Goal: Task Accomplishment & Management: Complete application form

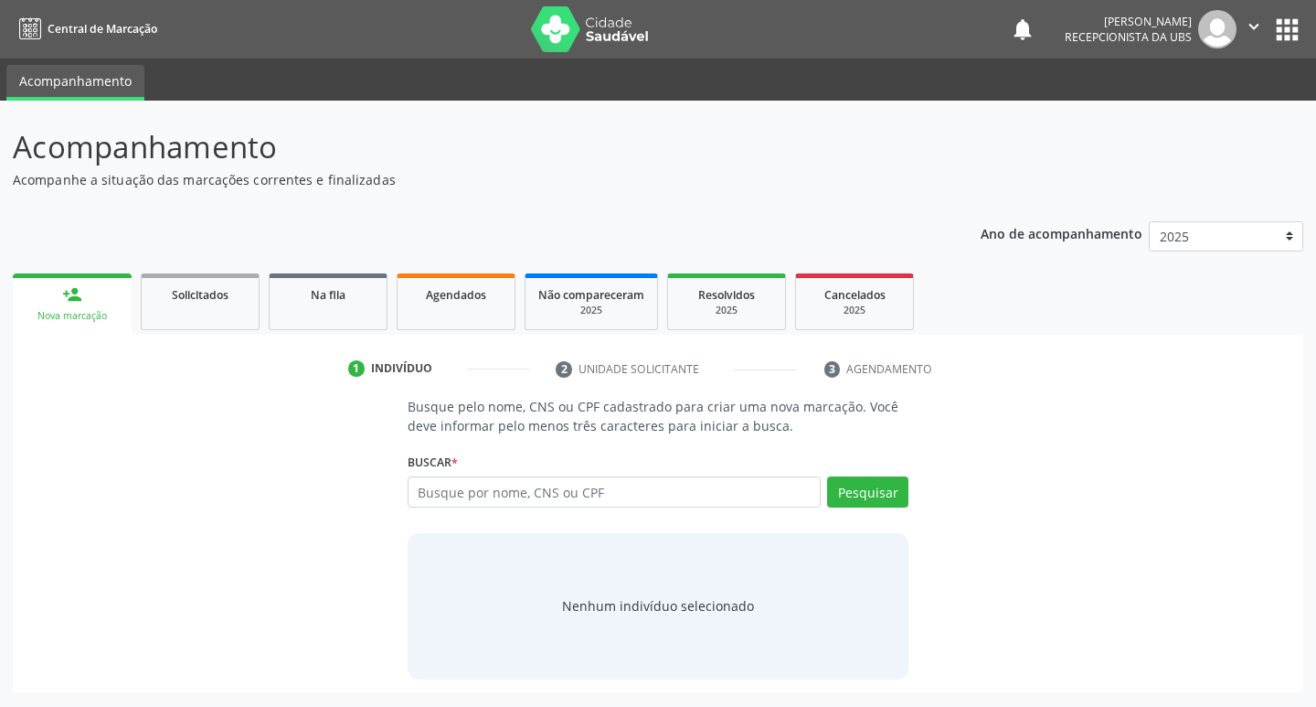
click at [648, 497] on input "text" at bounding box center [615, 491] width 414 height 31
type input "06155569495"
click at [899, 485] on button "Pesquisar" at bounding box center [867, 491] width 81 height 31
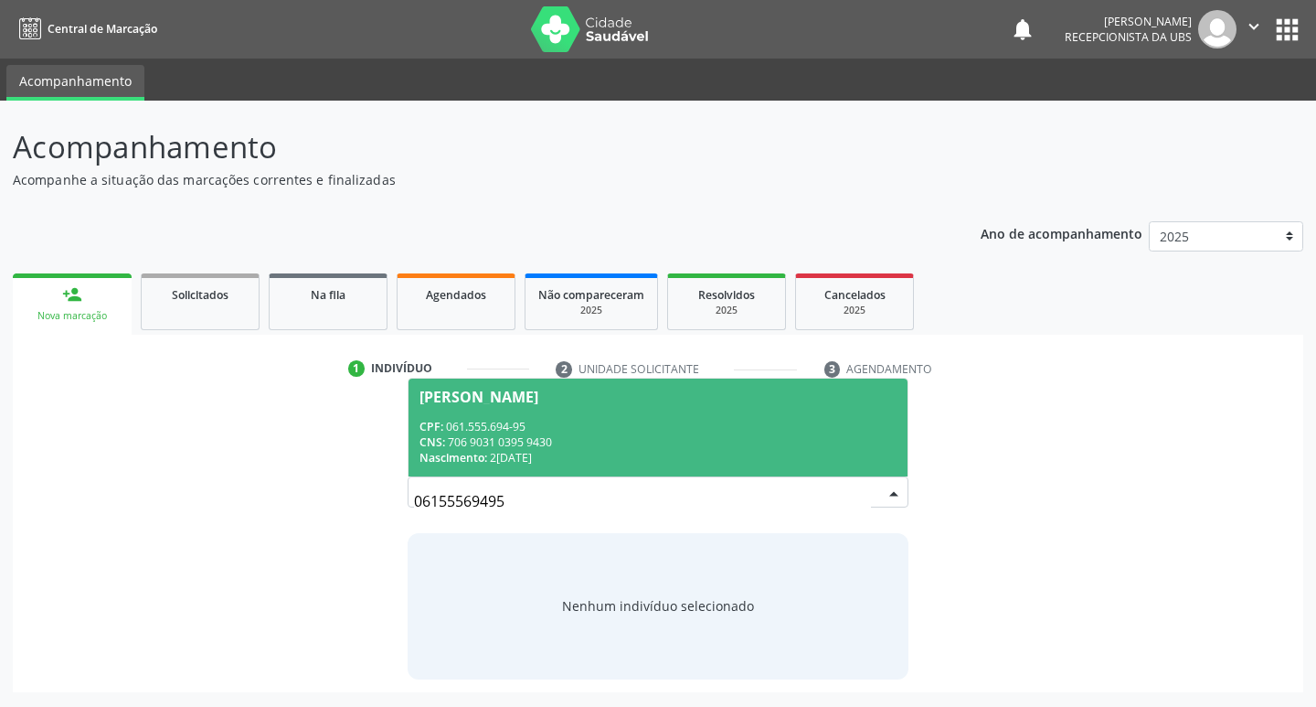
click at [695, 409] on span "[PERSON_NAME] CPF: 061.555.694-95 CNS: 706 9031 0395 9430 Nascimento: 28[DATE]" at bounding box center [659, 427] width 500 height 98
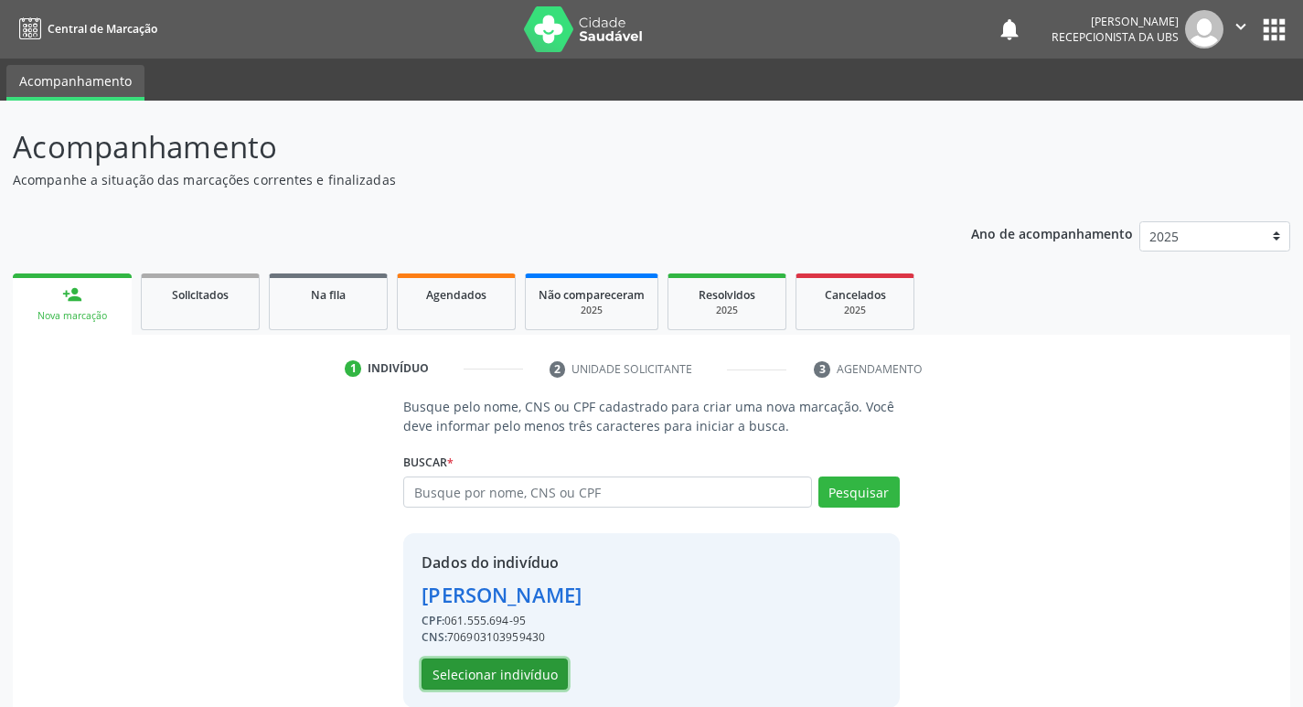
click at [524, 668] on button "Selecionar indivíduo" at bounding box center [494, 673] width 146 height 31
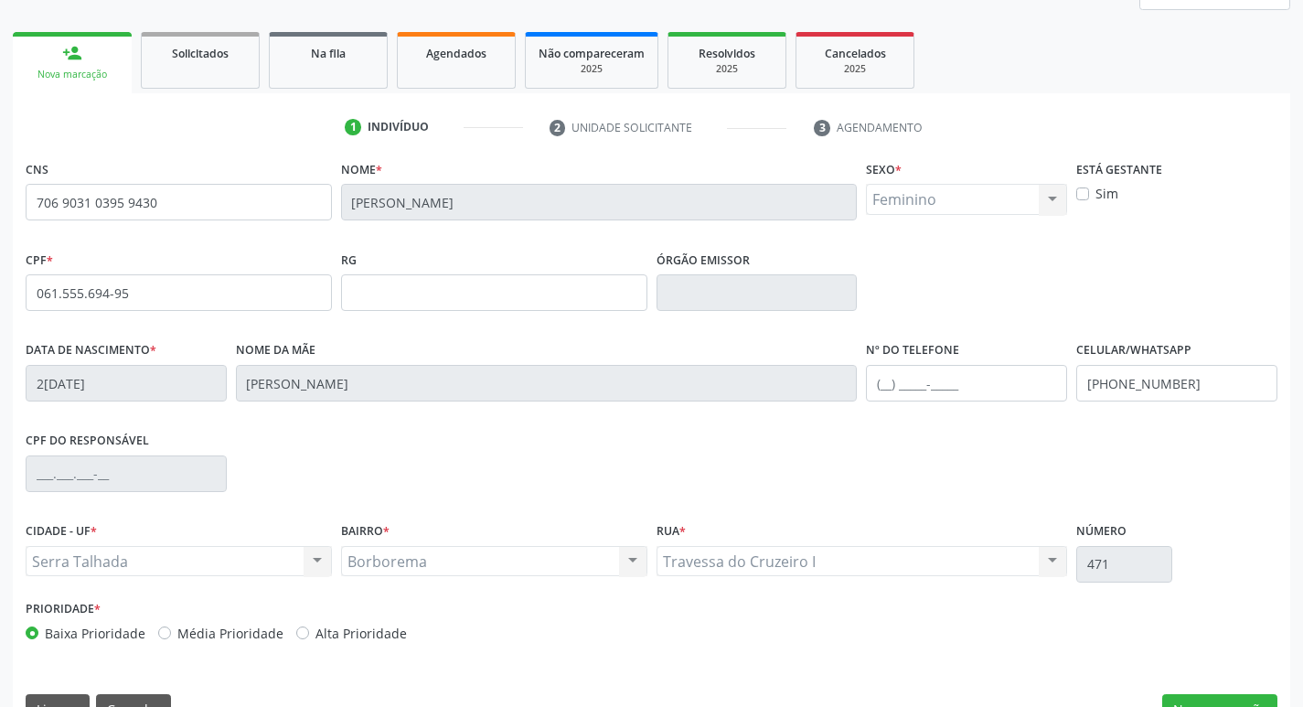
scroll to position [284, 0]
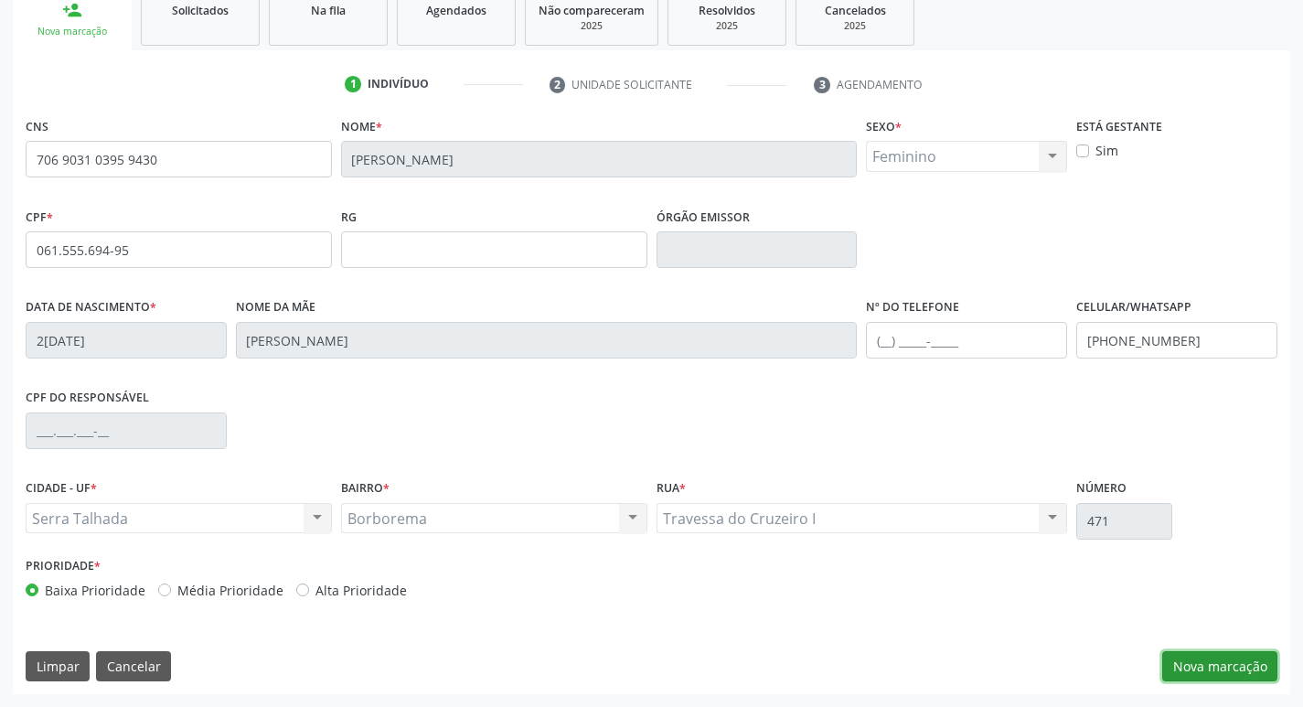
click at [1196, 667] on button "Nova marcação" at bounding box center [1219, 666] width 115 height 31
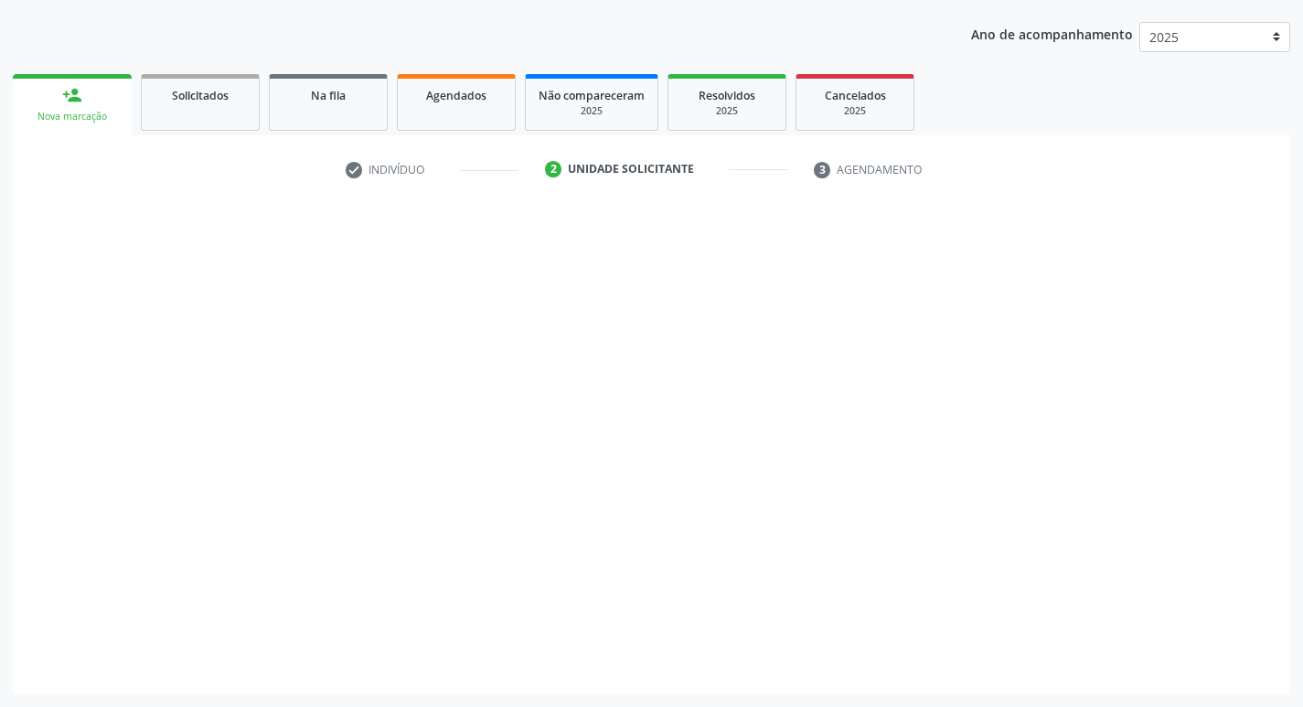
scroll to position [199, 0]
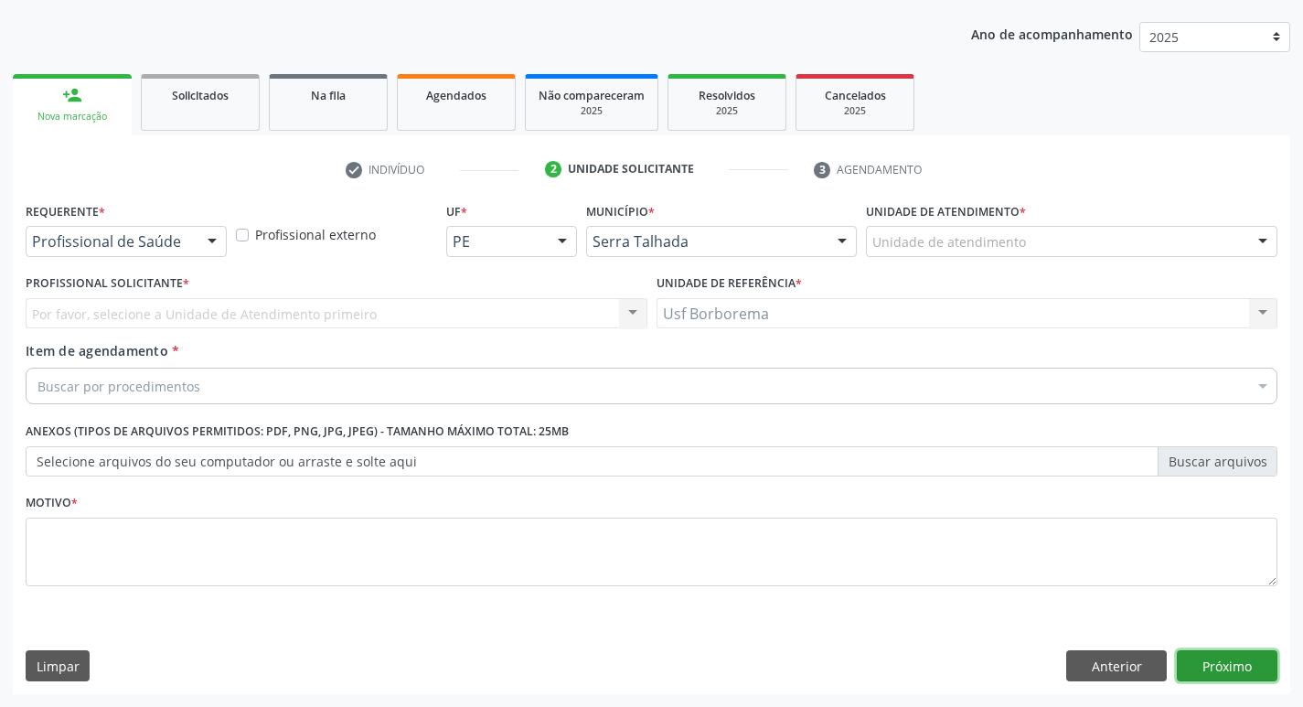
click at [1196, 666] on button "Próximo" at bounding box center [1227, 665] width 101 height 31
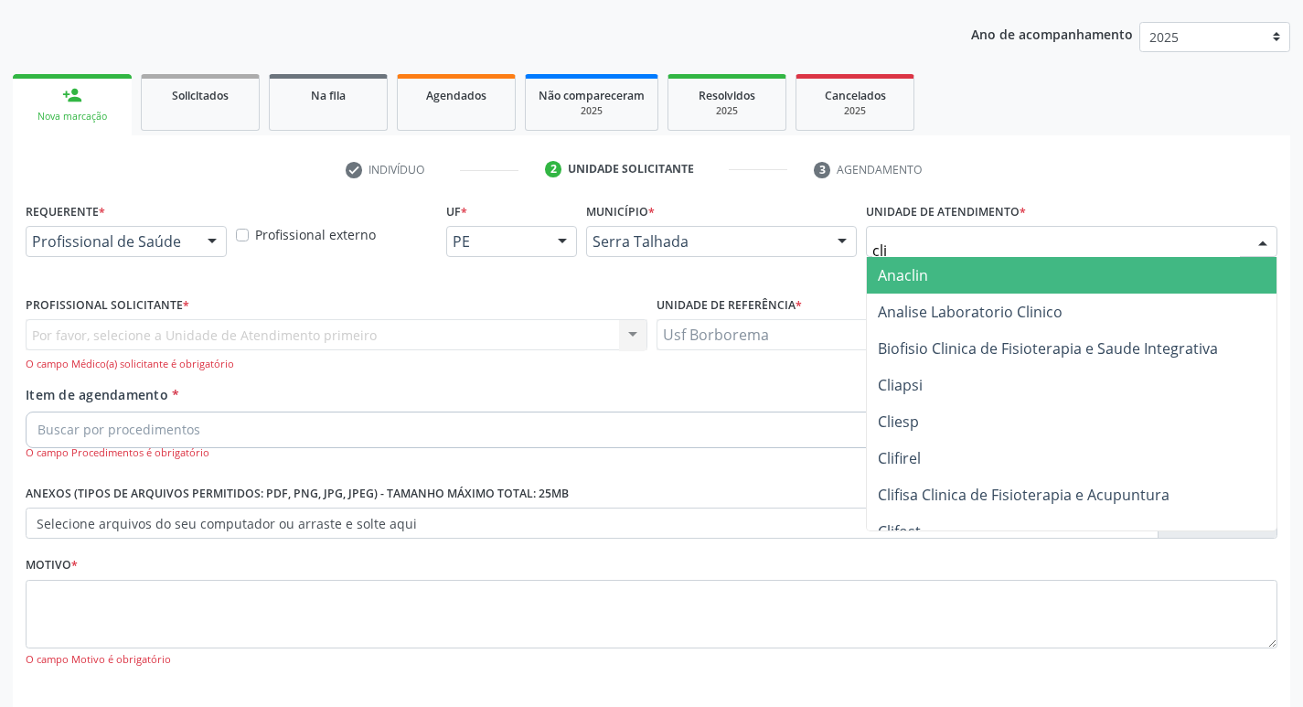
type input "clim"
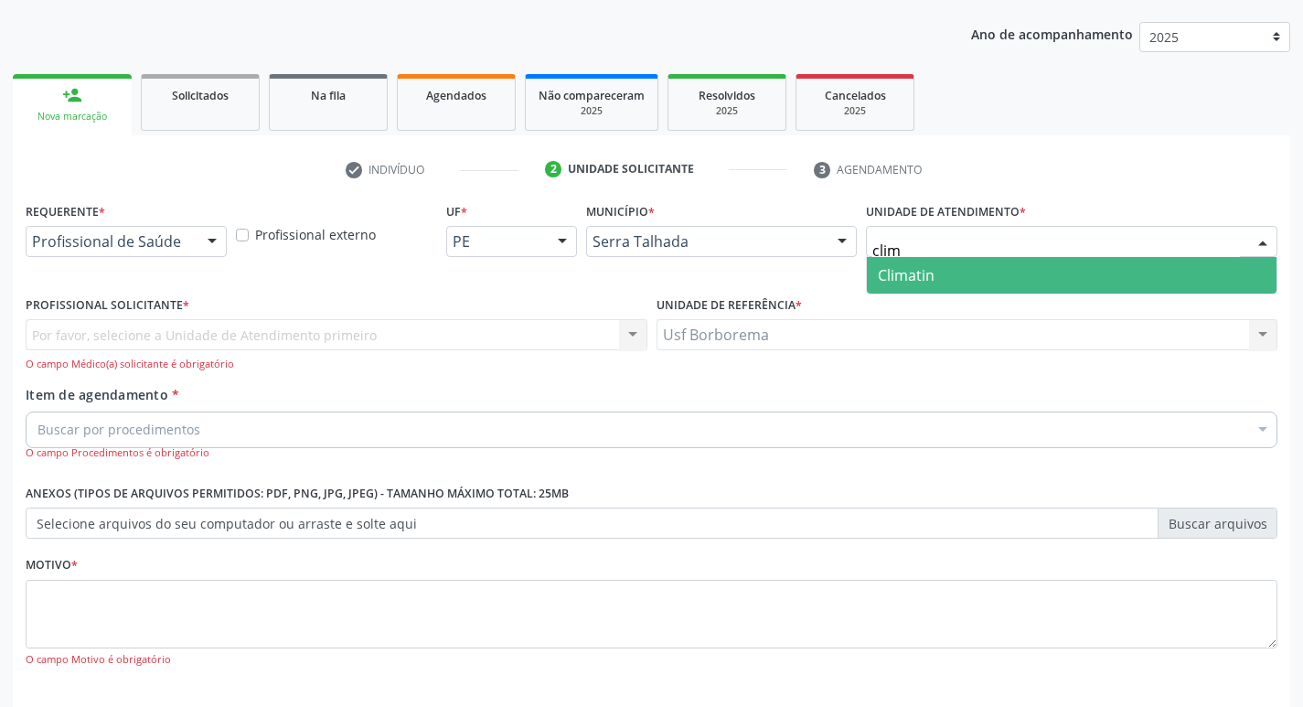
click at [945, 261] on span "Climatin" at bounding box center [1072, 275] width 410 height 37
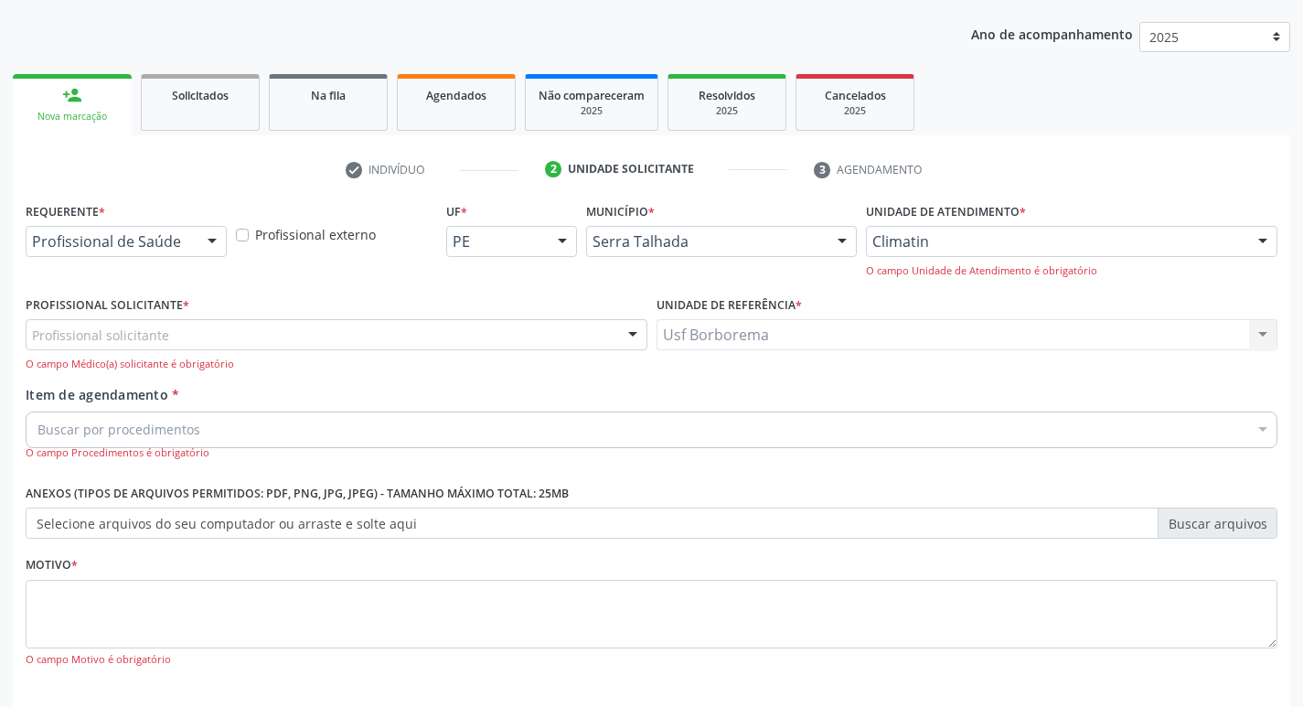
click at [188, 335] on div "Profissional solicitante" at bounding box center [337, 334] width 622 height 31
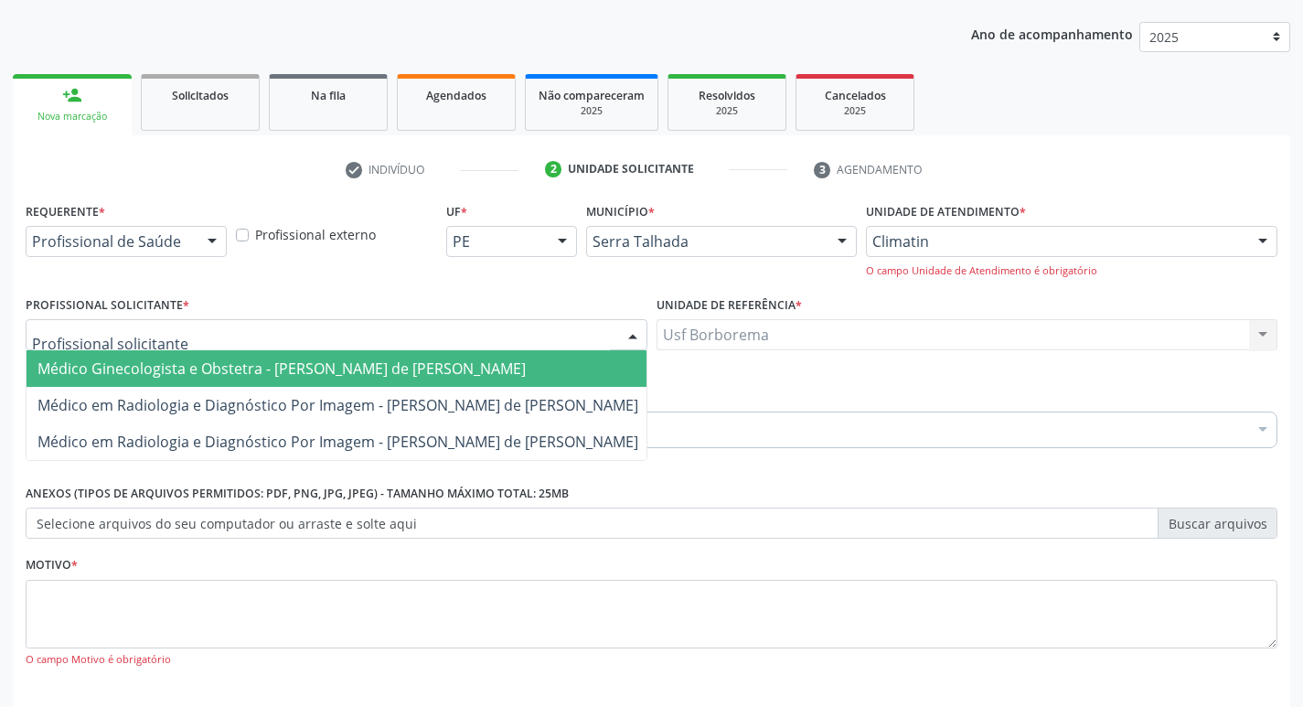
click at [352, 334] on input "text" at bounding box center [321, 343] width 578 height 37
click at [370, 363] on span "Médico Ginecologista e Obstetra - [PERSON_NAME] de [PERSON_NAME]" at bounding box center [281, 368] width 488 height 20
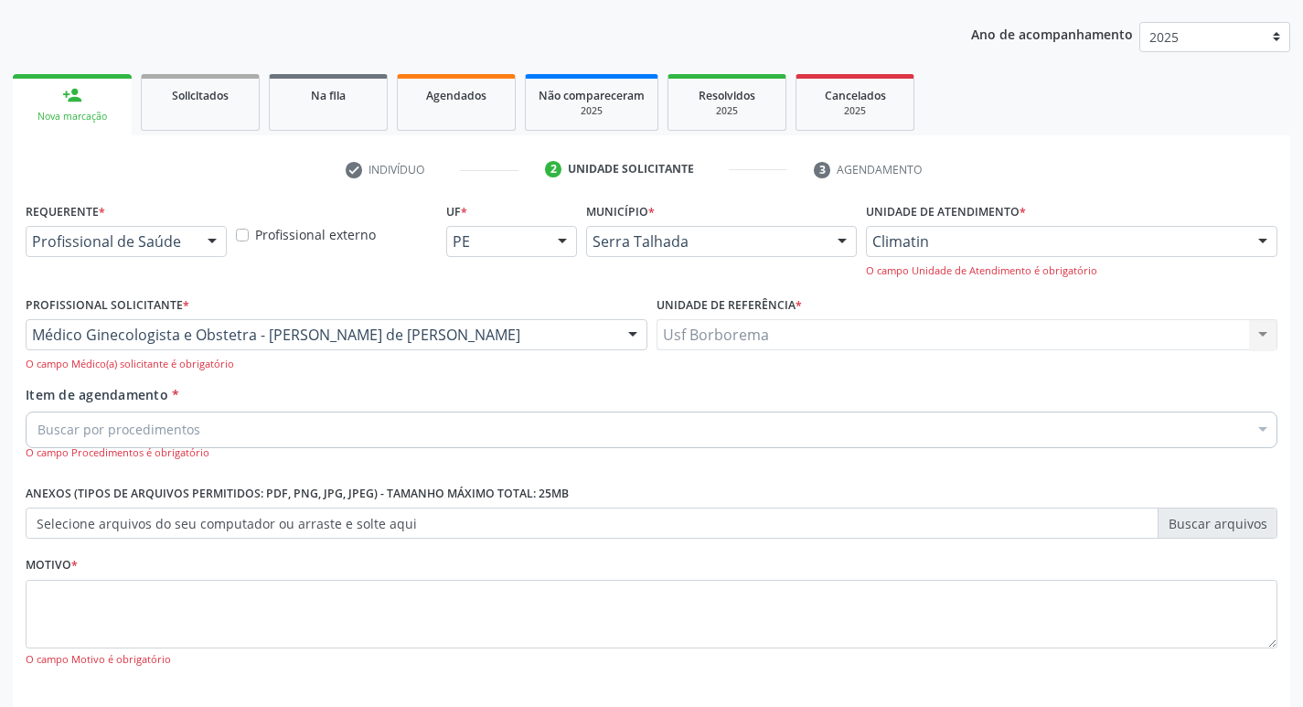
click at [261, 435] on div "Buscar por procedimentos" at bounding box center [652, 429] width 1252 height 37
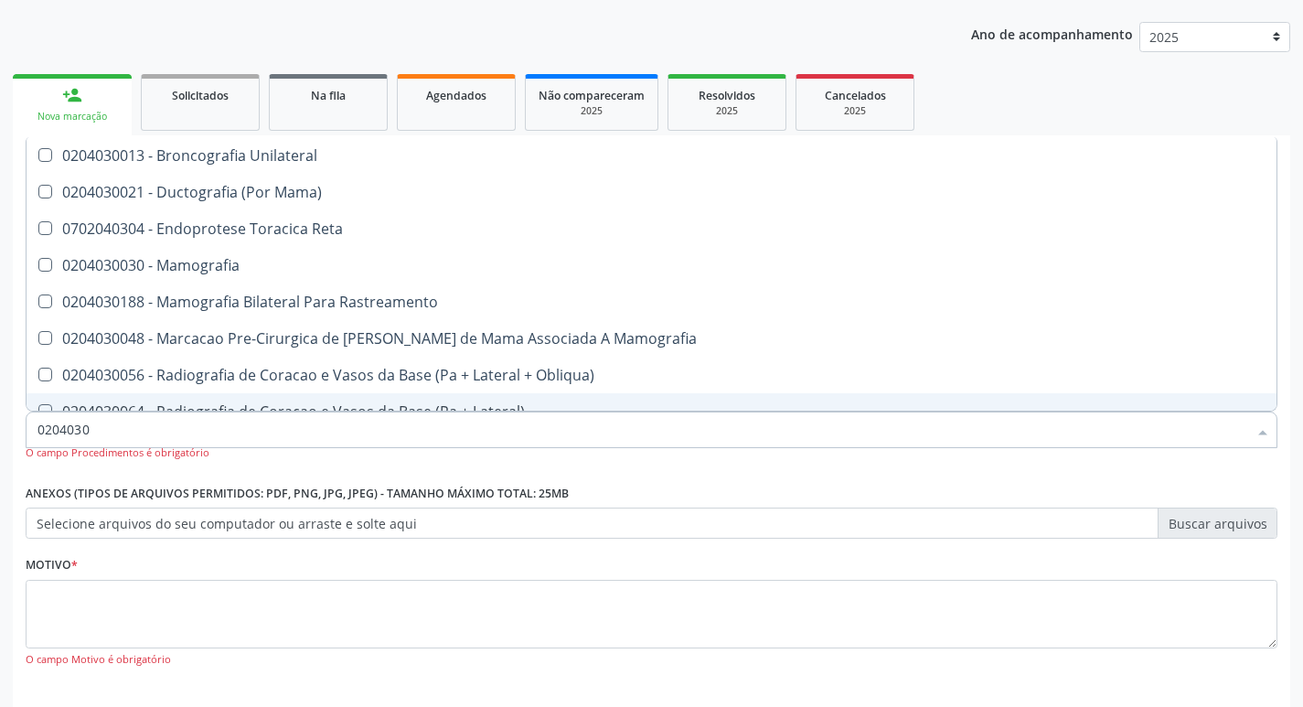
click at [191, 431] on input "0204030" at bounding box center [641, 429] width 1209 height 37
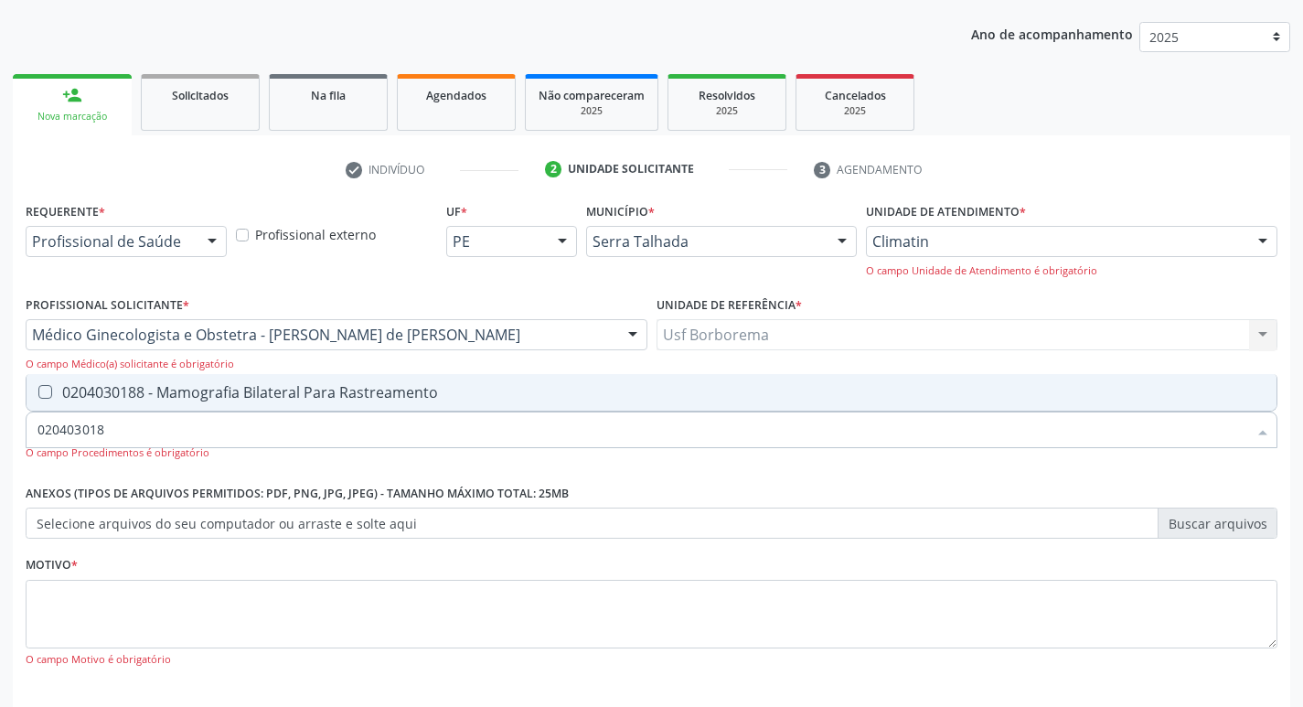
type input "0204030188"
click at [223, 381] on span "0204030188 - Mamografia Bilateral Para Rastreamento" at bounding box center [652, 392] width 1250 height 37
checkbox Rastreamento "true"
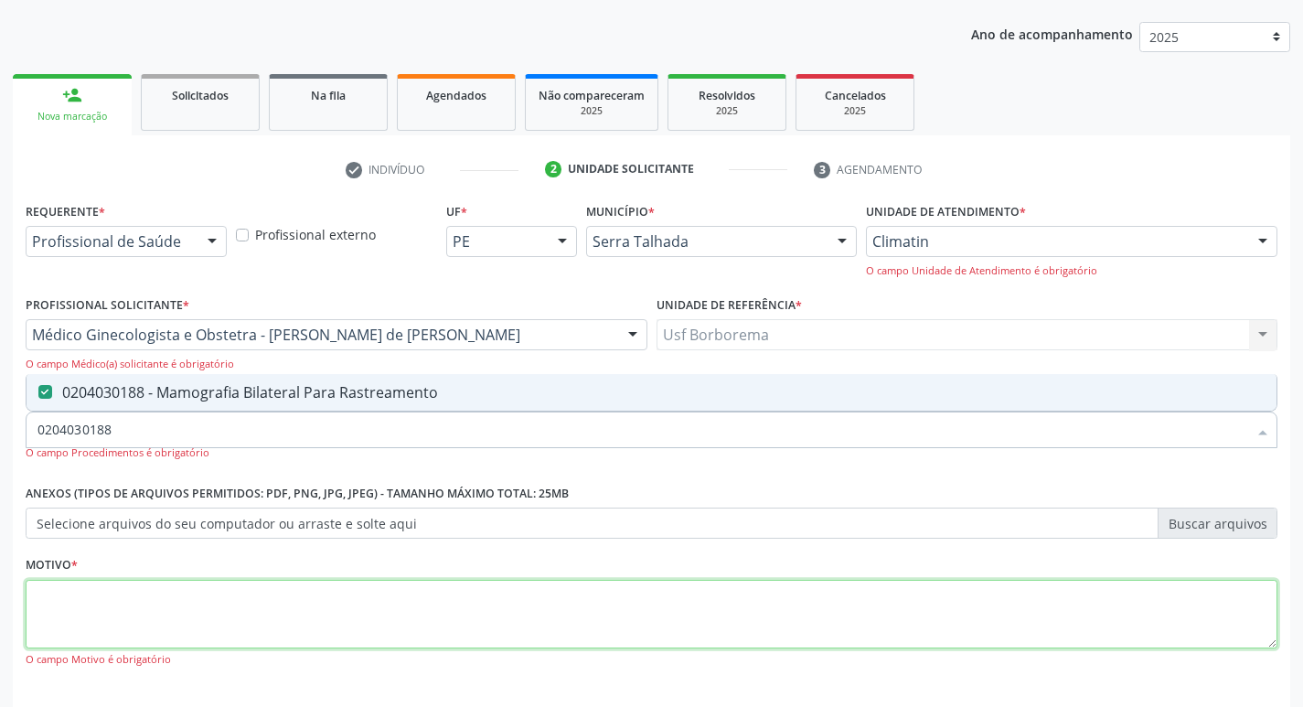
click at [198, 606] on textarea at bounding box center [652, 614] width 1252 height 69
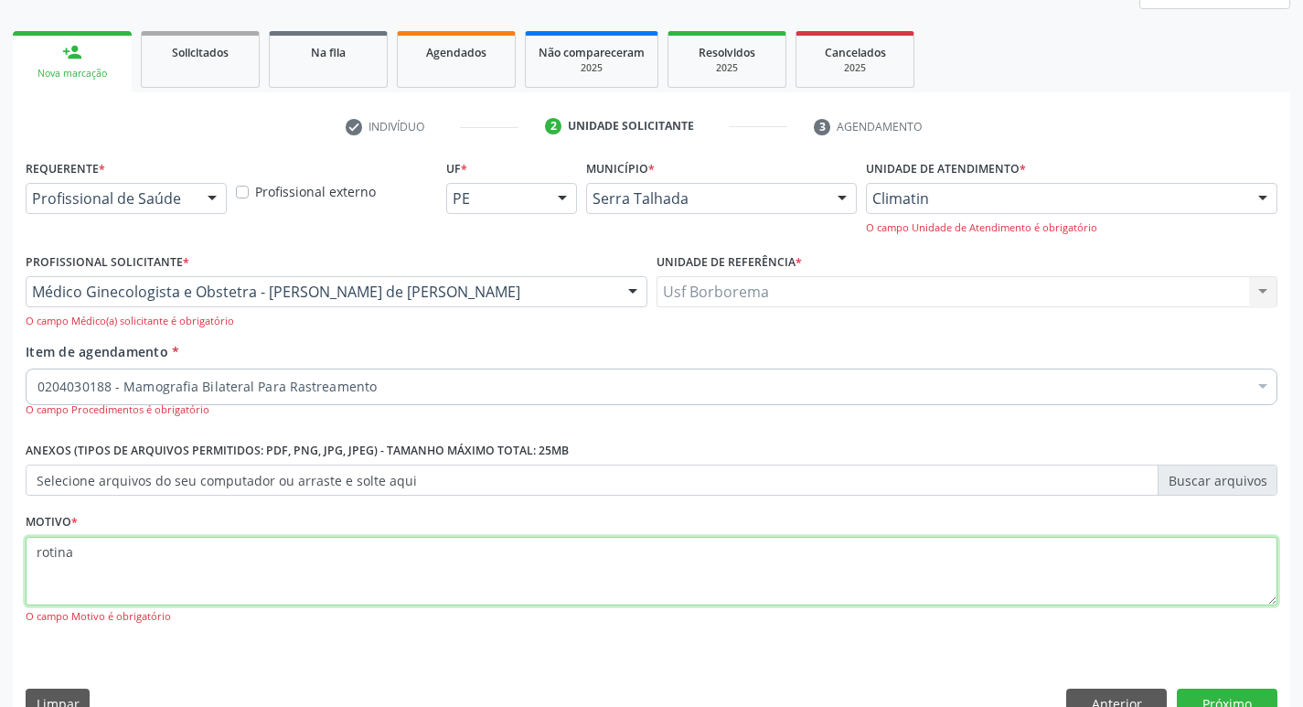
scroll to position [280, 0]
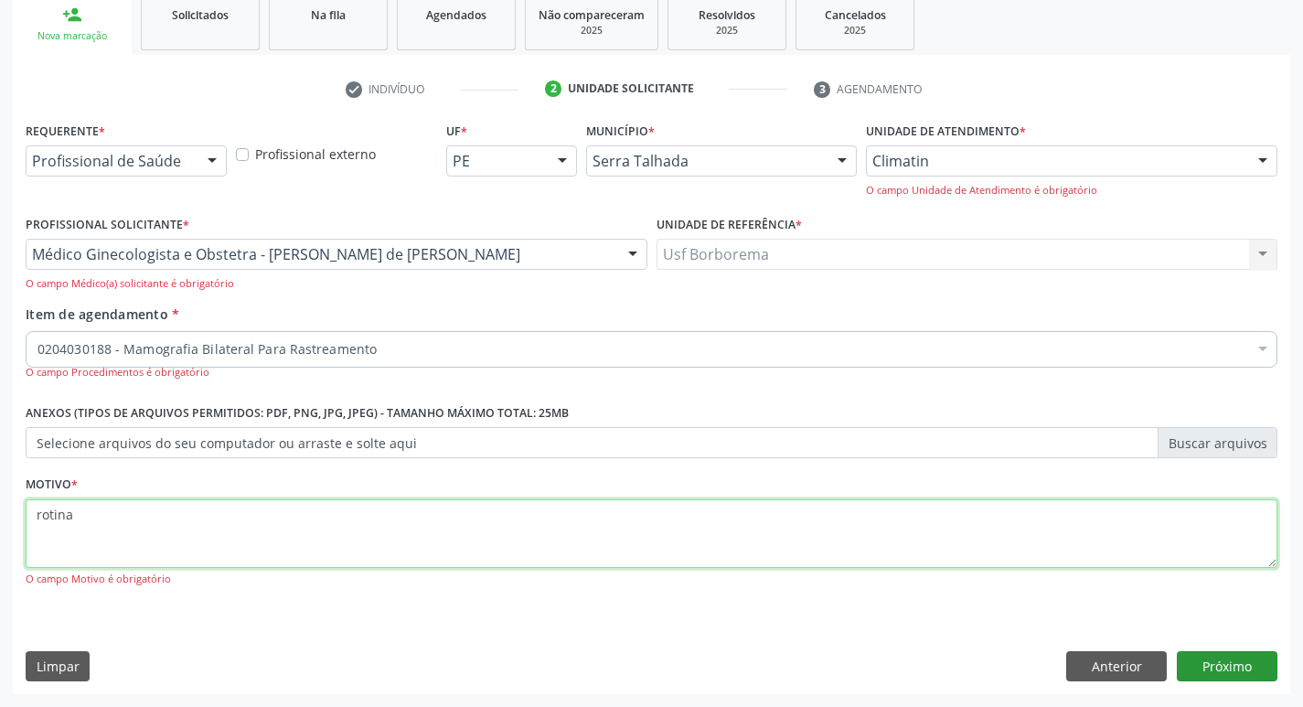
type textarea "rotina"
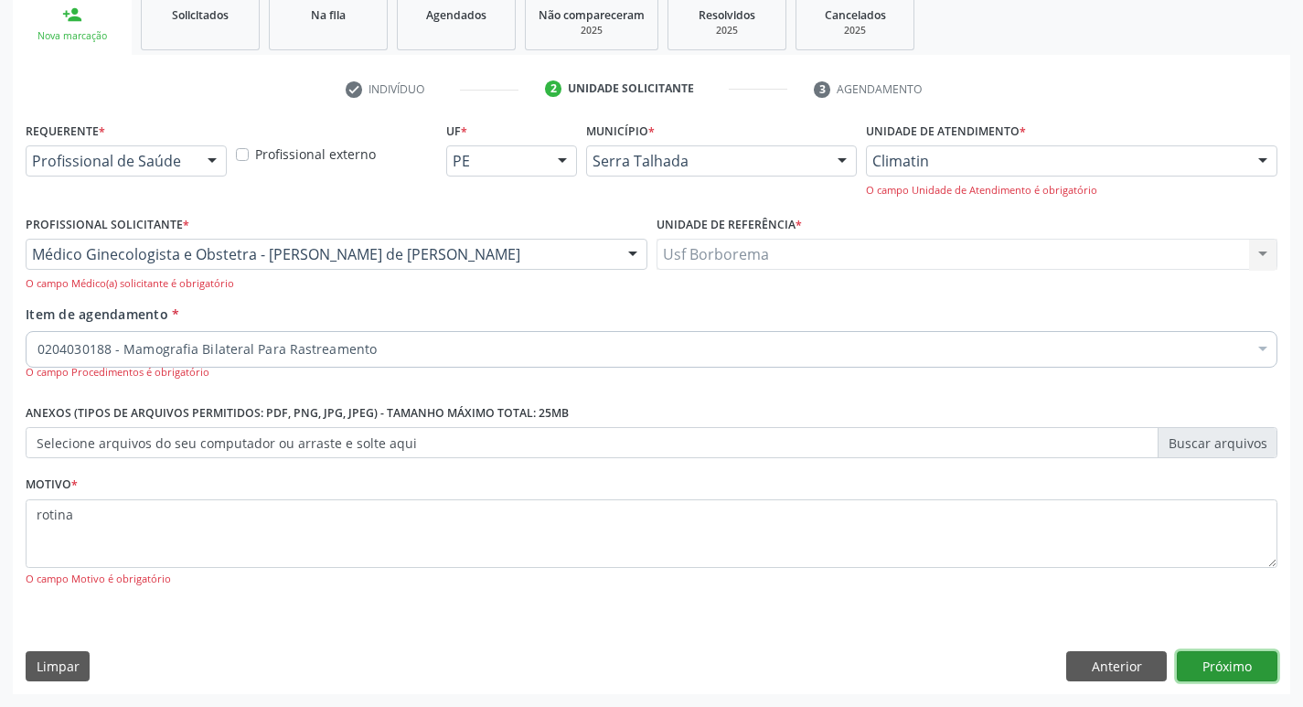
click at [1218, 655] on button "Próximo" at bounding box center [1227, 666] width 101 height 31
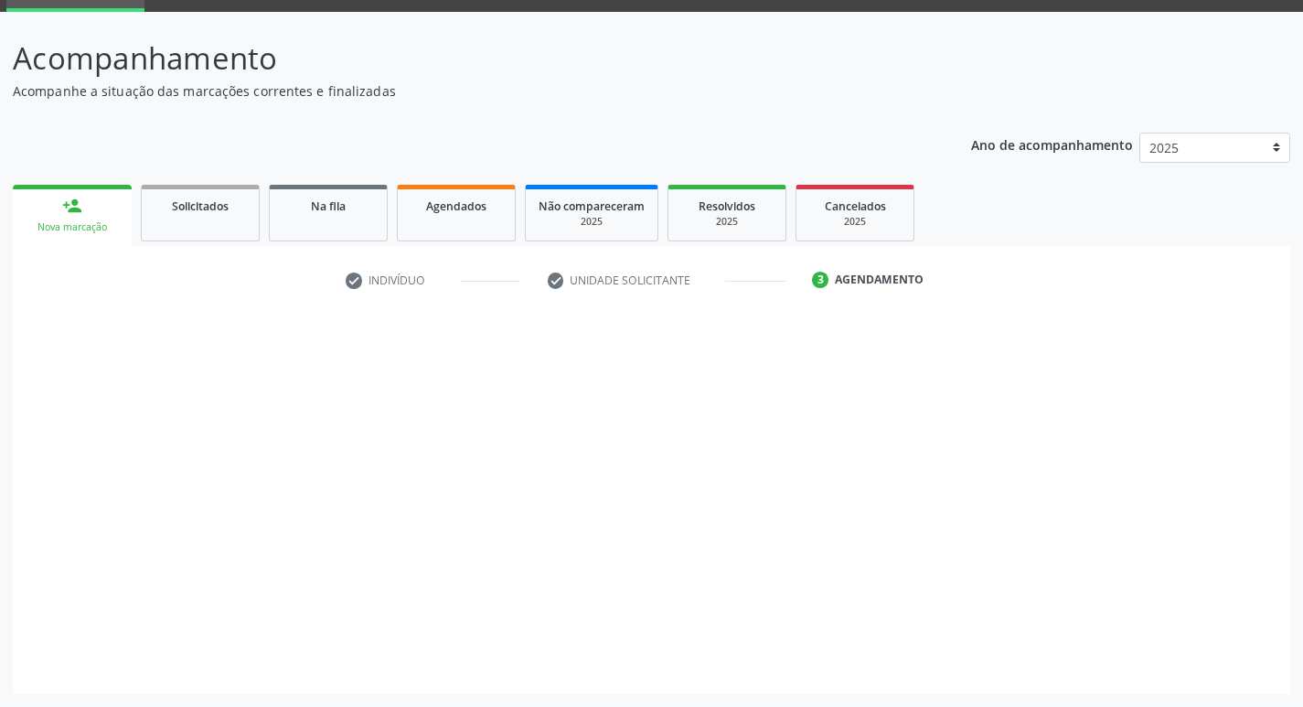
scroll to position [89, 0]
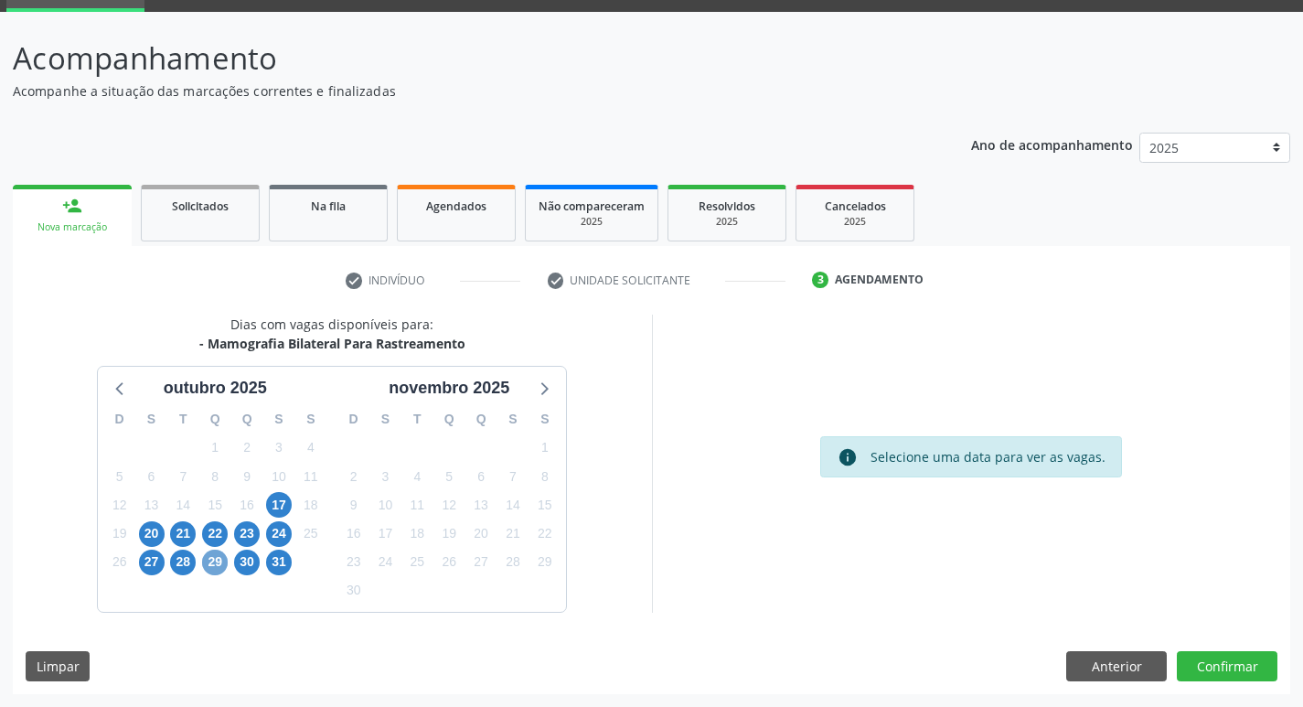
click at [214, 556] on span "29" at bounding box center [215, 562] width 26 height 26
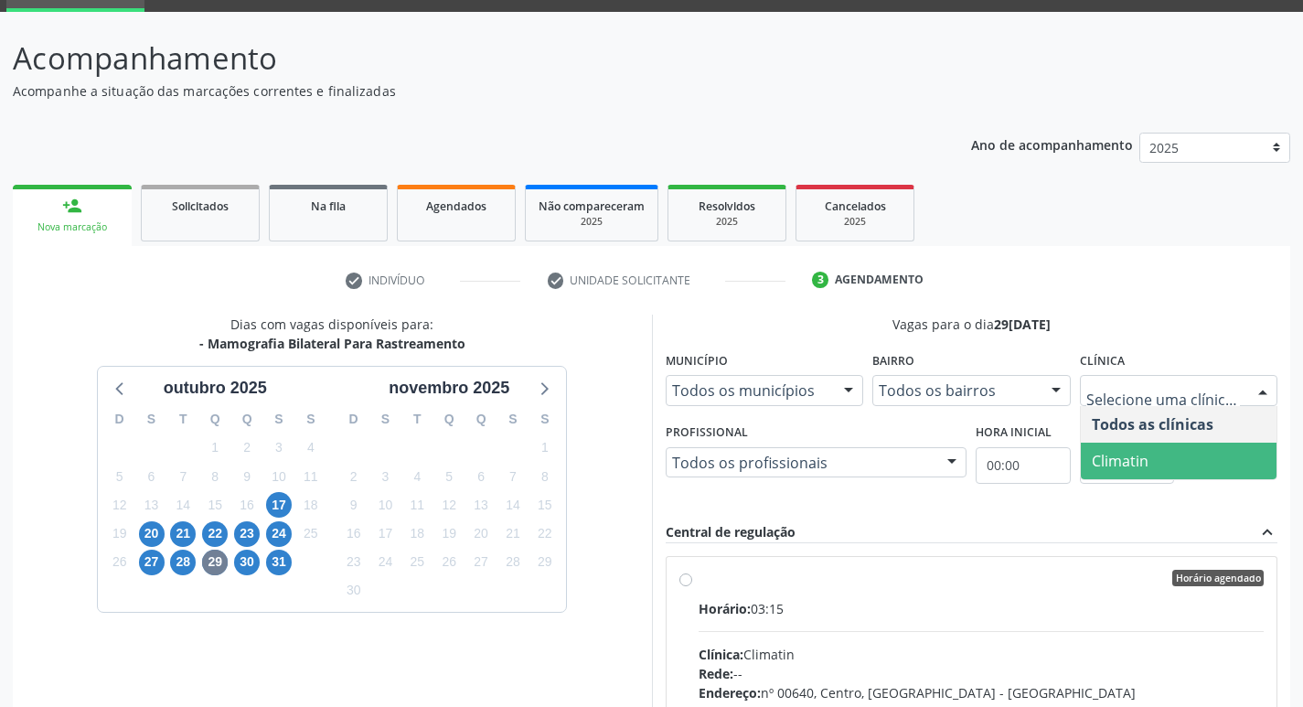
click at [1144, 468] on span "Climatin" at bounding box center [1120, 461] width 57 height 20
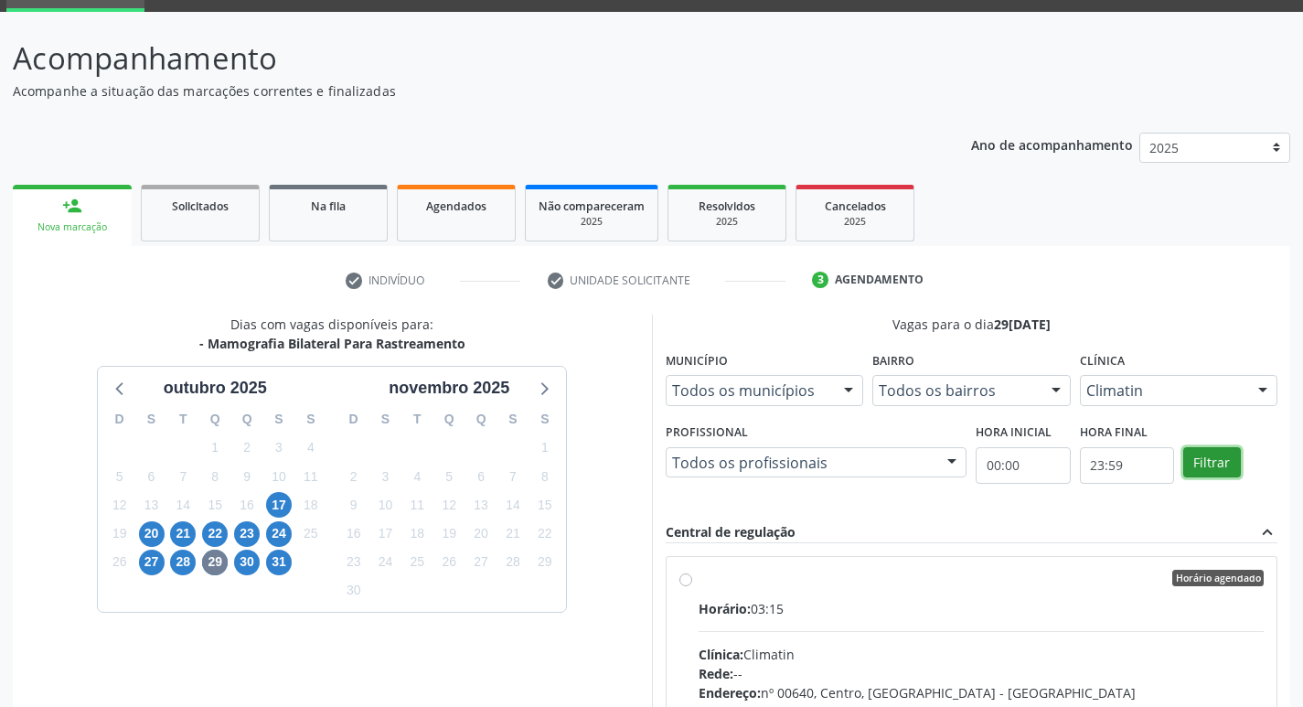
click at [1202, 453] on button "Filtrar" at bounding box center [1212, 462] width 58 height 31
click at [698, 581] on label "Horário agendado Horário: 03:15 Clínica: Climatin Rede: -- Endereço: nº 00640, …" at bounding box center [981, 710] width 566 height 281
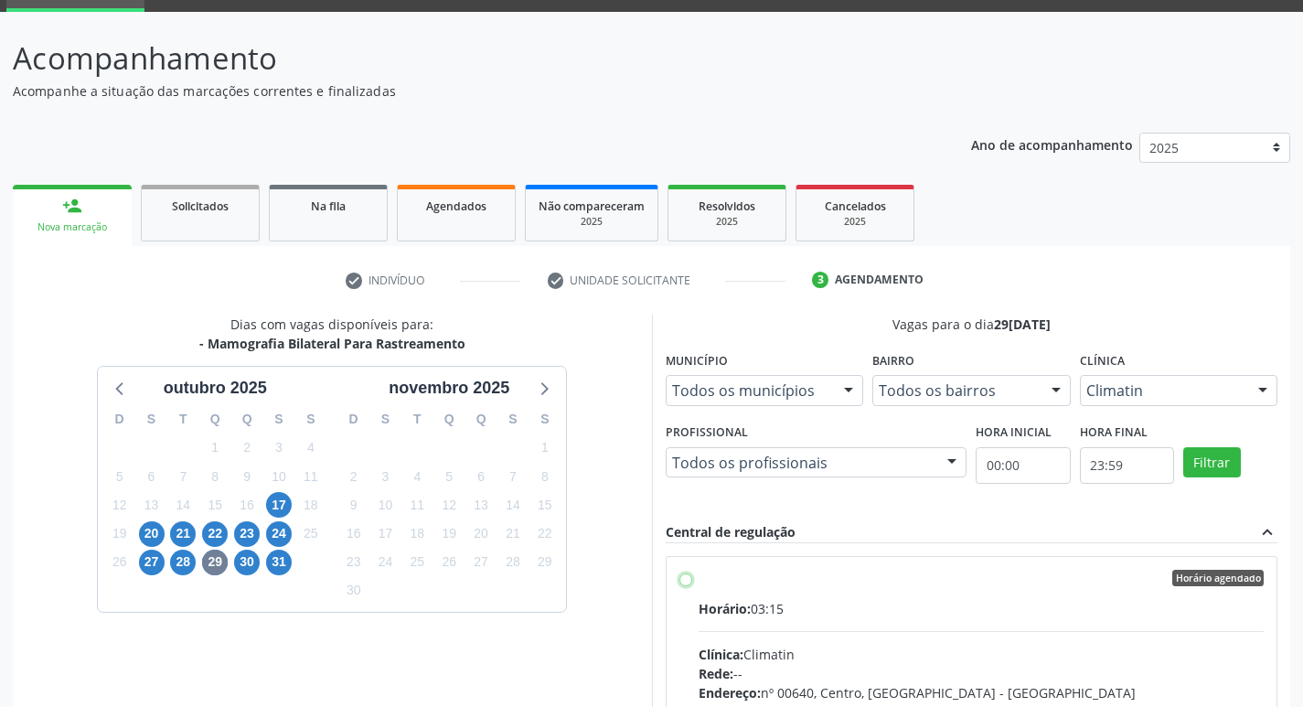
click at [683, 581] on input "Horário agendado Horário: 03:15 Clínica: Climatin Rede: -- Endereço: nº 00640, …" at bounding box center [685, 578] width 13 height 16
radio input "true"
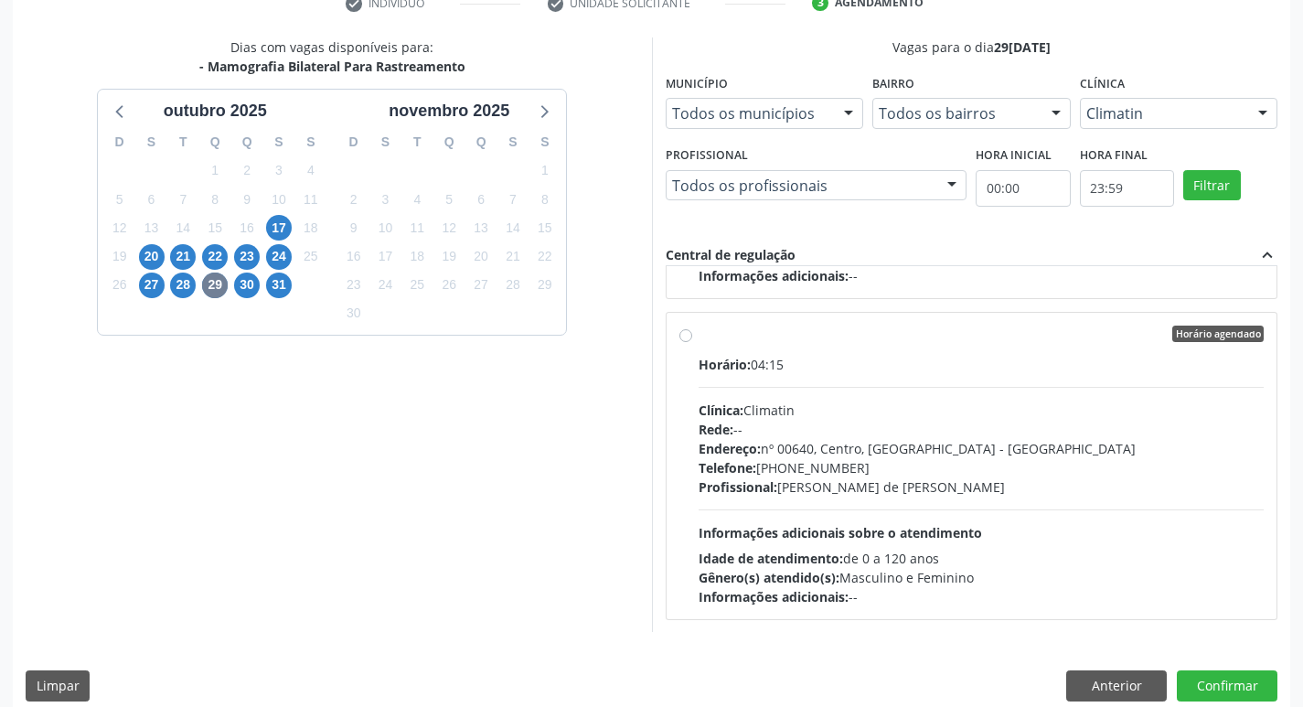
scroll to position [386, 0]
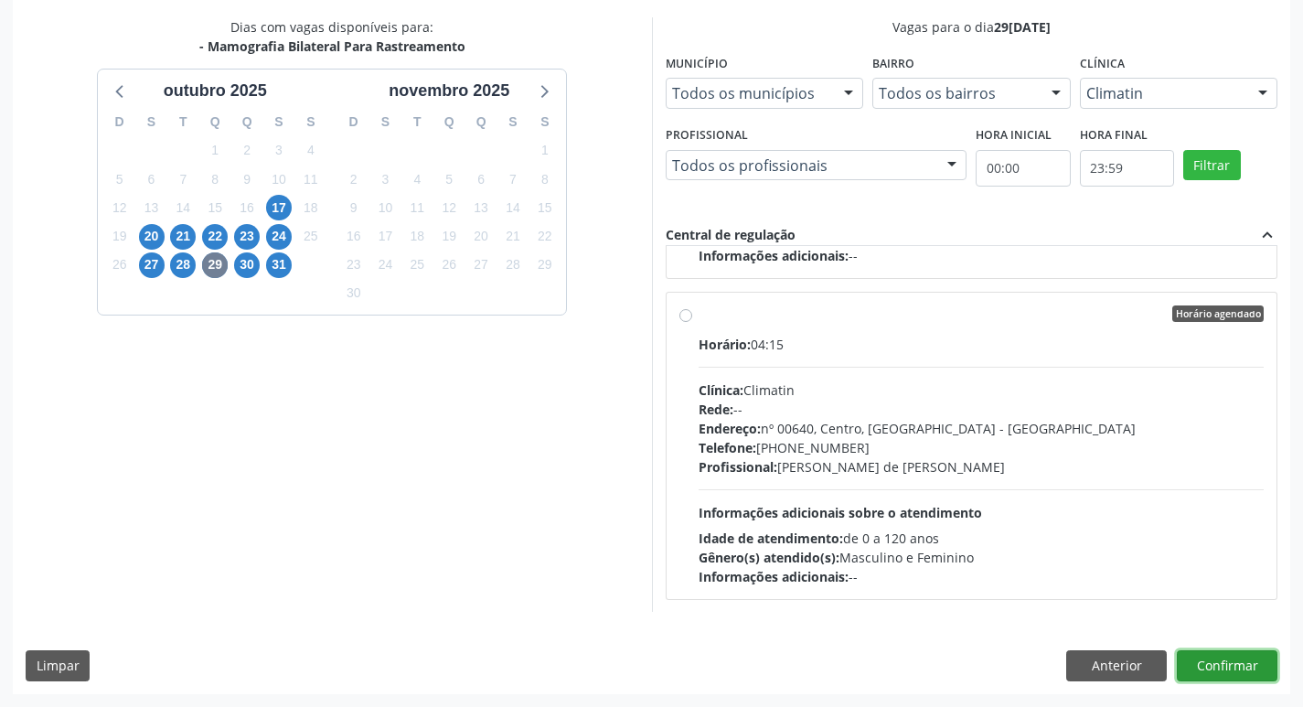
click at [1240, 663] on button "Confirmar" at bounding box center [1227, 665] width 101 height 31
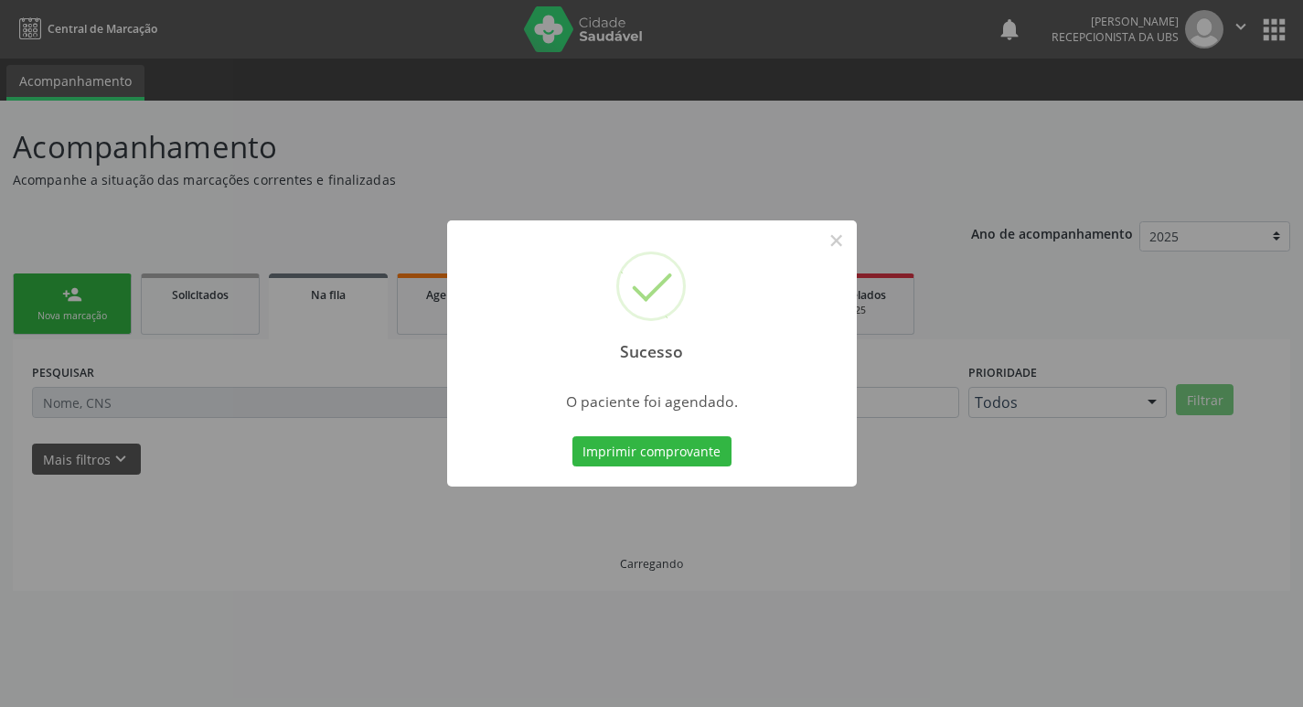
scroll to position [0, 0]
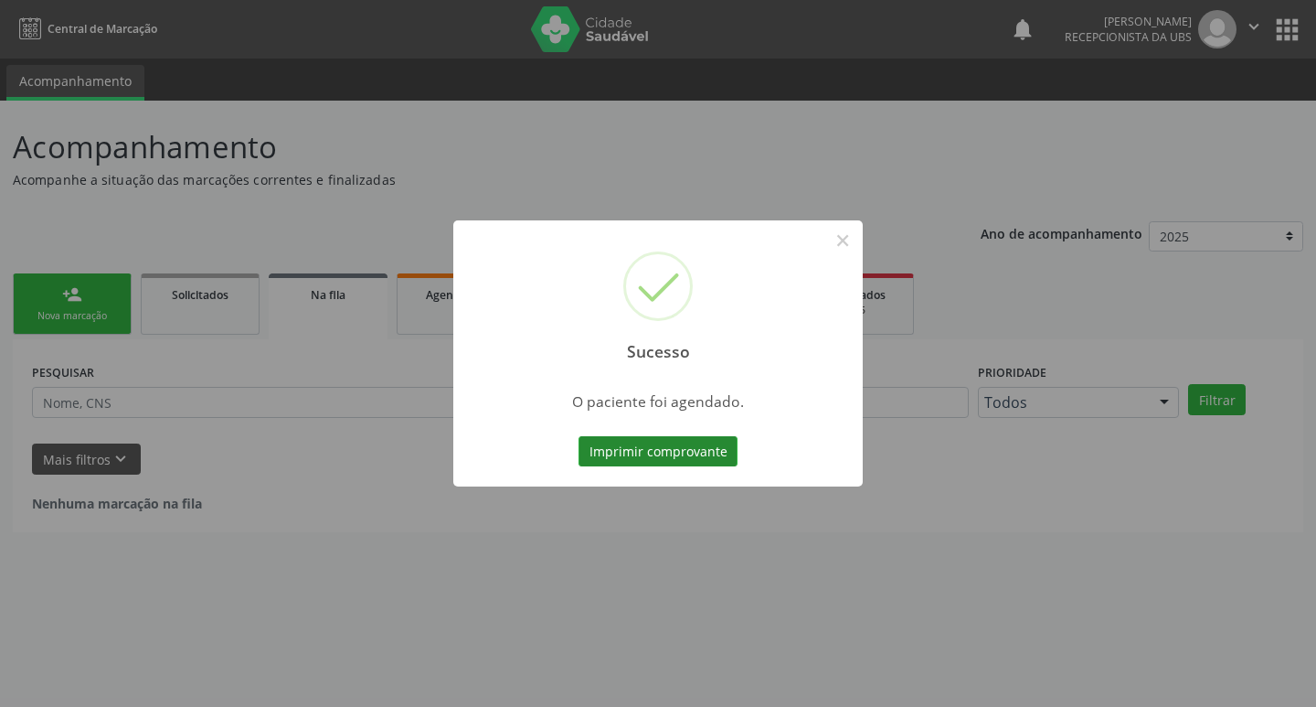
click at [679, 452] on button "Imprimir comprovante" at bounding box center [658, 451] width 159 height 31
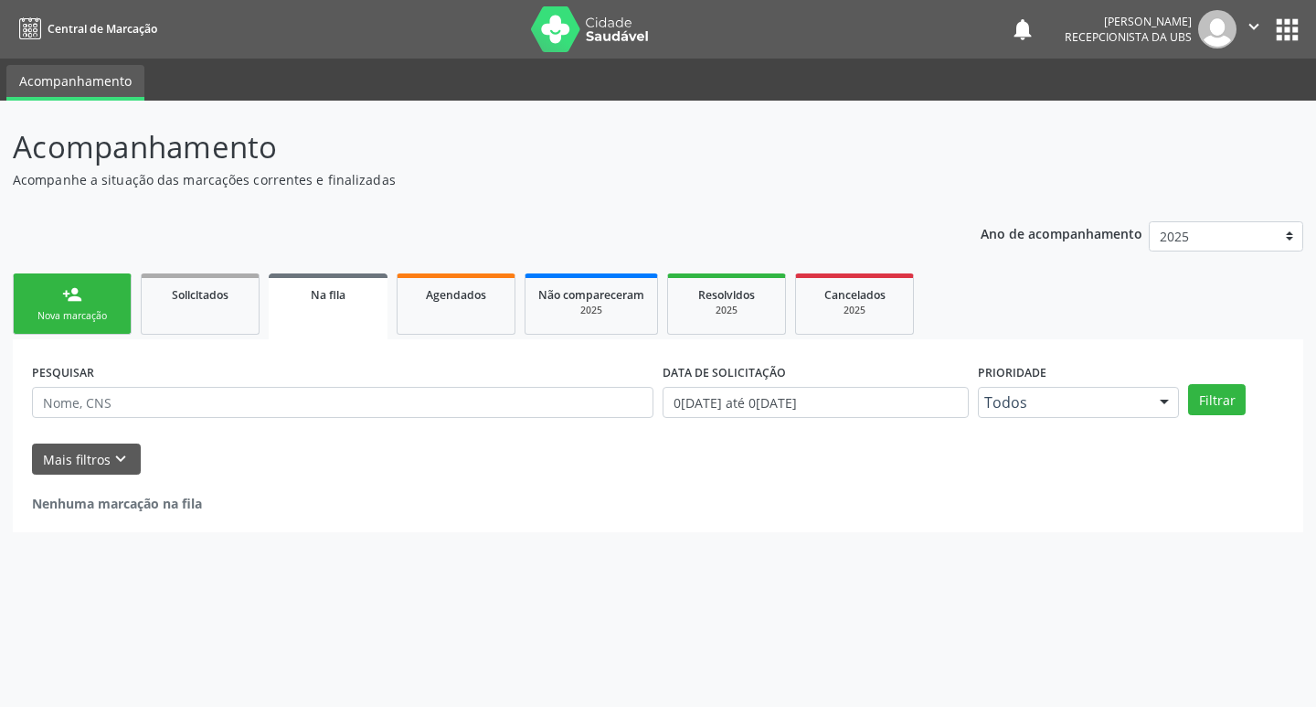
click at [72, 313] on div "Nova marcação" at bounding box center [72, 316] width 91 height 14
click at [69, 313] on div "Nova marcação" at bounding box center [72, 316] width 91 height 14
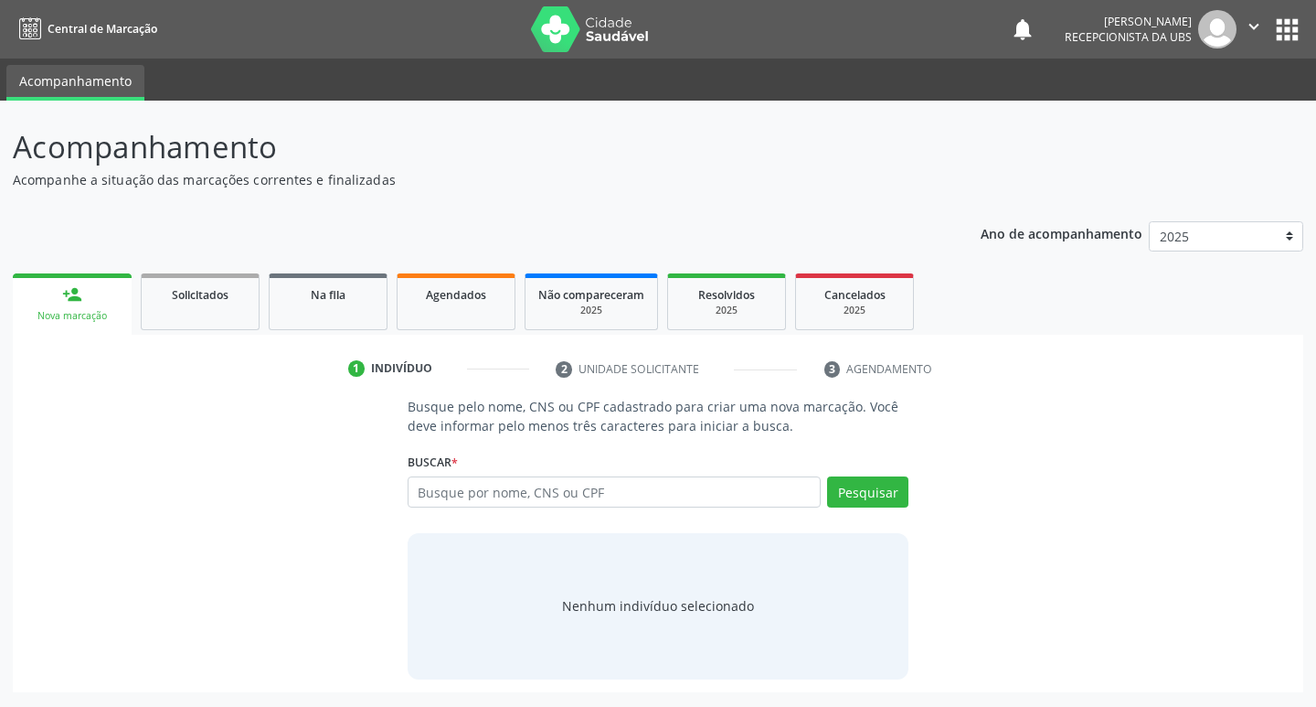
click at [69, 313] on div "Nova marcação" at bounding box center [72, 316] width 93 height 14
click at [441, 494] on input "text" at bounding box center [615, 491] width 414 height 31
click at [507, 488] on input "text" at bounding box center [615, 491] width 414 height 31
type input "06318708499"
click at [893, 506] on button "Pesquisar" at bounding box center [867, 491] width 81 height 31
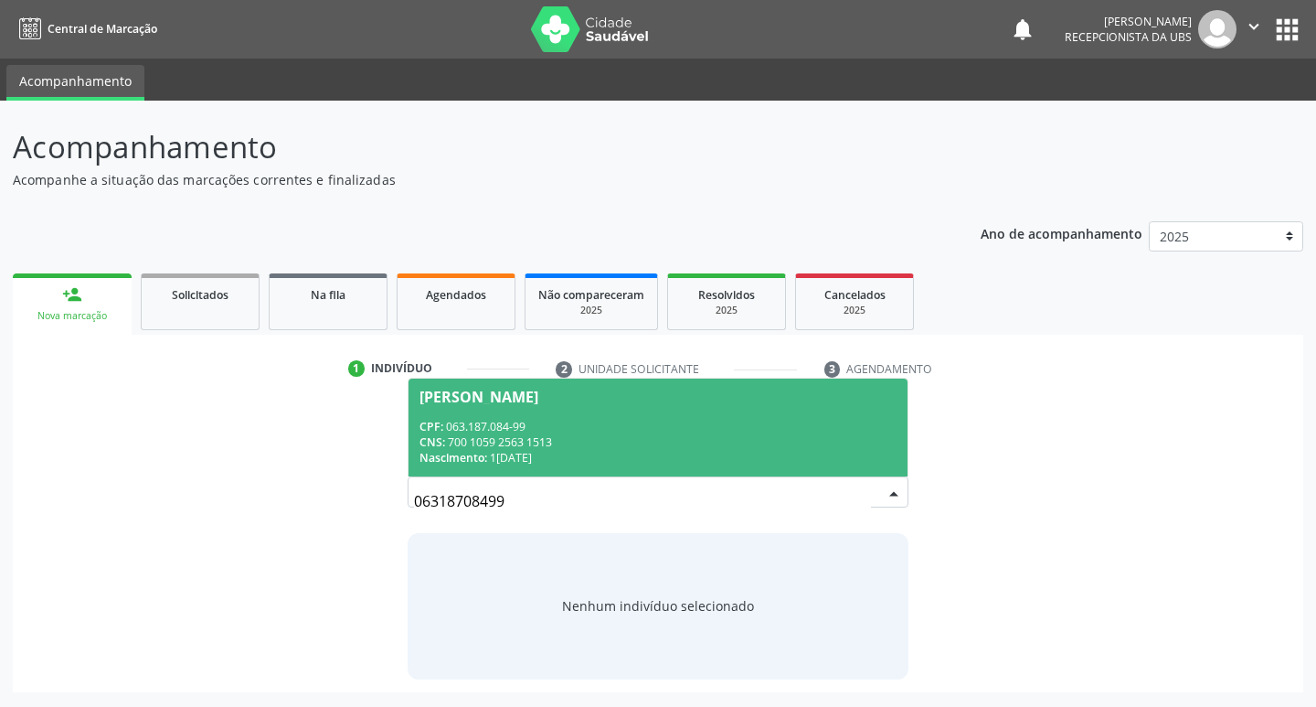
click at [497, 457] on div "Nascimento: [DATE]" at bounding box center [659, 458] width 478 height 16
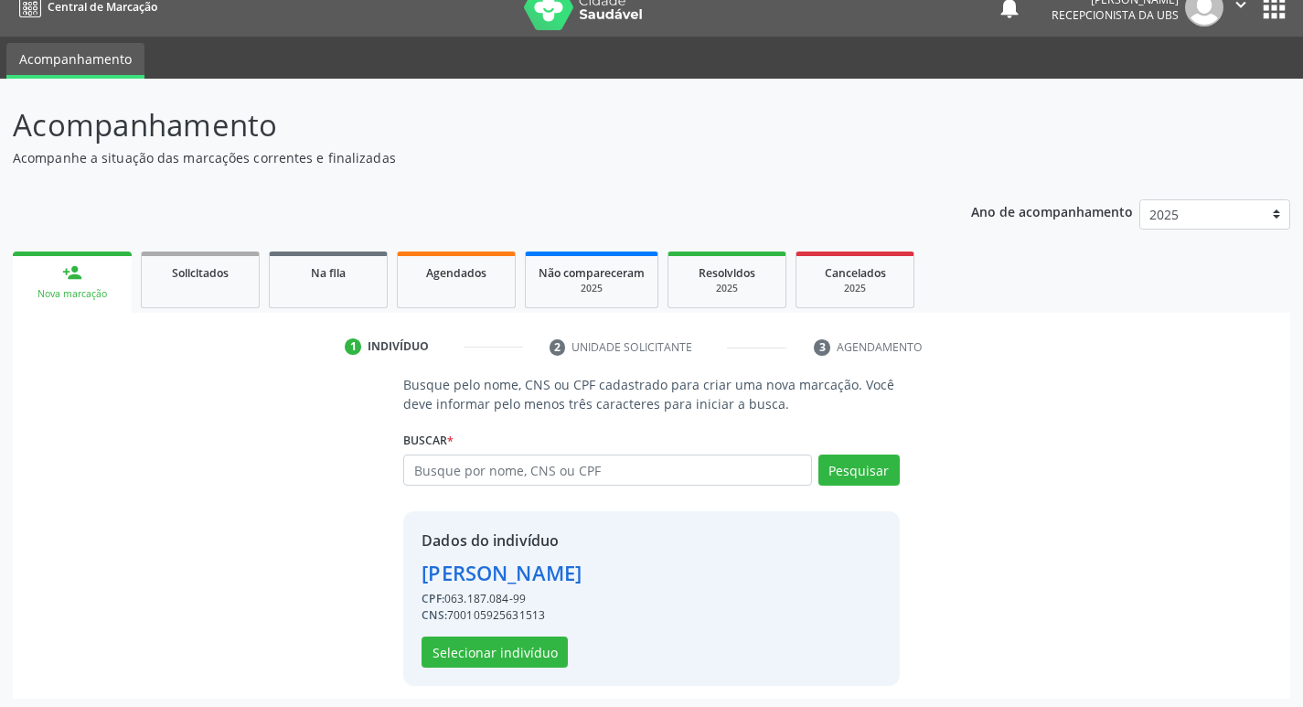
scroll to position [27, 0]
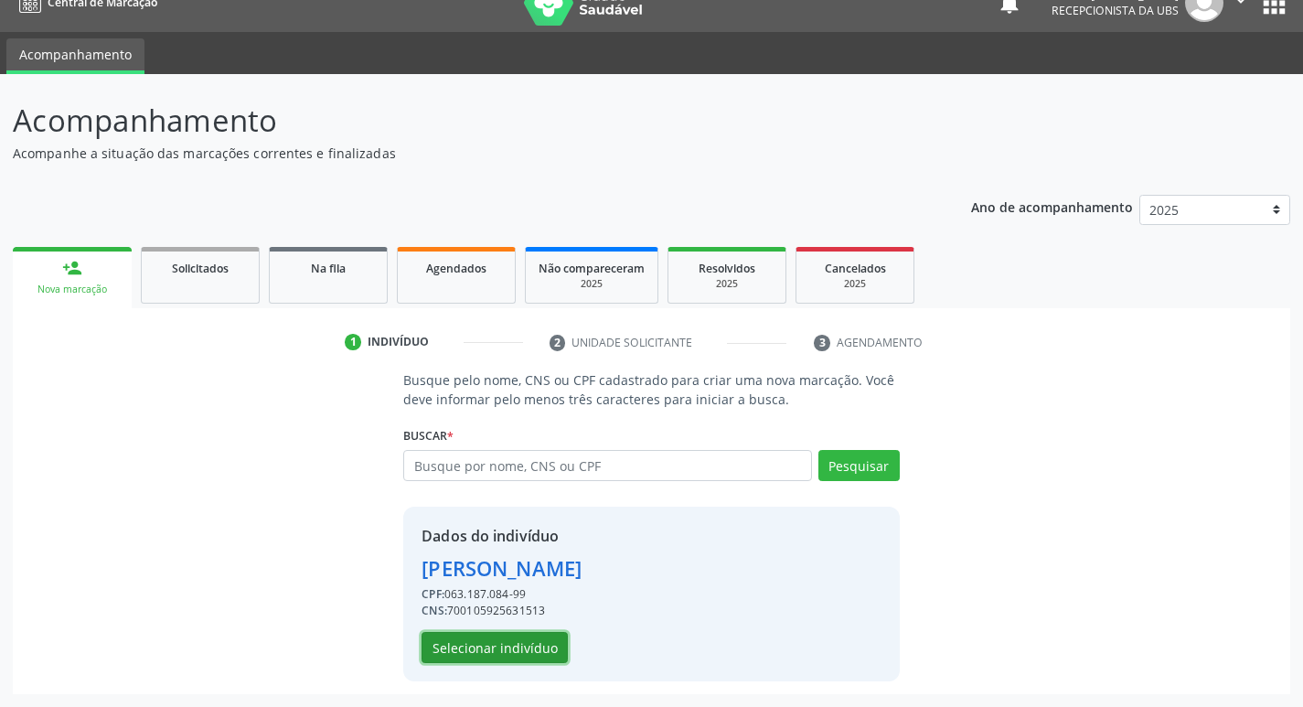
click at [519, 641] on button "Selecionar indivíduo" at bounding box center [494, 647] width 146 height 31
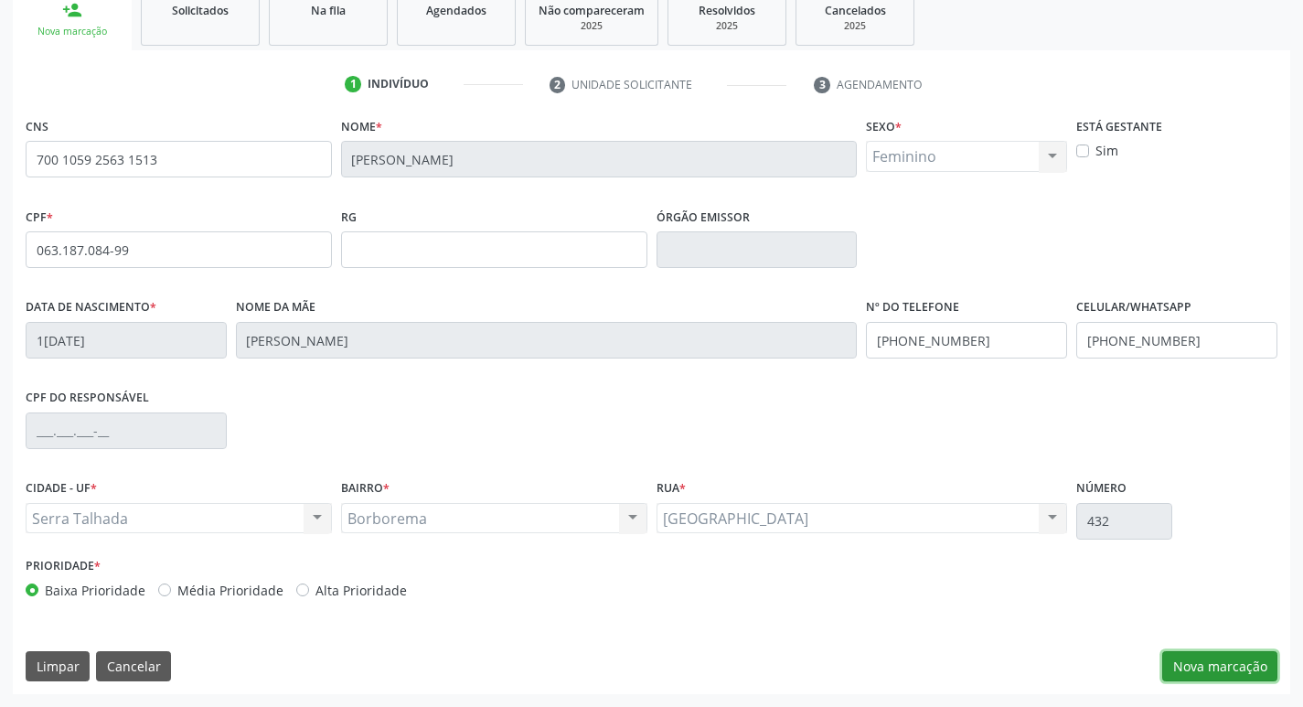
click at [1231, 659] on button "Nova marcação" at bounding box center [1219, 666] width 115 height 31
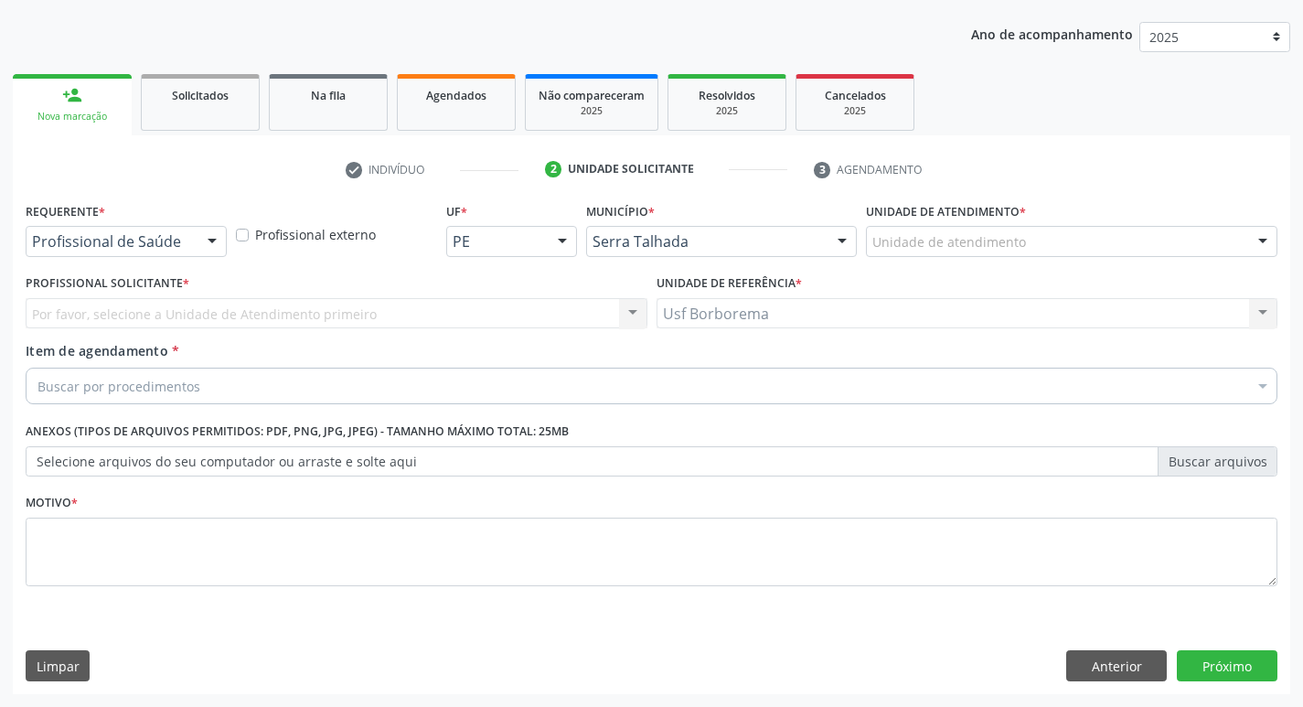
click at [964, 252] on div "Unidade de atendimento" at bounding box center [1071, 241] width 411 height 31
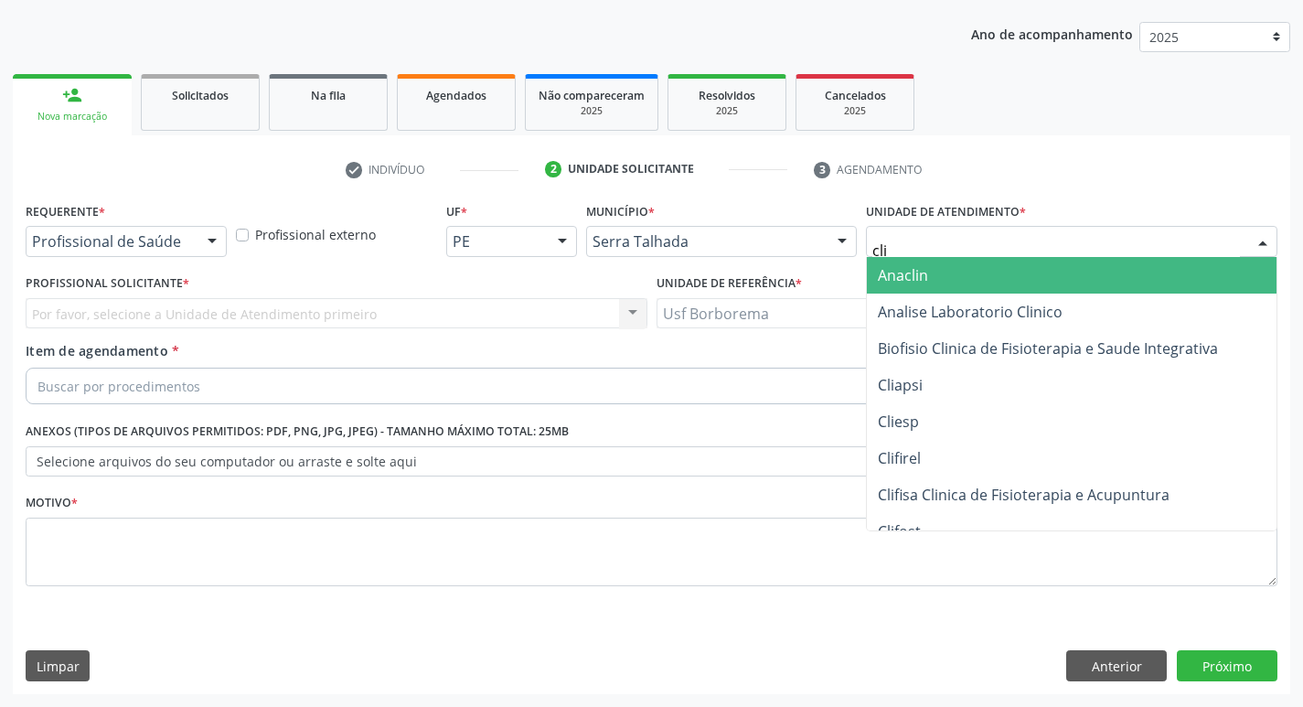
type input "clim"
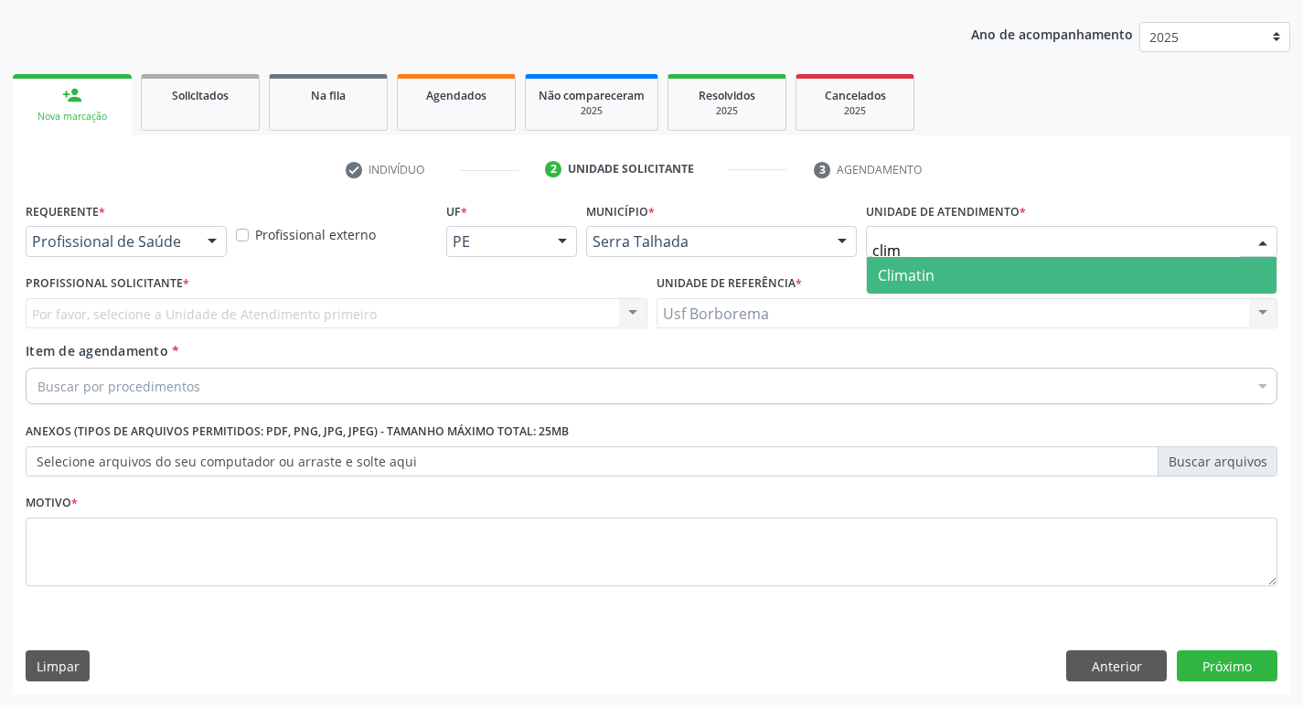
click at [985, 280] on span "Climatin" at bounding box center [1072, 275] width 410 height 37
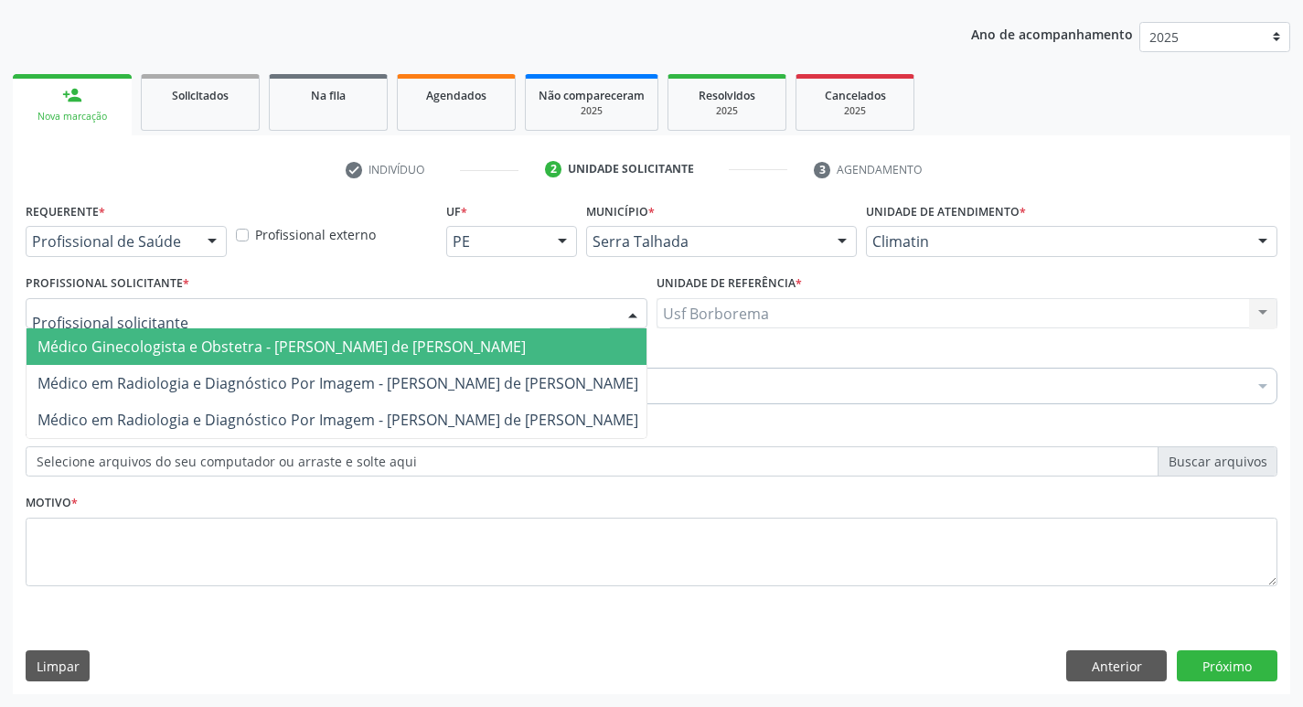
click at [162, 339] on span "Médico Ginecologista e Obstetra - [PERSON_NAME] de [PERSON_NAME]" at bounding box center [281, 346] width 488 height 20
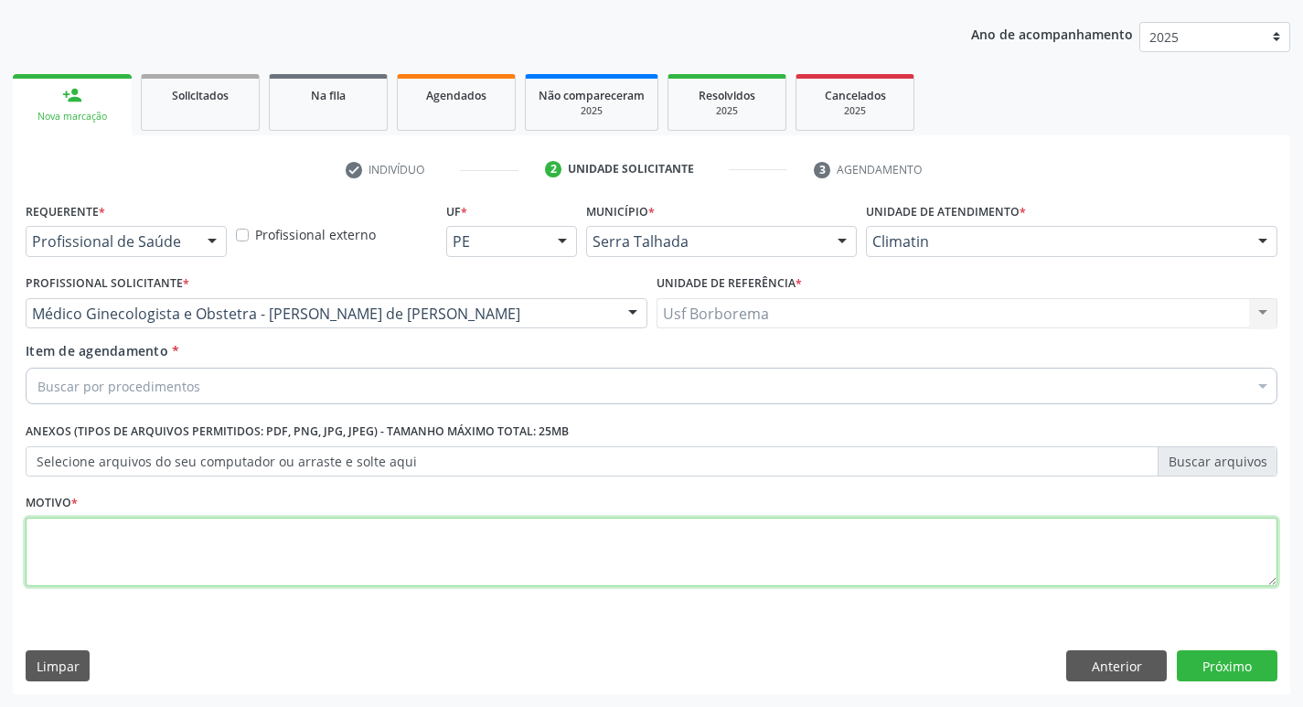
drag, startPoint x: 173, startPoint y: 527, endPoint x: 175, endPoint y: 539, distance: 12.9
click at [173, 530] on textarea at bounding box center [652, 551] width 1252 height 69
type textarea "0"
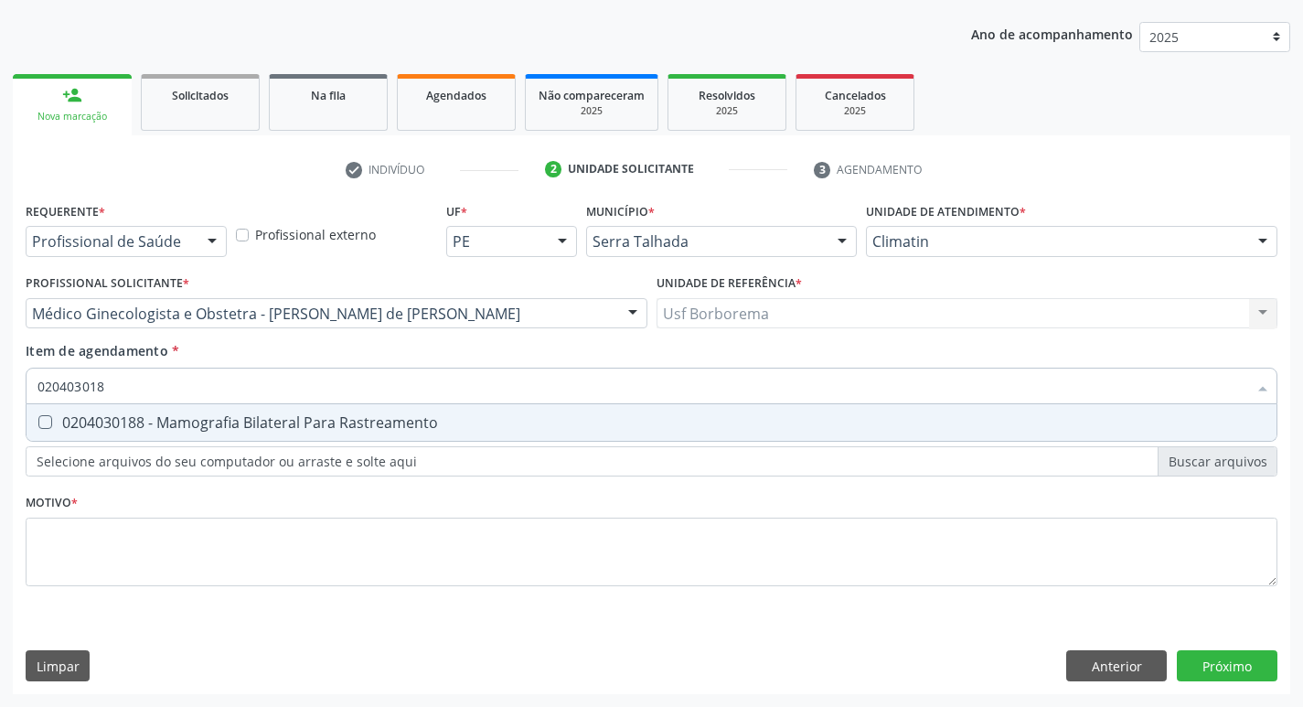
type input "0204030188"
click at [198, 423] on div "0204030188 - Mamografia Bilateral Para Rastreamento" at bounding box center [651, 422] width 1228 height 15
checkbox Rastreamento "true"
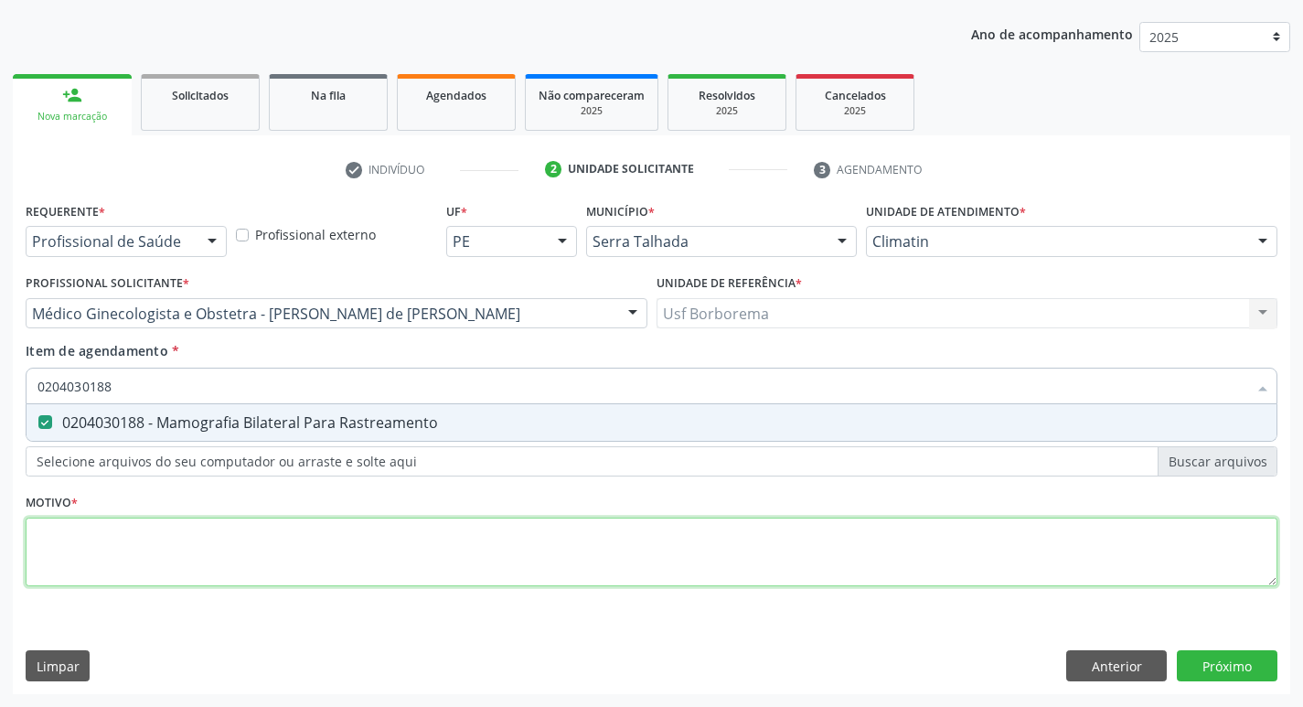
click at [197, 542] on div "Requerente * Profissional de Saúde Profissional de Saúde Paciente Nenhum result…" at bounding box center [652, 404] width 1252 height 414
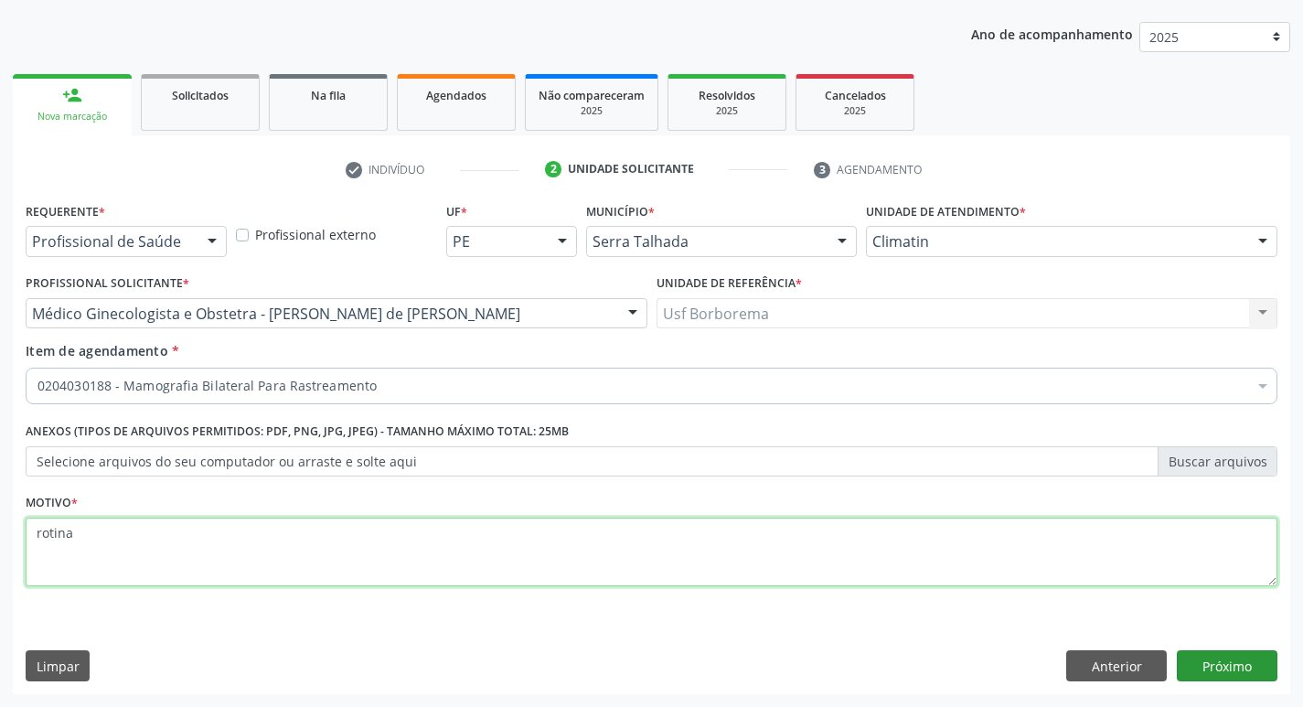
type textarea "rotina"
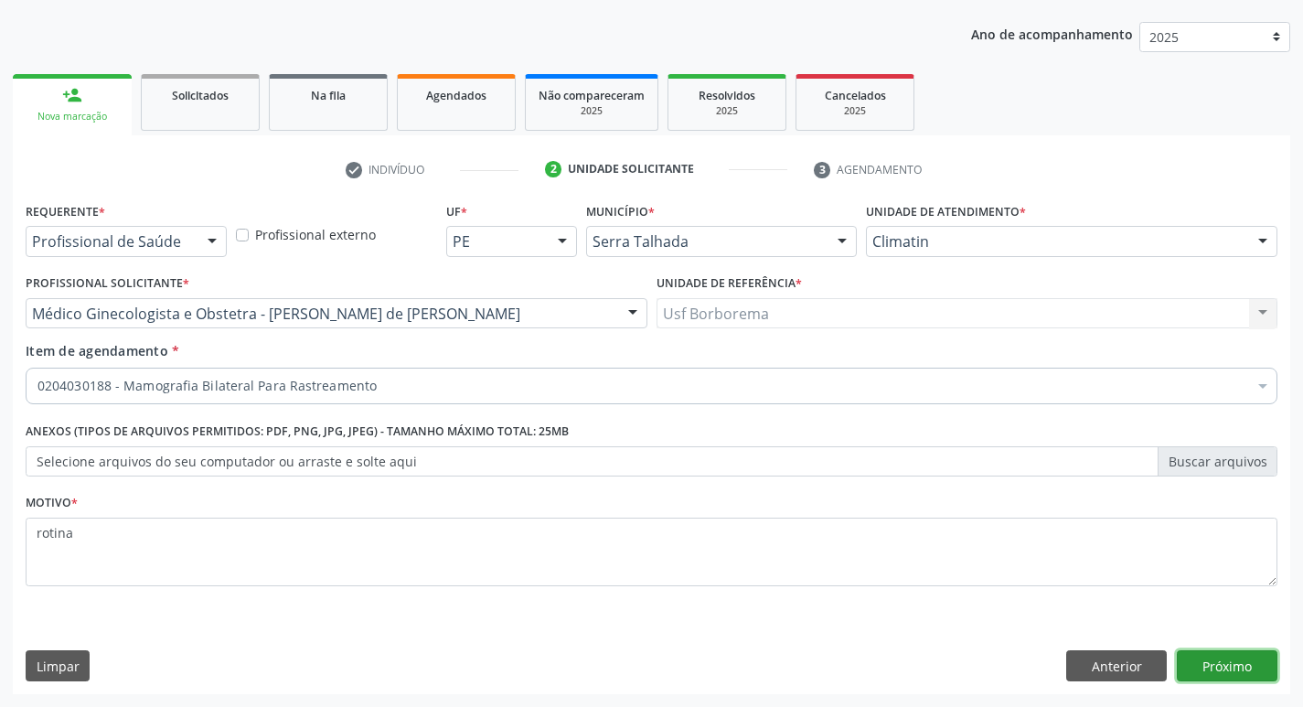
click at [1237, 668] on button "Próximo" at bounding box center [1227, 665] width 101 height 31
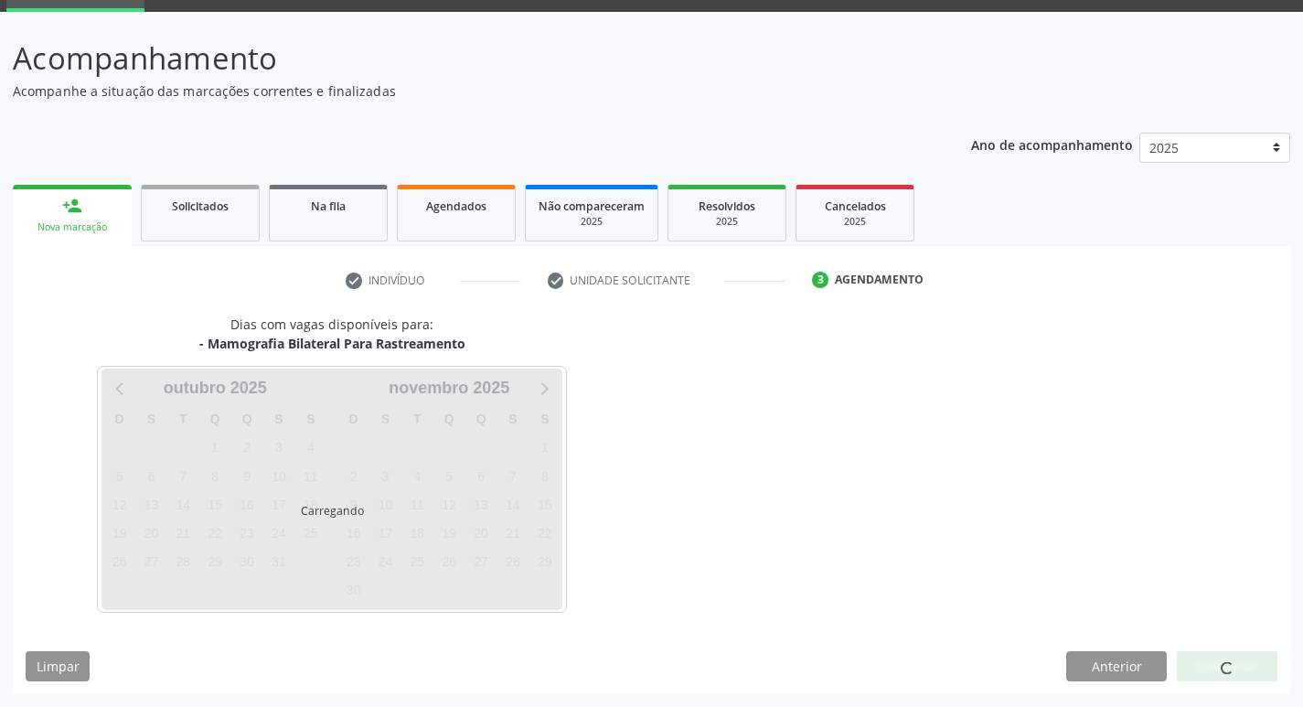
scroll to position [89, 0]
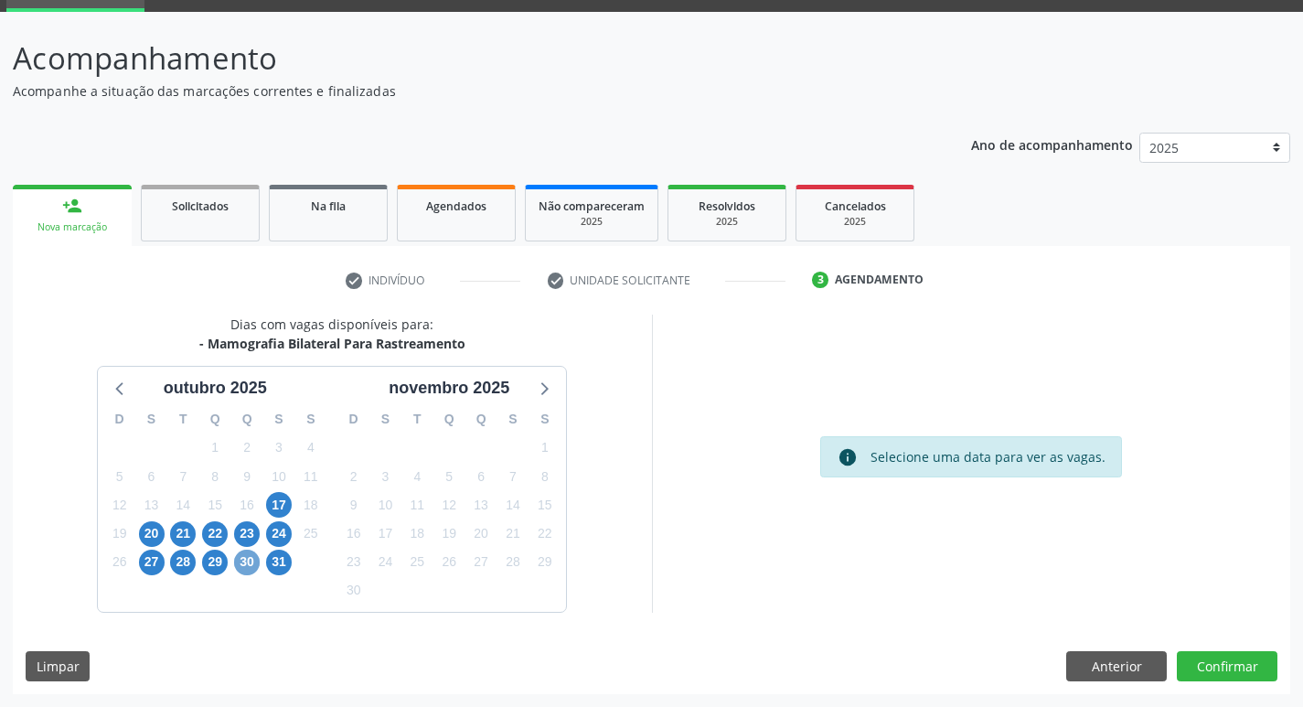
click at [257, 561] on span "30" at bounding box center [247, 562] width 26 height 26
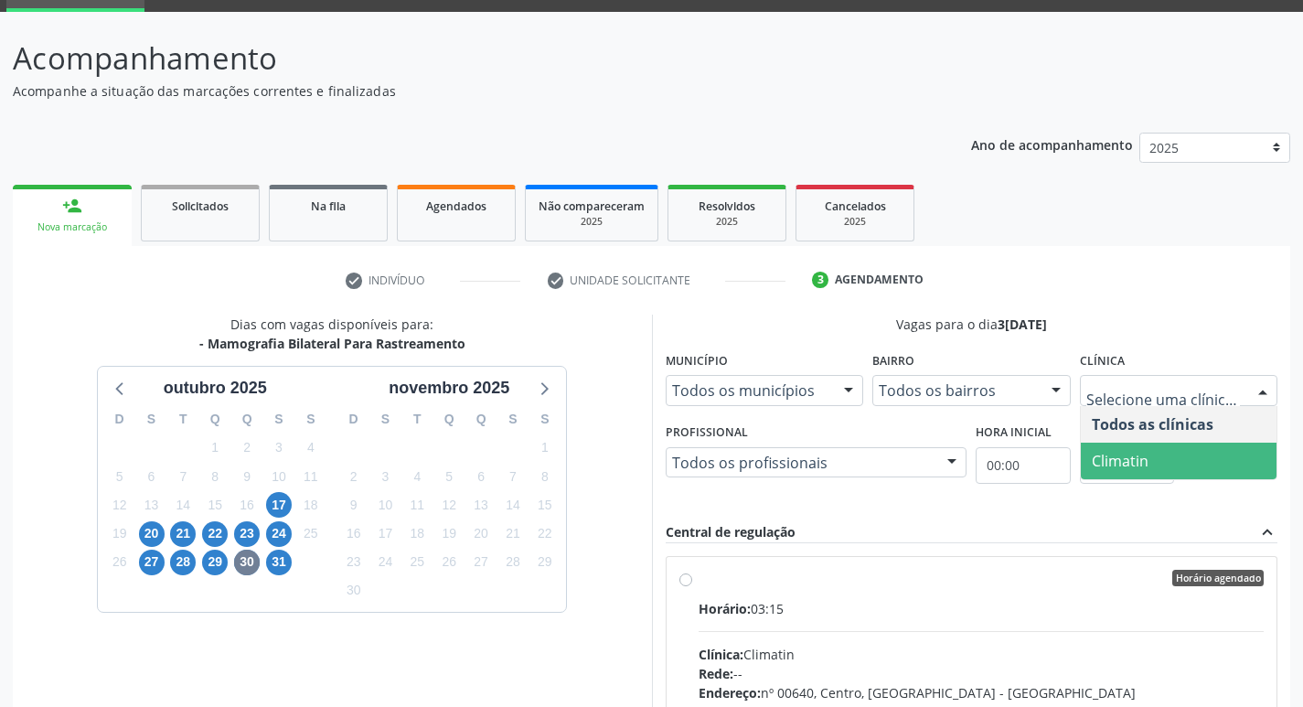
click at [1152, 470] on span "Climatin" at bounding box center [1179, 460] width 197 height 37
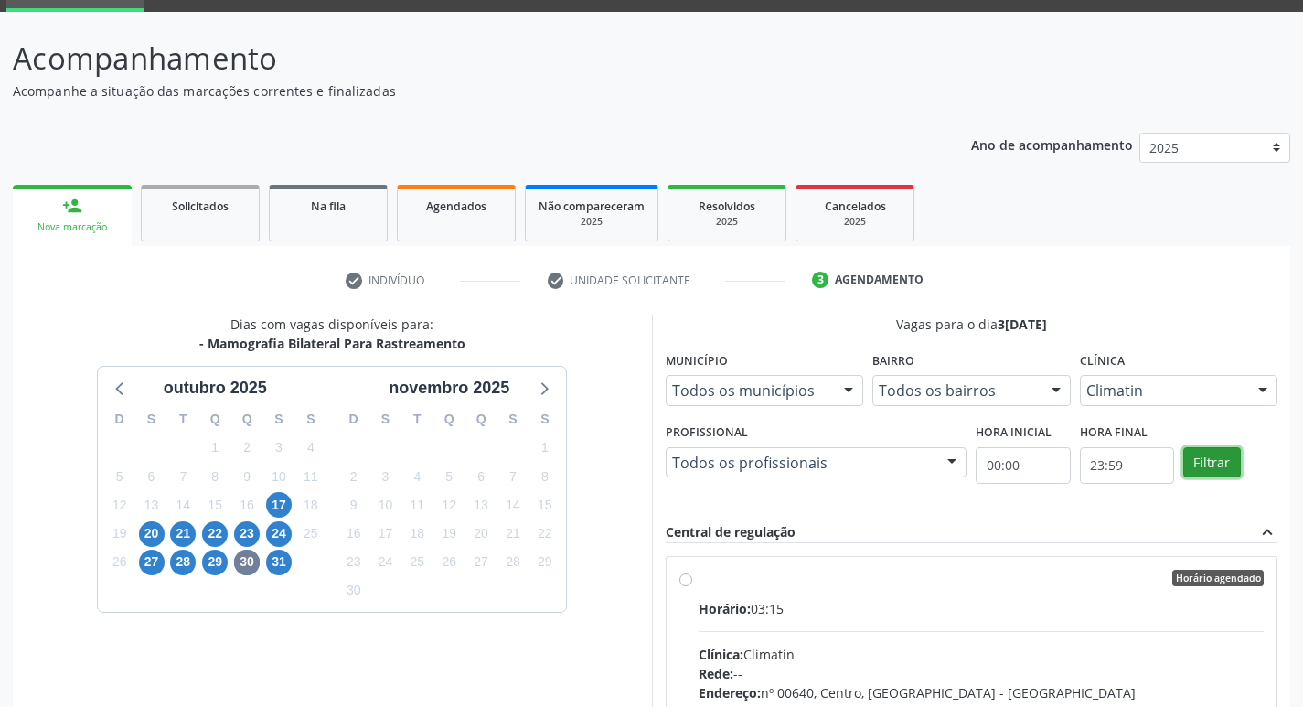
click at [1212, 456] on button "Filtrar" at bounding box center [1212, 462] width 58 height 31
click at [1213, 456] on button "Filtrar" at bounding box center [1212, 462] width 58 height 31
drag, startPoint x: 1213, startPoint y: 456, endPoint x: 924, endPoint y: 547, distance: 302.7
click at [1212, 456] on button "Filtrar" at bounding box center [1212, 462] width 58 height 31
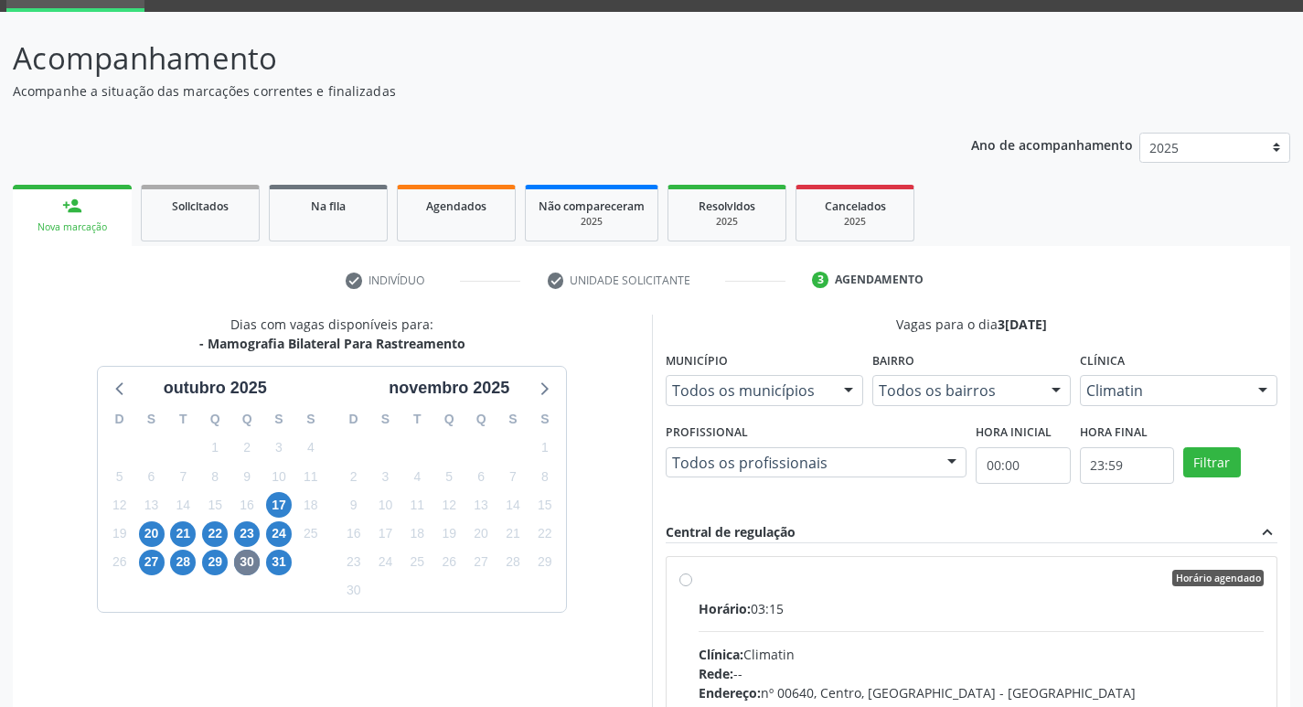
click at [698, 583] on label "Horário agendado Horário: 03:15 Clínica: Climatin Rede: -- Endereço: nº 00640, …" at bounding box center [981, 710] width 566 height 281
click at [684, 583] on input "Horário agendado Horário: 03:15 Clínica: Climatin Rede: -- Endereço: nº 00640, …" at bounding box center [685, 578] width 13 height 16
radio input "true"
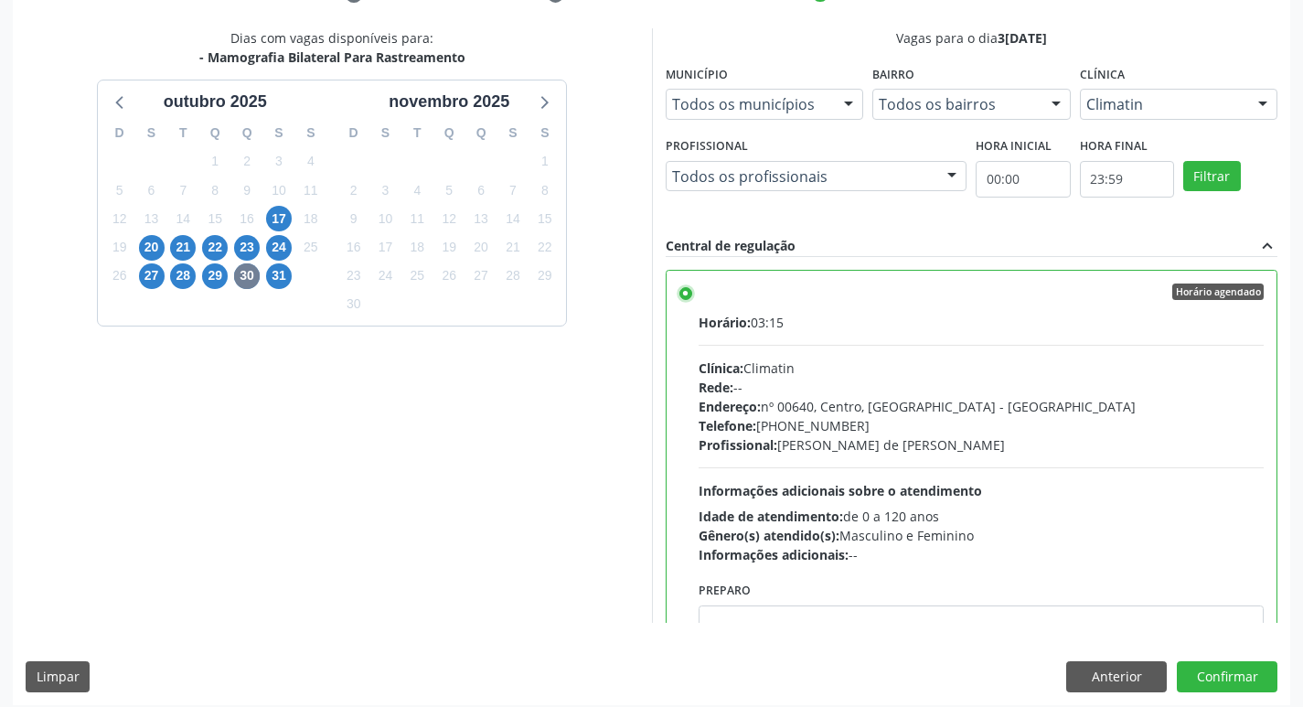
scroll to position [386, 0]
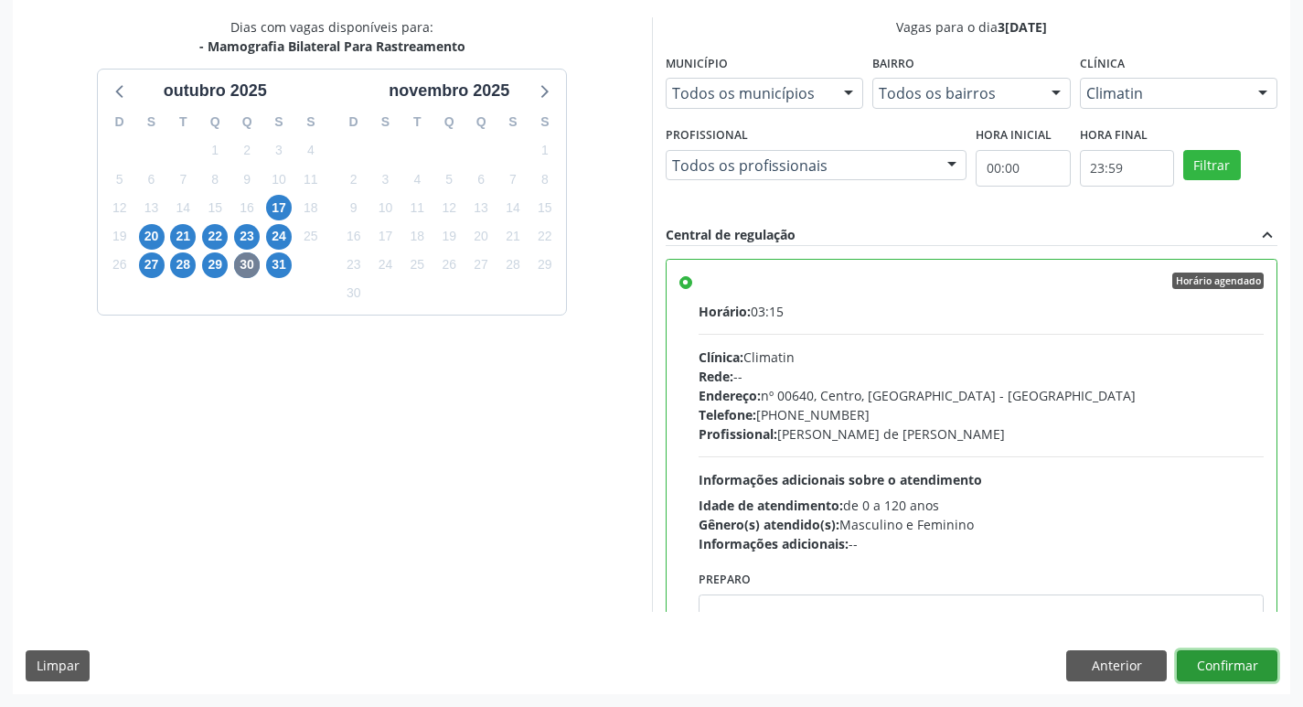
click at [1254, 662] on button "Confirmar" at bounding box center [1227, 665] width 101 height 31
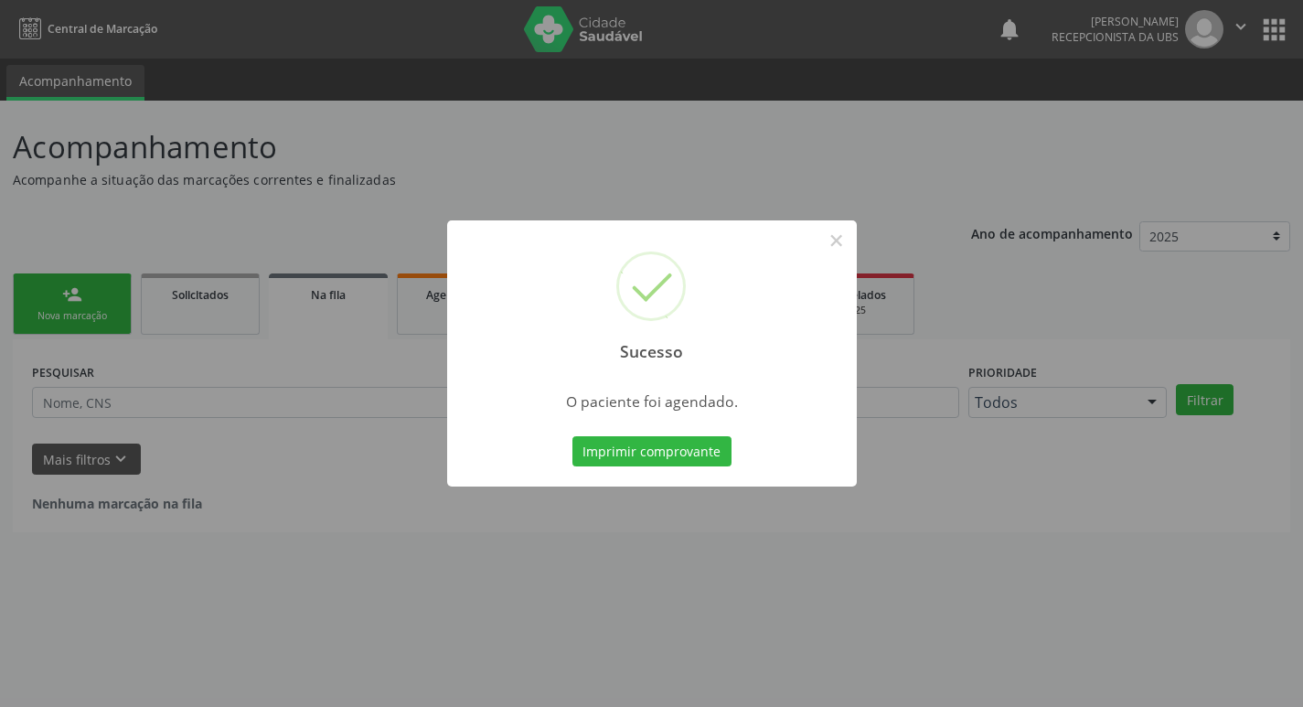
scroll to position [0, 0]
click at [648, 444] on button "Imprimir comprovante" at bounding box center [658, 451] width 159 height 31
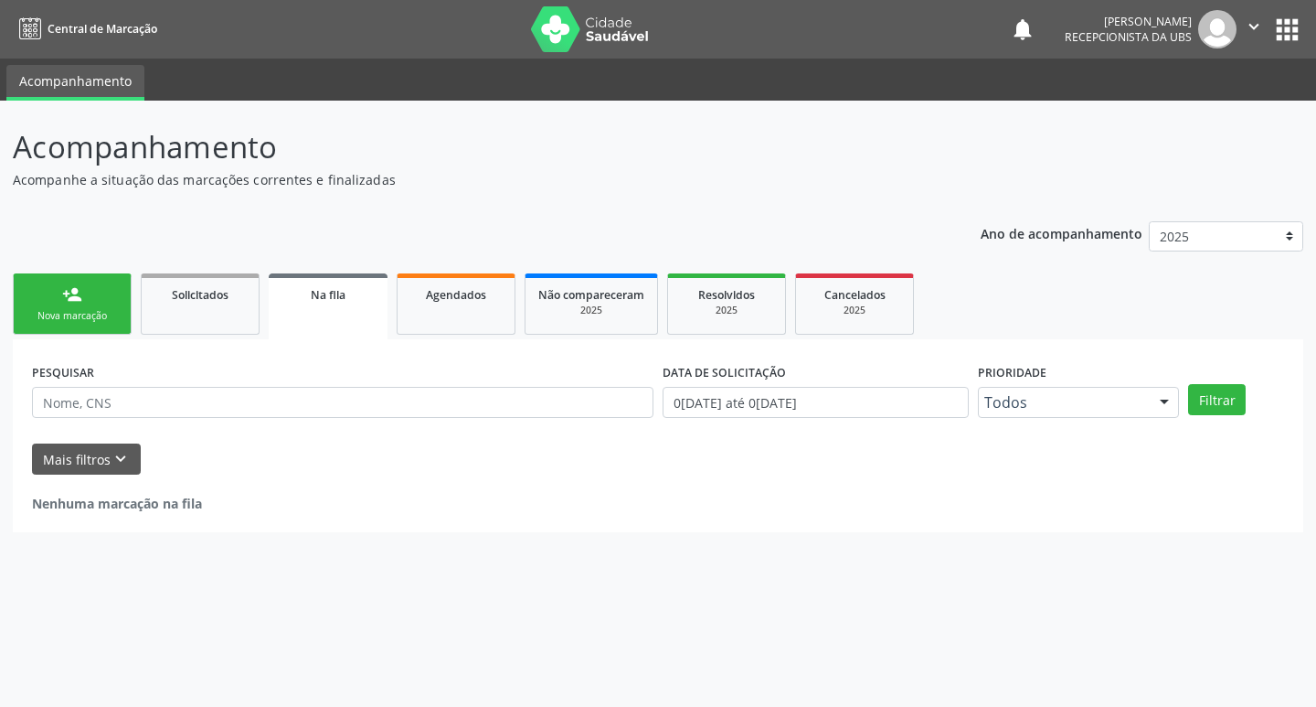
click at [68, 298] on div "person_add" at bounding box center [72, 294] width 20 height 20
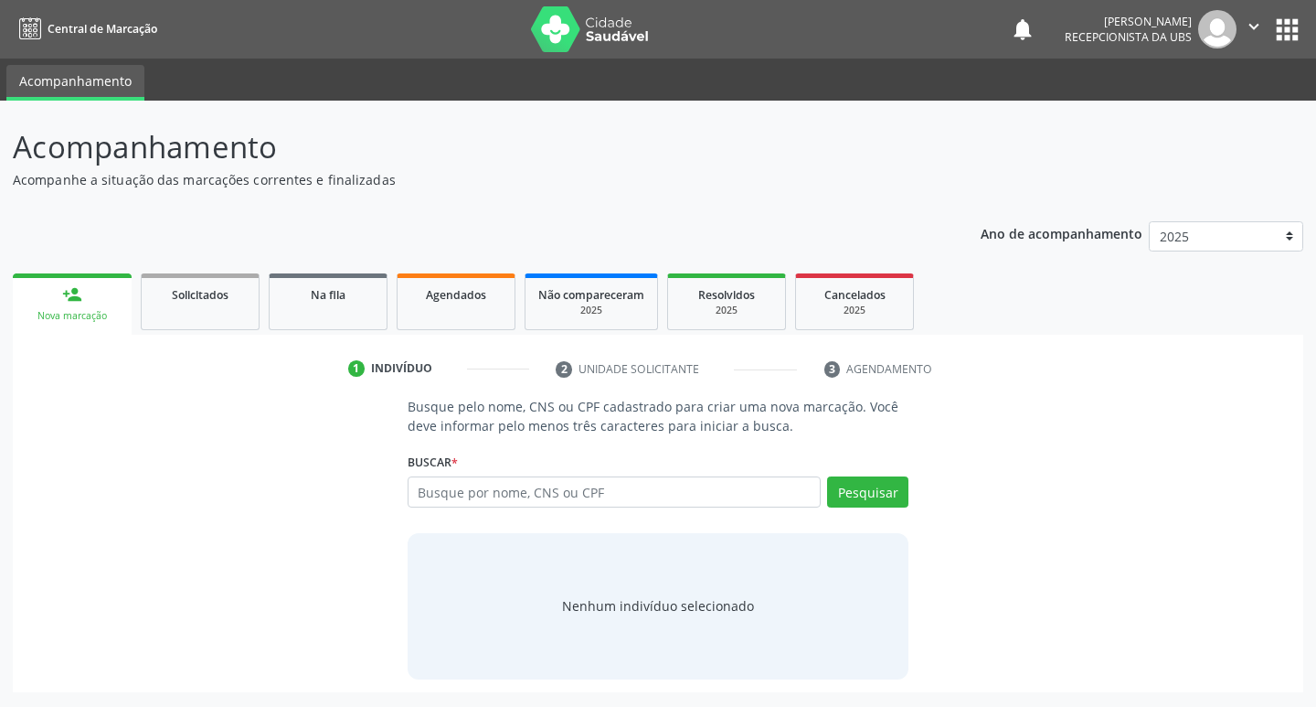
click at [64, 291] on div "person_add" at bounding box center [72, 294] width 20 height 20
click at [63, 291] on div "person_add" at bounding box center [72, 294] width 20 height 20
click at [61, 291] on link "person_add Nova marcação" at bounding box center [72, 303] width 119 height 61
click at [453, 492] on input "text" at bounding box center [615, 491] width 414 height 31
click at [495, 481] on input "text" at bounding box center [615, 491] width 414 height 31
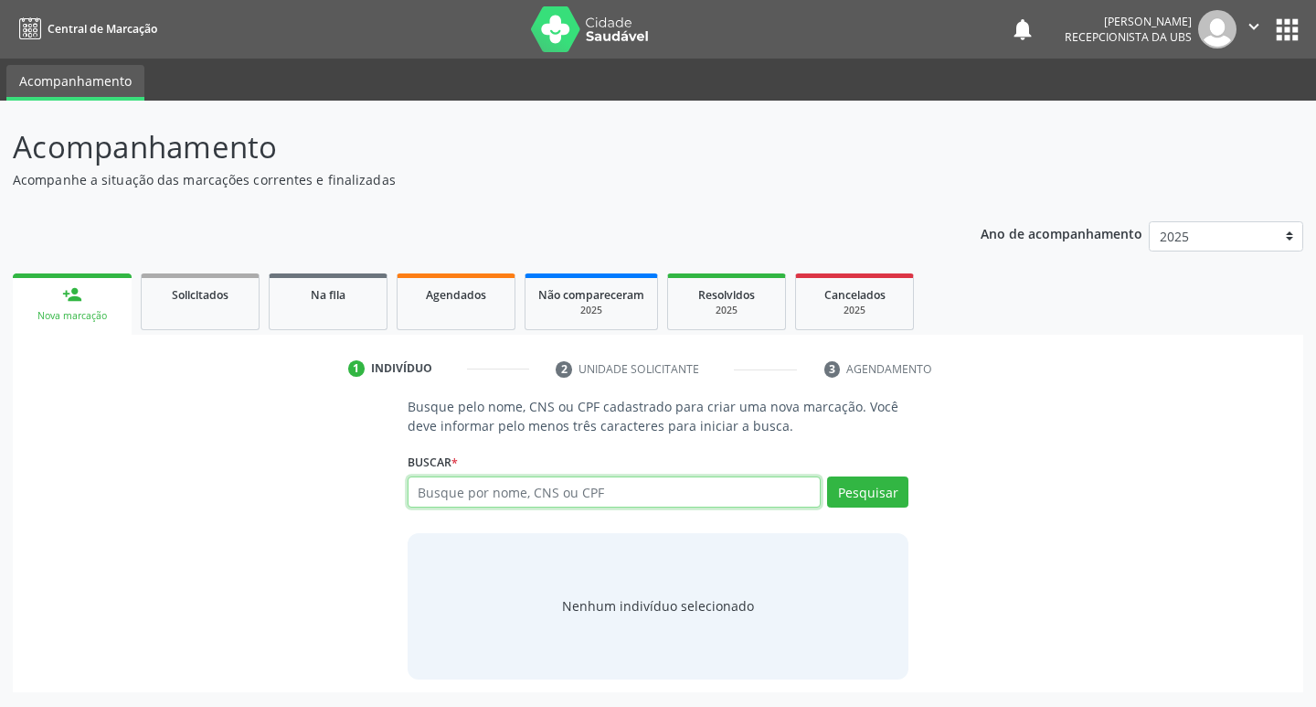
click at [507, 501] on input "text" at bounding box center [615, 491] width 414 height 31
click at [556, 499] on input "text" at bounding box center [615, 491] width 414 height 31
click at [489, 499] on input "text" at bounding box center [615, 491] width 414 height 31
click at [488, 499] on input "text" at bounding box center [615, 491] width 414 height 31
click at [498, 506] on input "text" at bounding box center [615, 491] width 414 height 31
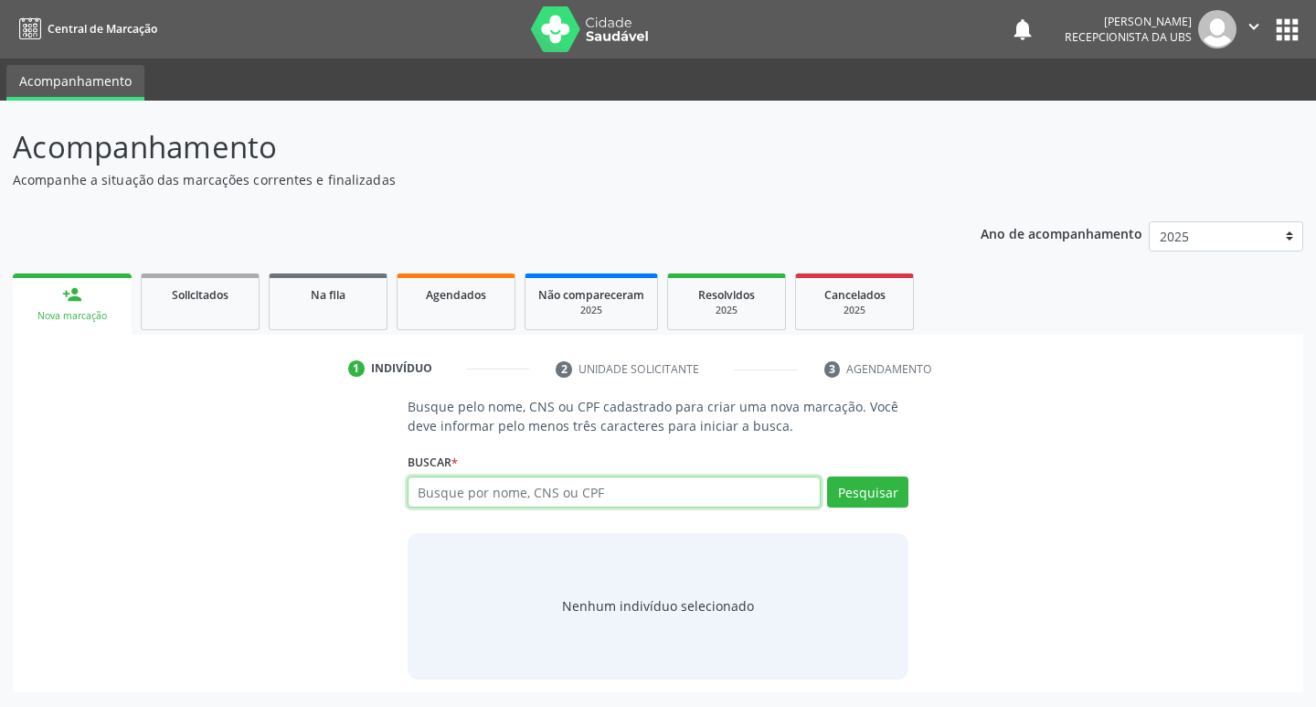
click at [499, 487] on input "text" at bounding box center [615, 491] width 414 height 31
click at [488, 486] on input "text" at bounding box center [615, 491] width 414 height 31
click at [491, 494] on input "text" at bounding box center [615, 491] width 414 height 31
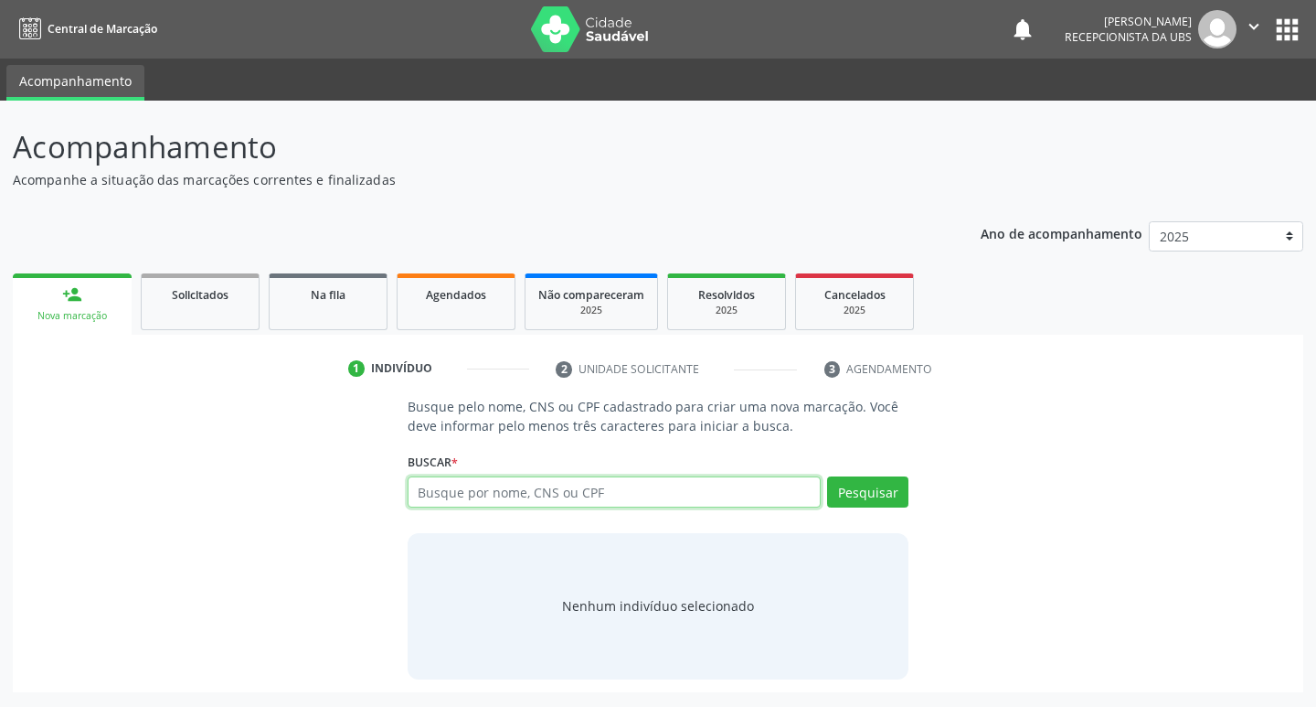
click at [548, 491] on input "text" at bounding box center [615, 491] width 414 height 31
type input "705009089965055"
click at [868, 492] on button "Pesquisar" at bounding box center [867, 491] width 81 height 31
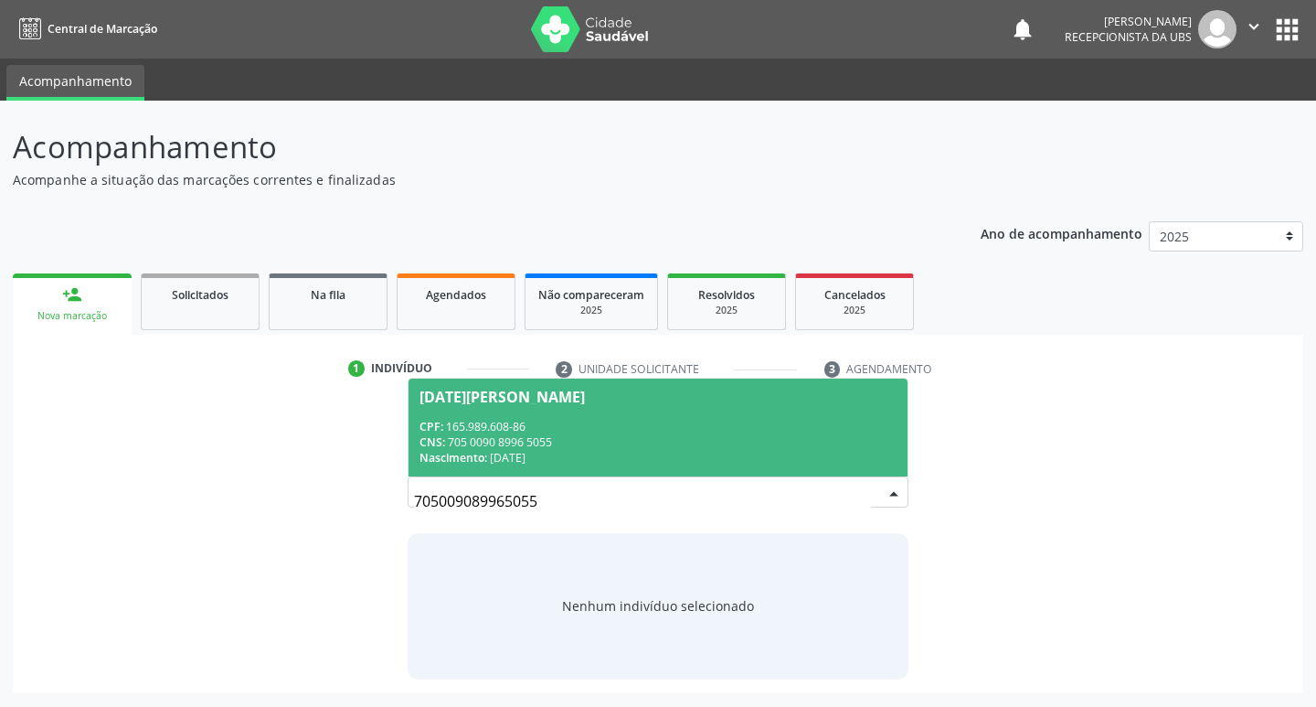
click at [631, 439] on div "CNS: 705 0090 8996 5055" at bounding box center [659, 442] width 478 height 16
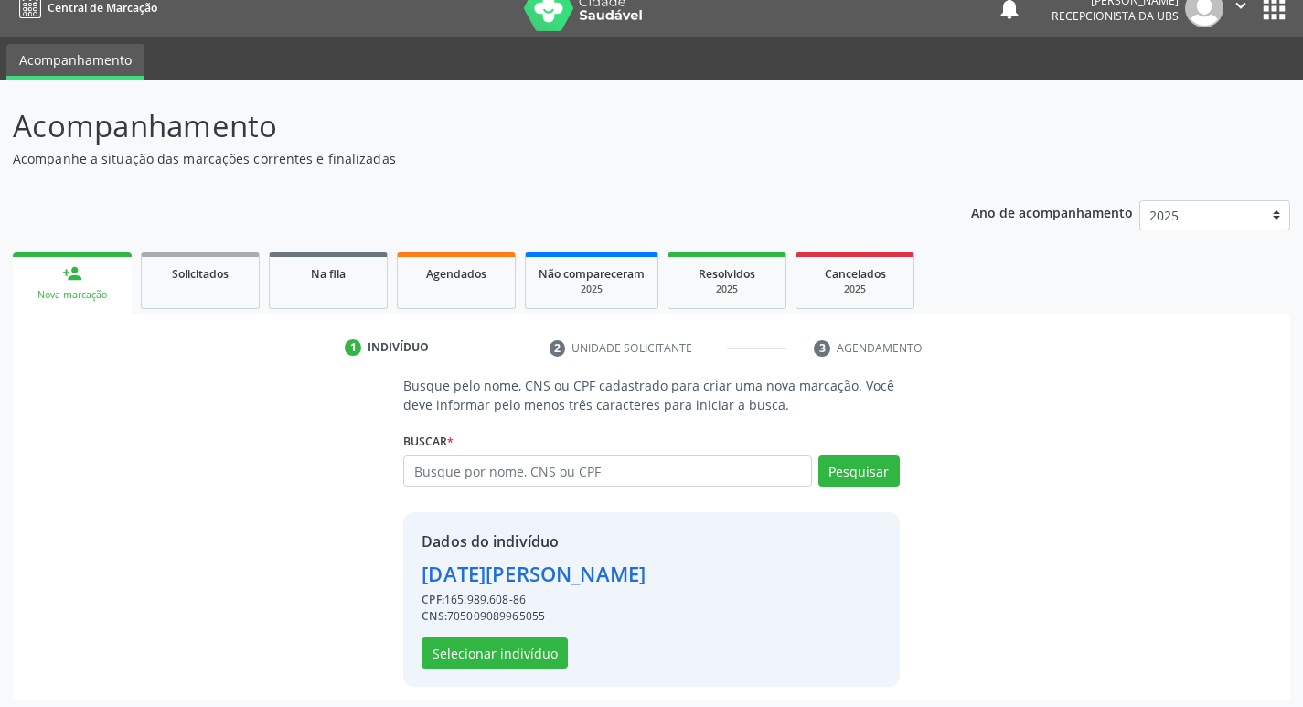
scroll to position [27, 0]
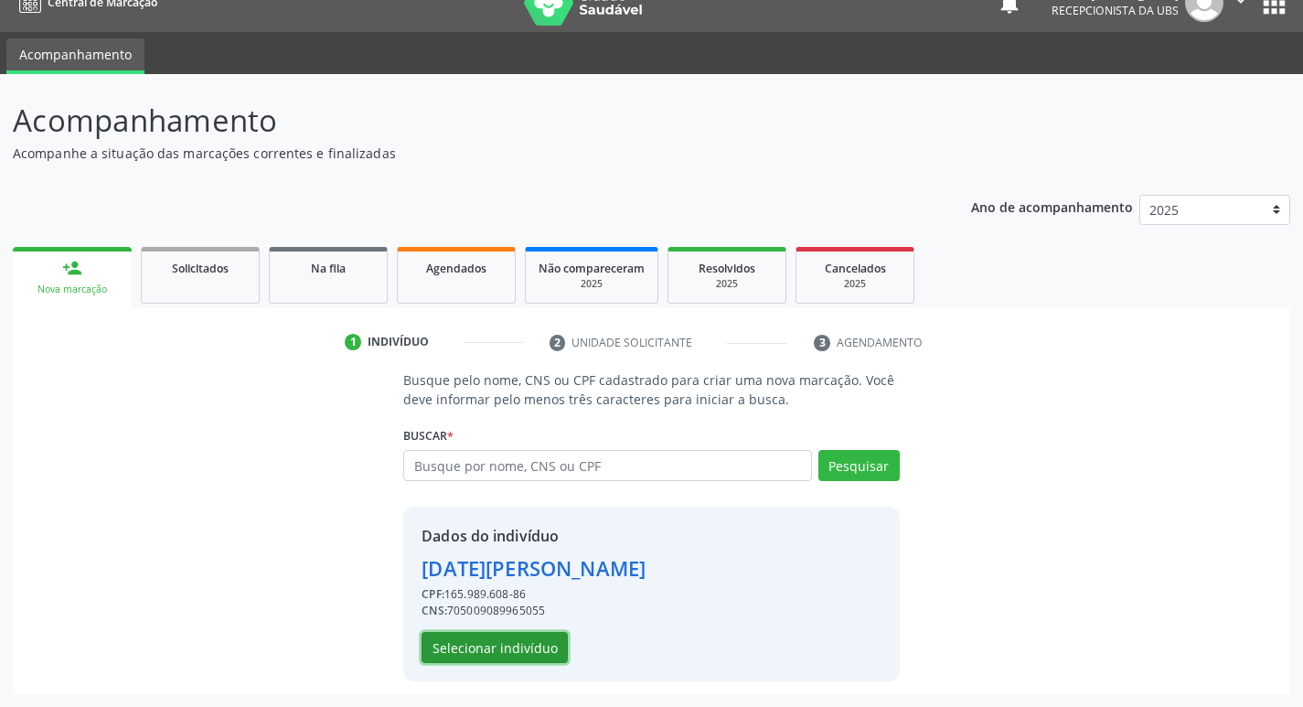
click at [529, 643] on button "Selecionar indivíduo" at bounding box center [494, 647] width 146 height 31
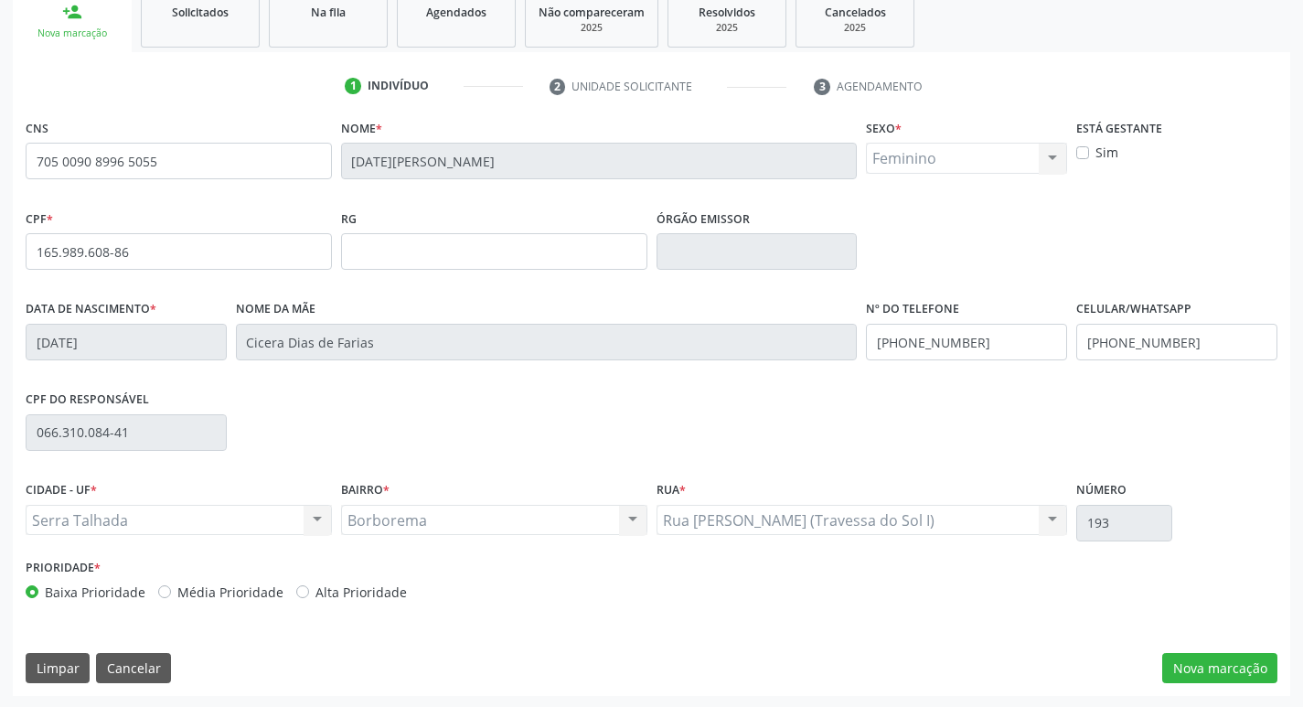
scroll to position [284, 0]
click at [1219, 655] on button "Nova marcação" at bounding box center [1219, 666] width 115 height 31
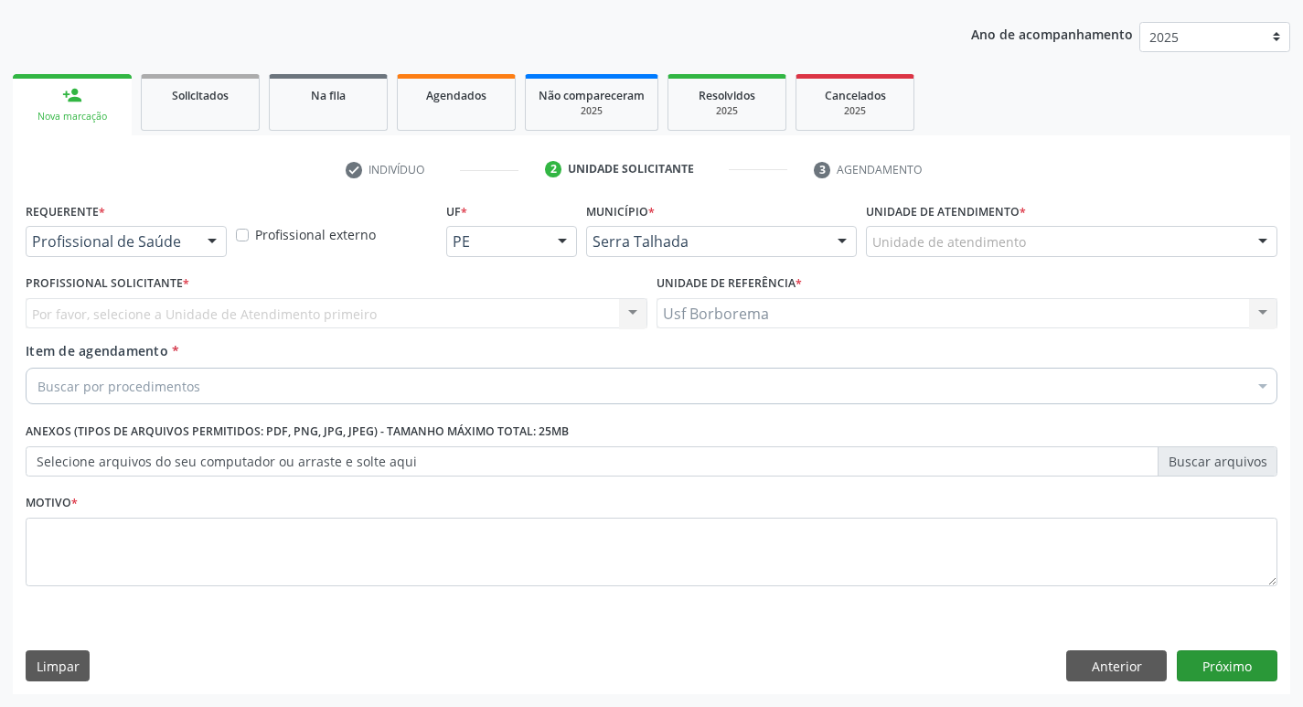
scroll to position [199, 0]
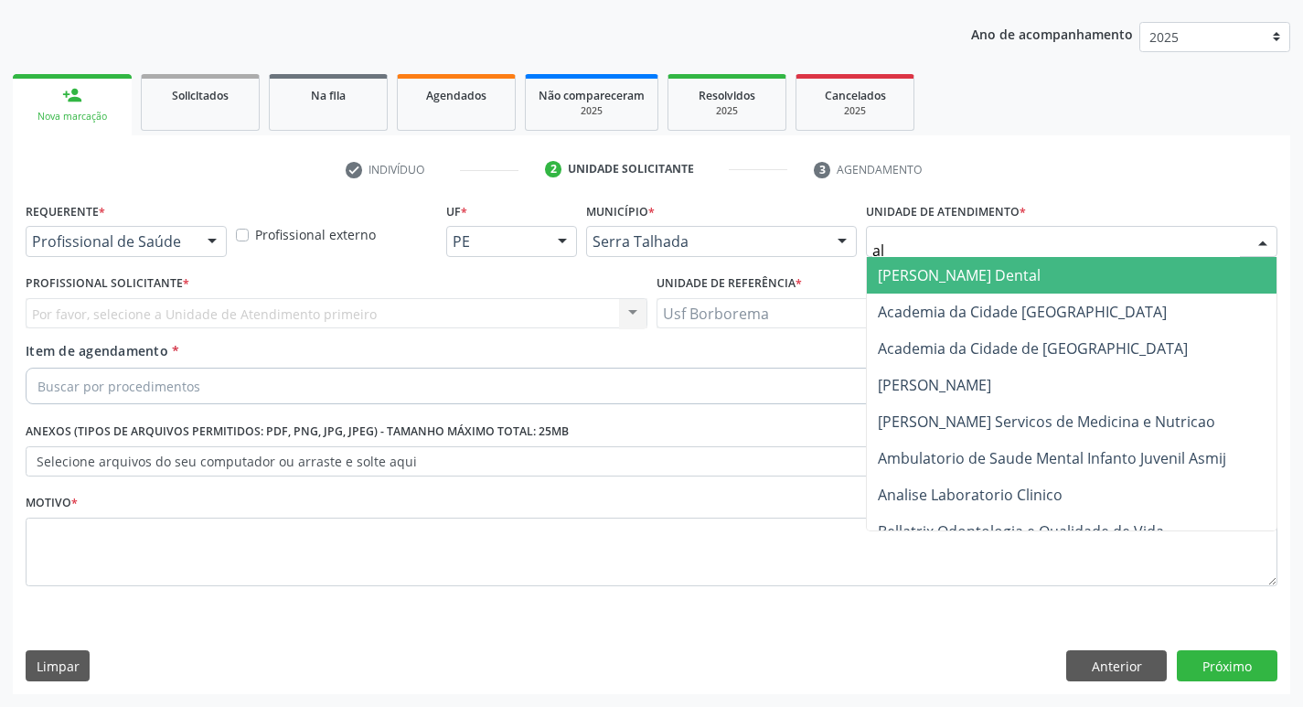
type input "alt"
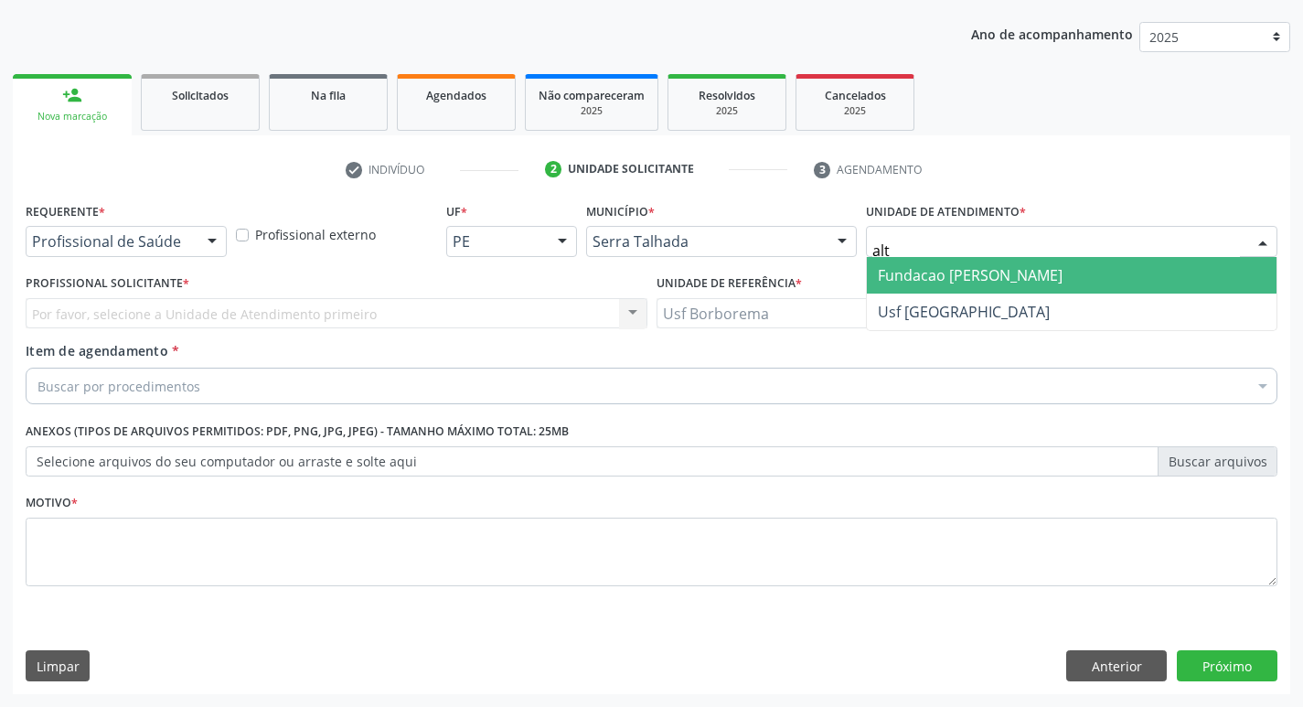
click at [982, 277] on span "Fundacao [PERSON_NAME]" at bounding box center [970, 275] width 185 height 20
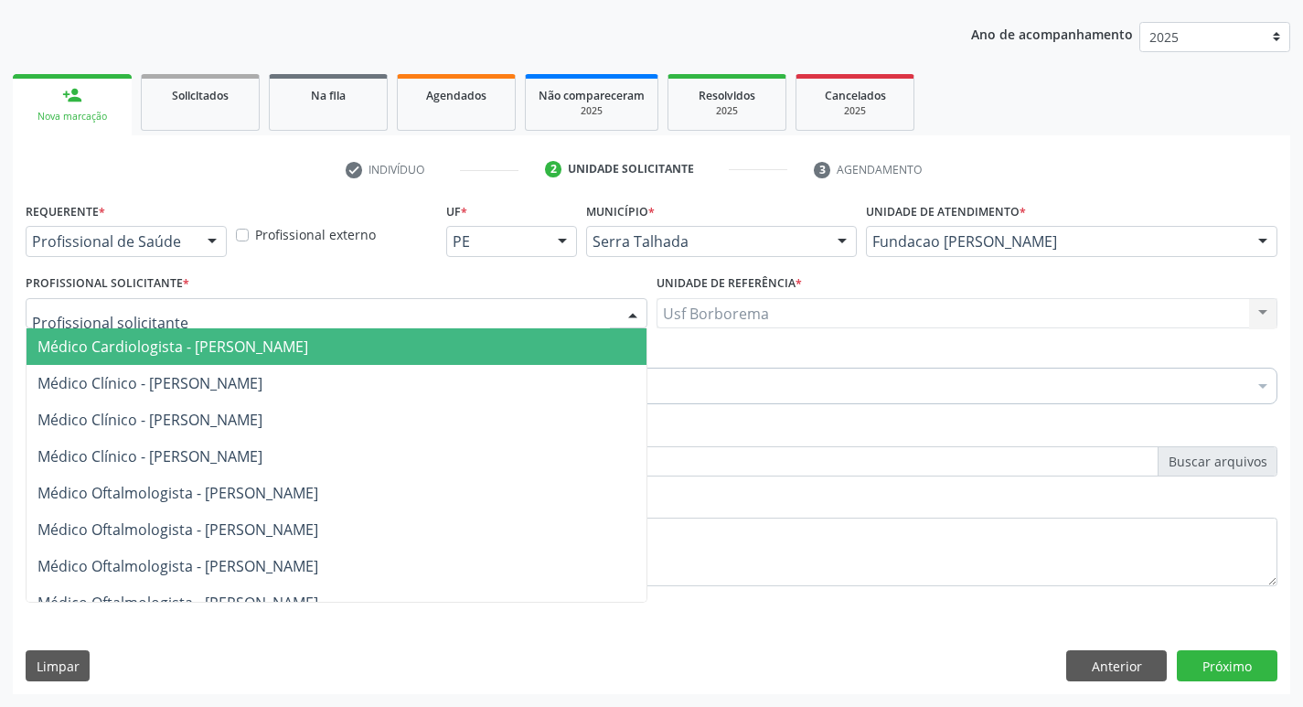
click at [281, 309] on div at bounding box center [337, 313] width 622 height 31
click at [293, 317] on input "text" at bounding box center [321, 322] width 578 height 37
type input "bru"
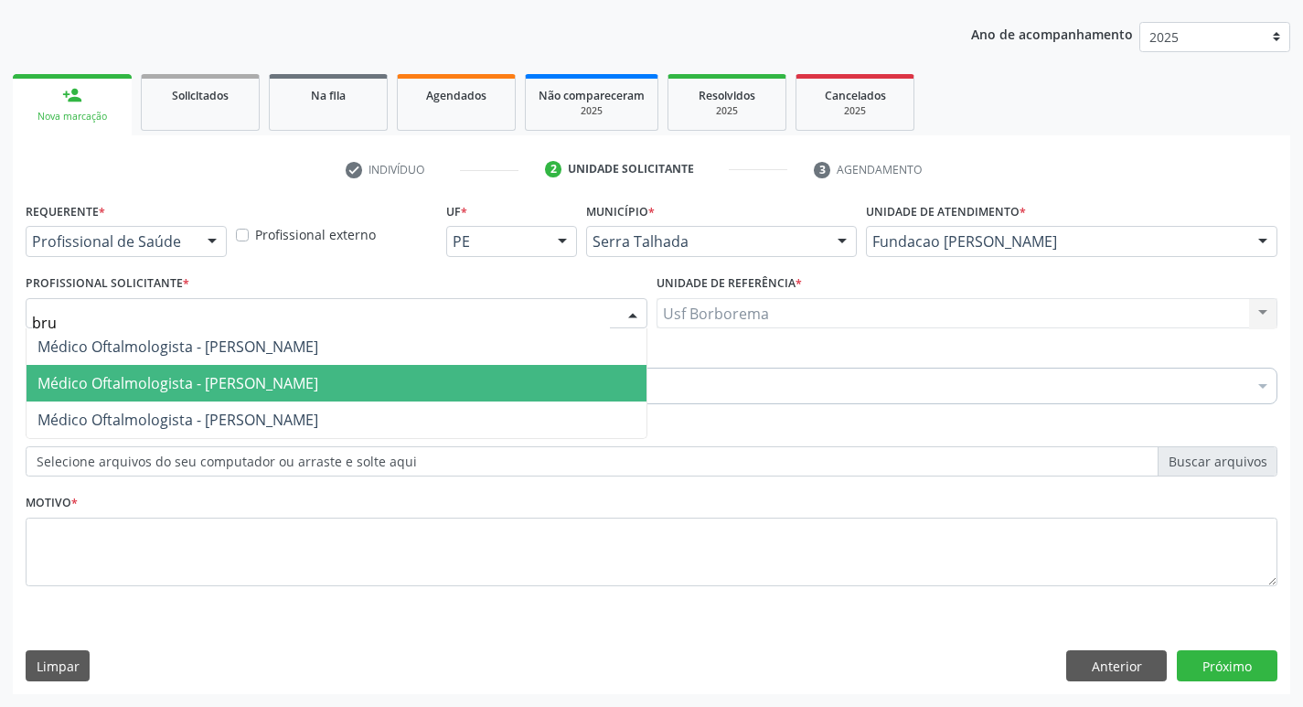
click at [318, 375] on span "Médico Oftalmologista - [PERSON_NAME]" at bounding box center [177, 383] width 281 height 20
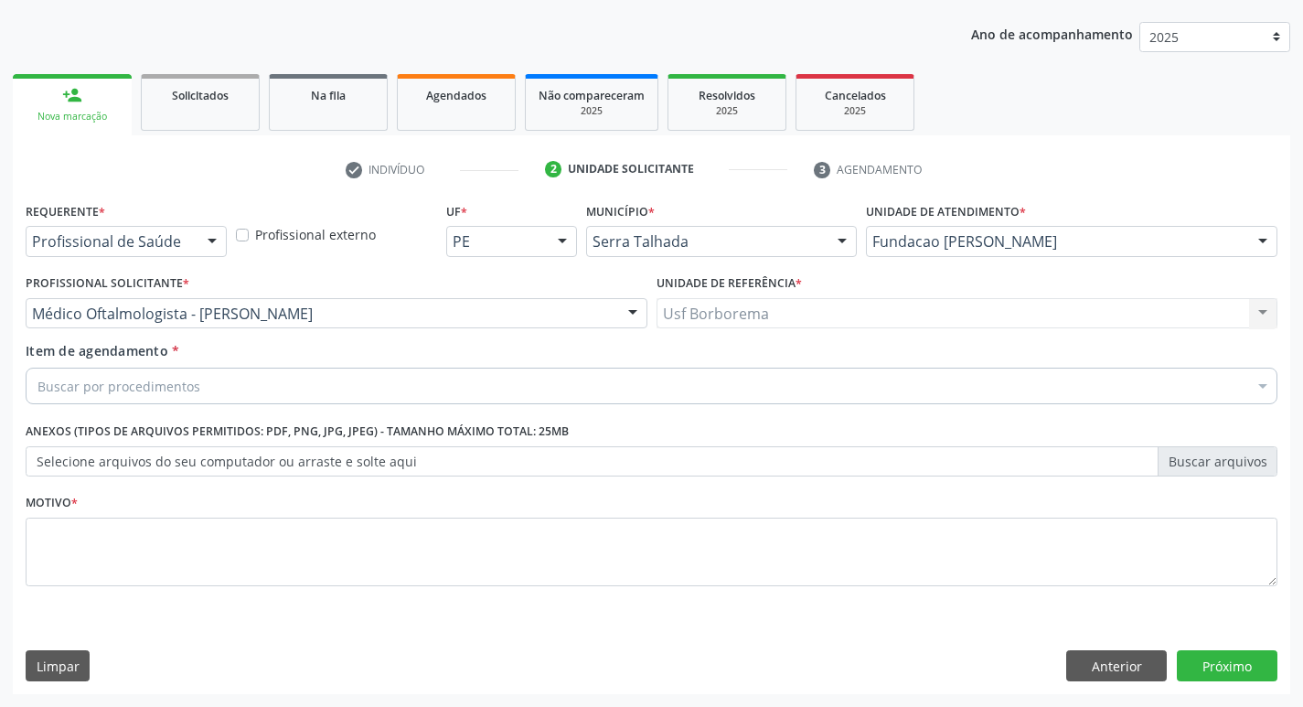
click at [360, 381] on div "Buscar por procedimentos" at bounding box center [652, 386] width 1252 height 37
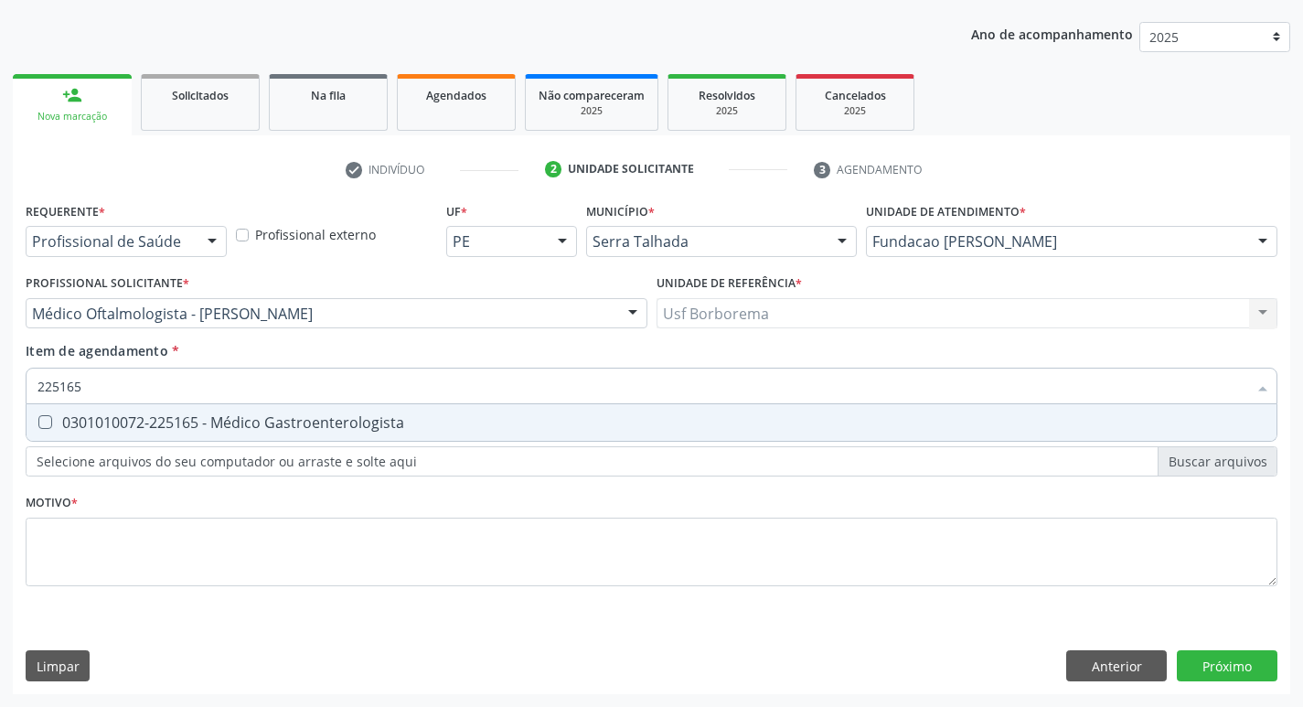
click at [406, 379] on input "225165" at bounding box center [641, 386] width 1209 height 37
type input "225265"
click at [485, 412] on span "0301010072-225265 - Médico Oftalmologista" at bounding box center [652, 422] width 1250 height 37
checkbox Oftalmologista "true"
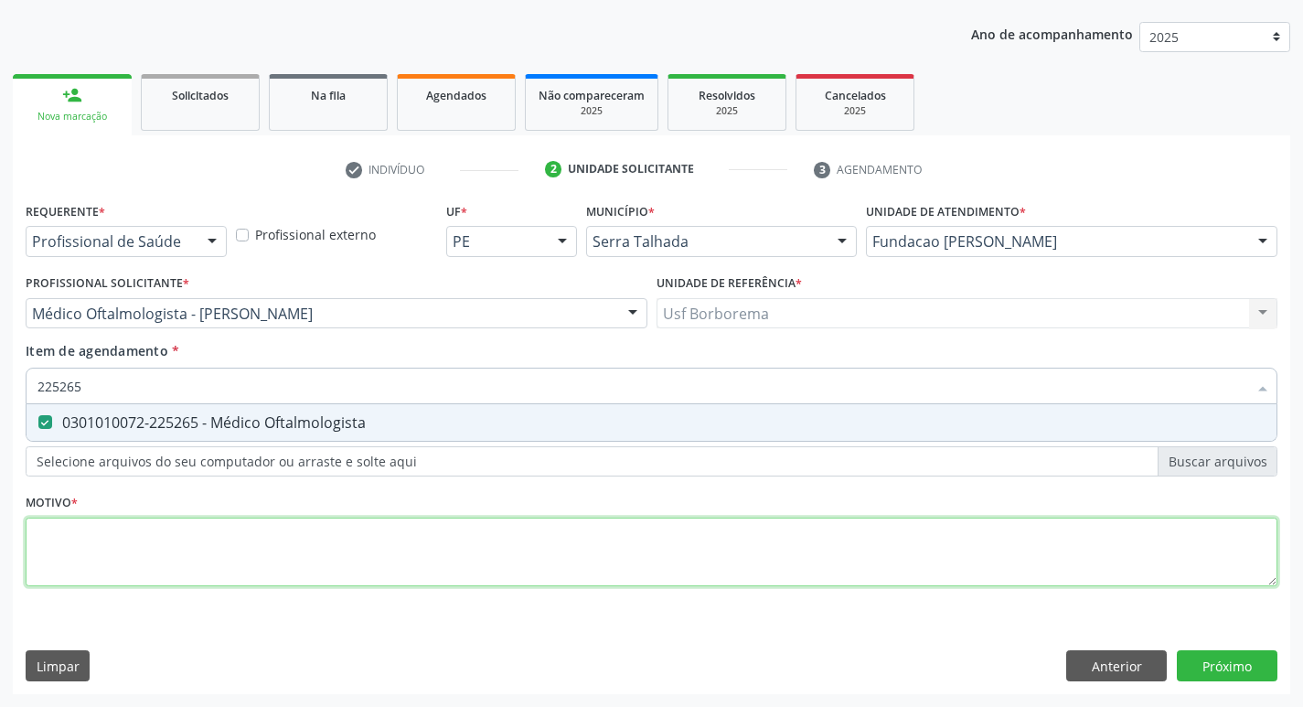
click at [509, 565] on div "Requerente * Profissional de Saúde Profissional de Saúde Paciente Nenhum result…" at bounding box center [652, 404] width 1252 height 414
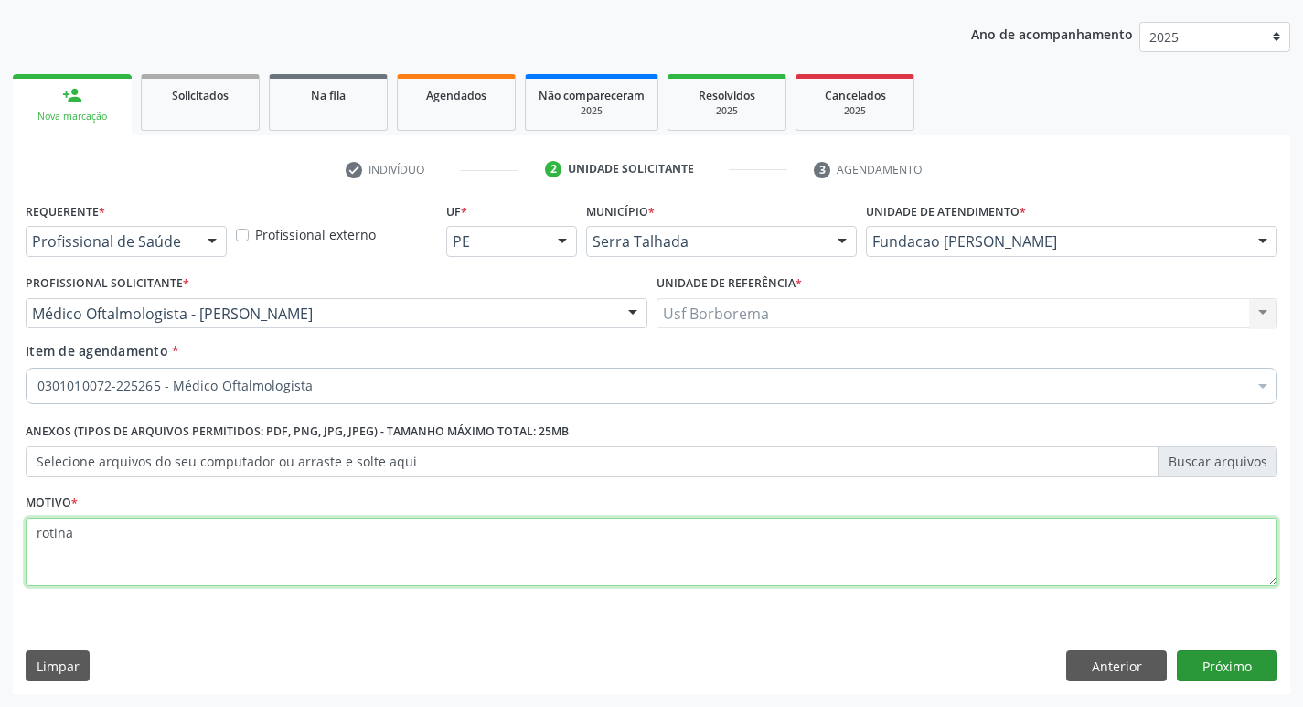
type textarea "rotina"
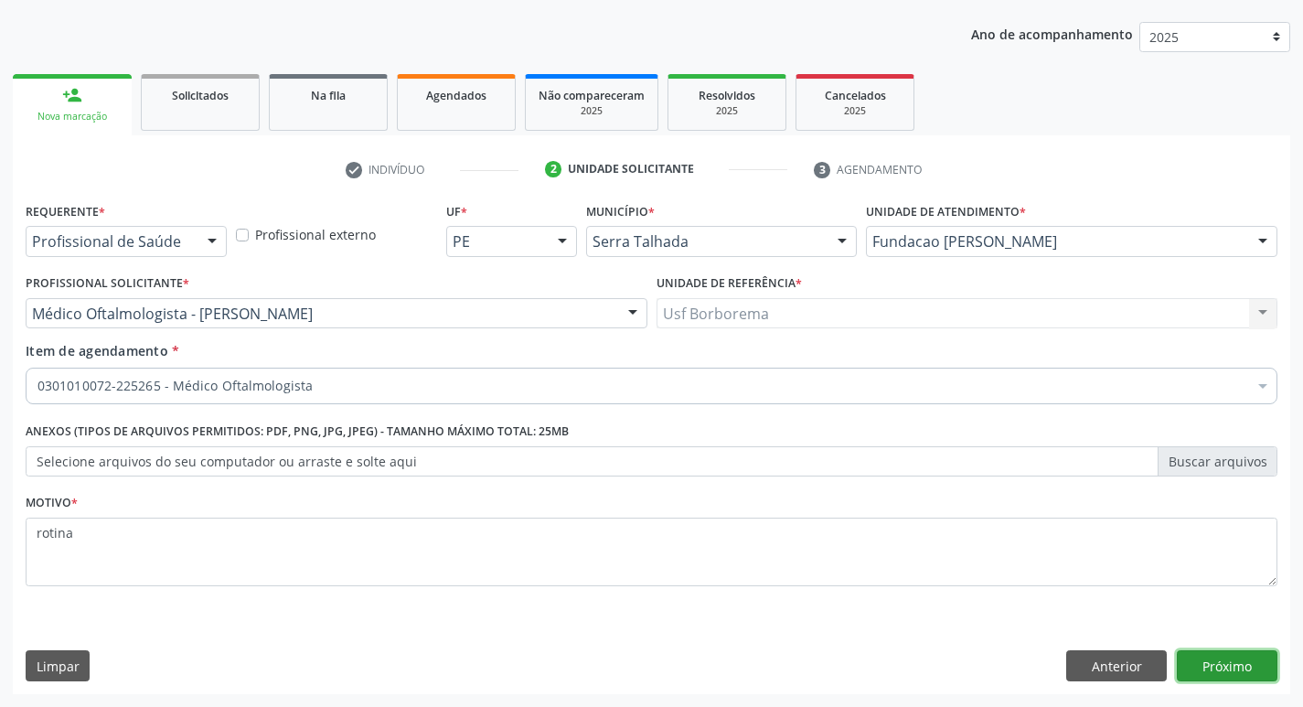
click at [1217, 650] on button "Próximo" at bounding box center [1227, 665] width 101 height 31
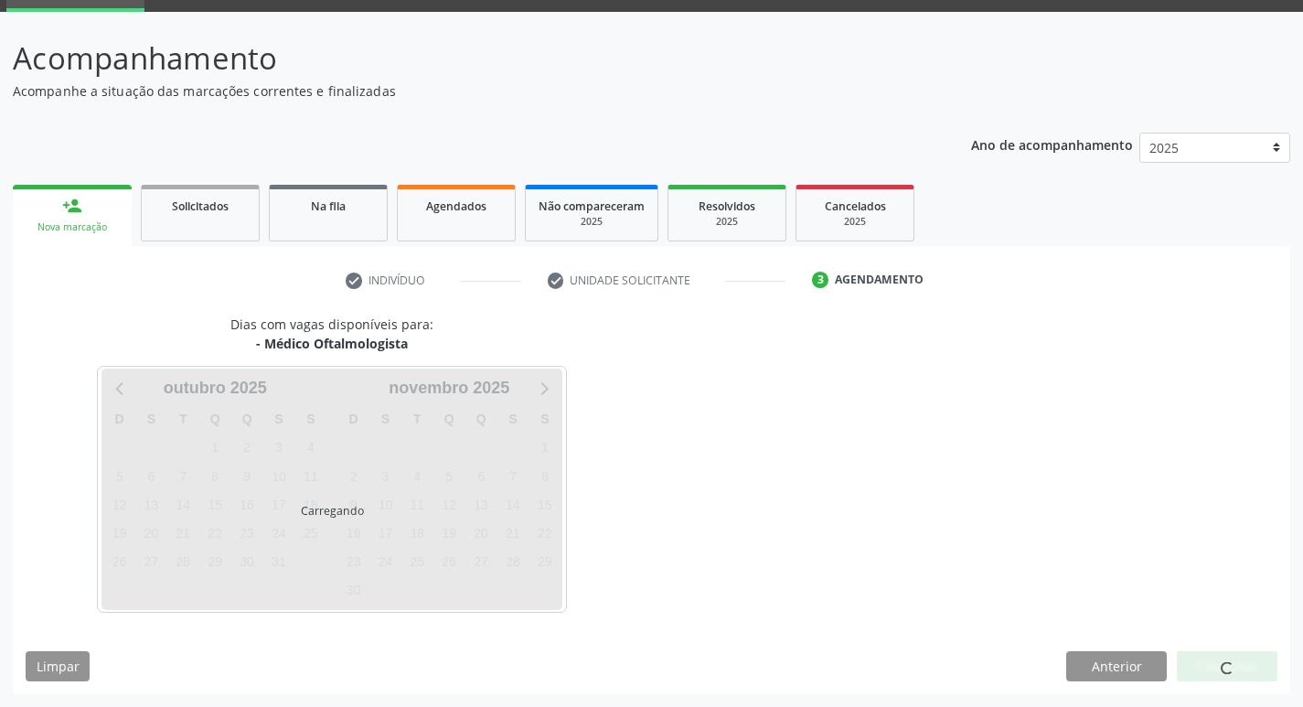
scroll to position [89, 0]
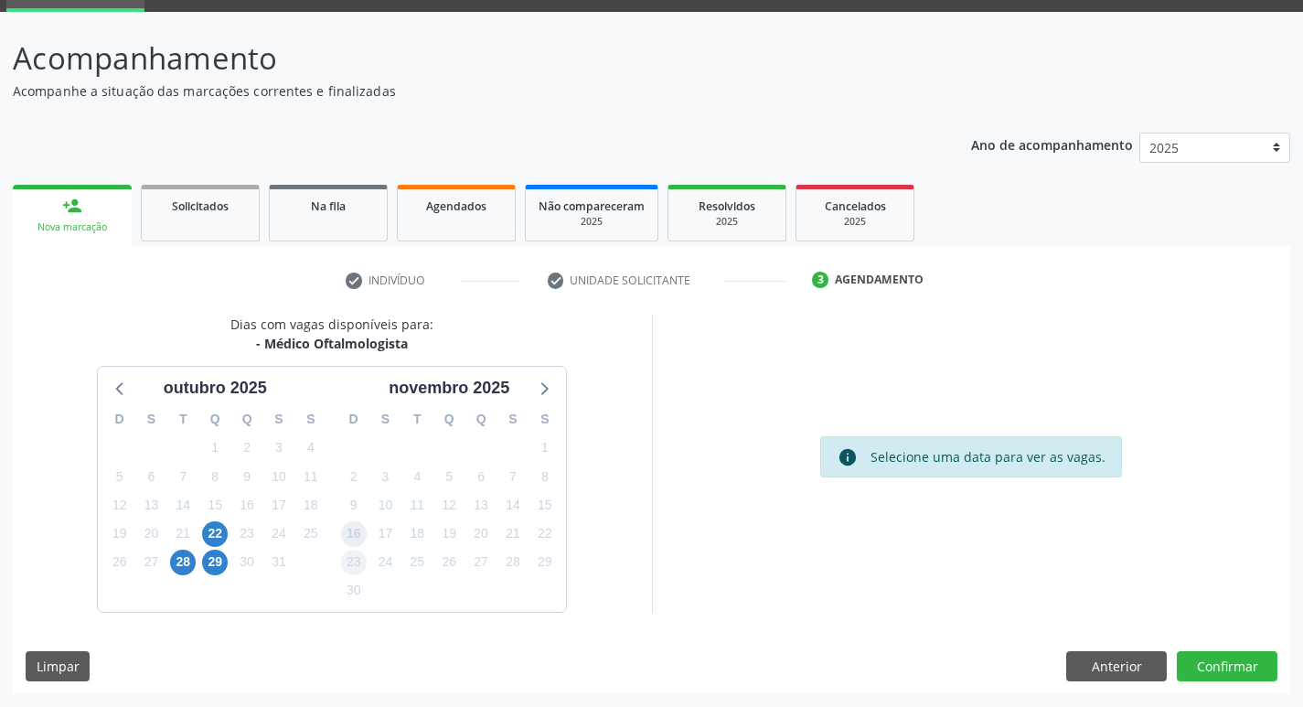
drag, startPoint x: 336, startPoint y: 532, endPoint x: 350, endPoint y: 549, distance: 22.1
click at [329, 530] on div "o[DATE] D S T Q Q S S 28 29 30 1 2 3 4 5 6 7 8 9 10 11 12 13 14 15 16 17 18 19 …" at bounding box center [332, 489] width 468 height 244
click at [212, 566] on span "29" at bounding box center [215, 562] width 26 height 26
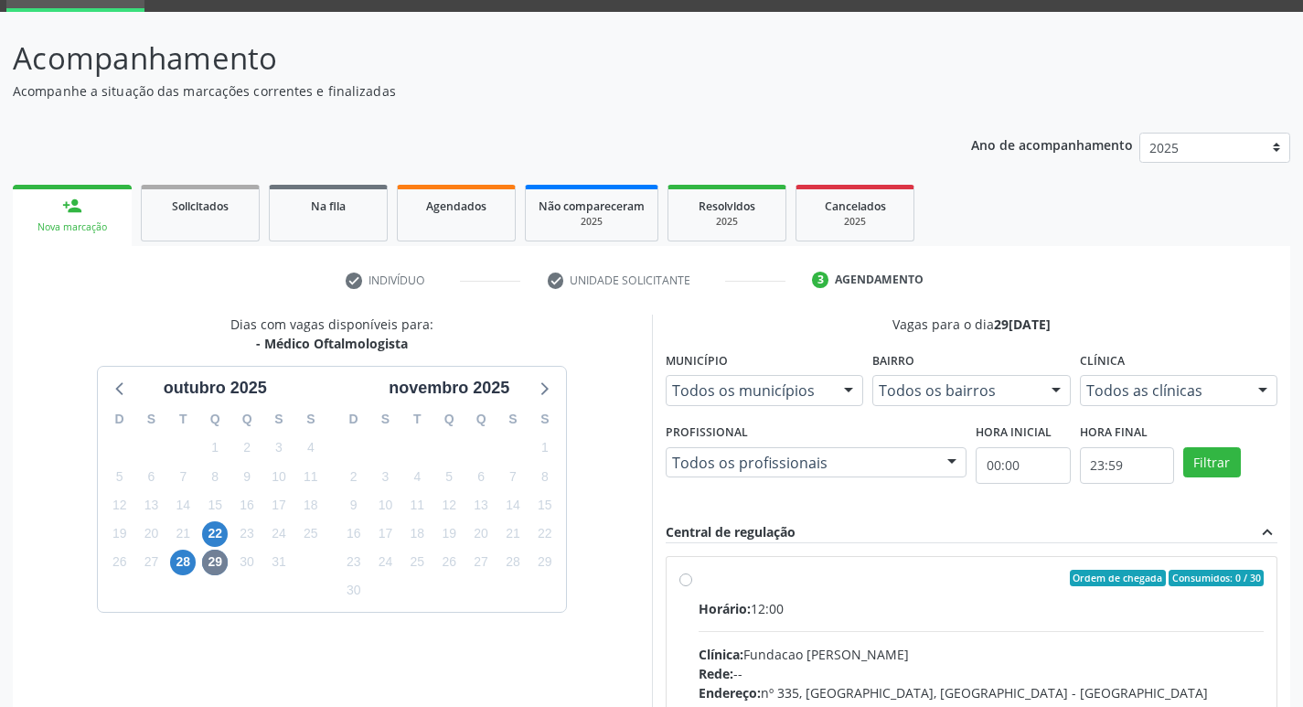
click at [1127, 416] on fieldset "Clínica Todos as clínicas Todos as clínicas Fundacao Altino Ventura Nenhum resu…" at bounding box center [1179, 381] width 198 height 71
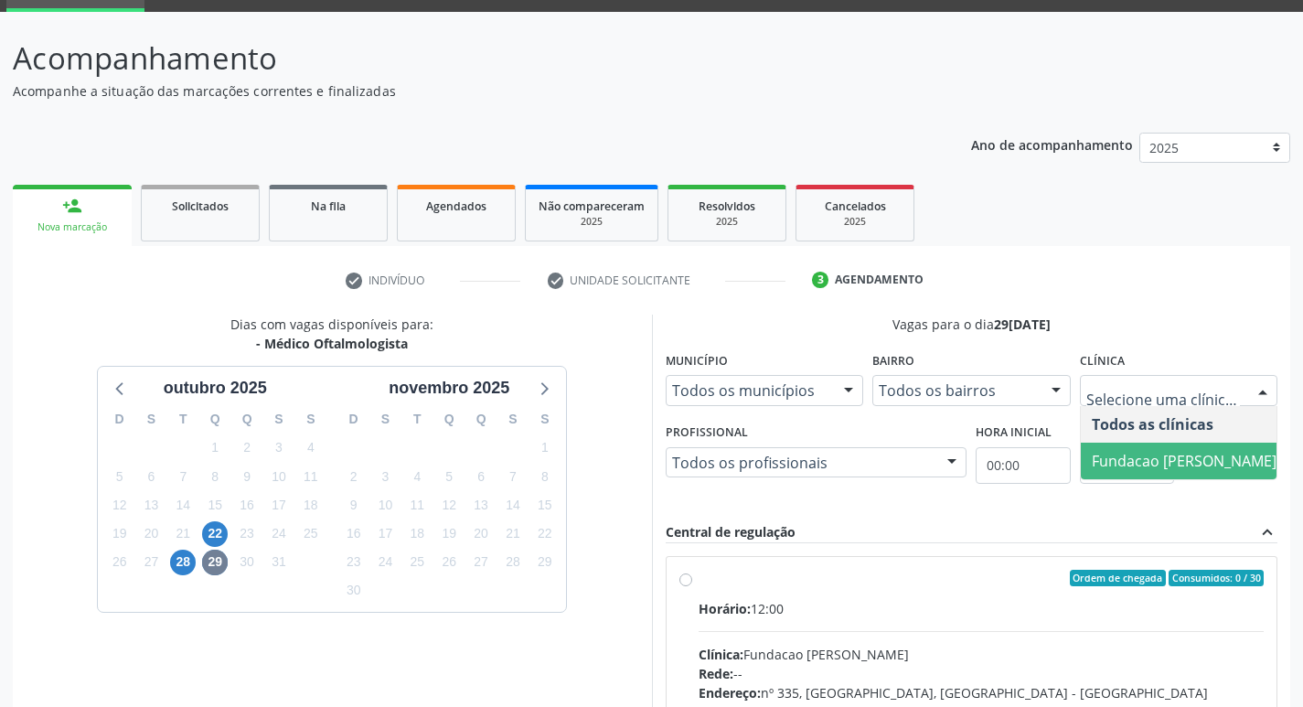
click at [1121, 463] on span "Fundacao [PERSON_NAME]" at bounding box center [1184, 461] width 185 height 20
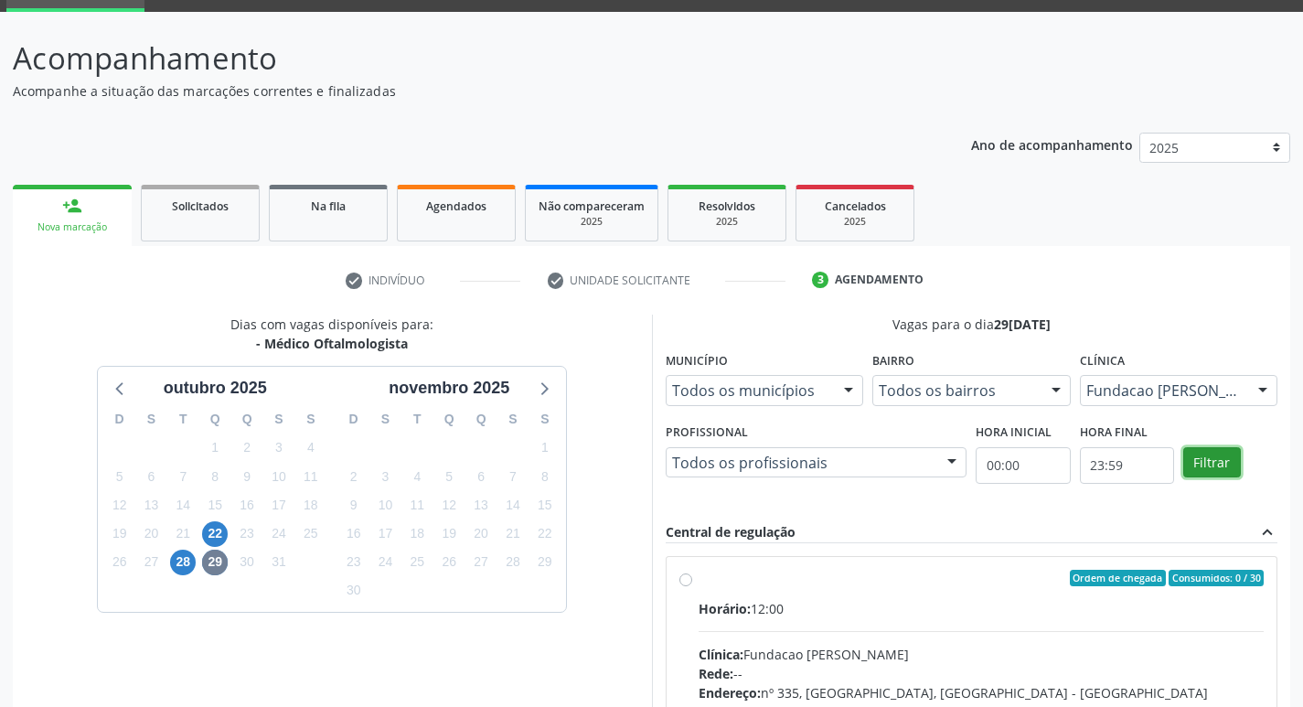
click at [1210, 464] on button "Filtrar" at bounding box center [1212, 462] width 58 height 31
click at [1209, 464] on button "Filtrar" at bounding box center [1212, 462] width 58 height 31
drag, startPoint x: 1209, startPoint y: 464, endPoint x: 839, endPoint y: 605, distance: 395.3
click at [1206, 465] on button "Filtrar" at bounding box center [1212, 462] width 58 height 31
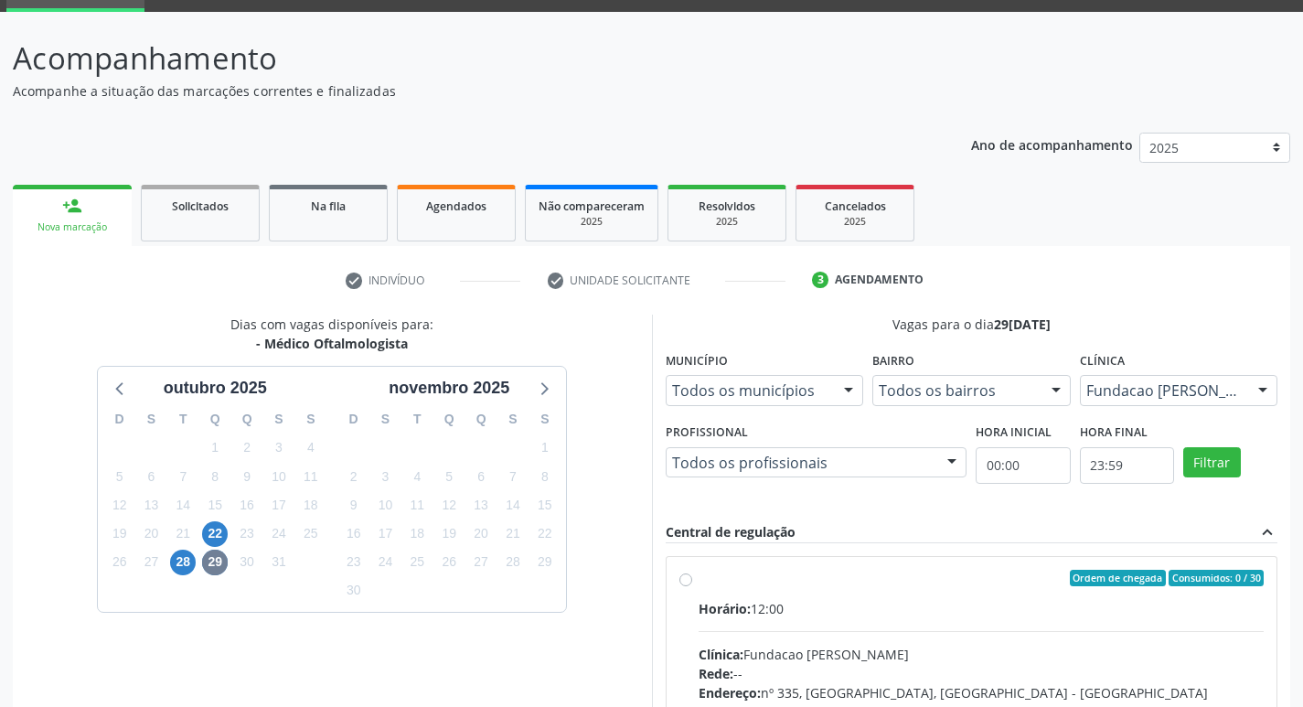
click at [678, 579] on div "Ordem de chegada Consumidos: 0 / 30 Horário: 12:00 Clínica: Fundacao [PERSON_NA…" at bounding box center [971, 710] width 611 height 306
radio input "true"
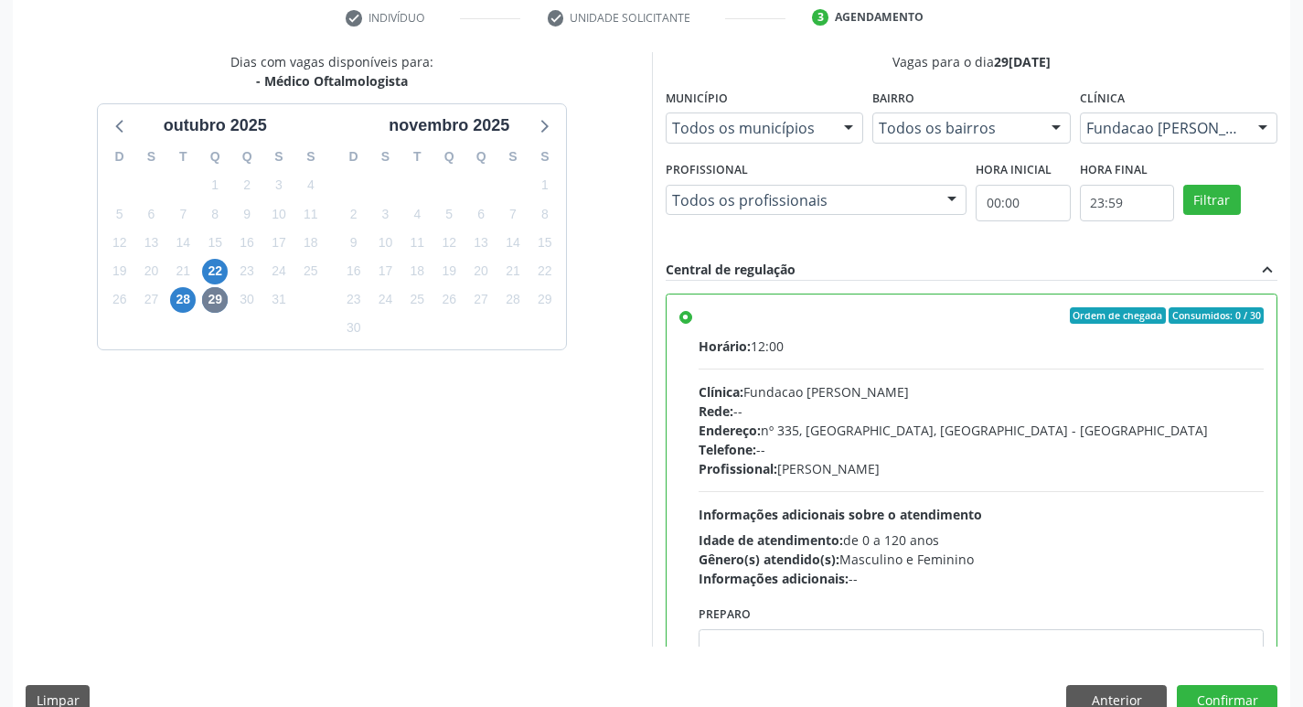
scroll to position [386, 0]
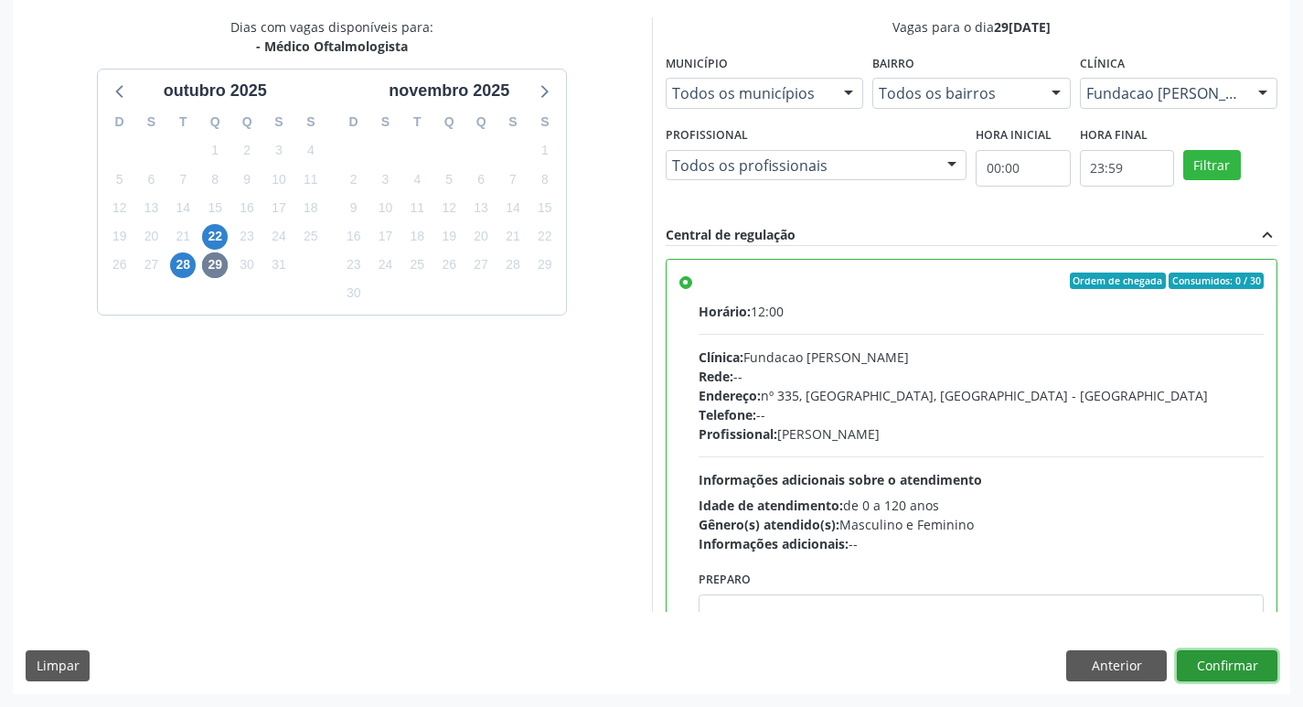
click at [1197, 673] on button "Confirmar" at bounding box center [1227, 665] width 101 height 31
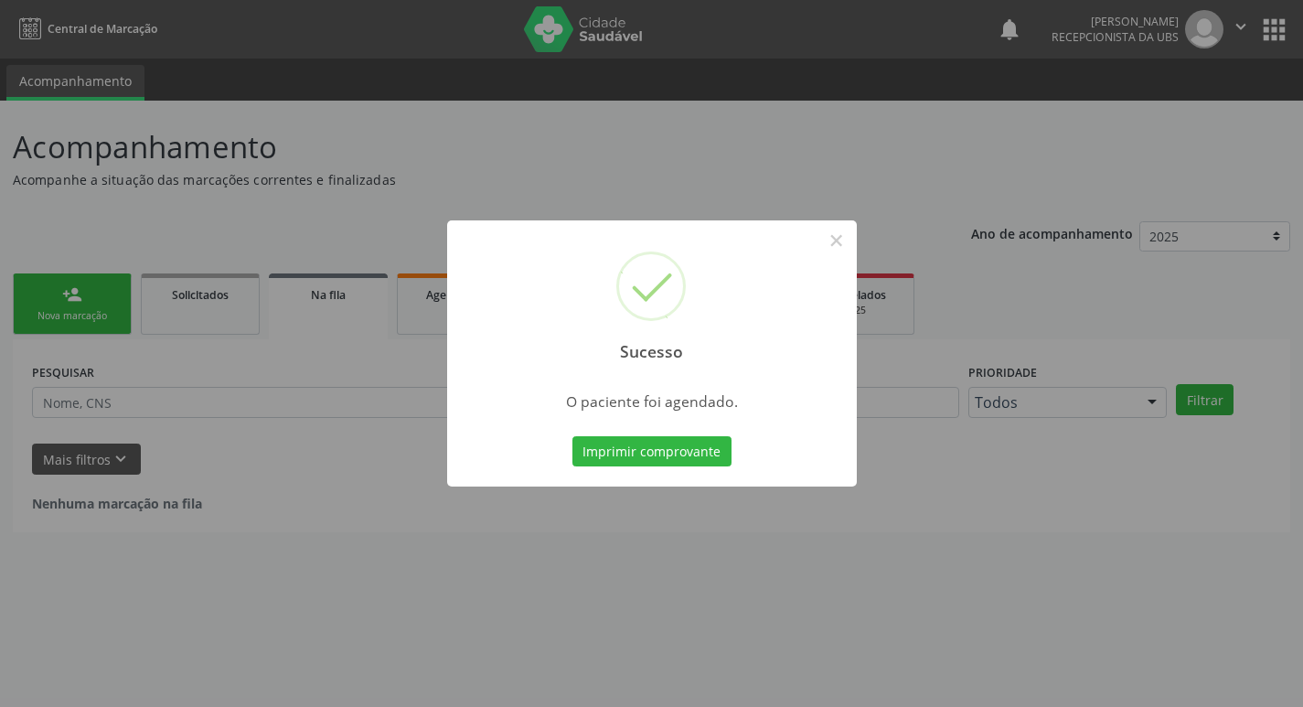
scroll to position [0, 0]
click at [675, 453] on button "Imprimir comprovante" at bounding box center [658, 451] width 159 height 31
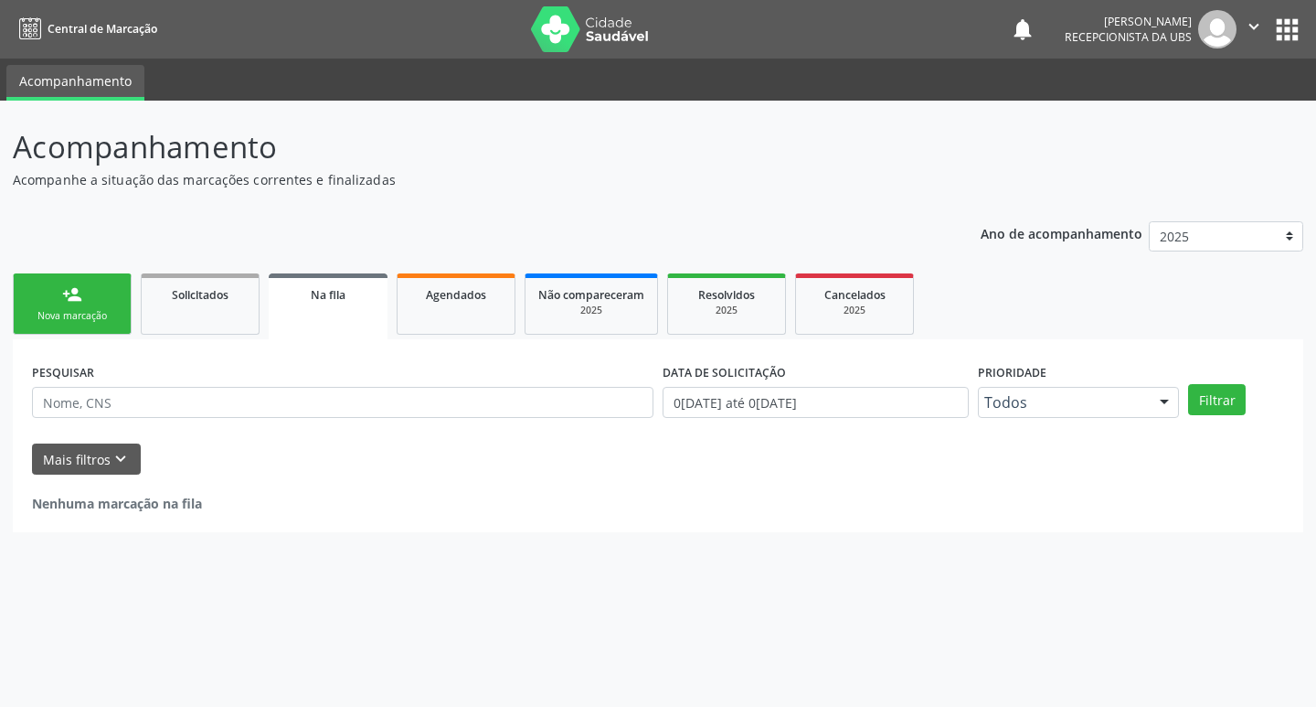
click at [99, 302] on link "person_add Nova marcação" at bounding box center [72, 303] width 119 height 61
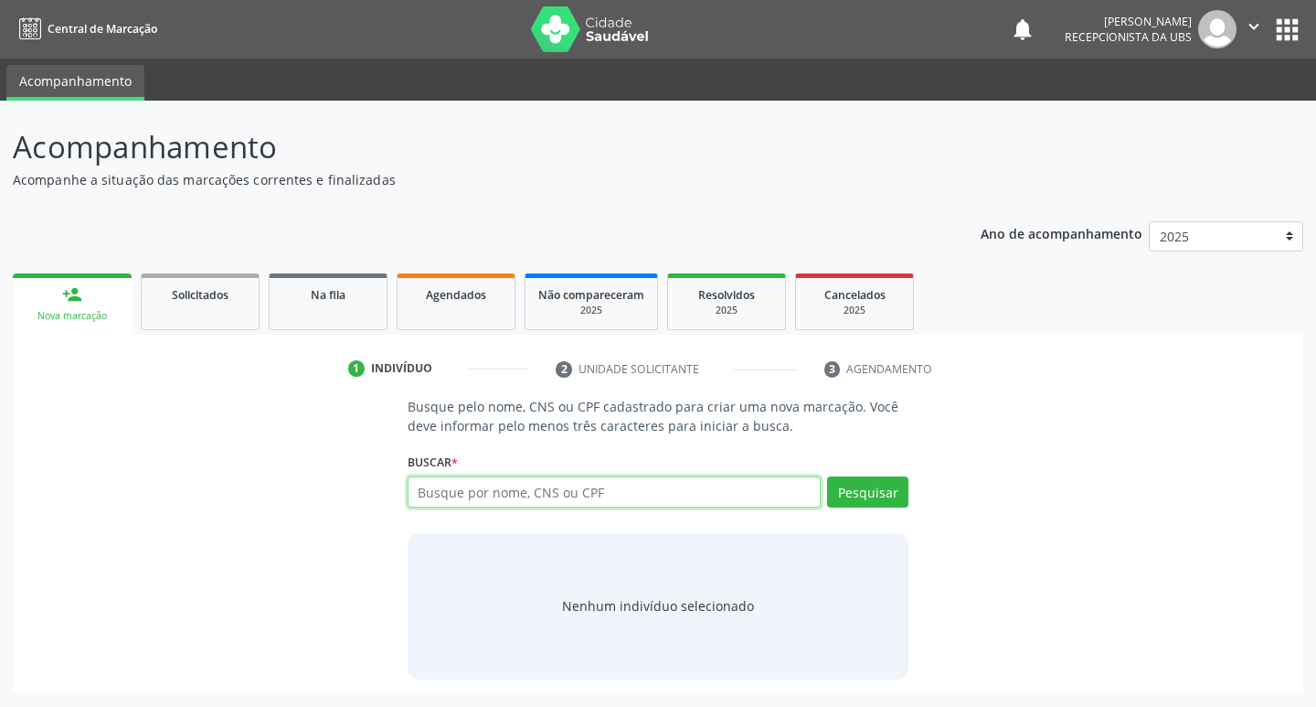
click at [413, 494] on input "text" at bounding box center [615, 491] width 414 height 31
click at [467, 498] on input "text" at bounding box center [615, 491] width 414 height 31
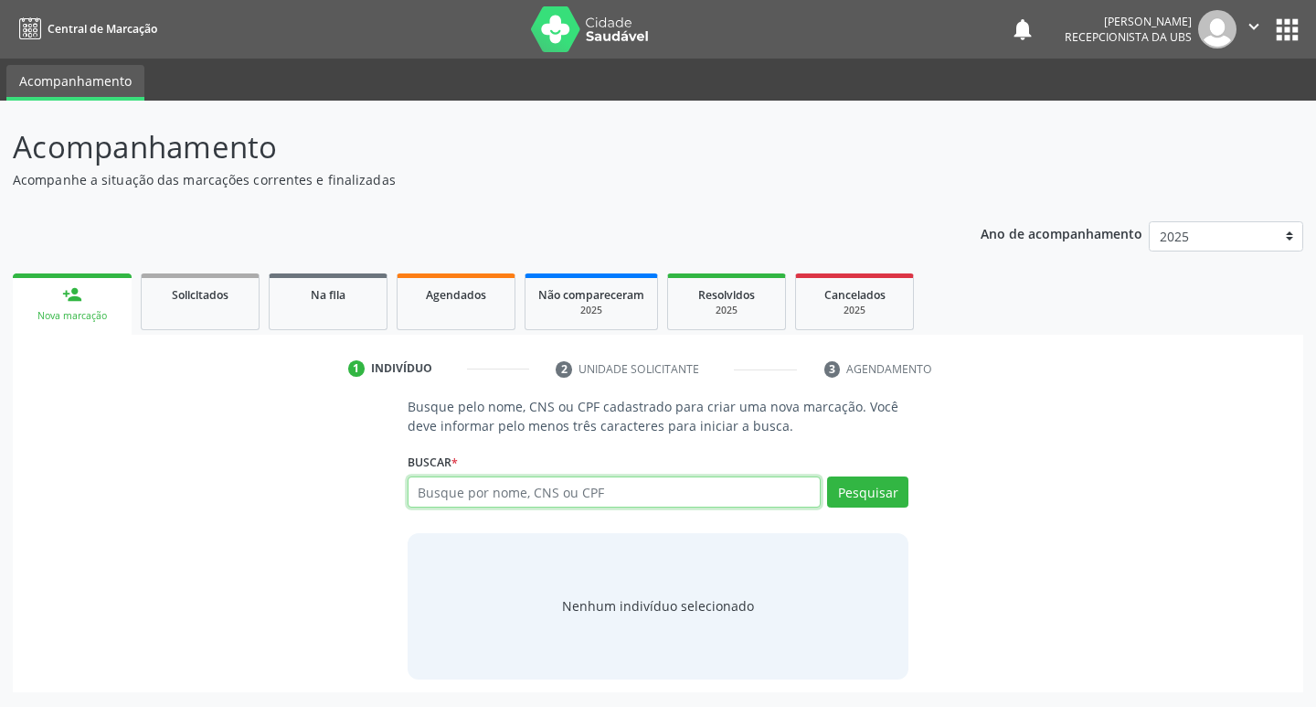
click at [567, 500] on input "text" at bounding box center [615, 491] width 414 height 31
click at [563, 495] on input "text" at bounding box center [615, 491] width 414 height 31
click at [546, 495] on input "text" at bounding box center [615, 491] width 414 height 31
type input "7044106410177050"
click at [879, 490] on button "Pesquisar" at bounding box center [867, 491] width 81 height 31
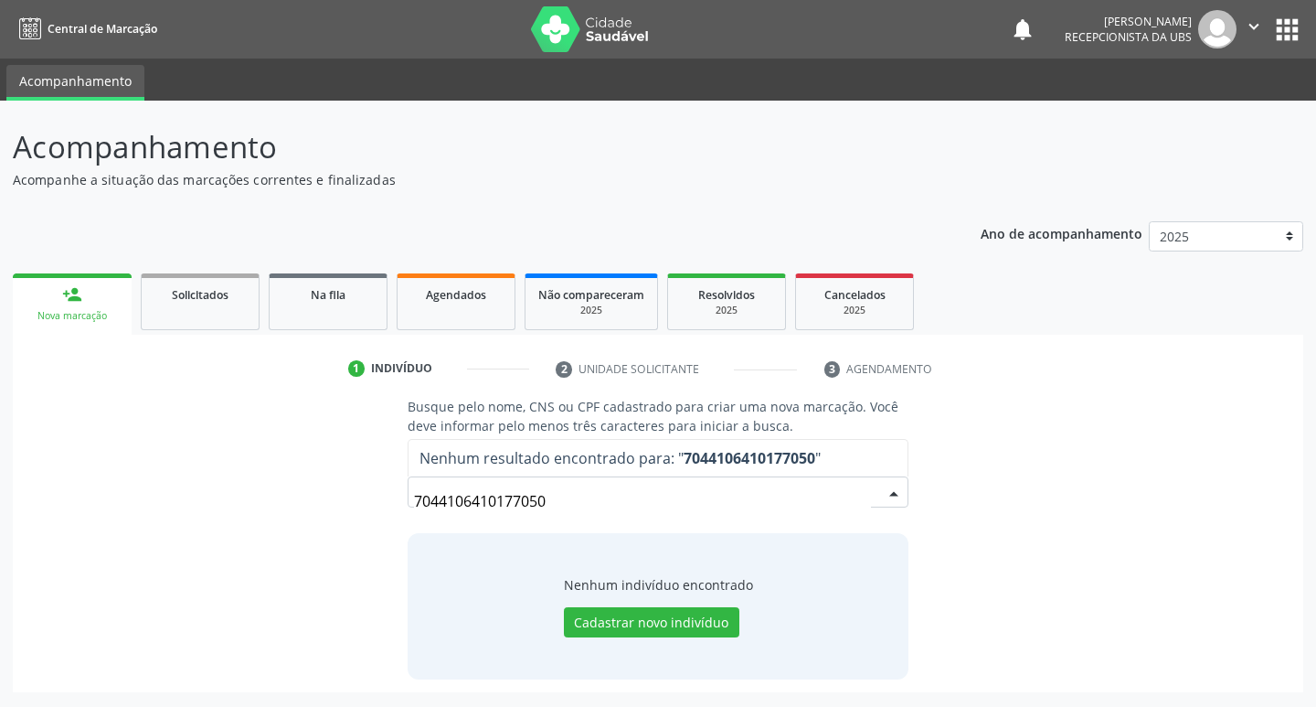
click at [678, 507] on input "7044106410177050" at bounding box center [643, 501] width 458 height 37
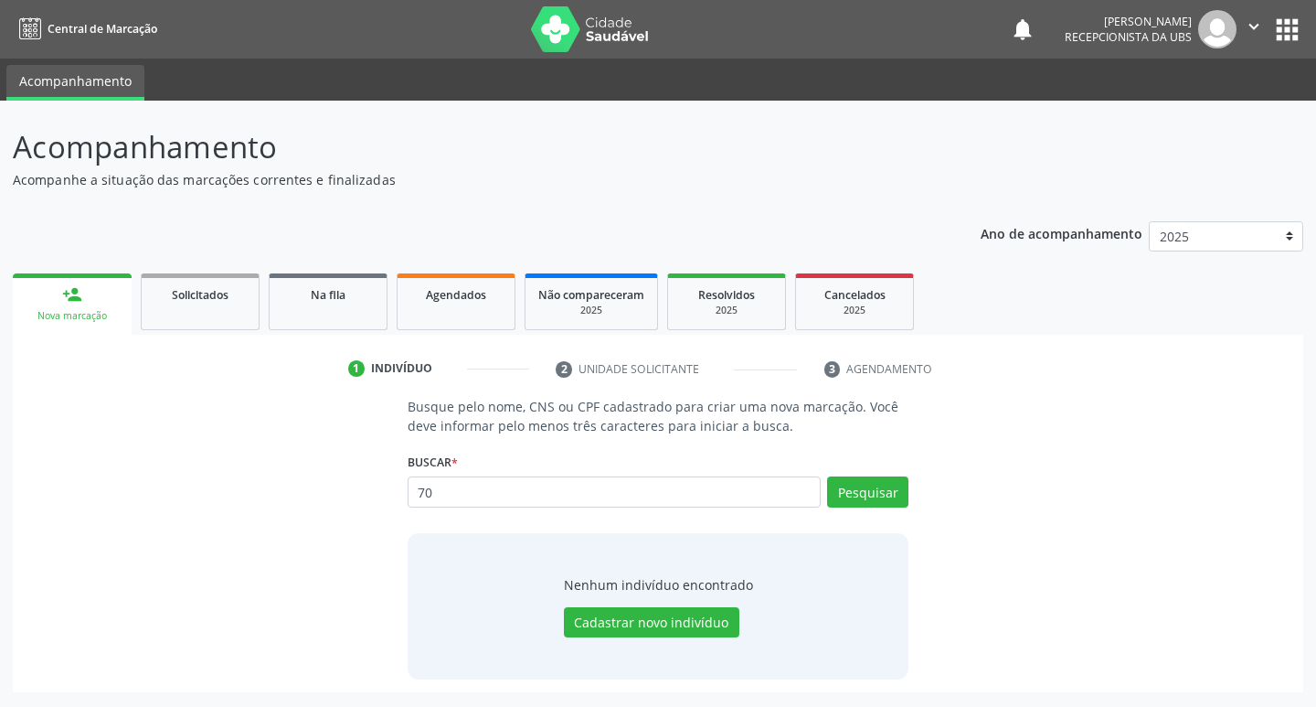
type input "7"
type input "15503854454"
click at [875, 491] on button "Pesquisar" at bounding box center [867, 491] width 81 height 31
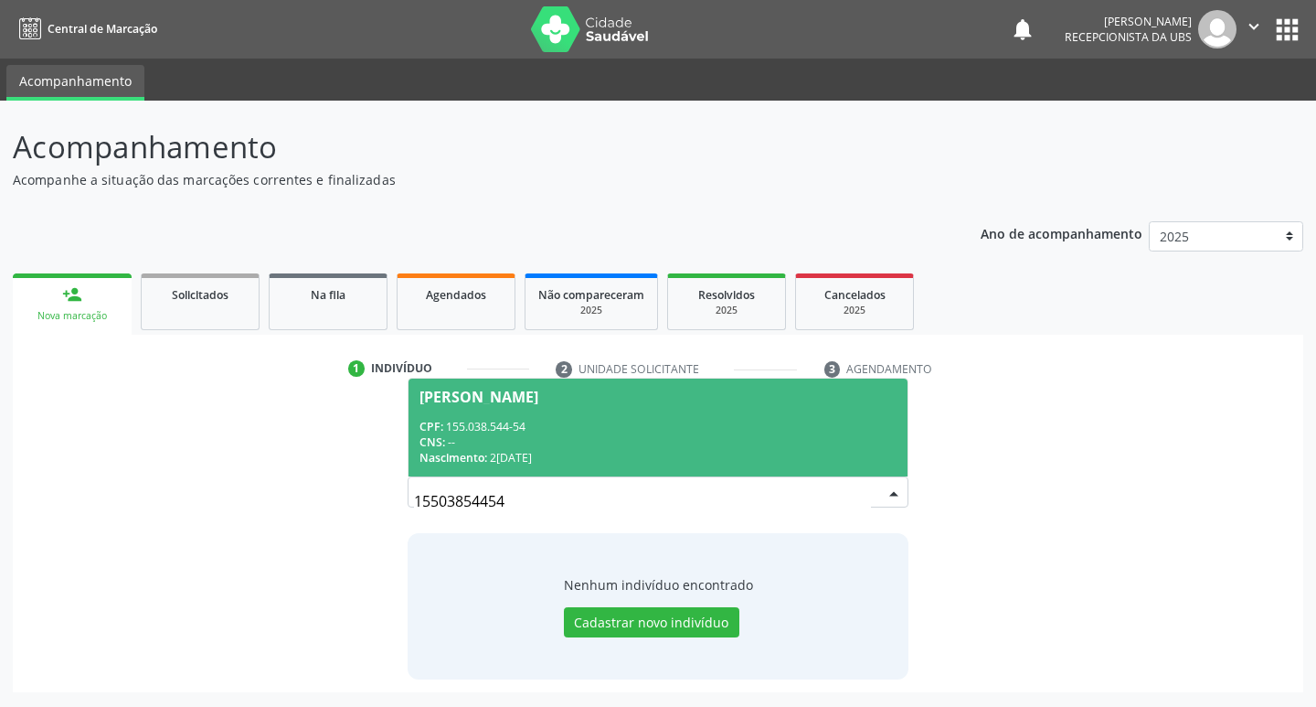
click at [485, 408] on span "[PERSON_NAME] CPF: 155.038.544-54 CNS: -- Nascimento: [DATE]" at bounding box center [659, 427] width 500 height 98
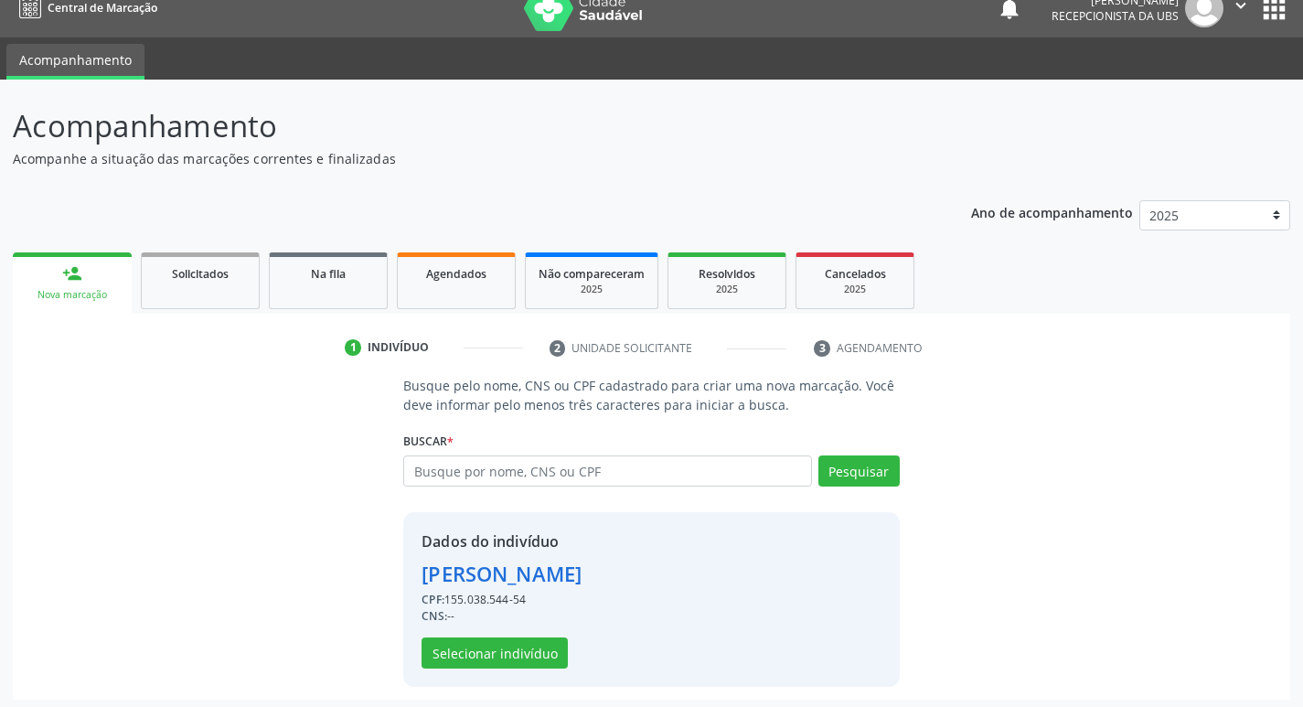
scroll to position [27, 0]
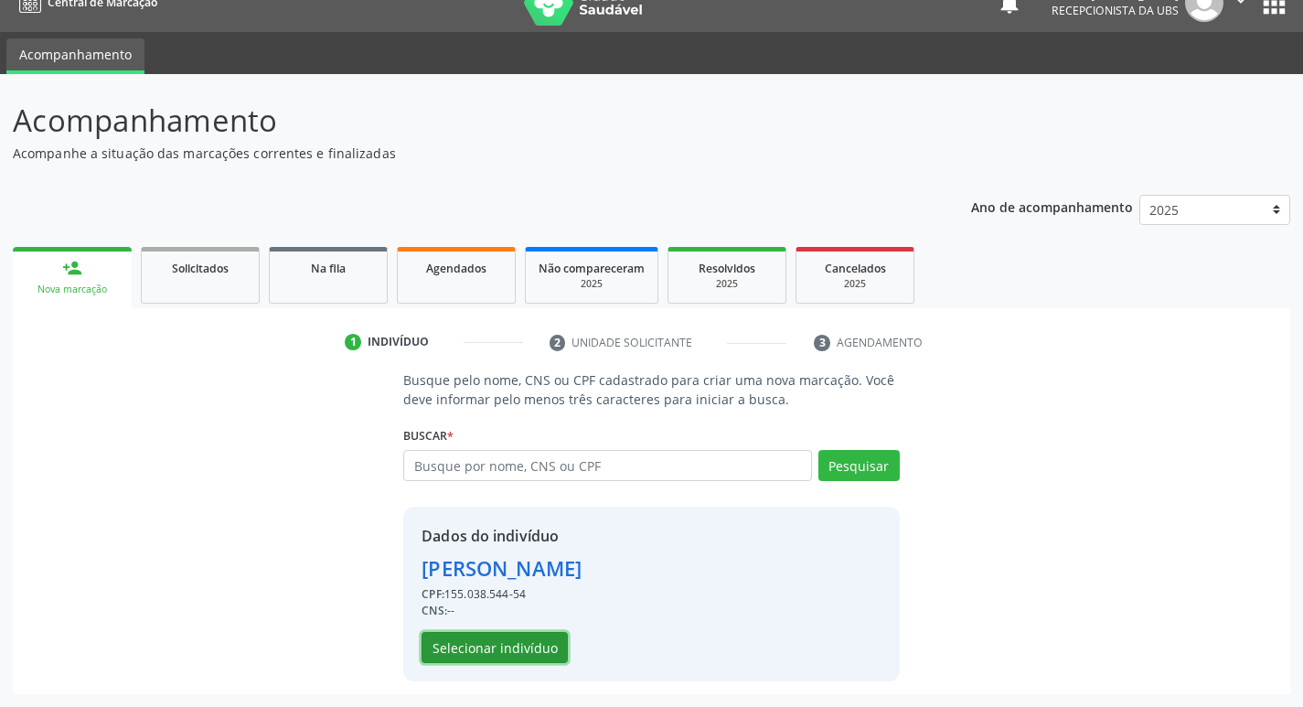
click at [506, 644] on button "Selecionar indivíduo" at bounding box center [494, 647] width 146 height 31
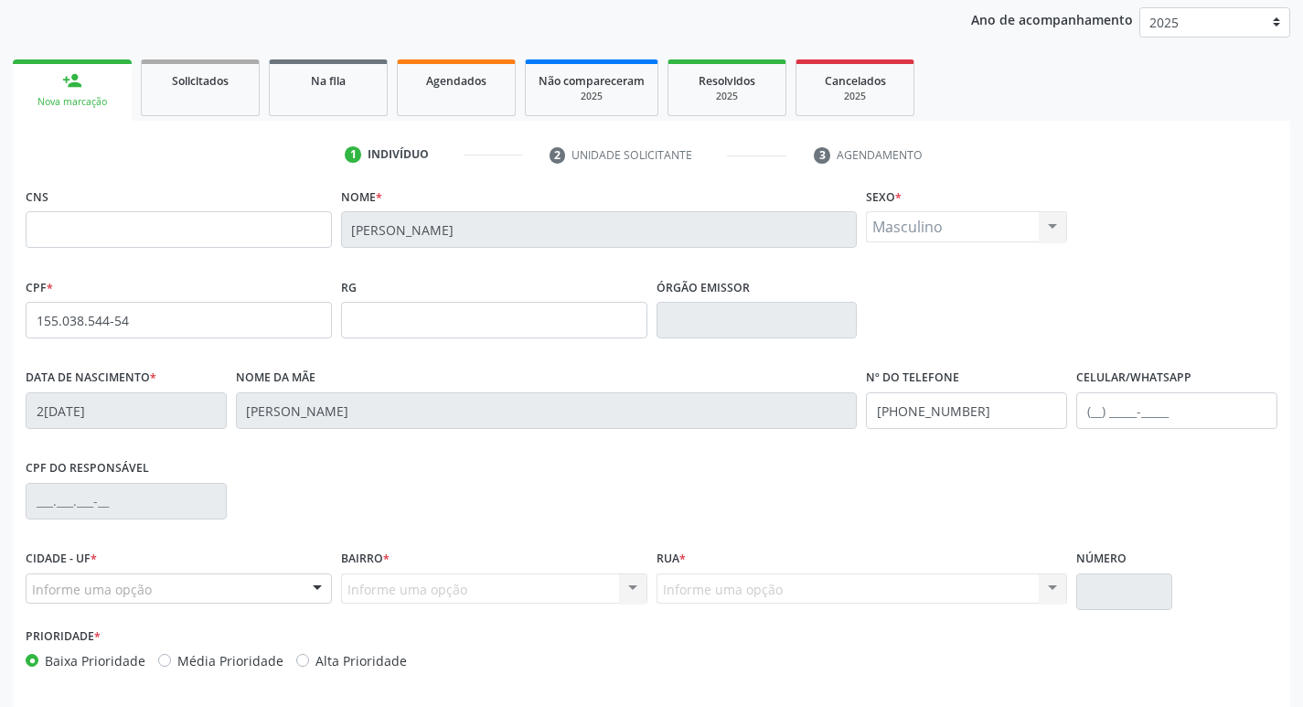
scroll to position [284, 0]
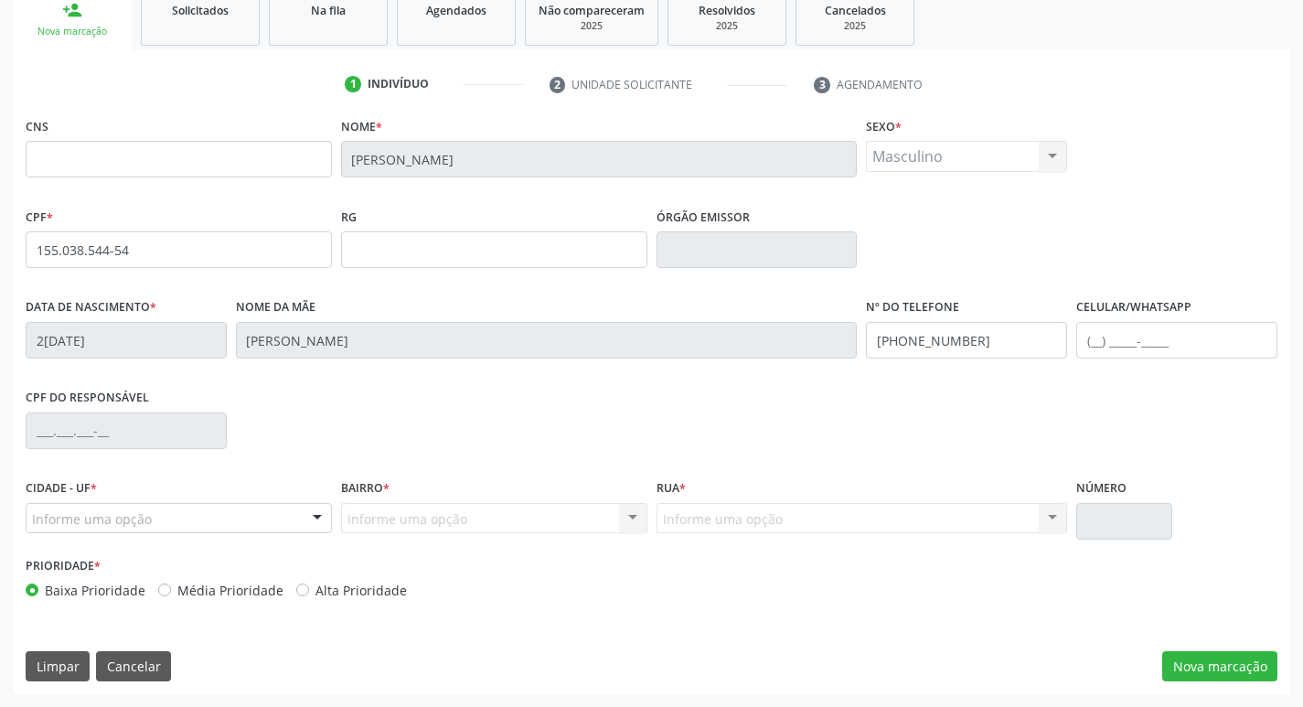
click at [208, 518] on div "Informe uma opção" at bounding box center [179, 518] width 306 height 31
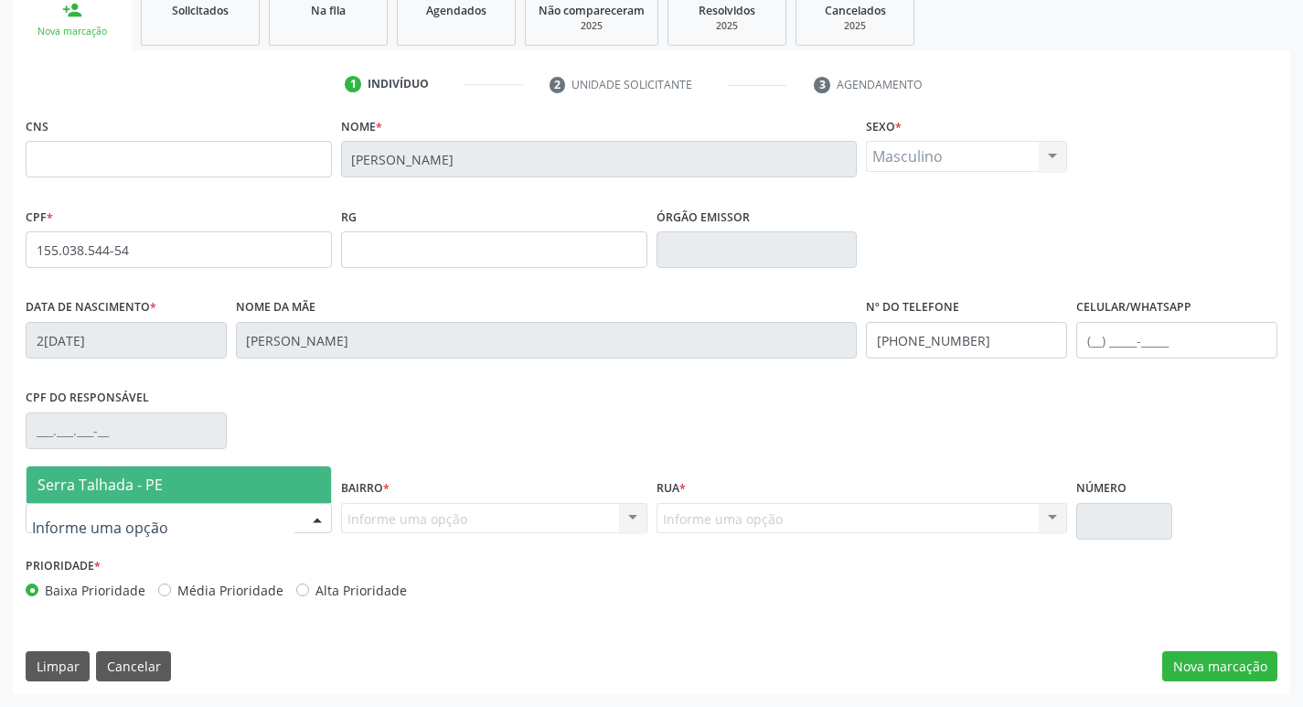
click at [202, 482] on span "Serra Talhada - PE" at bounding box center [179, 484] width 304 height 37
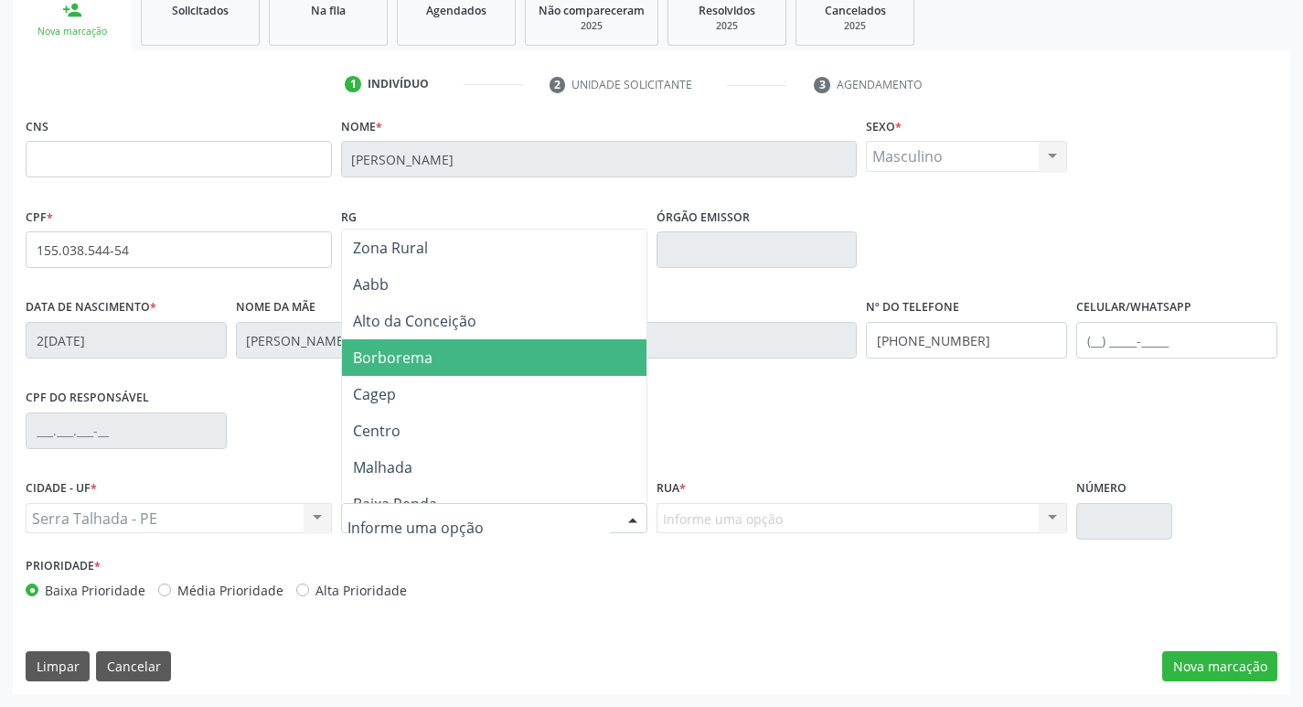
click at [456, 353] on span "Borborema" at bounding box center [494, 357] width 304 height 37
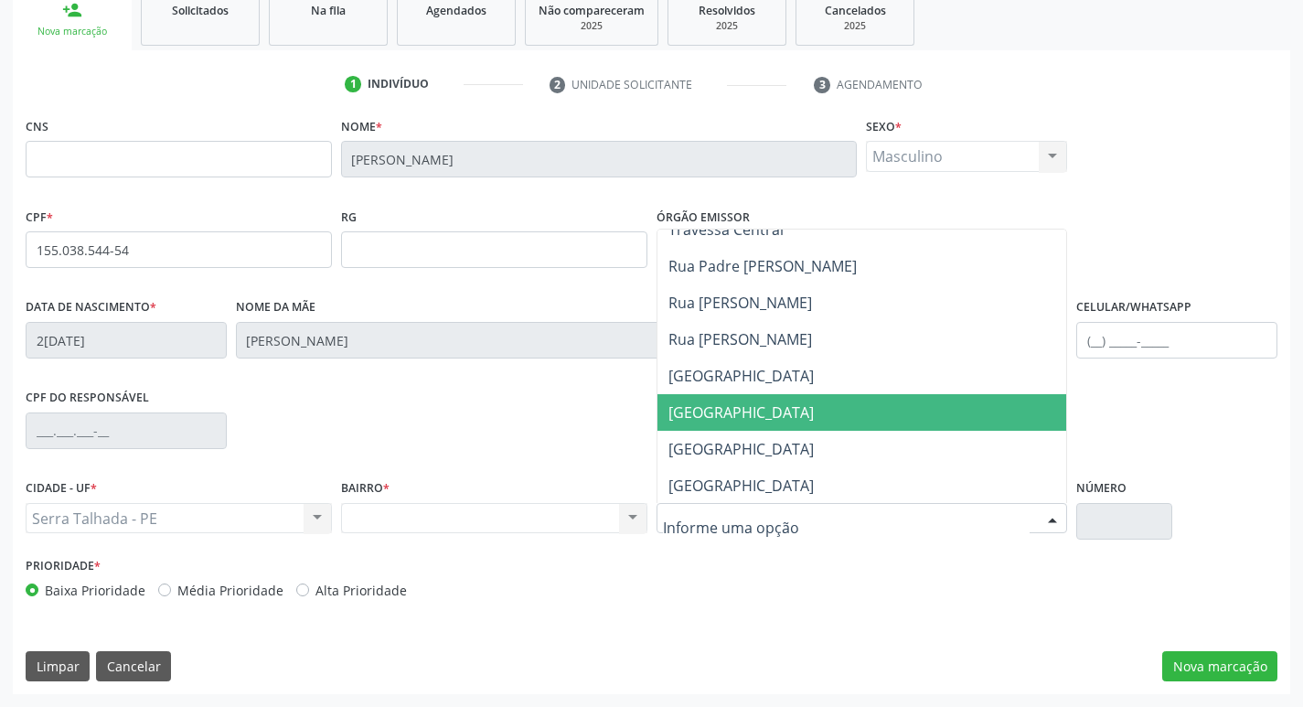
scroll to position [183, 0]
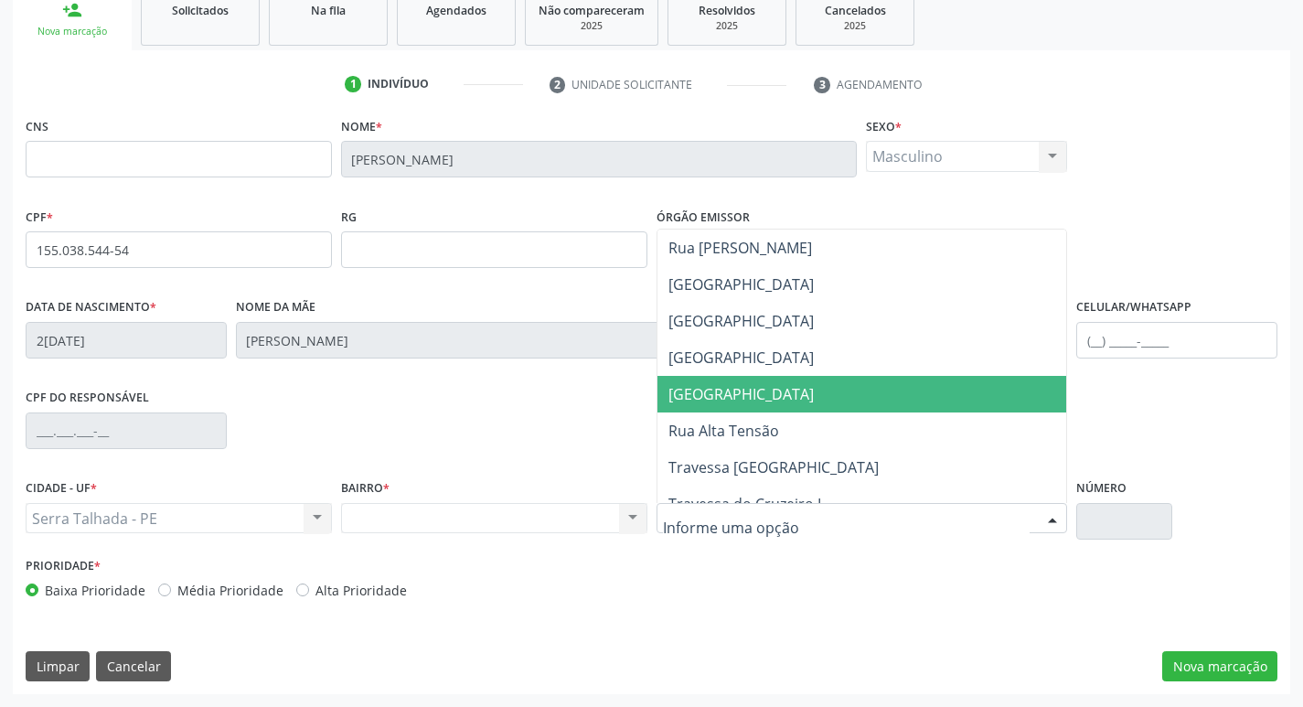
click at [762, 398] on span "[GEOGRAPHIC_DATA]" at bounding box center [740, 394] width 145 height 20
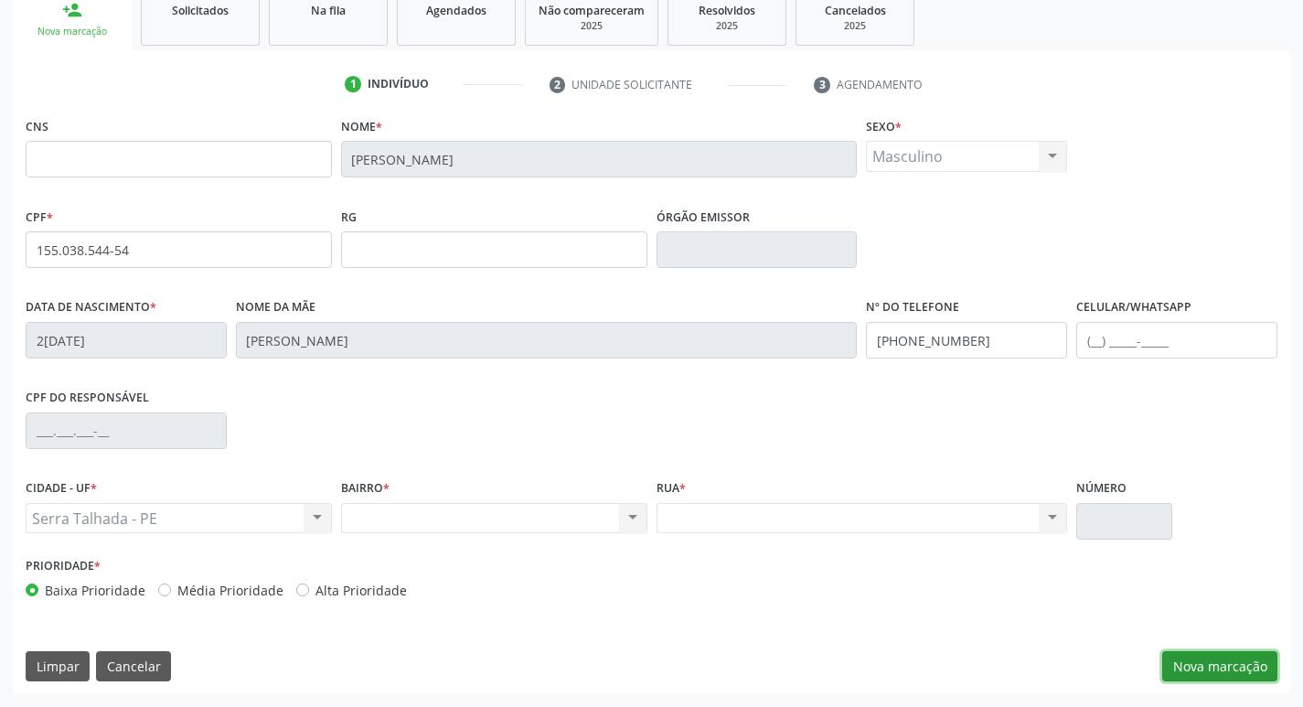
click at [1197, 658] on button "Nova marcação" at bounding box center [1219, 666] width 115 height 31
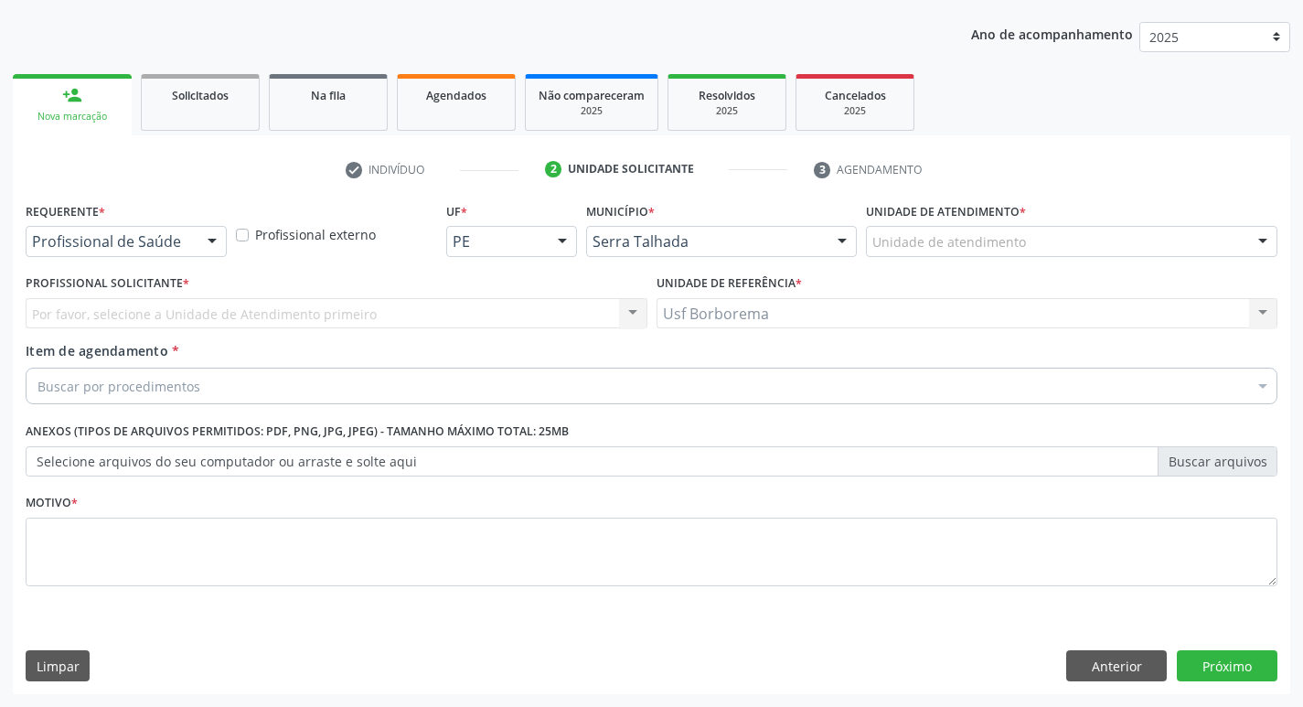
scroll to position [199, 0]
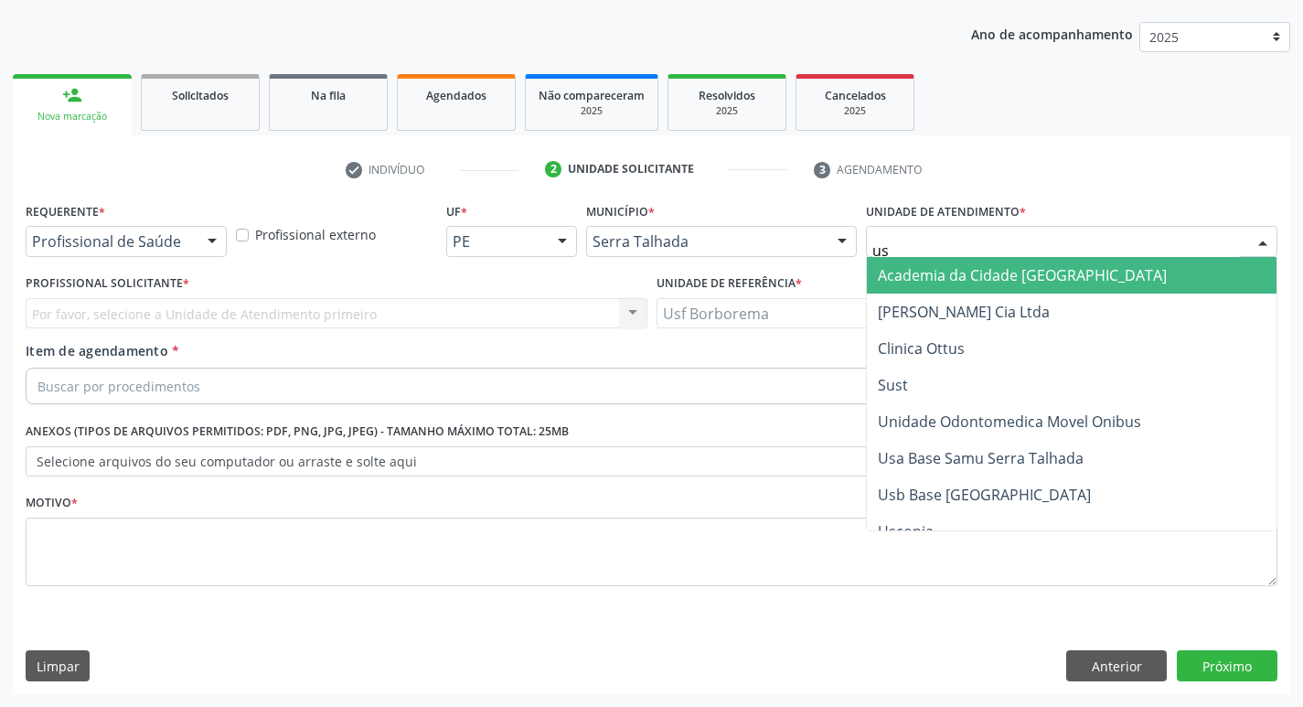
type input "usc"
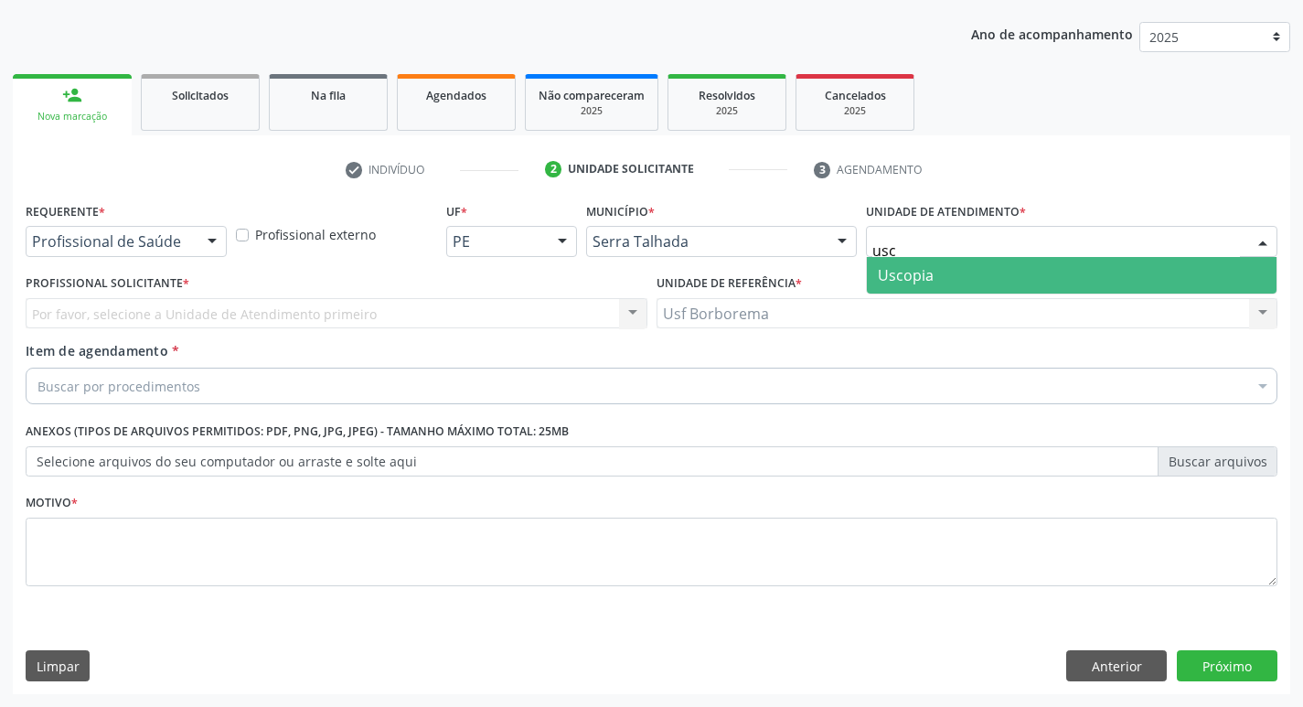
click at [951, 275] on span "Uscopia" at bounding box center [1072, 275] width 410 height 37
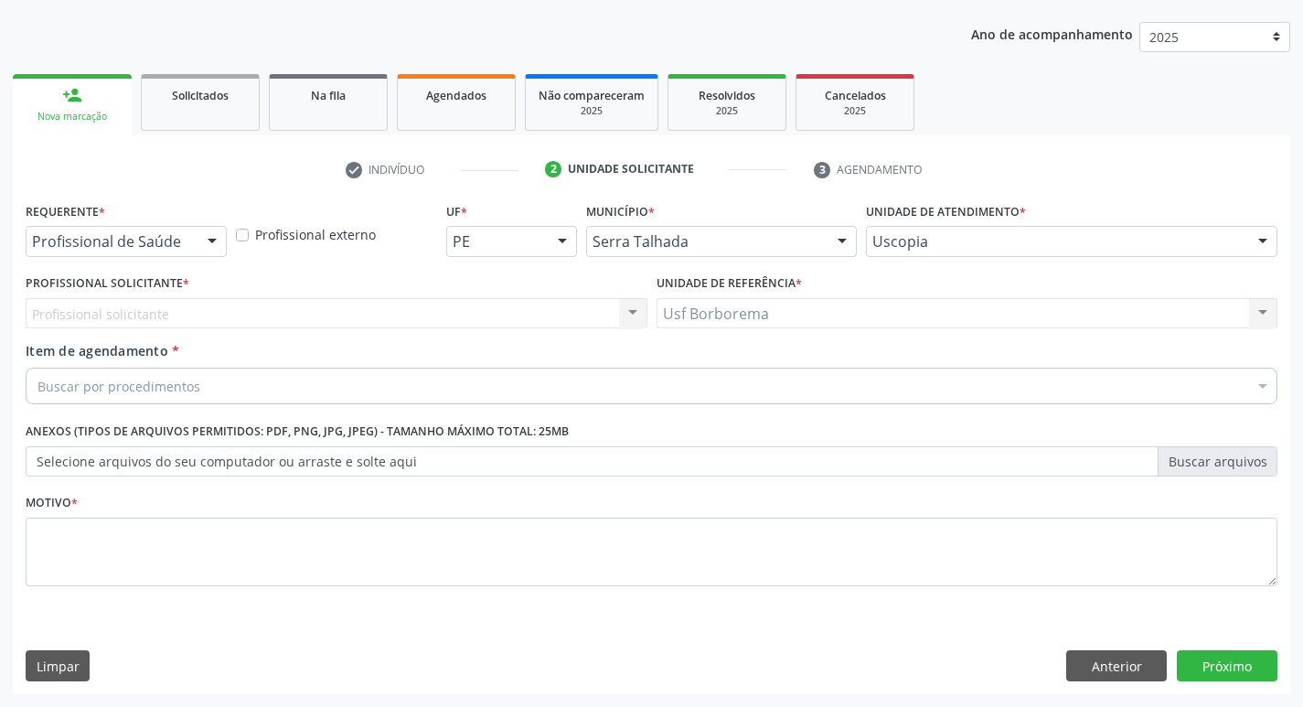
click at [295, 317] on div "Profissional solicitante Nenhum resultado encontrado para: " " Não há nenhuma o…" at bounding box center [337, 313] width 622 height 31
click at [296, 317] on div "Profissional solicitante Nenhum resultado encontrado para: " " Não há nenhuma o…" at bounding box center [337, 313] width 622 height 31
click at [244, 306] on div "Profissional solicitante Nenhum resultado encontrado para: " " Não há nenhuma o…" at bounding box center [337, 313] width 622 height 31
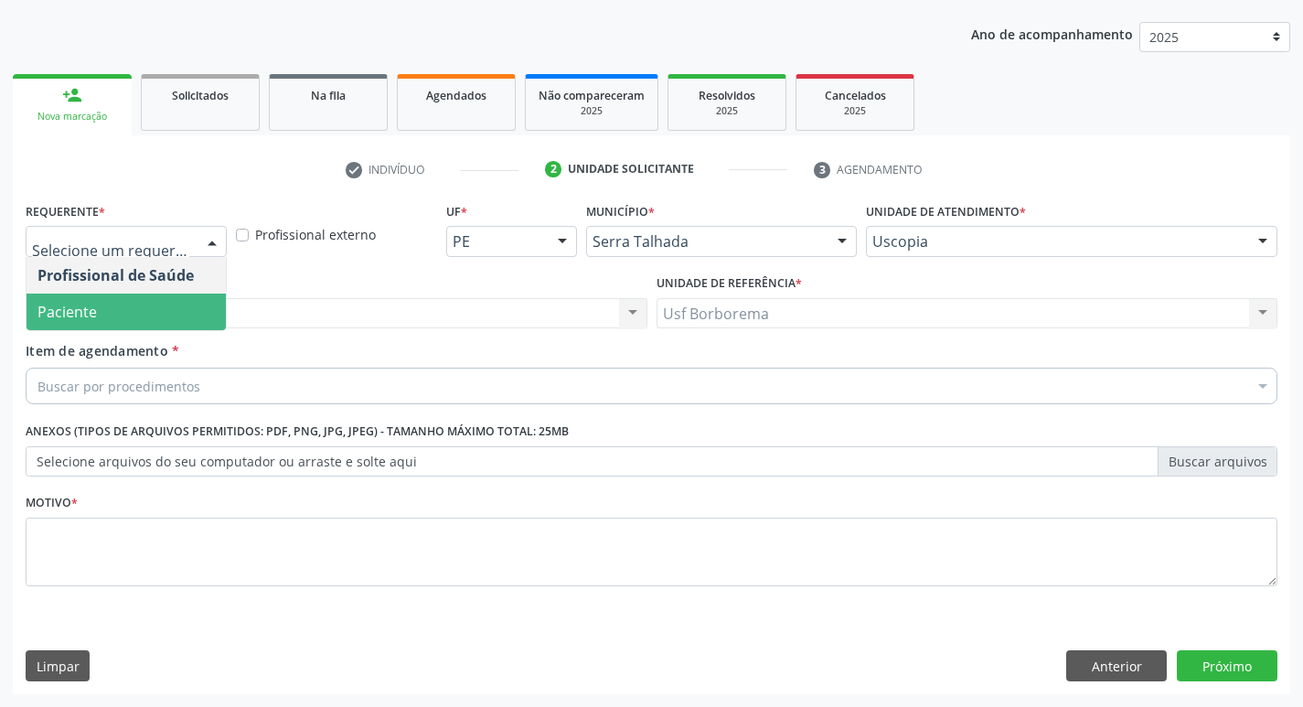
click at [173, 311] on span "Paciente" at bounding box center [126, 311] width 199 height 37
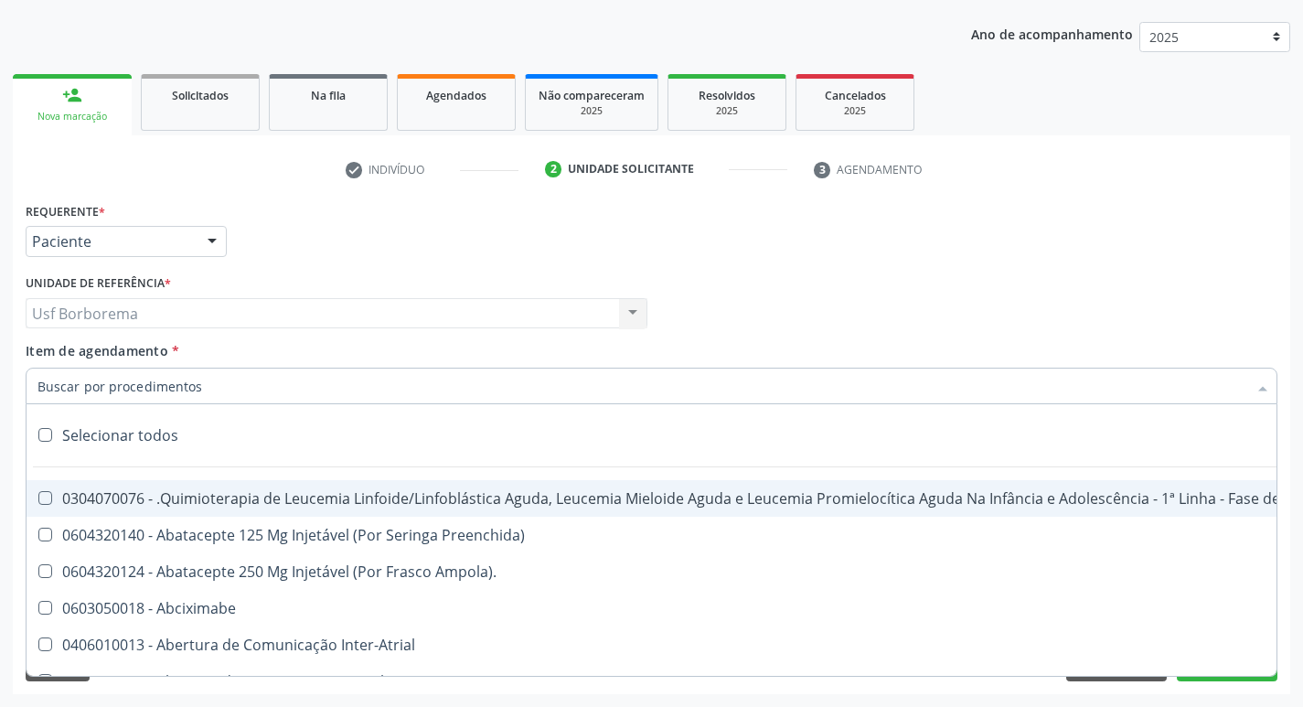
click at [327, 386] on input "Item de agendamento *" at bounding box center [641, 386] width 1209 height 37
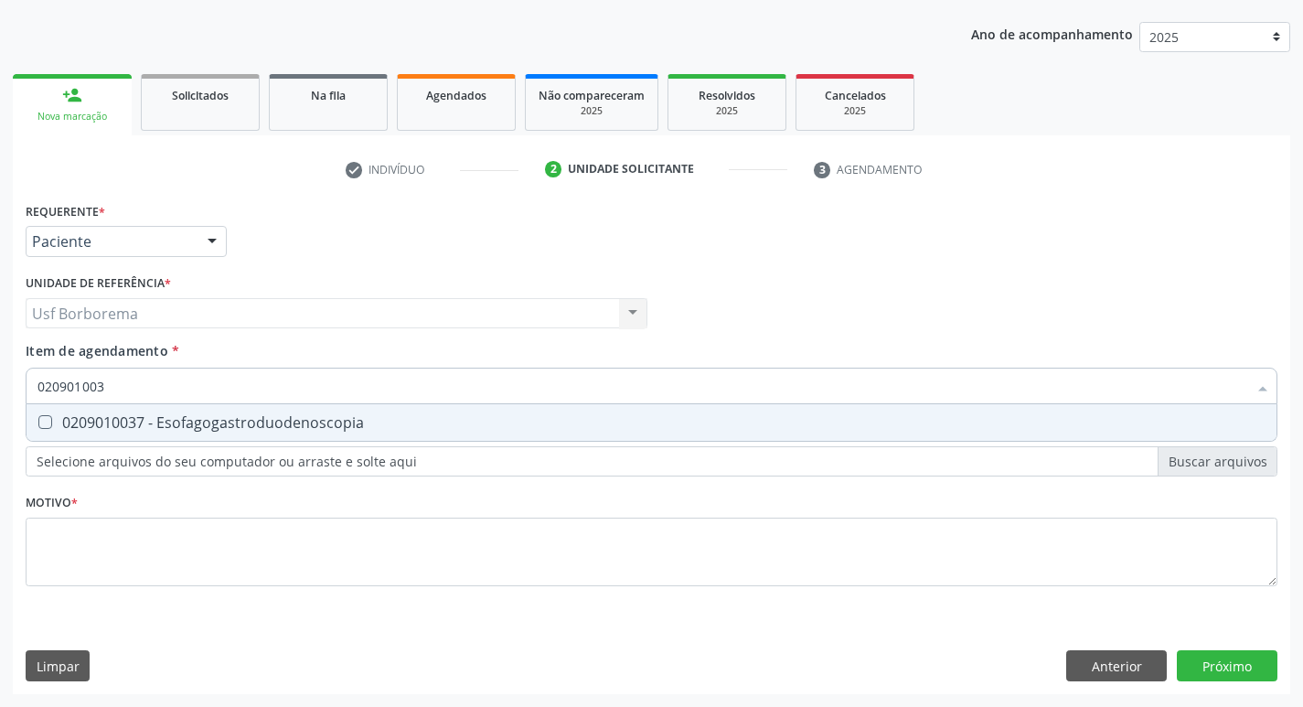
type input "0209010037"
click at [581, 405] on span "0209010037 - Esofagogastroduodenoscopia" at bounding box center [652, 422] width 1250 height 37
checkbox Esofagogastroduodenoscopia "true"
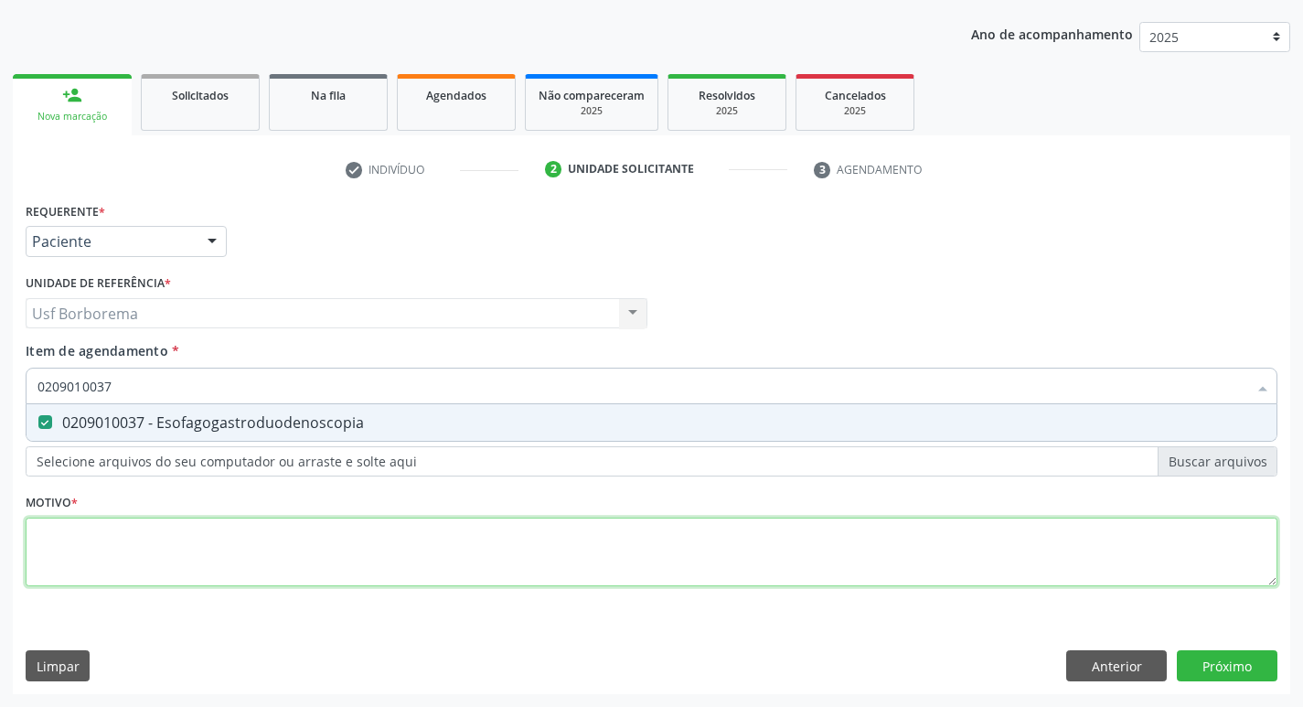
click at [471, 559] on div "Requerente * Paciente Profissional de Saúde Paciente Nenhum resultado encontrad…" at bounding box center [652, 404] width 1252 height 414
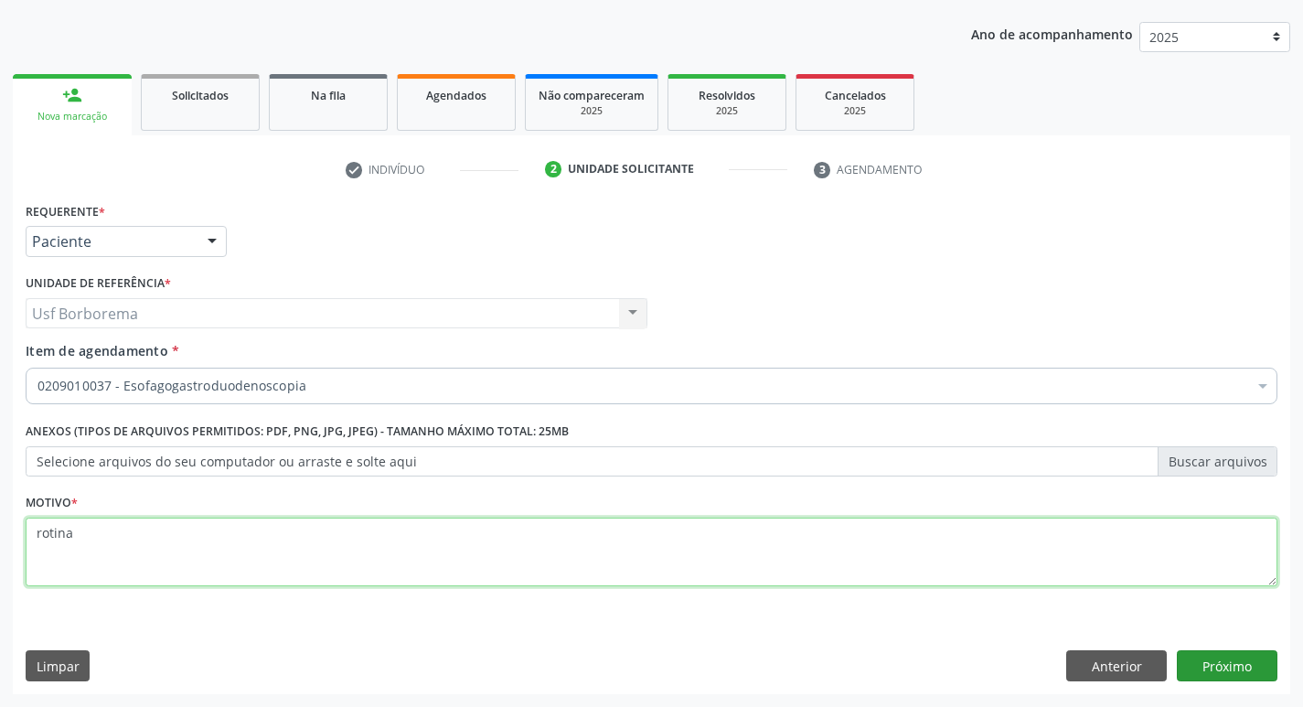
type textarea "rotina"
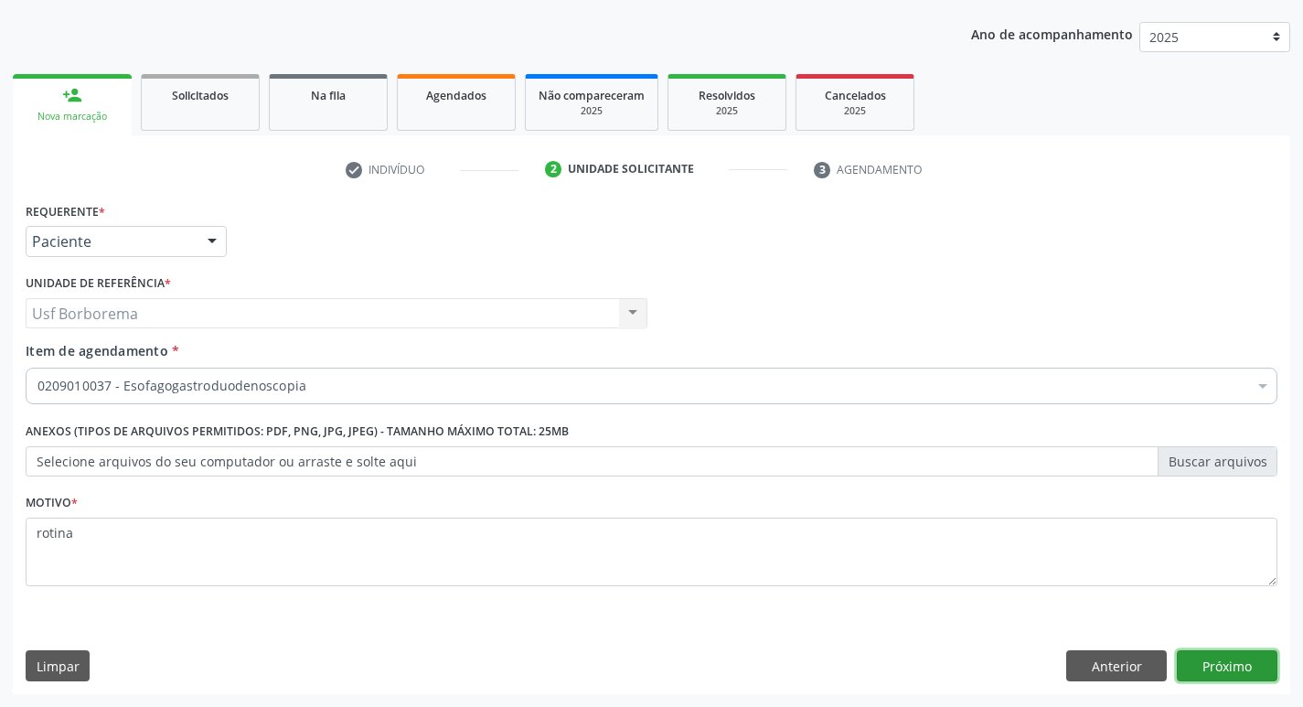
click at [1237, 671] on button "Próximo" at bounding box center [1227, 665] width 101 height 31
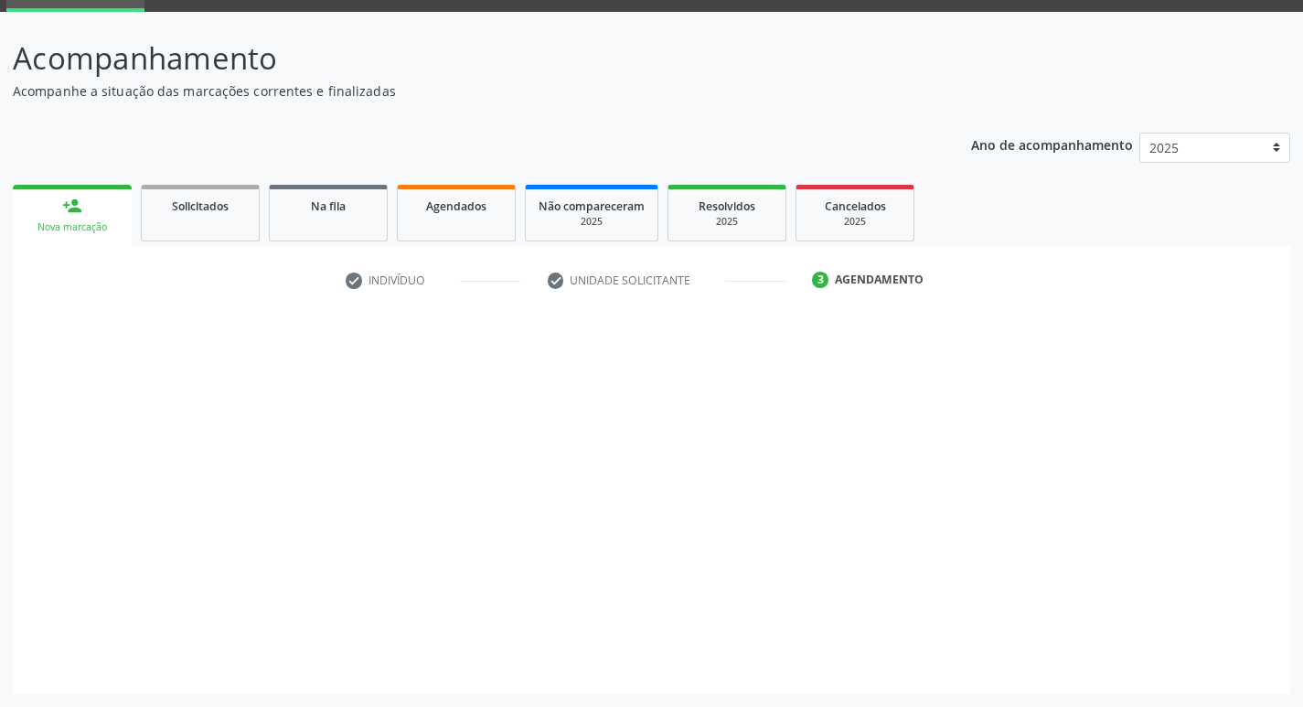
scroll to position [89, 0]
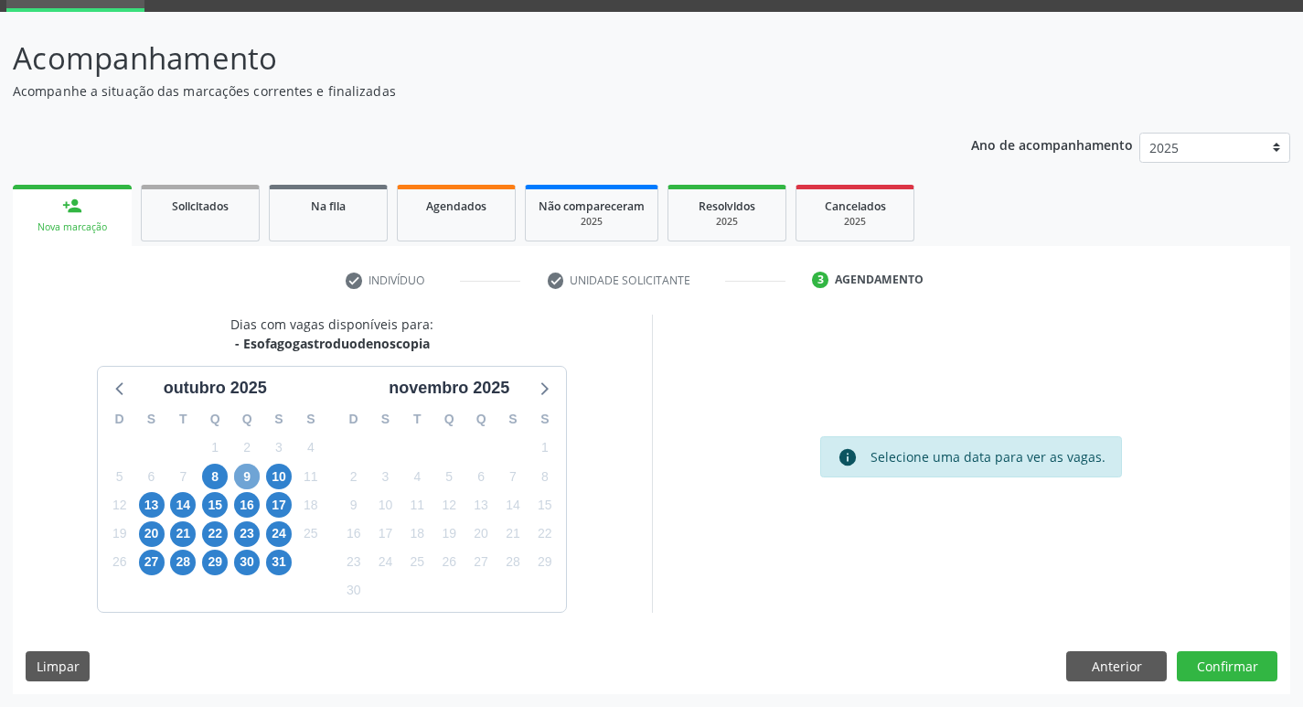
click at [241, 471] on span "9" at bounding box center [247, 477] width 26 height 26
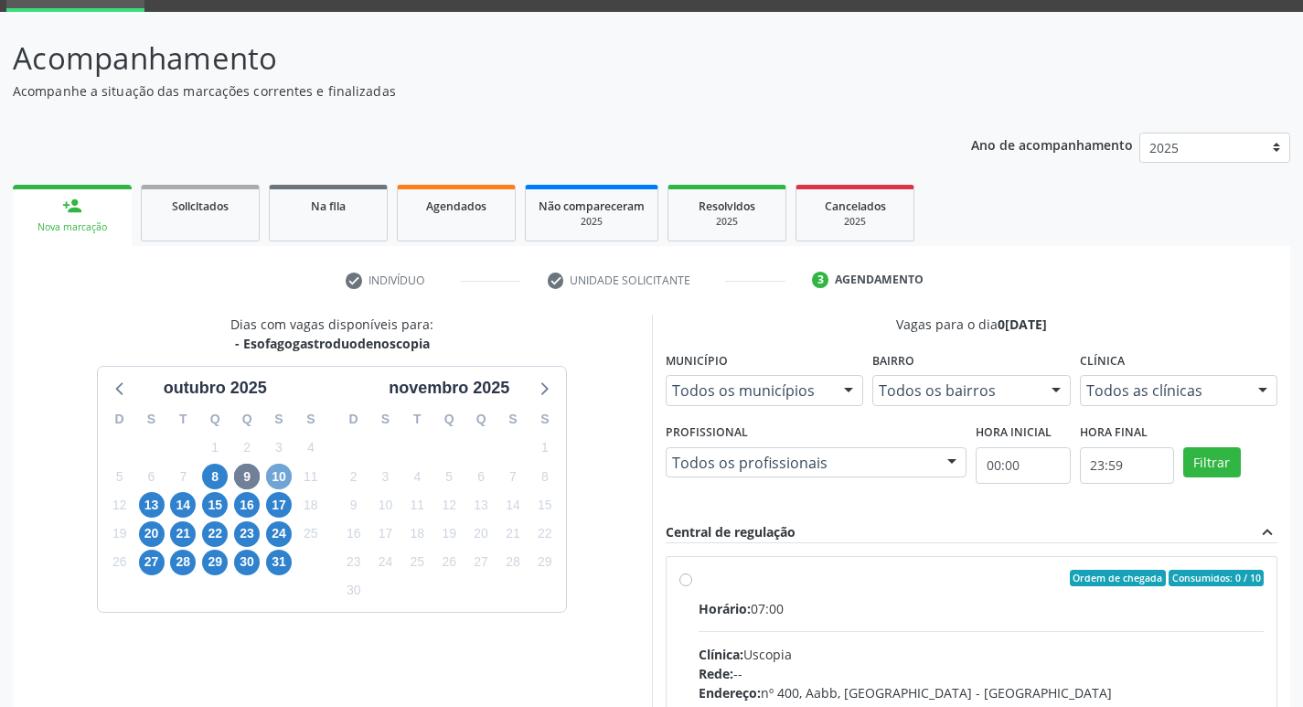
click at [283, 482] on span "10" at bounding box center [279, 477] width 26 height 26
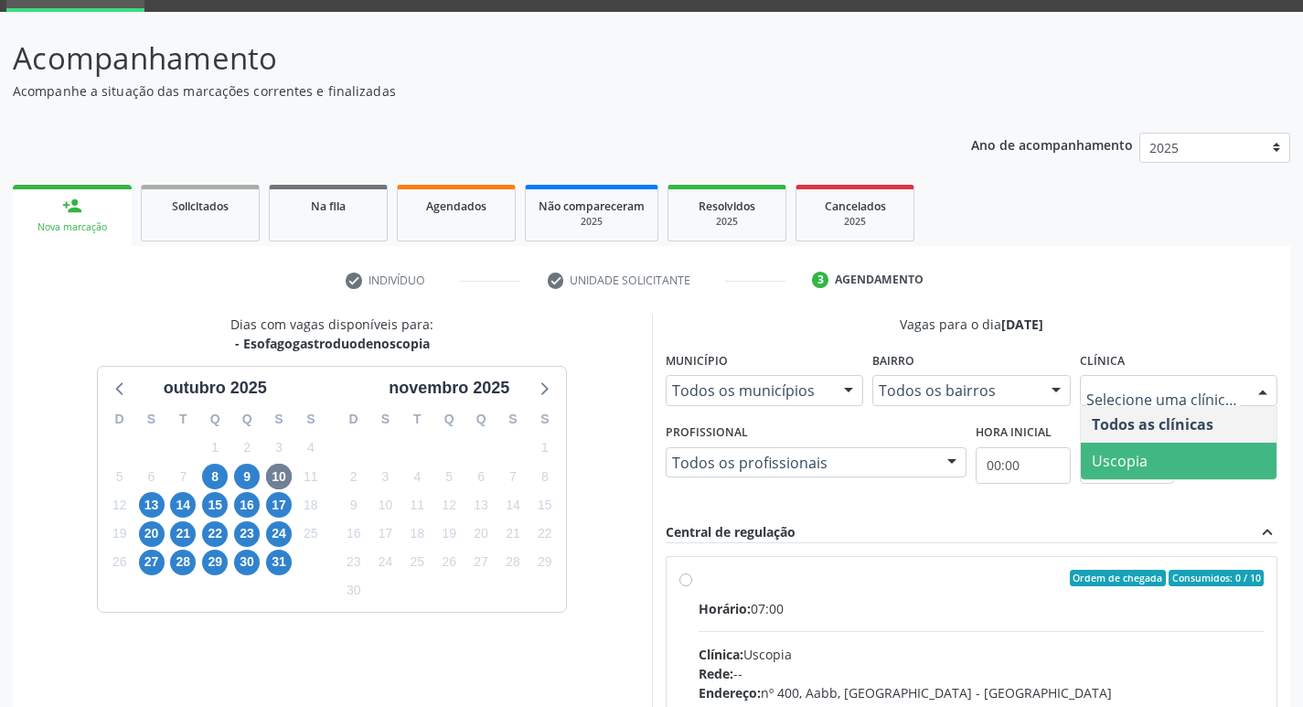
click at [1117, 466] on span "Uscopia" at bounding box center [1120, 461] width 56 height 20
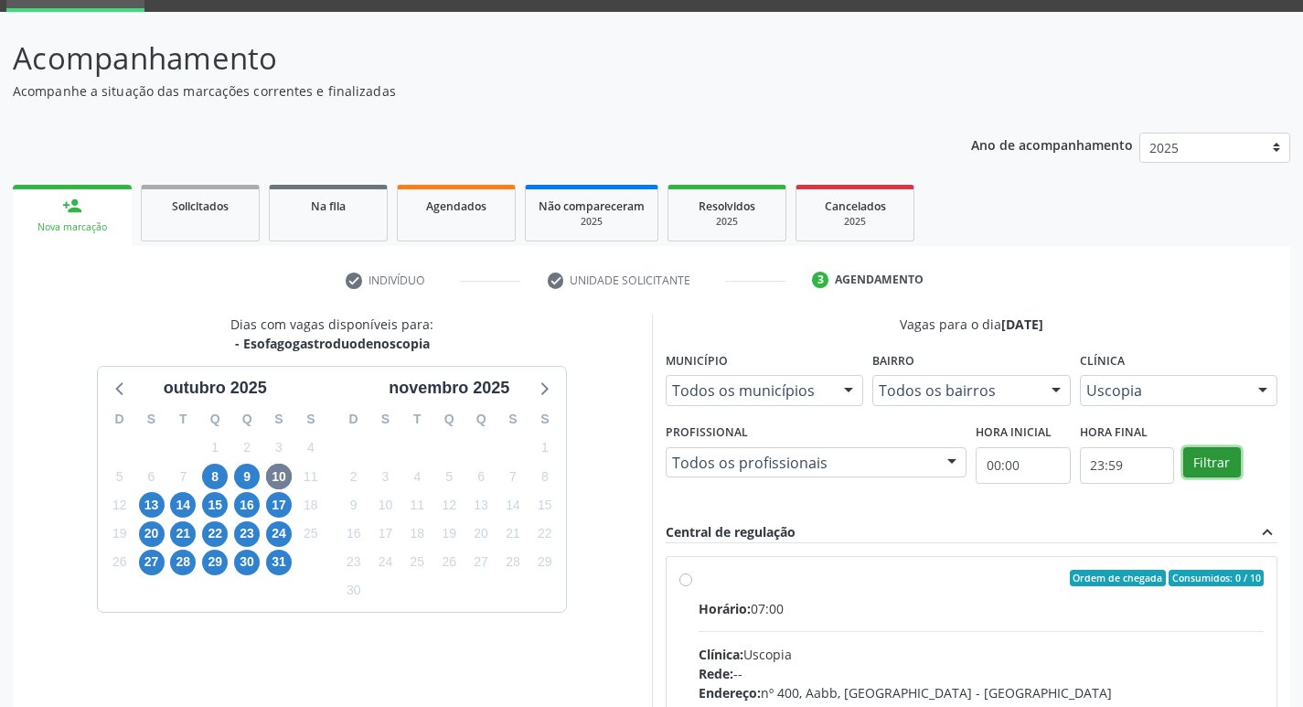
click at [1223, 459] on button "Filtrar" at bounding box center [1212, 462] width 58 height 31
click at [1222, 459] on button "Filtrar" at bounding box center [1212, 462] width 58 height 31
click at [695, 572] on div "Ordem de chegada Consumidos: 0 / 10 Horário: 07:00 Clínica: Uscopia Rede: -- En…" at bounding box center [971, 710] width 585 height 281
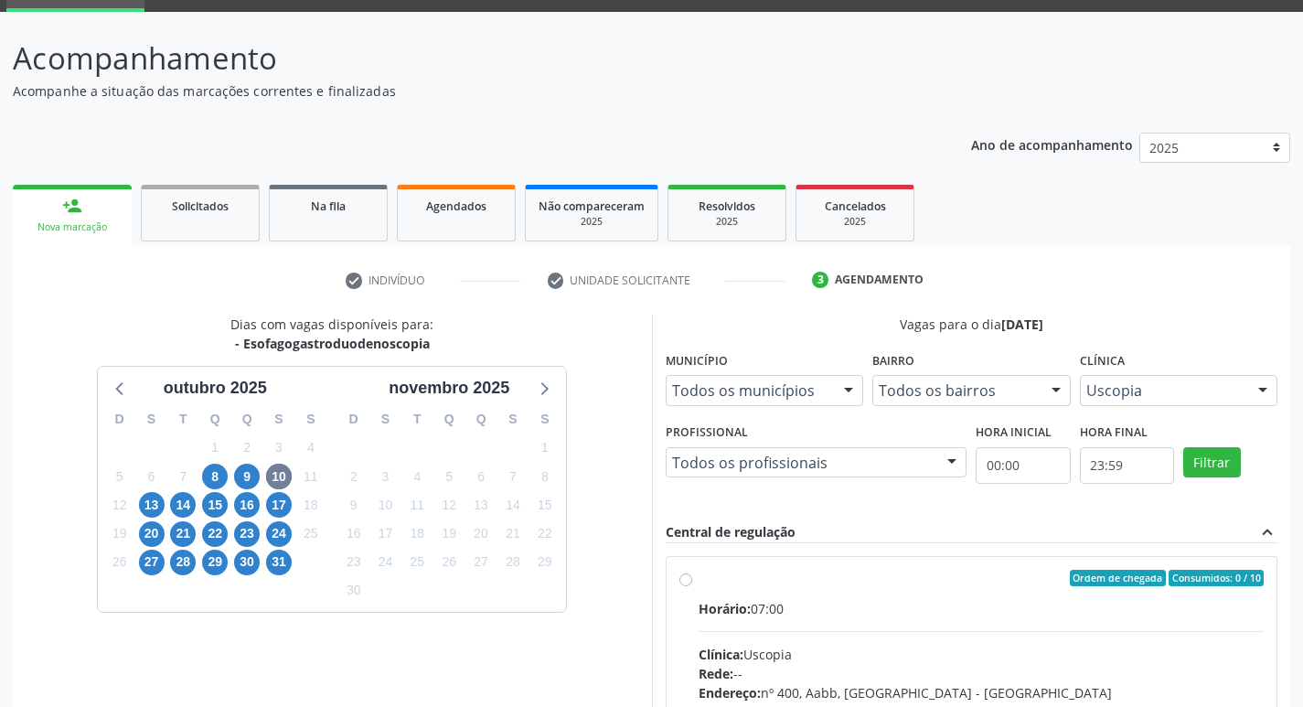
radio input "true"
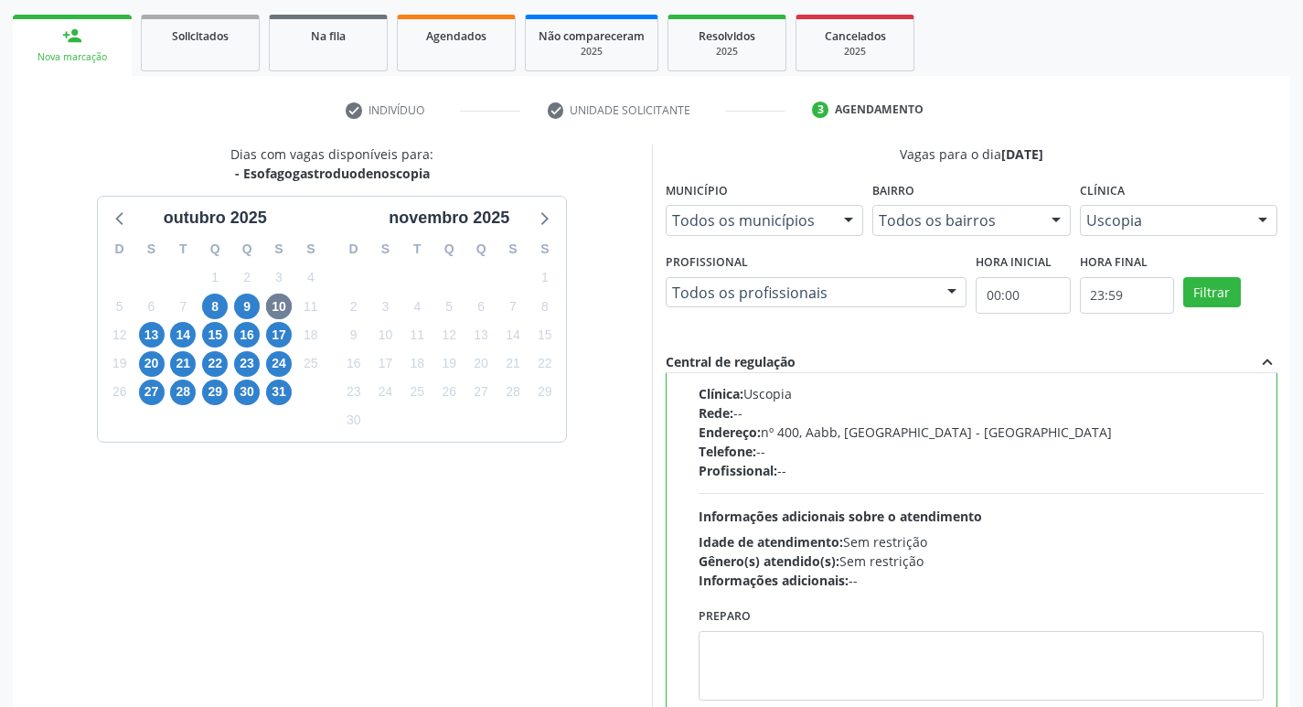
scroll to position [363, 0]
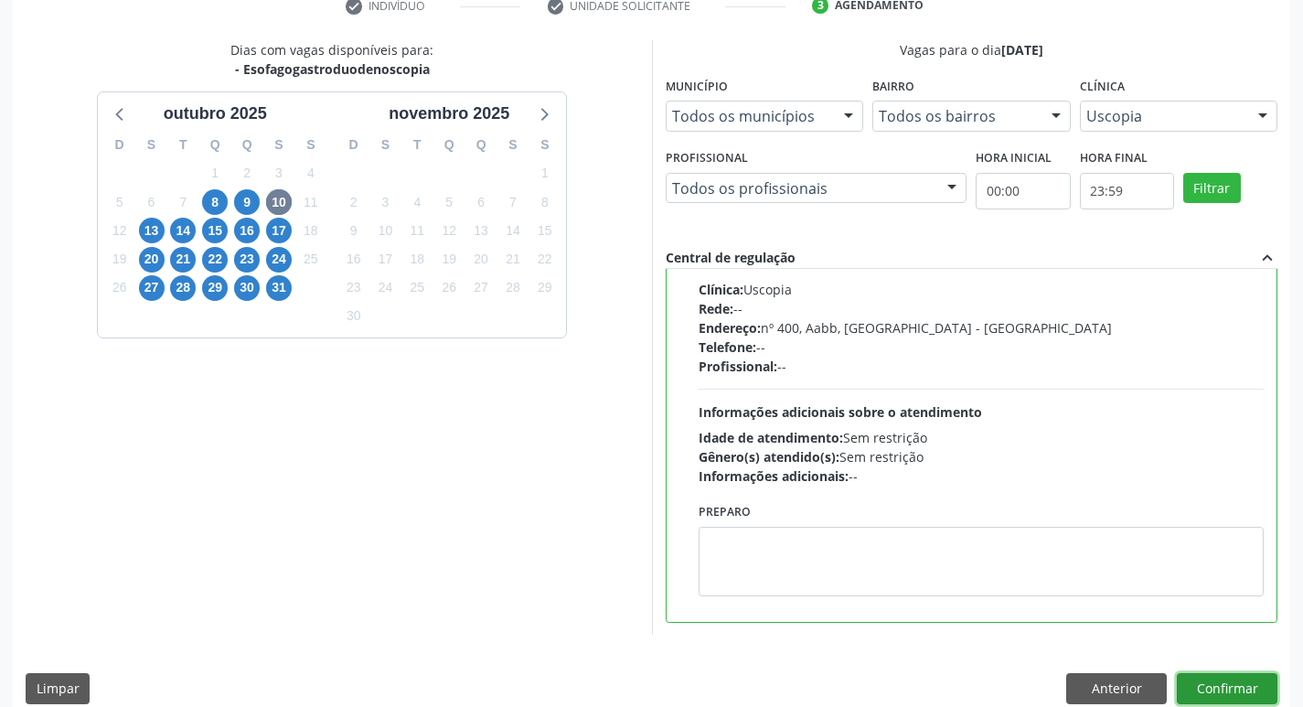
click at [1242, 677] on button "Confirmar" at bounding box center [1227, 688] width 101 height 31
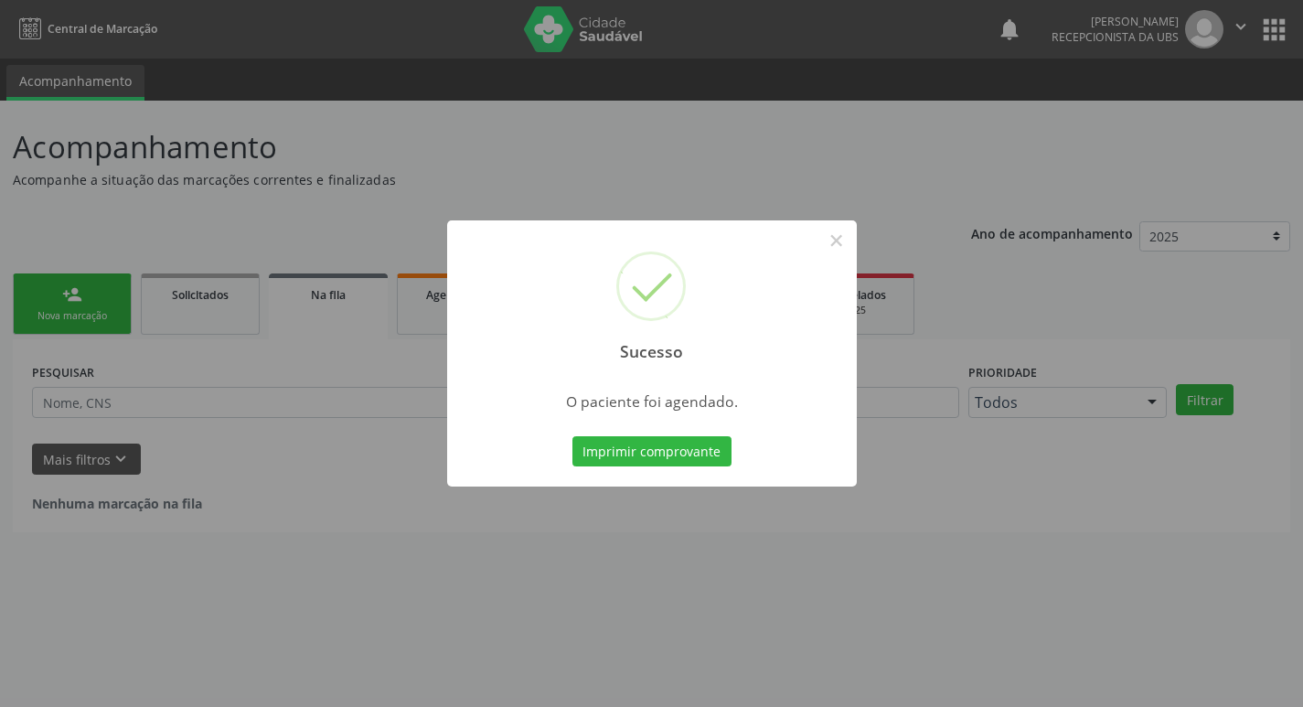
scroll to position [0, 0]
click at [660, 449] on button "Imprimir comprovante" at bounding box center [658, 451] width 159 height 31
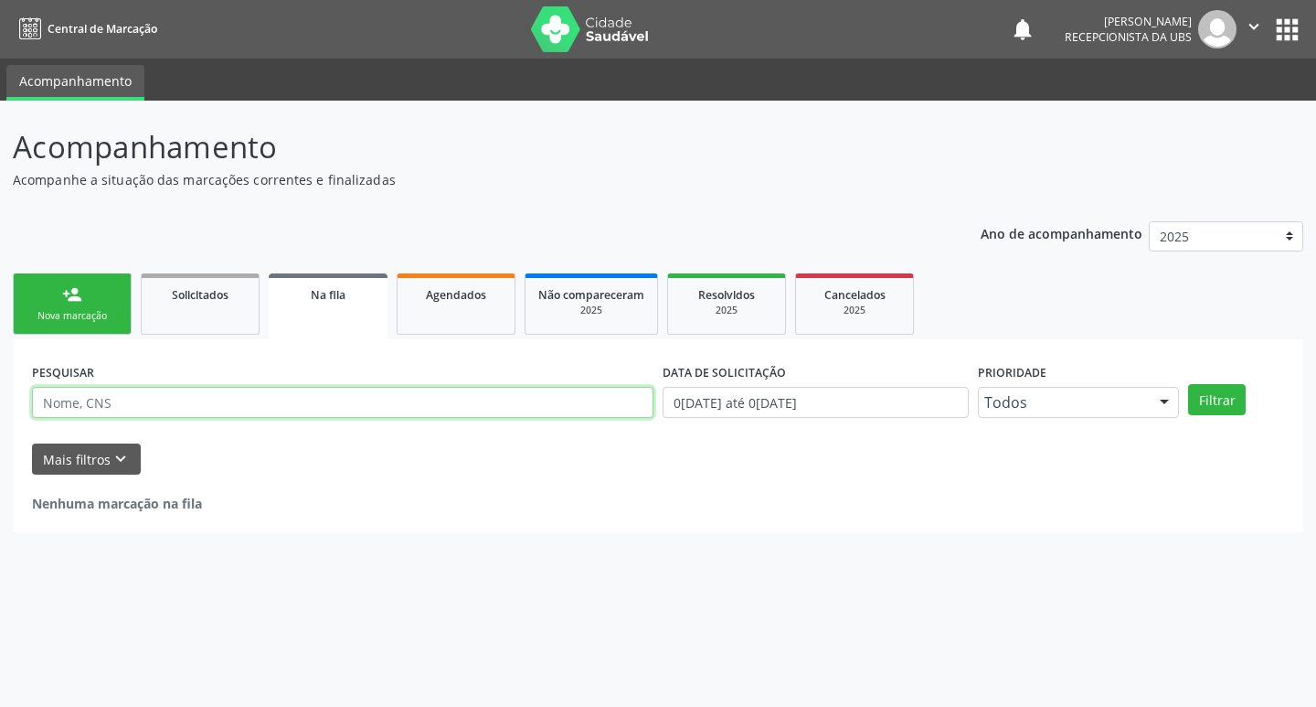
click at [180, 391] on input "text" at bounding box center [343, 402] width 622 height 31
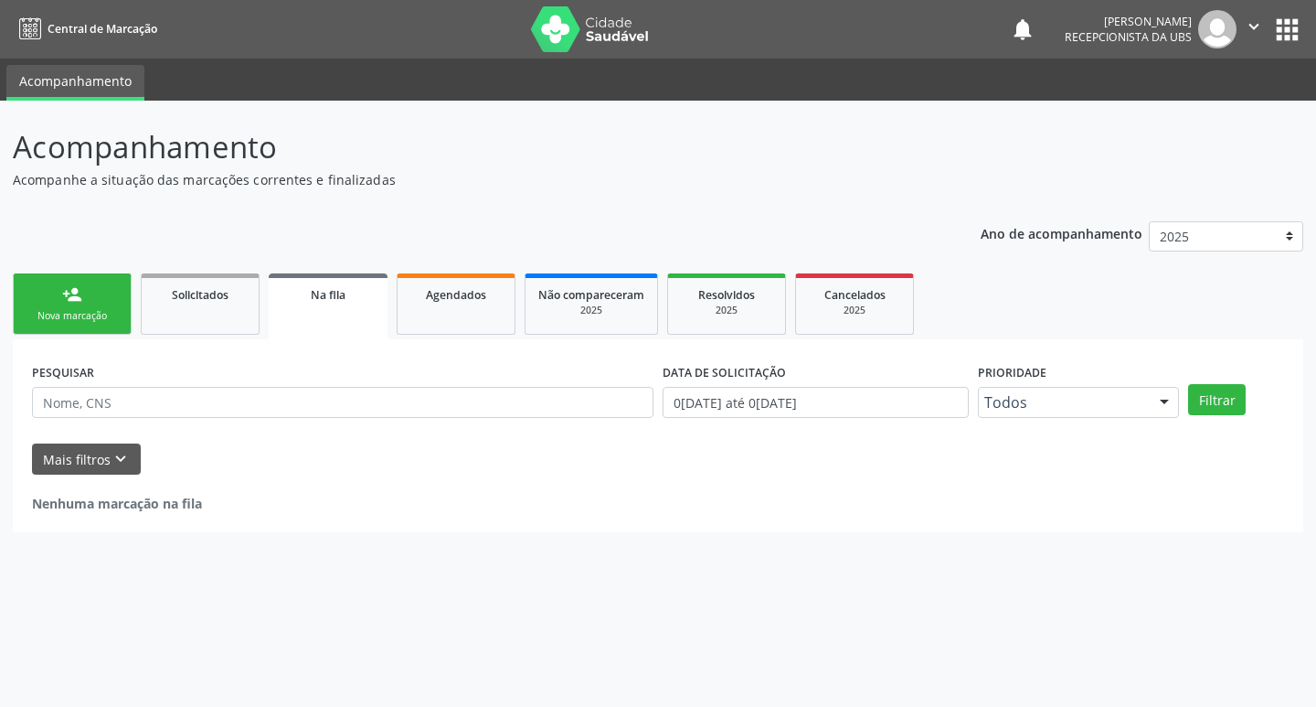
click at [69, 317] on div "Nova marcação" at bounding box center [72, 316] width 91 height 14
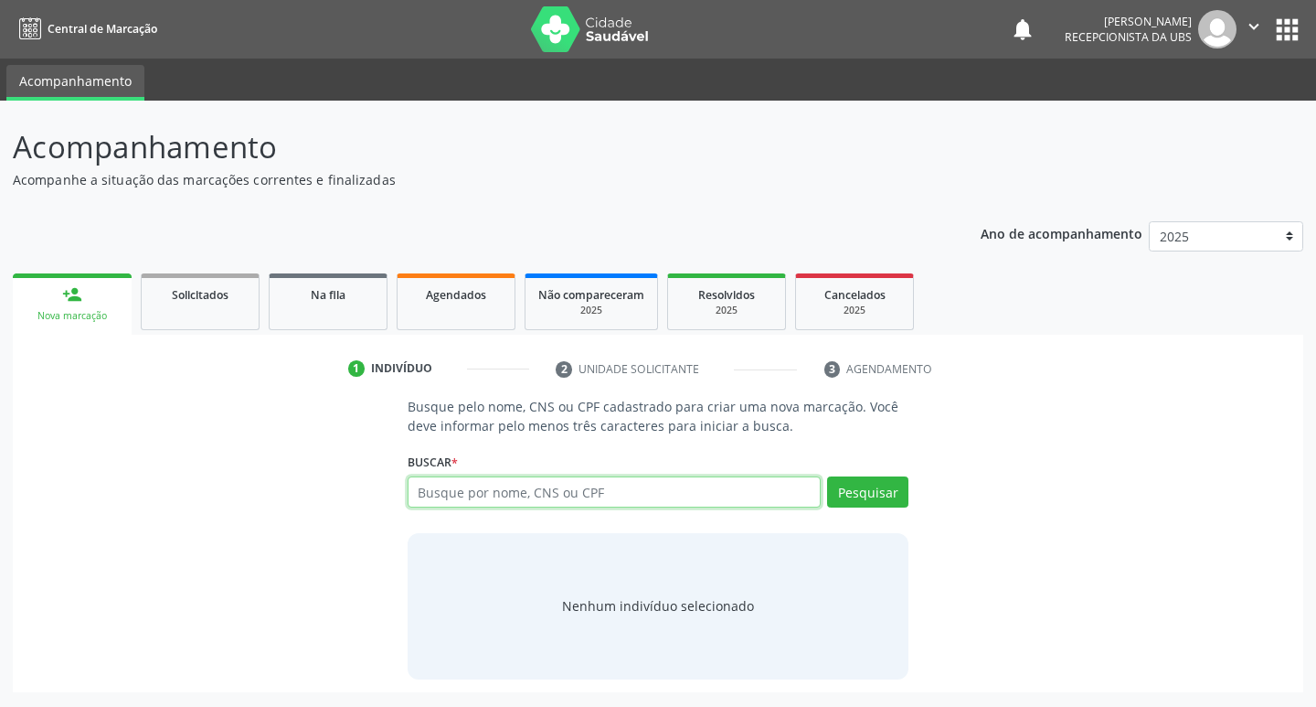
click at [464, 487] on input "text" at bounding box center [615, 491] width 414 height 31
click at [490, 481] on input "text" at bounding box center [615, 491] width 414 height 31
type input "01521174407"
click at [854, 494] on button "Pesquisar" at bounding box center [867, 491] width 81 height 31
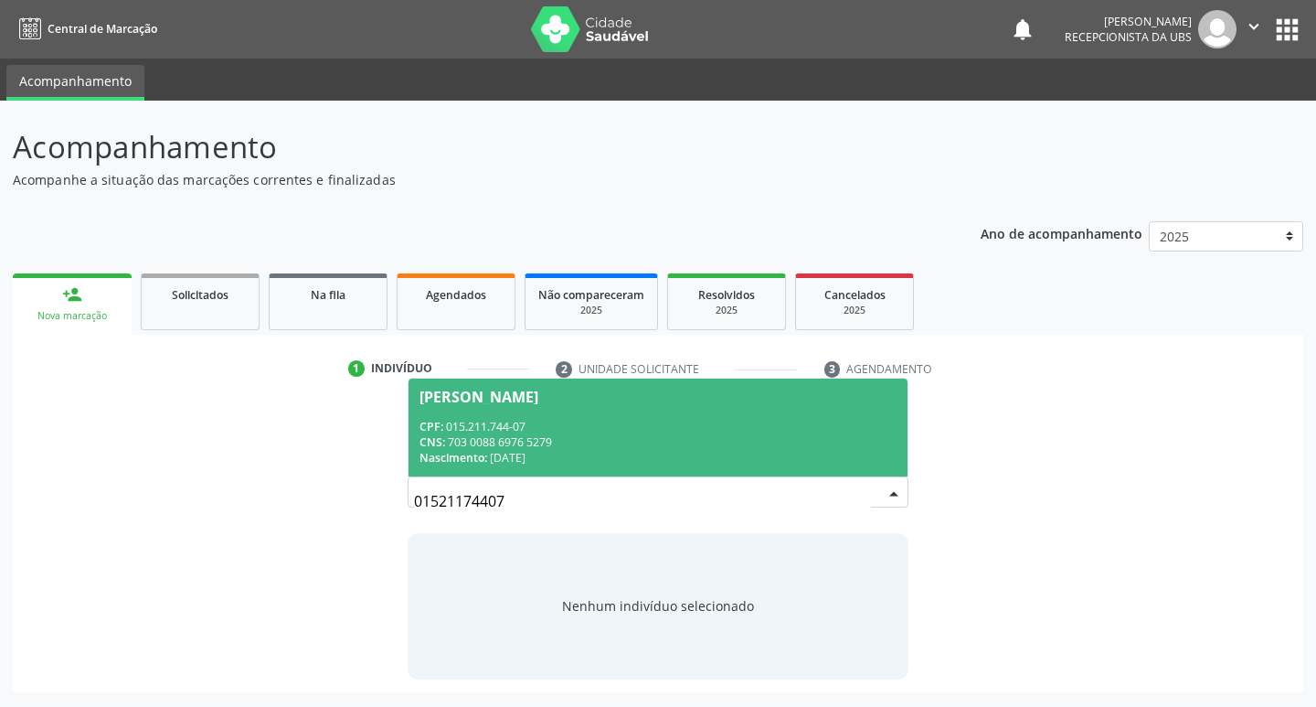
click at [711, 410] on span "[PERSON_NAME] CPF: 015.211.744-07 CNS: 703 0088 6976 5279 Nascimento: 27[DATE]" at bounding box center [659, 427] width 500 height 98
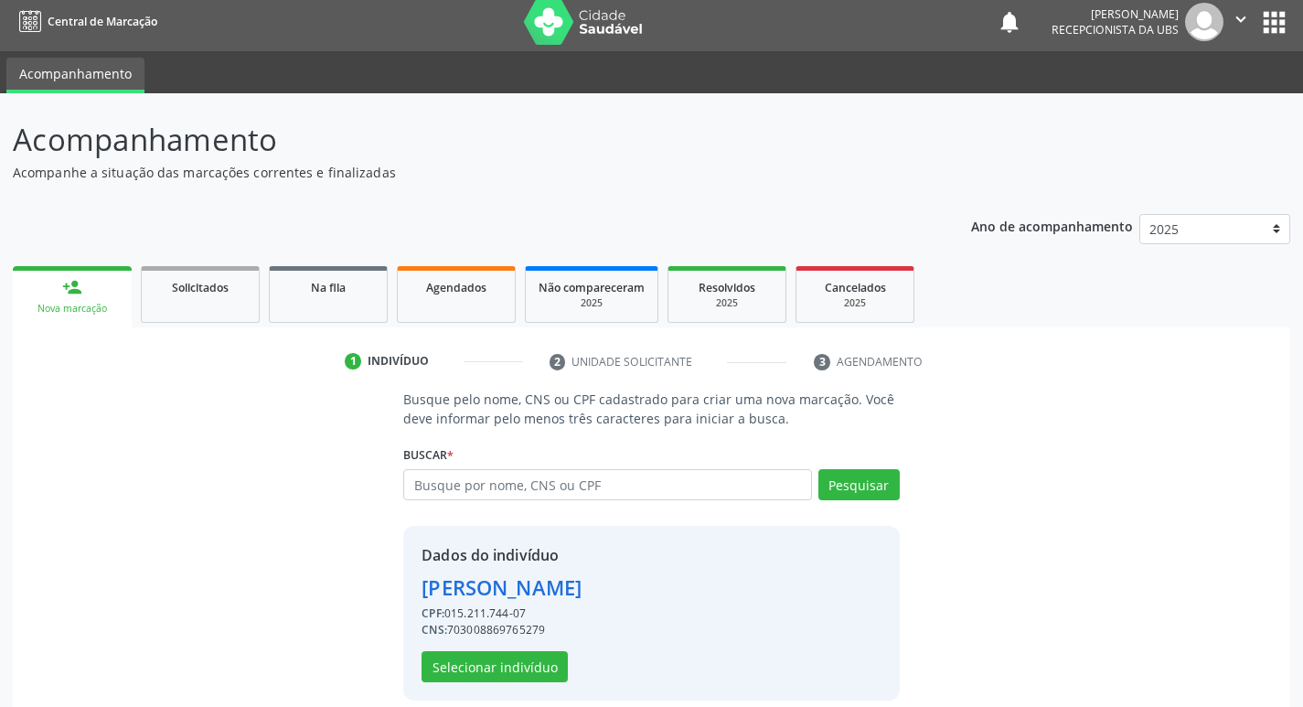
scroll to position [27, 0]
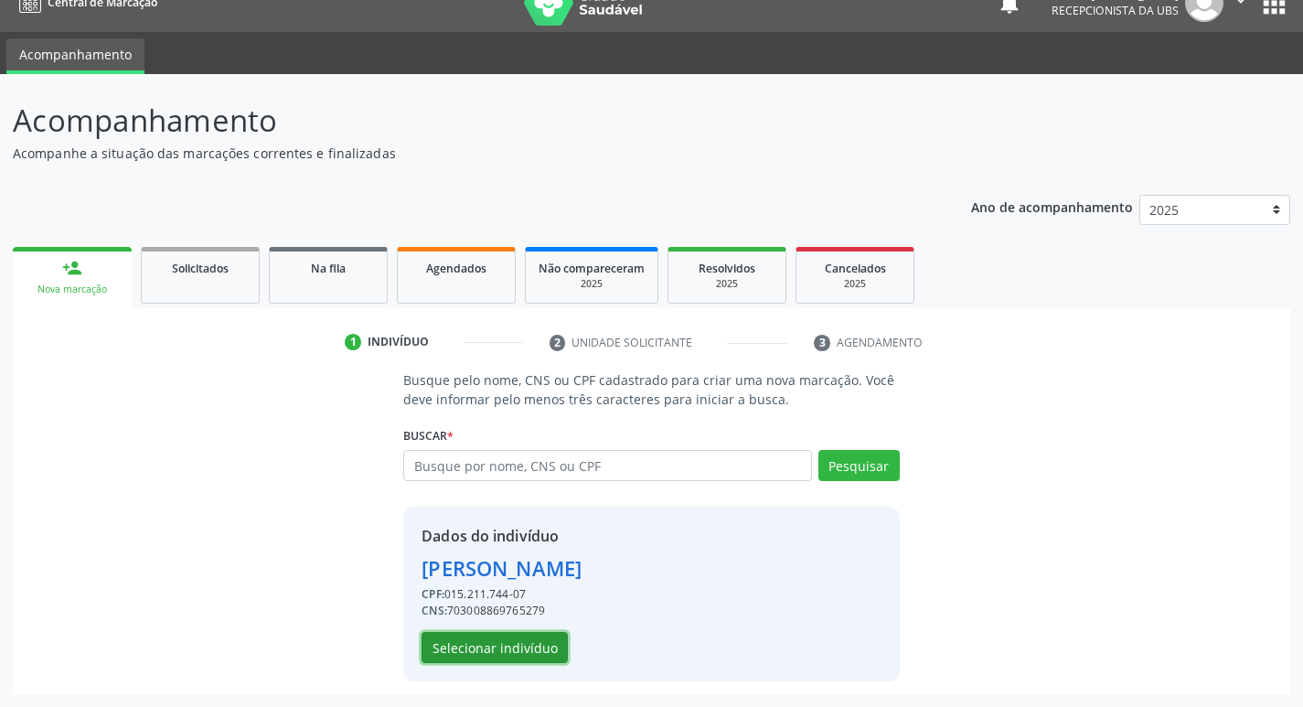
click at [506, 647] on button "Selecionar indivíduo" at bounding box center [494, 647] width 146 height 31
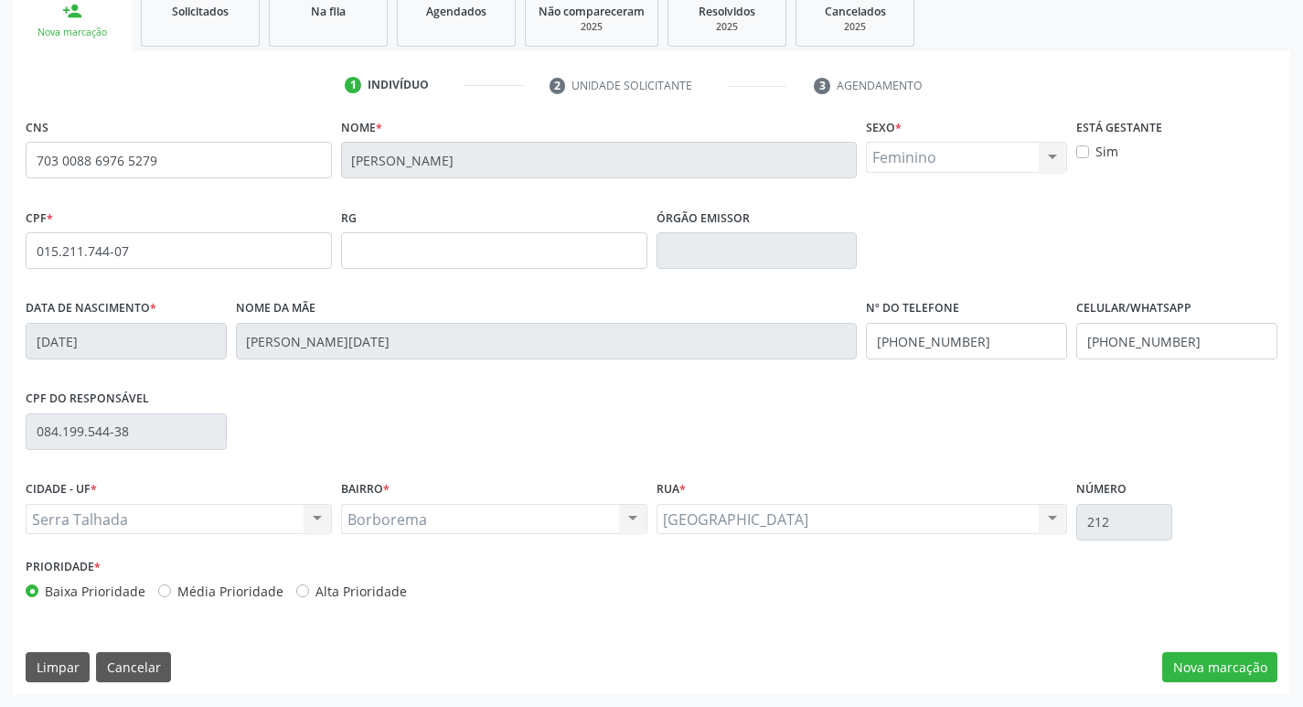
scroll to position [284, 0]
click at [1201, 658] on button "Nova marcação" at bounding box center [1219, 666] width 115 height 31
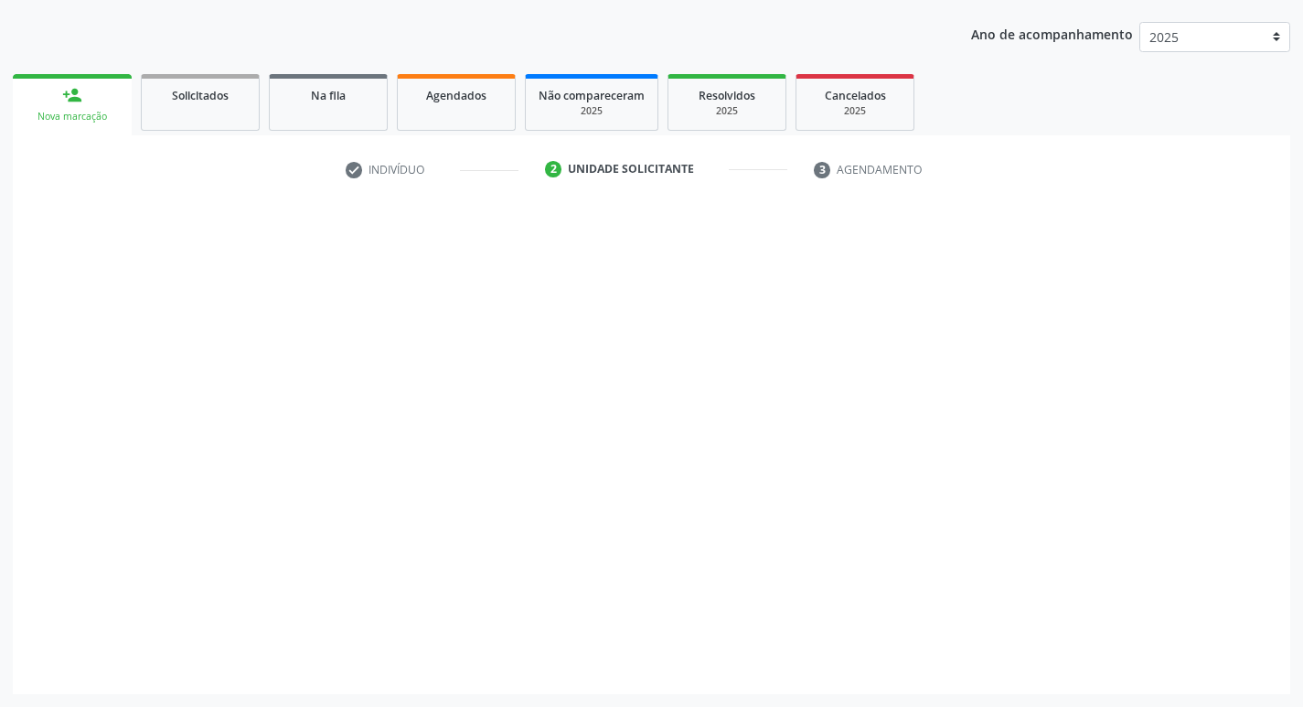
scroll to position [199, 0]
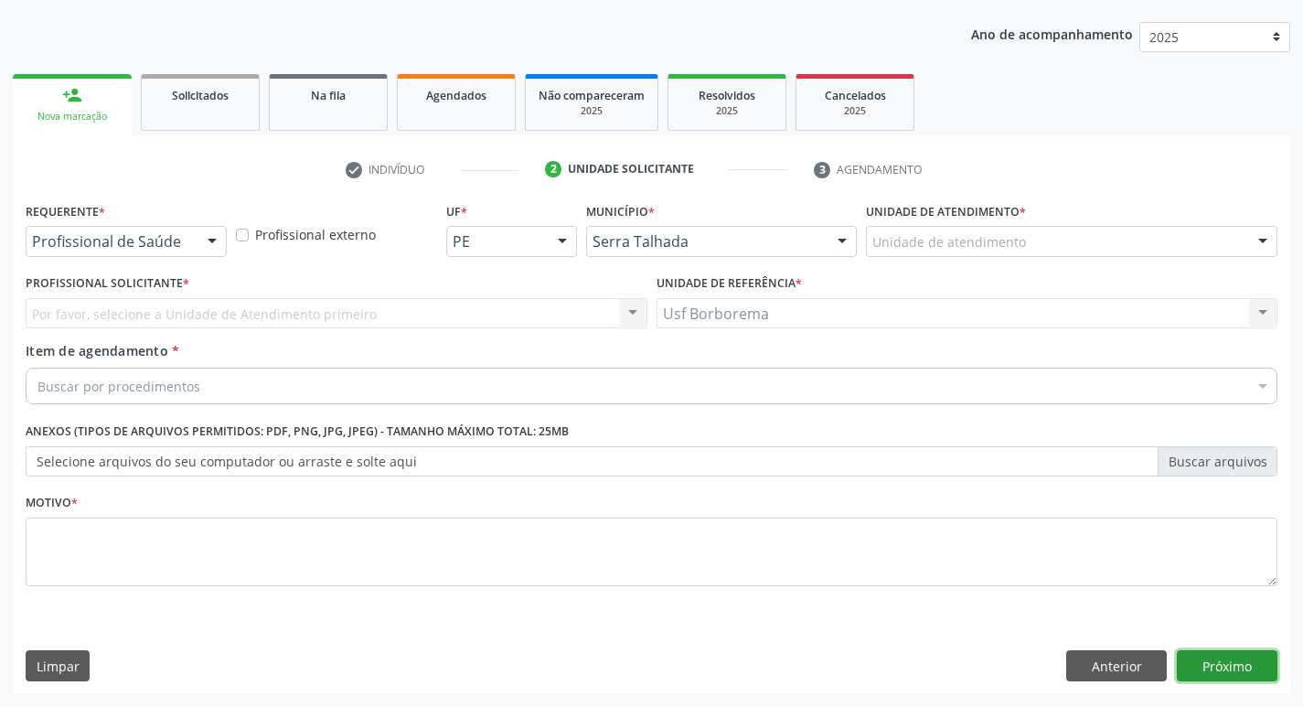
click at [1201, 674] on button "Próximo" at bounding box center [1227, 665] width 101 height 31
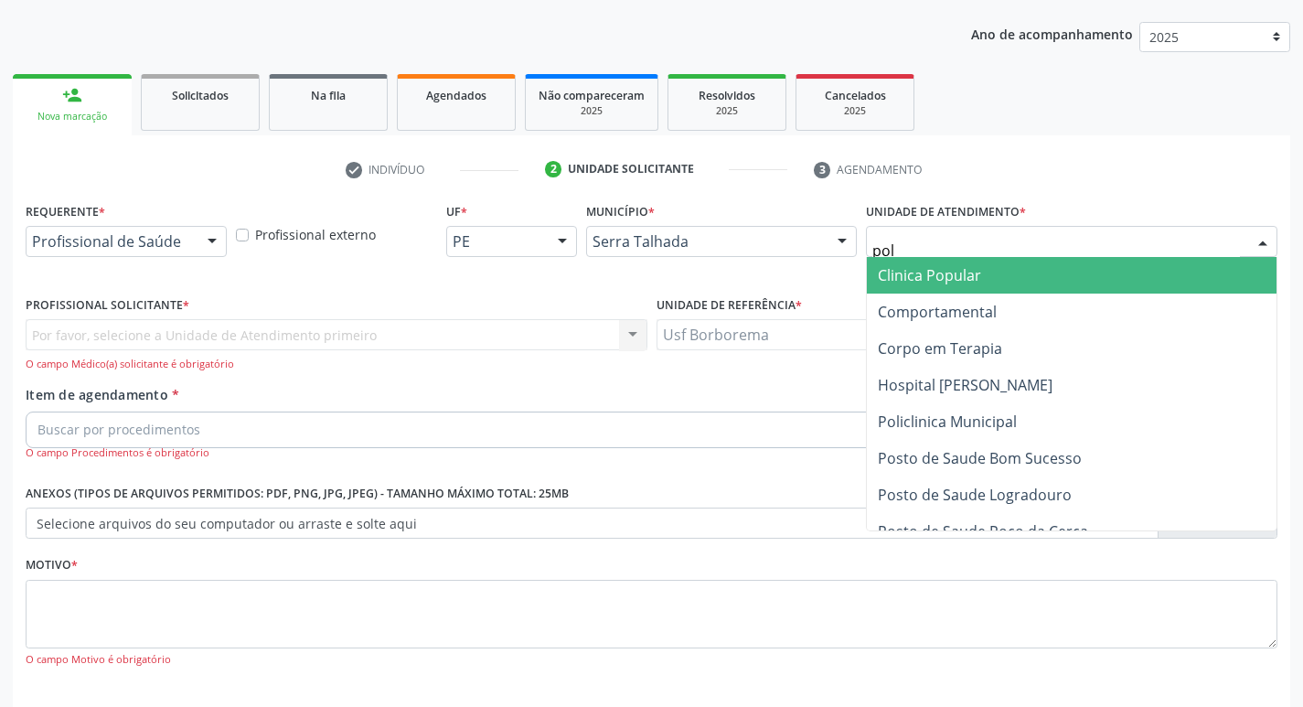
type input "poli"
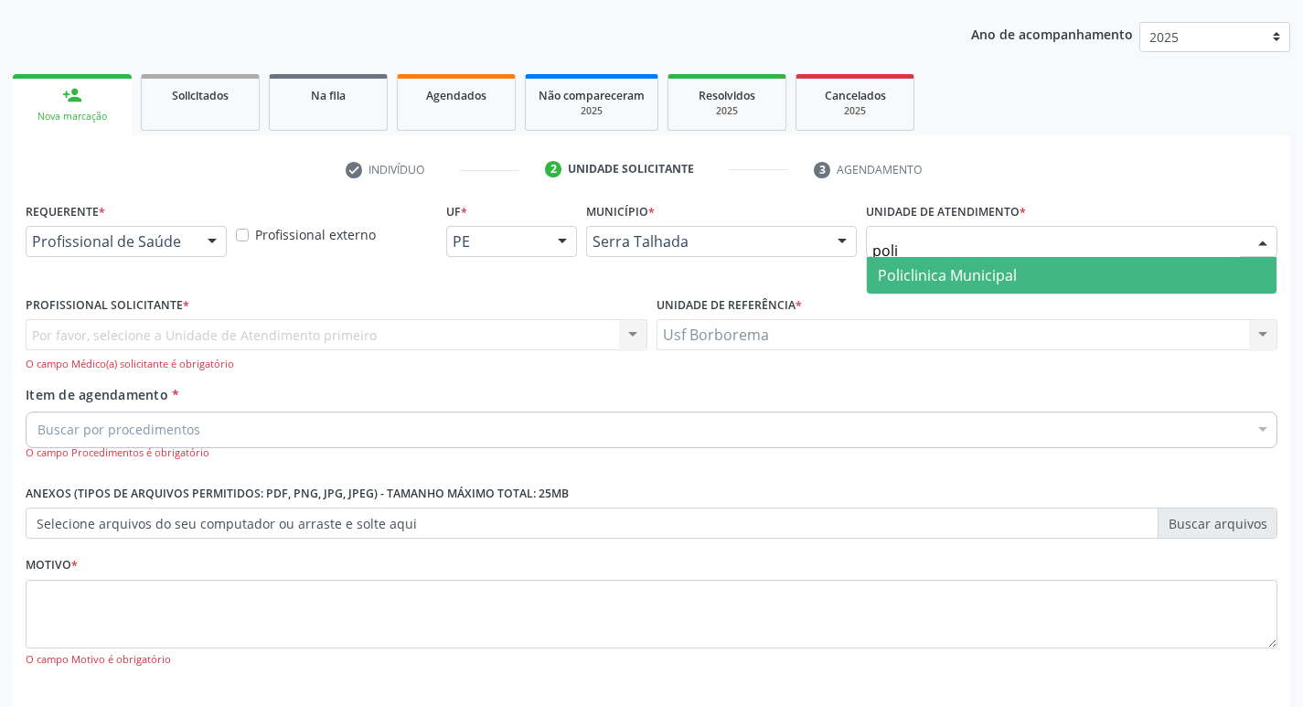
click at [1012, 286] on span "Policlinica Municipal" at bounding box center [1072, 275] width 410 height 37
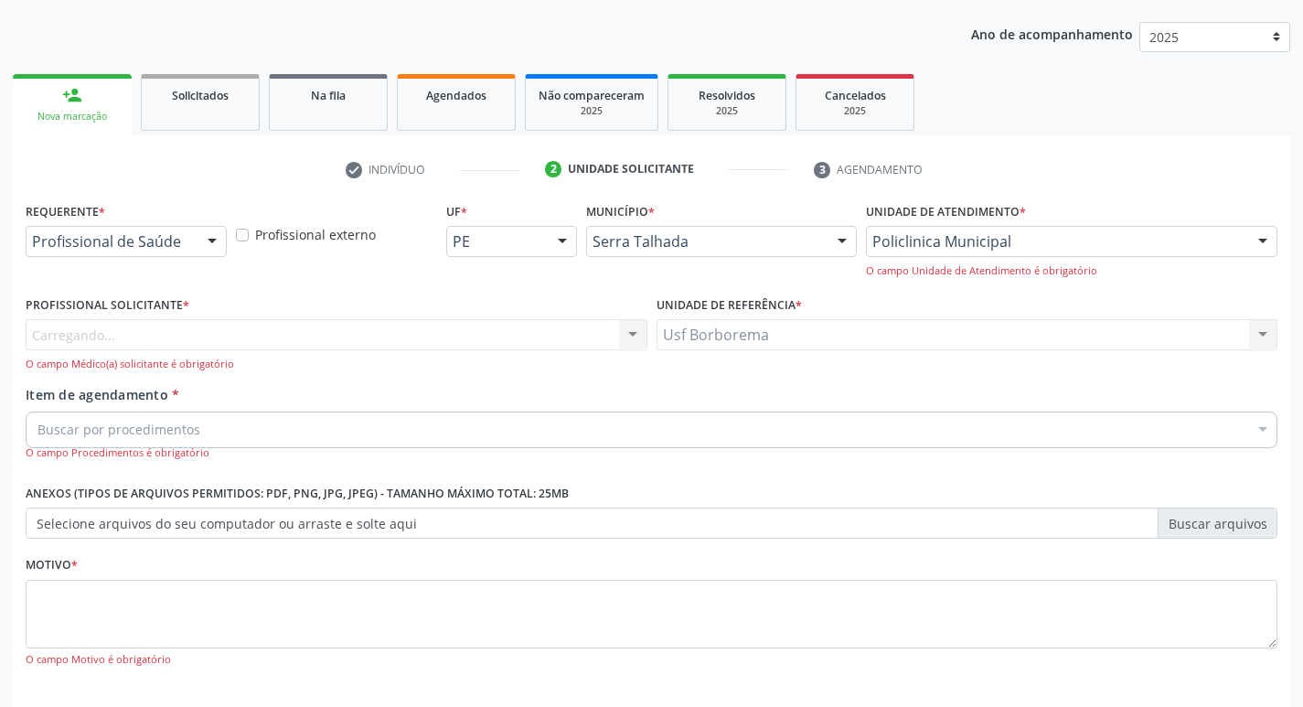
click at [229, 338] on div "Carregando... Nenhum resultado encontrado para: " " Não há nenhuma opção para s…" at bounding box center [337, 345] width 622 height 52
click at [229, 338] on div "Profissional solicitante" at bounding box center [337, 334] width 622 height 31
click at [206, 343] on input "225250" at bounding box center [321, 343] width 578 height 37
click at [208, 342] on input "225250" at bounding box center [321, 343] width 578 height 37
click at [463, 337] on input "225250" at bounding box center [321, 343] width 578 height 37
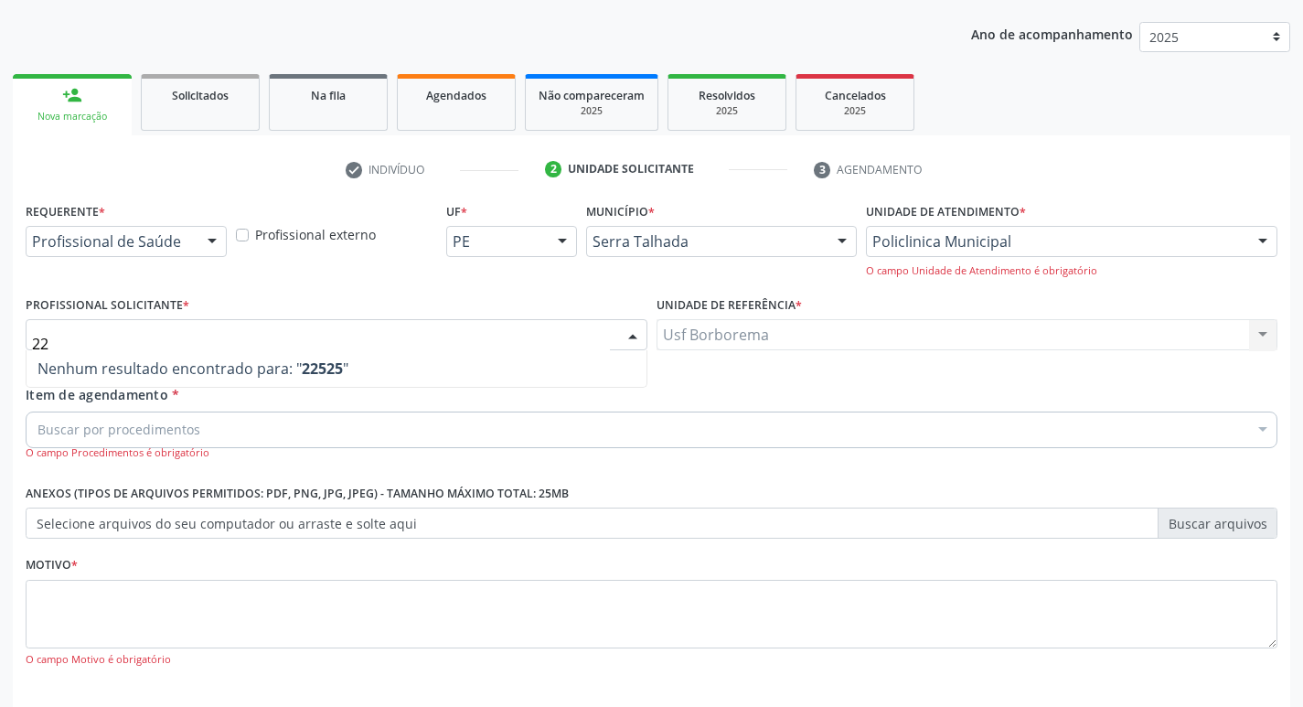
type input "2"
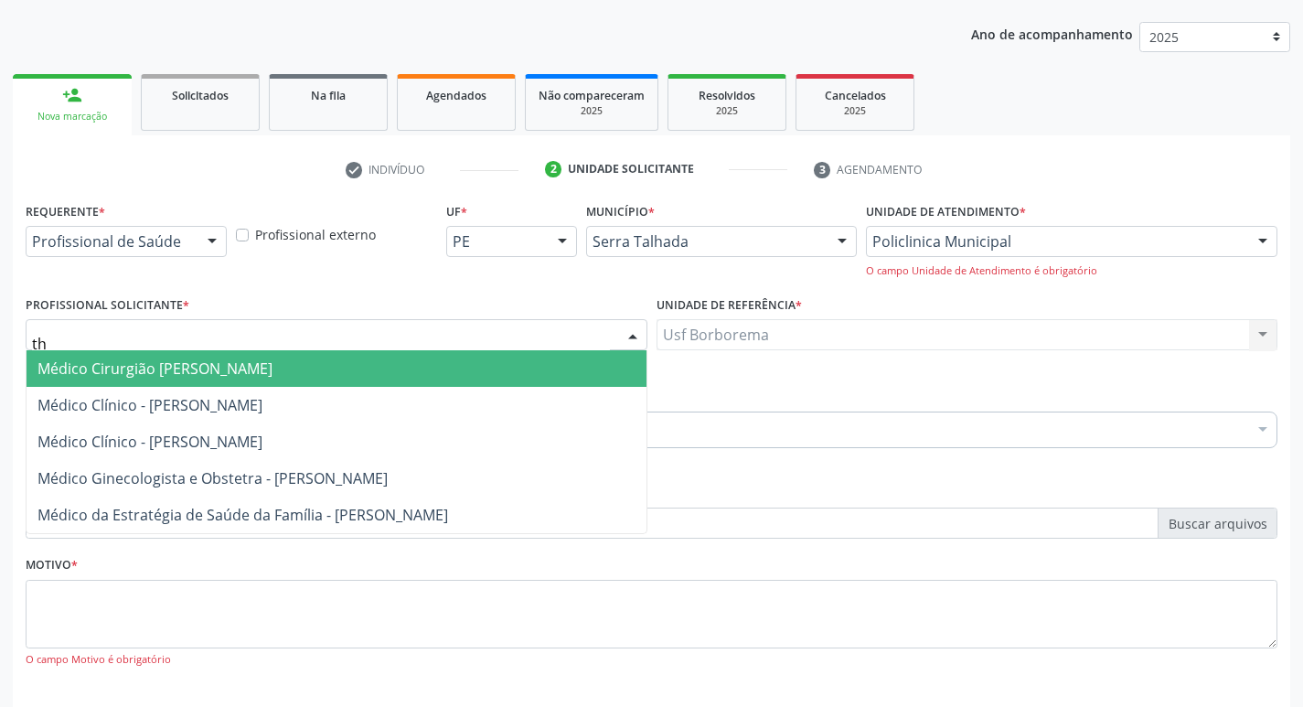
type input "tha"
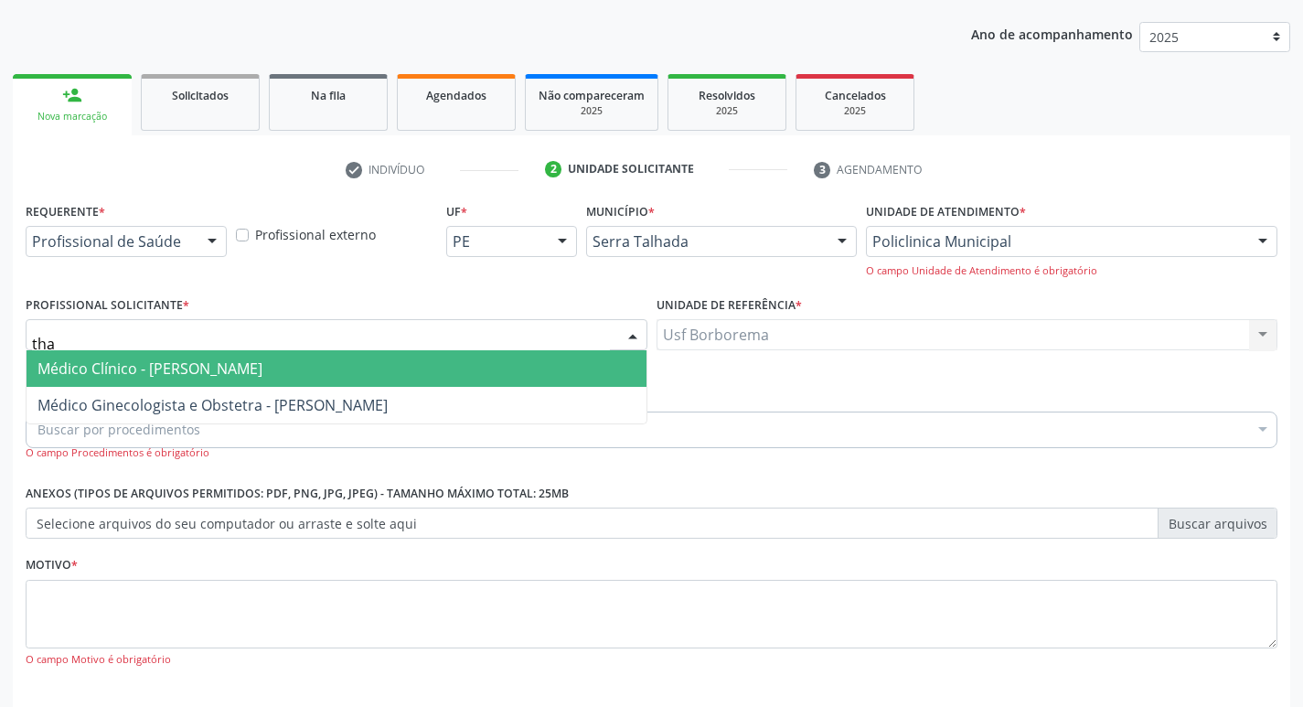
click at [449, 365] on span "Médico Clínico - [PERSON_NAME]" at bounding box center [337, 368] width 620 height 37
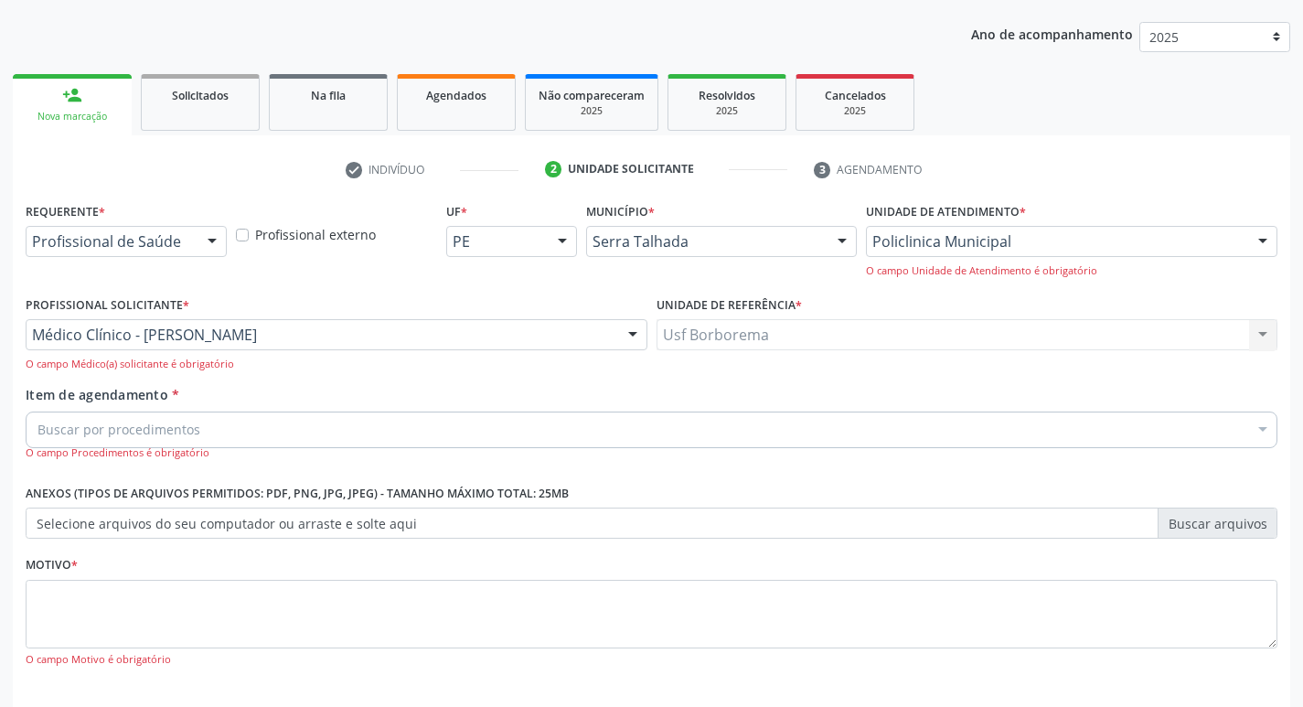
click at [365, 412] on div "Buscar por procedimentos" at bounding box center [652, 429] width 1252 height 37
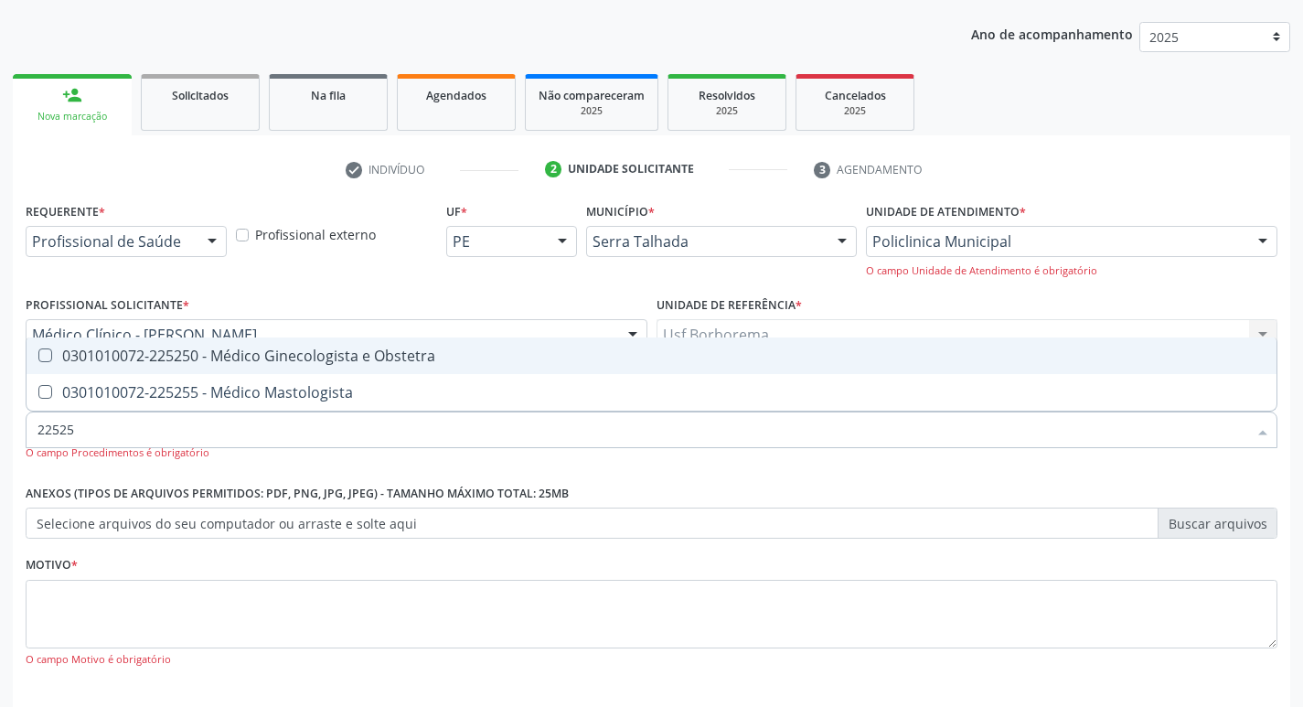
type input "225250"
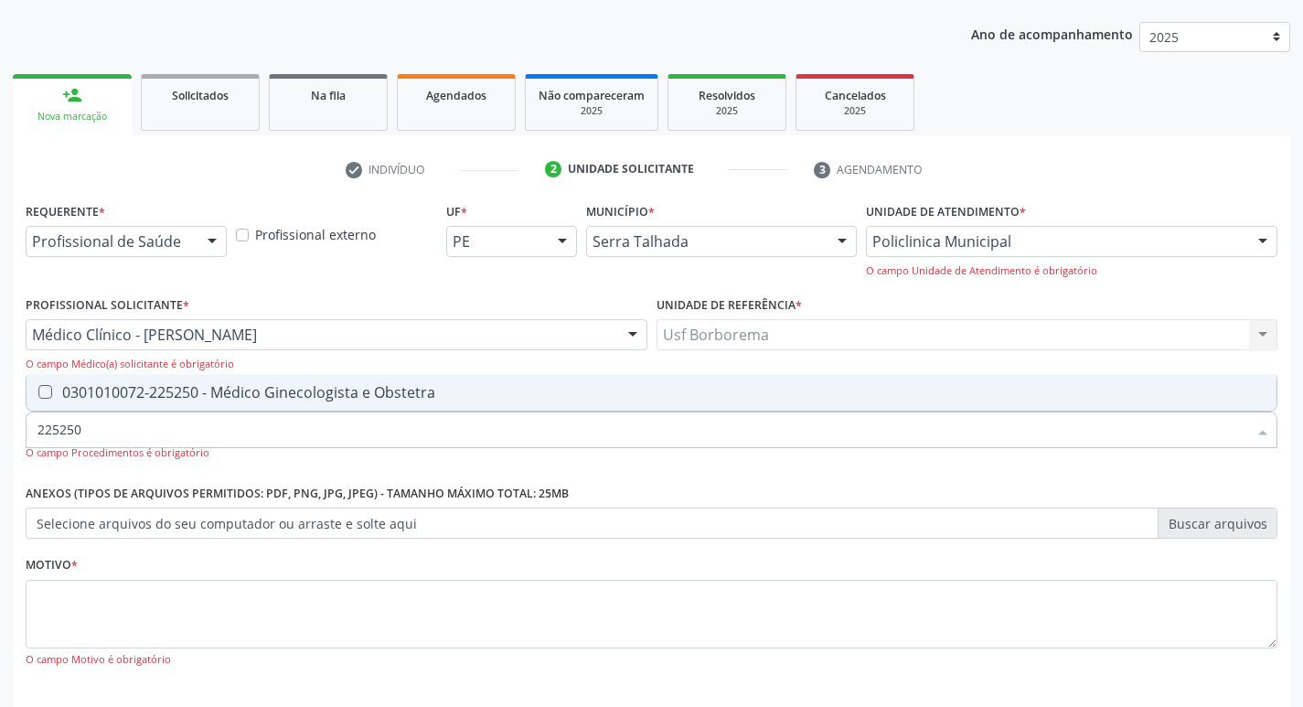
click at [412, 396] on div "0301010072-225250 - Médico Ginecologista e Obstetra" at bounding box center [651, 392] width 1228 height 15
checkbox Obstetra "true"
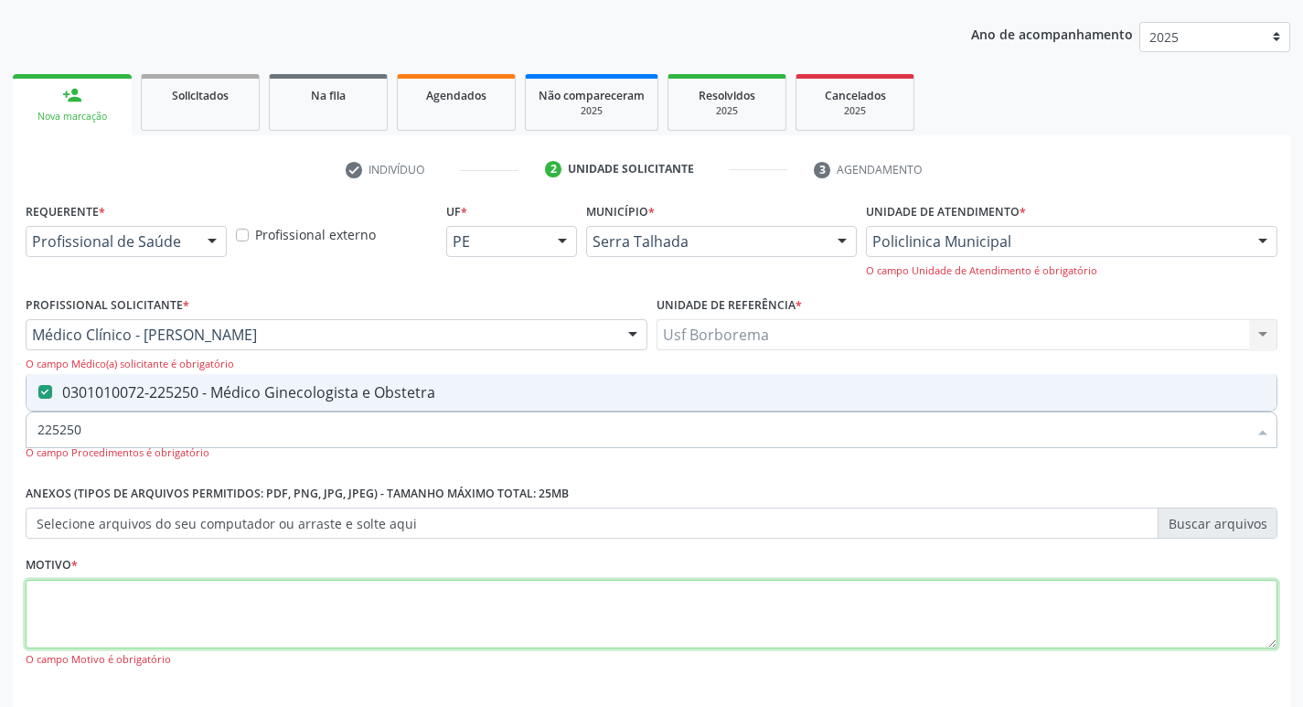
click at [250, 606] on textarea at bounding box center [652, 614] width 1252 height 69
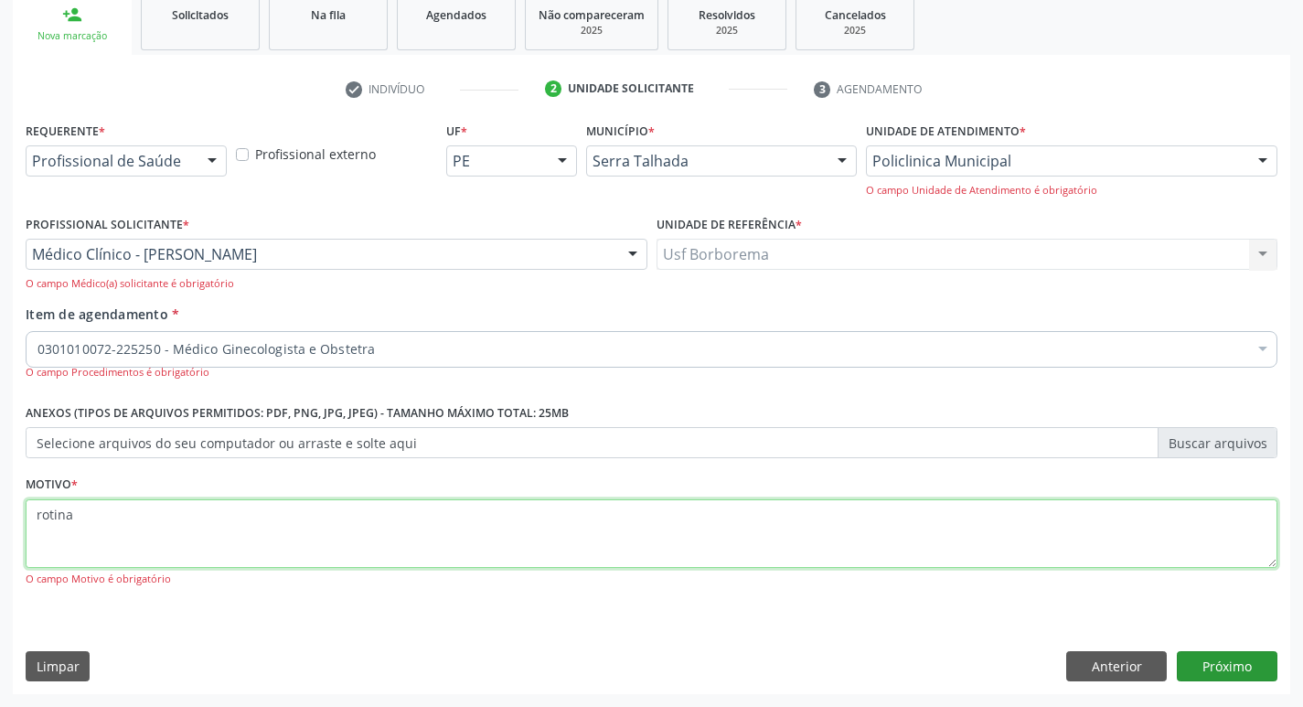
type textarea "rotina"
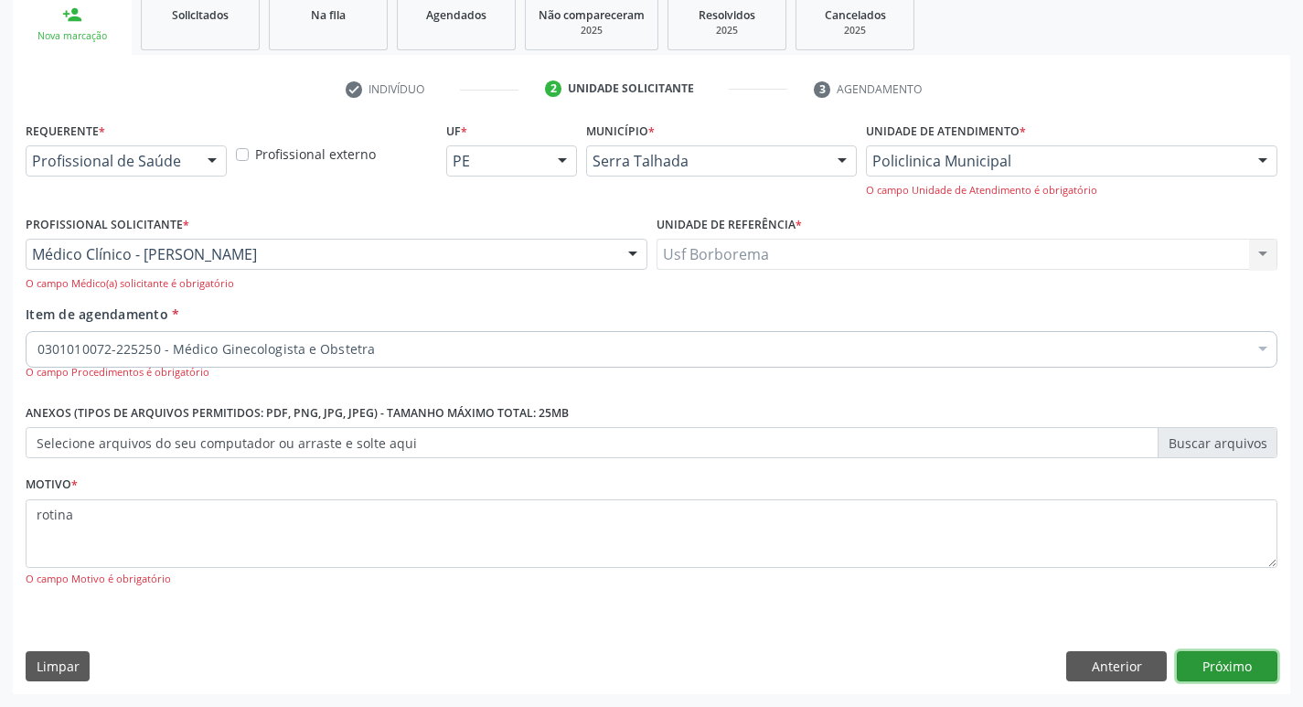
click at [1253, 662] on button "Próximo" at bounding box center [1227, 666] width 101 height 31
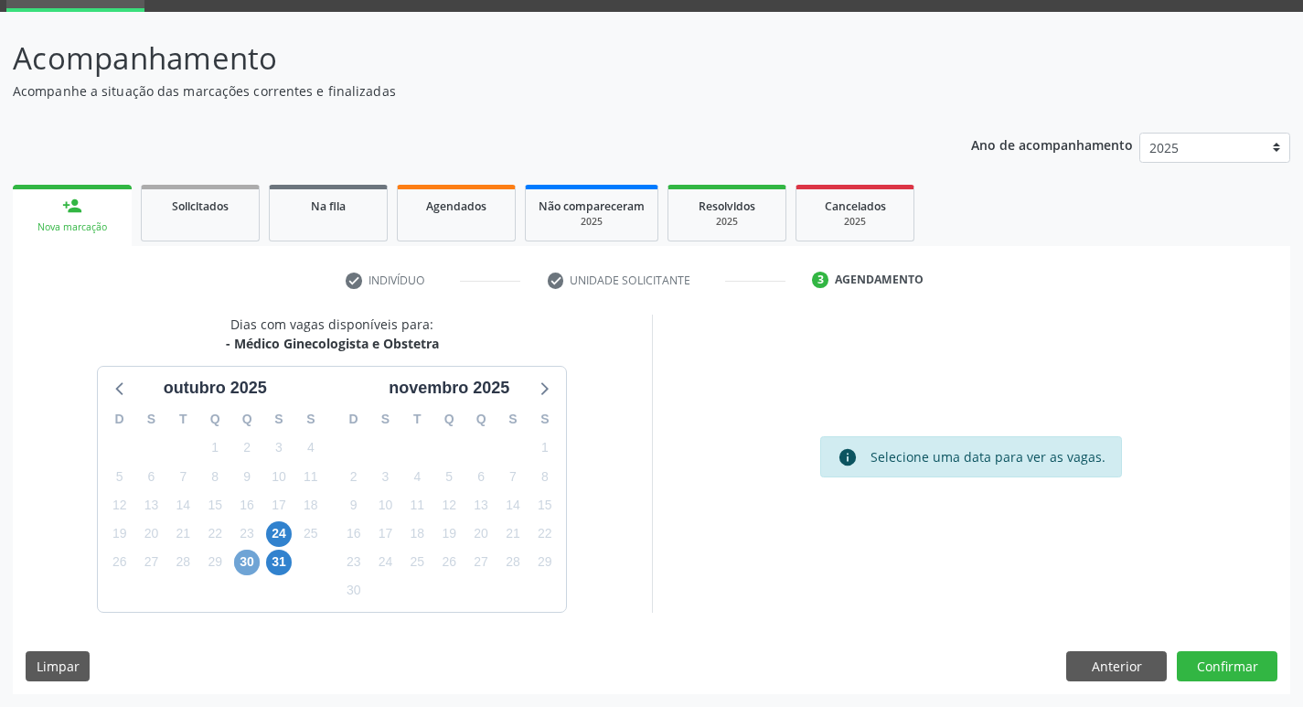
click at [240, 560] on span "30" at bounding box center [247, 562] width 26 height 26
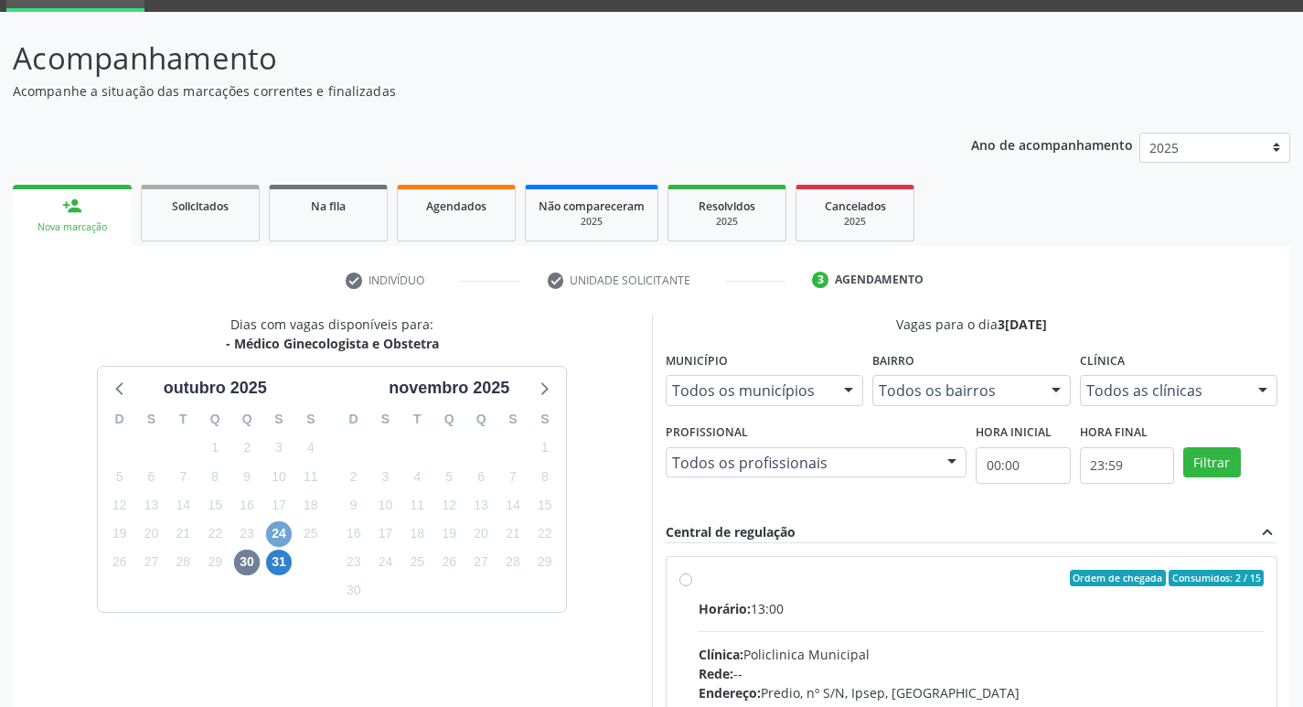
click at [282, 532] on span "24" at bounding box center [279, 534] width 26 height 26
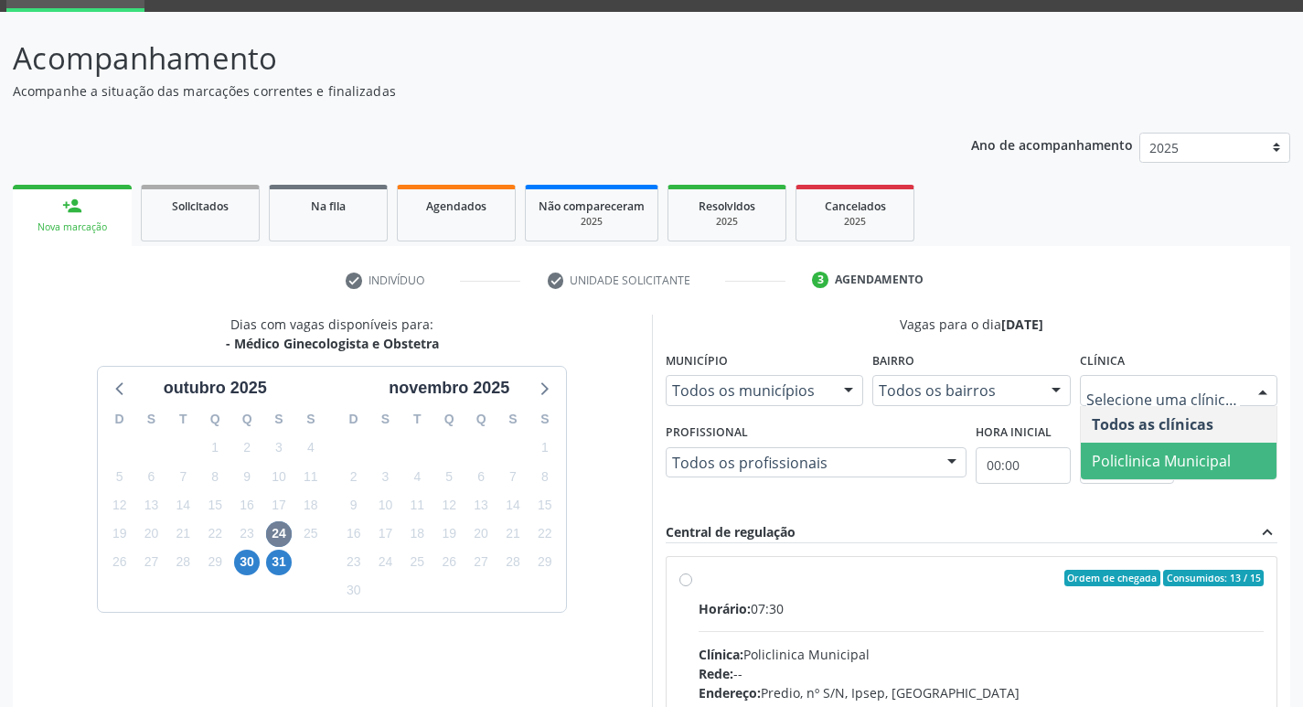
click at [1181, 458] on span "Policlinica Municipal" at bounding box center [1161, 461] width 139 height 20
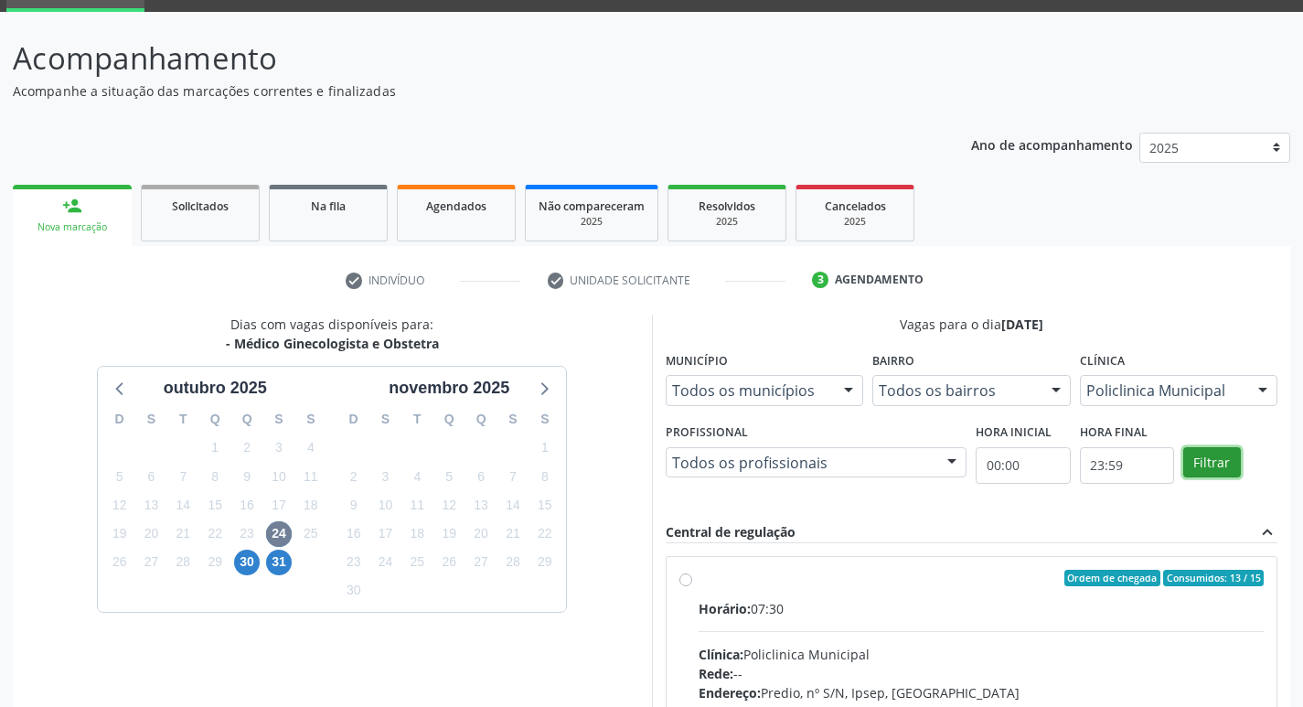
click at [1215, 463] on button "Filtrar" at bounding box center [1212, 462] width 58 height 31
click at [1214, 463] on button "Filtrar" at bounding box center [1212, 462] width 58 height 31
click at [698, 576] on label "Ordem de chegada Consumidos: 13 / 15 Horário: 07:30 Clínica: Policlinica Munici…" at bounding box center [981, 710] width 566 height 281
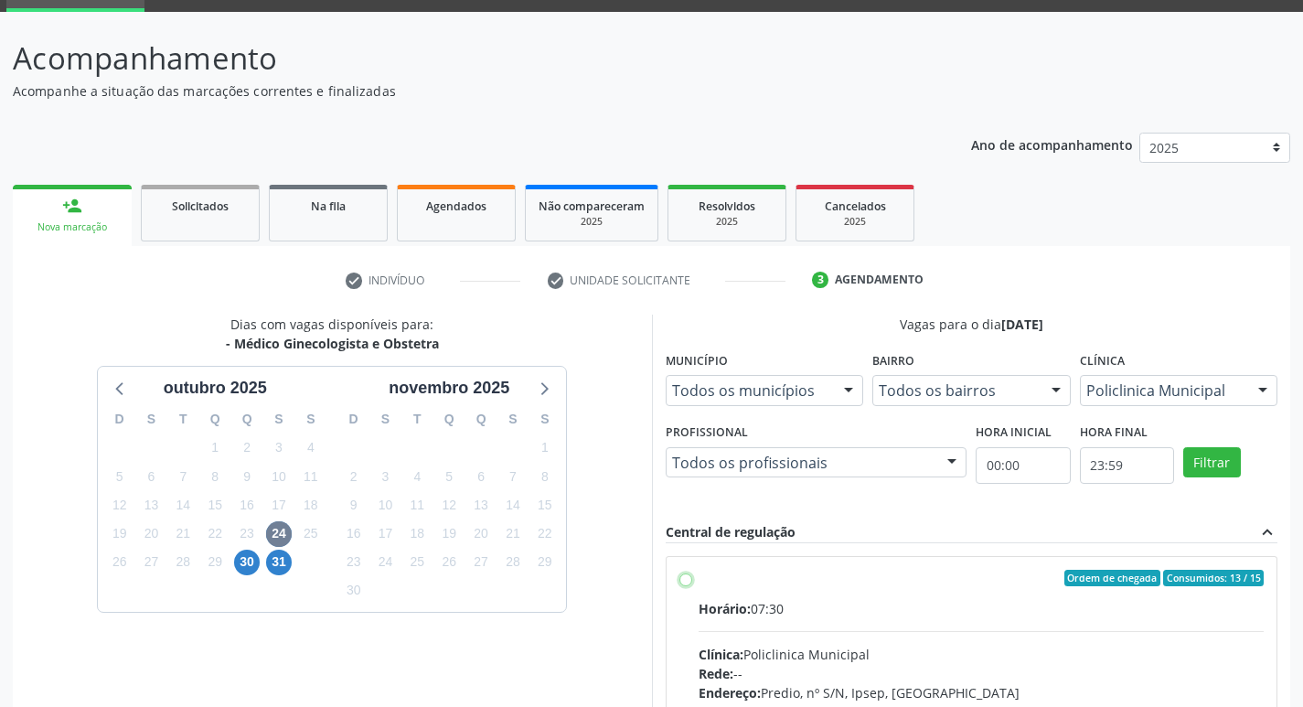
click at [688, 576] on input "Ordem de chegada Consumidos: 13 / 15 Horário: 07:30 Clínica: Policlinica Munici…" at bounding box center [685, 578] width 13 height 16
radio input "true"
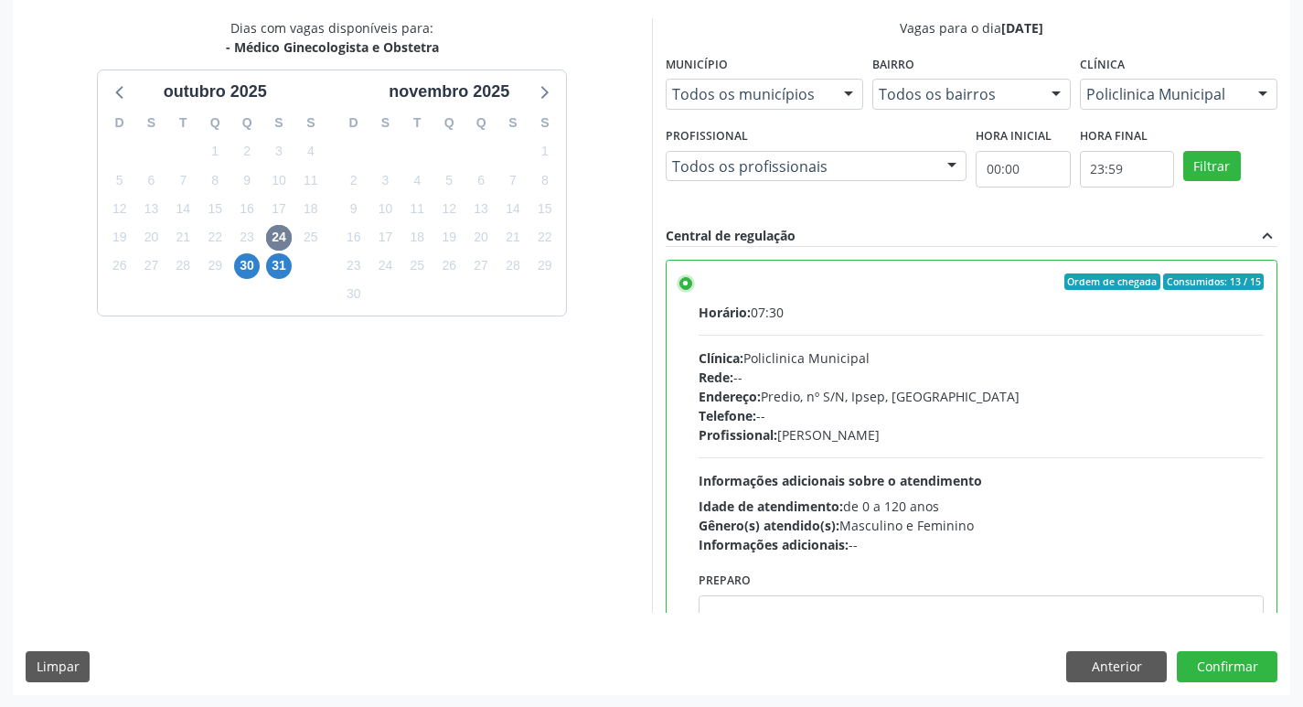
scroll to position [386, 0]
click at [1257, 670] on button "Confirmar" at bounding box center [1227, 665] width 101 height 31
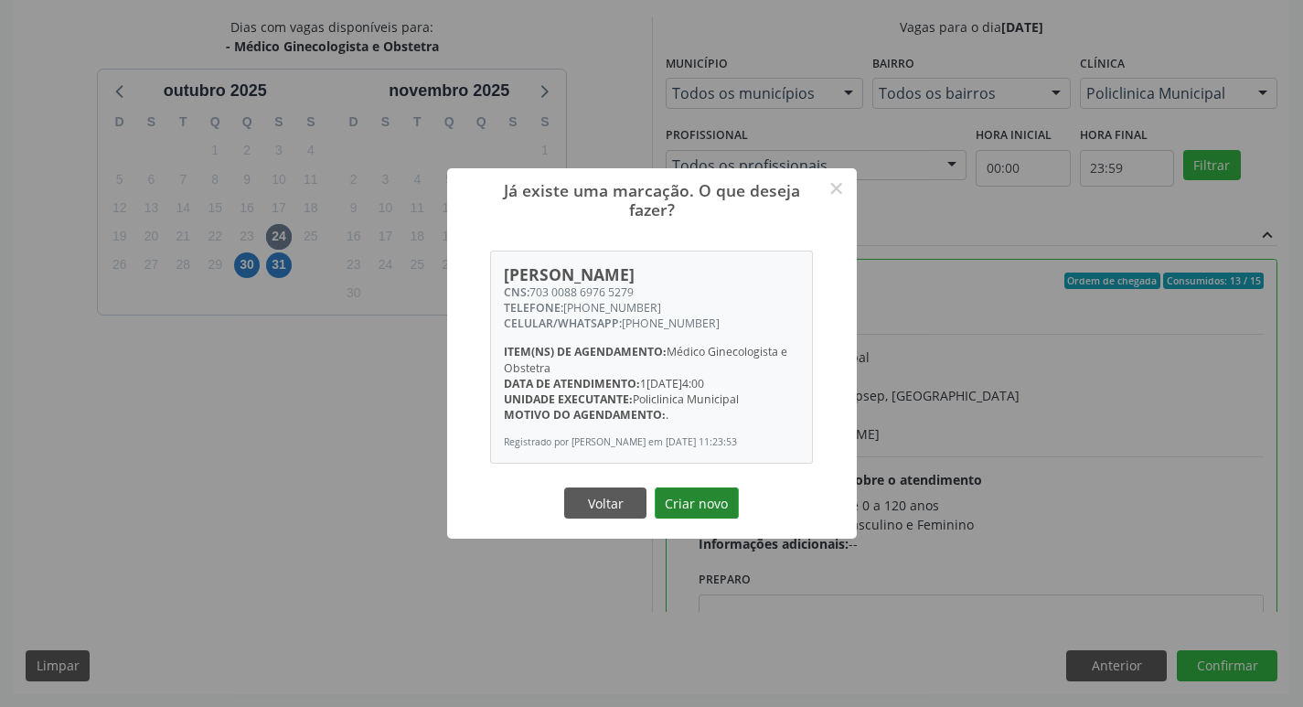
click at [702, 518] on button "Criar novo" at bounding box center [697, 502] width 84 height 31
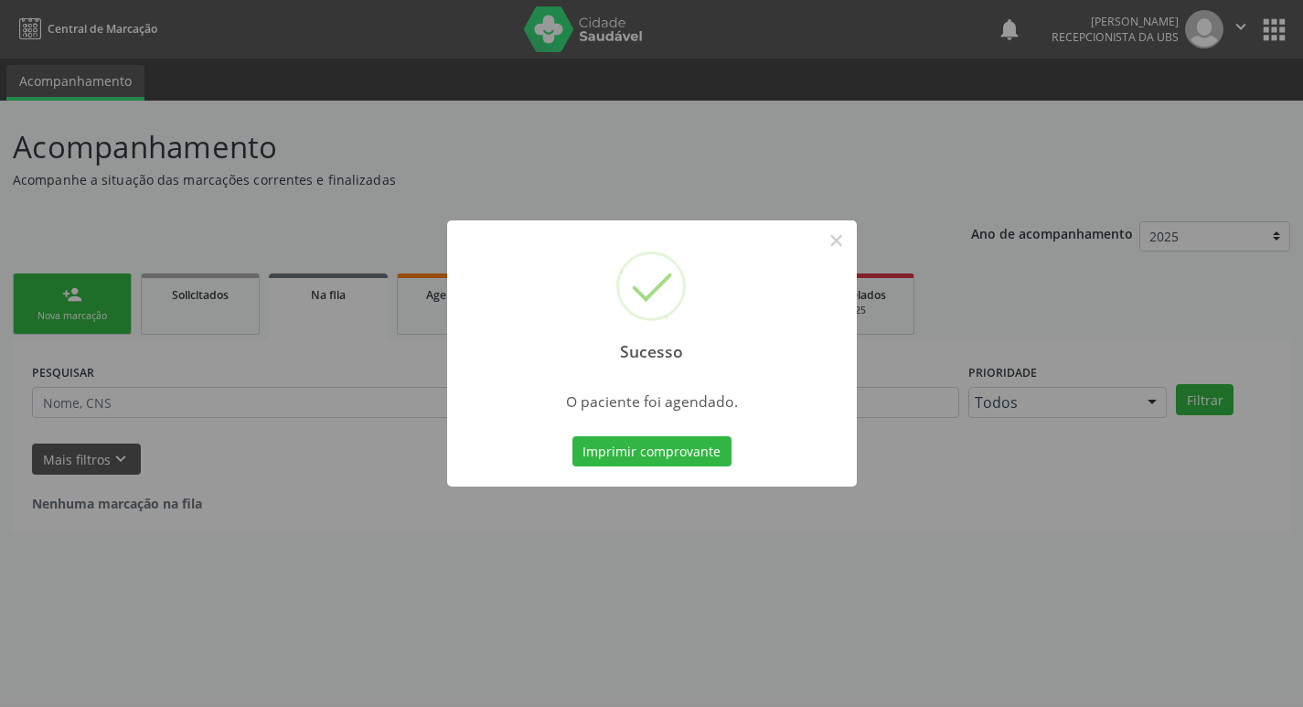
scroll to position [0, 0]
click at [692, 455] on button "Imprimir comprovante" at bounding box center [658, 451] width 159 height 31
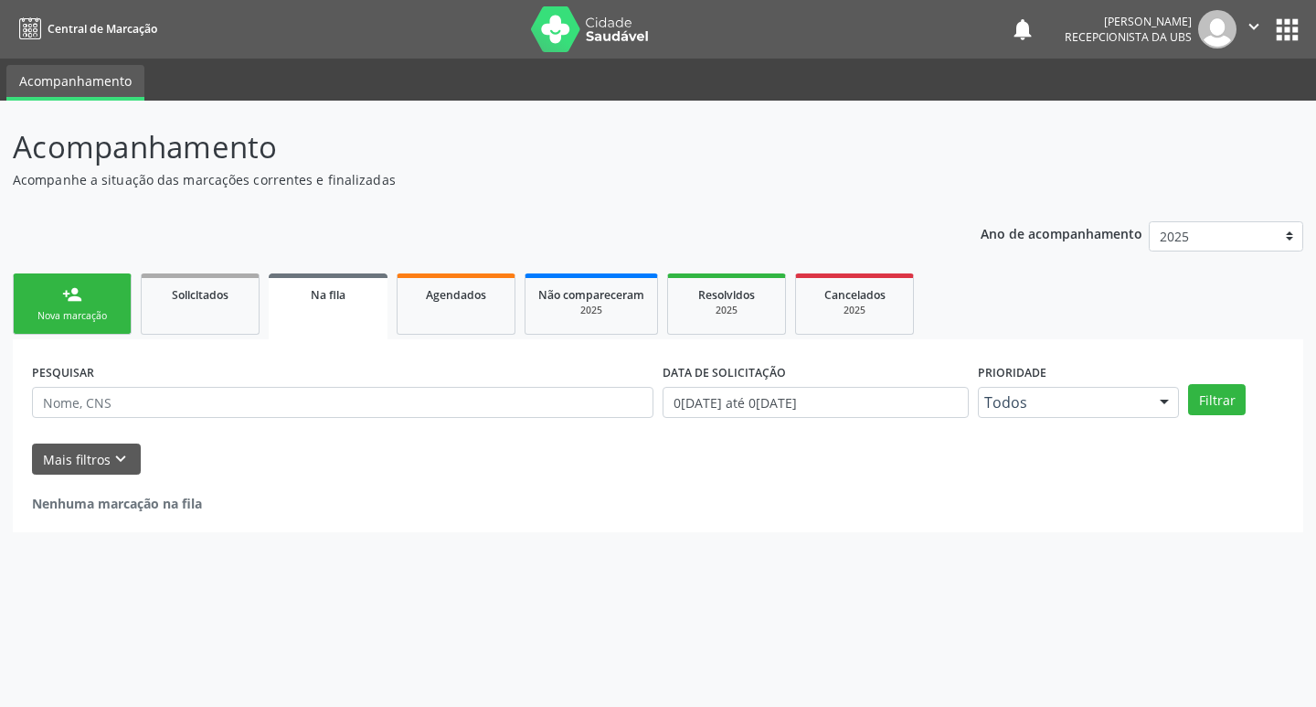
click at [85, 324] on link "person_add Nova marcação" at bounding box center [72, 303] width 119 height 61
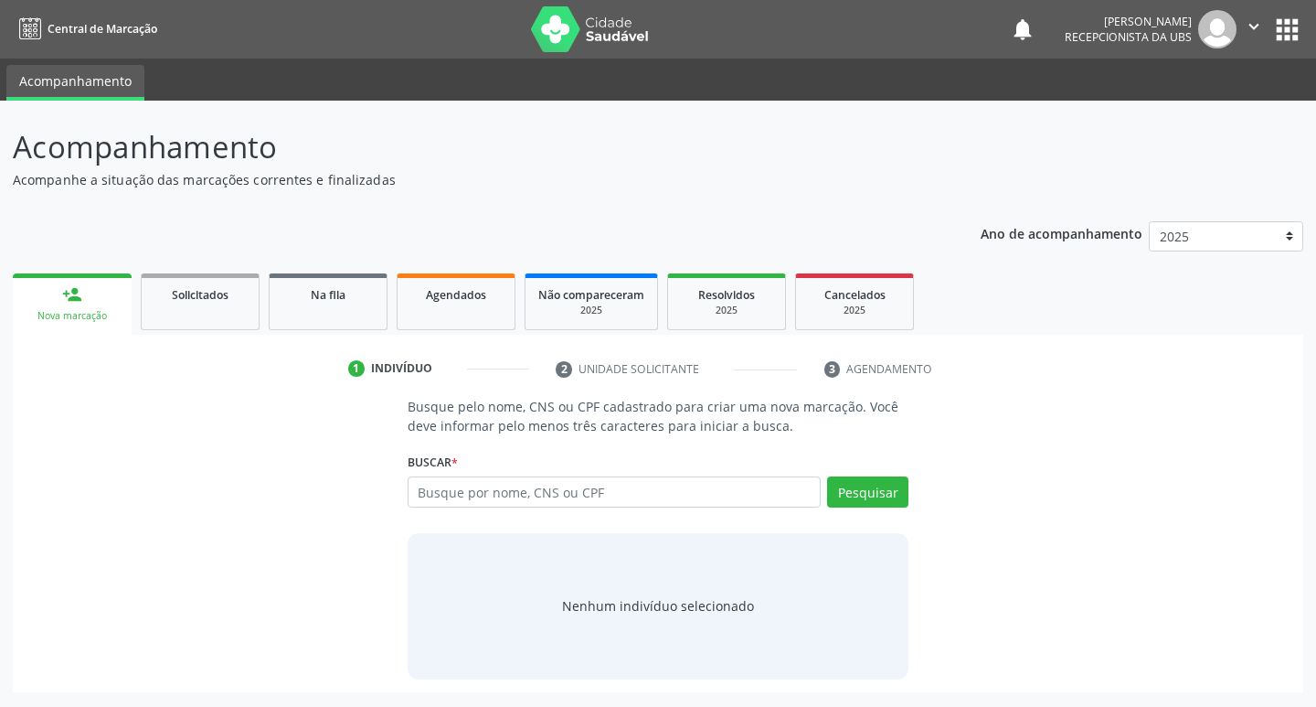
click at [85, 324] on link "person_add Nova marcação" at bounding box center [72, 303] width 119 height 61
click at [85, 323] on div "Nova marcação" at bounding box center [72, 316] width 93 height 14
click at [88, 313] on div "Nova marcação" at bounding box center [72, 316] width 93 height 14
drag, startPoint x: 432, startPoint y: 503, endPoint x: 421, endPoint y: 504, distance: 11.0
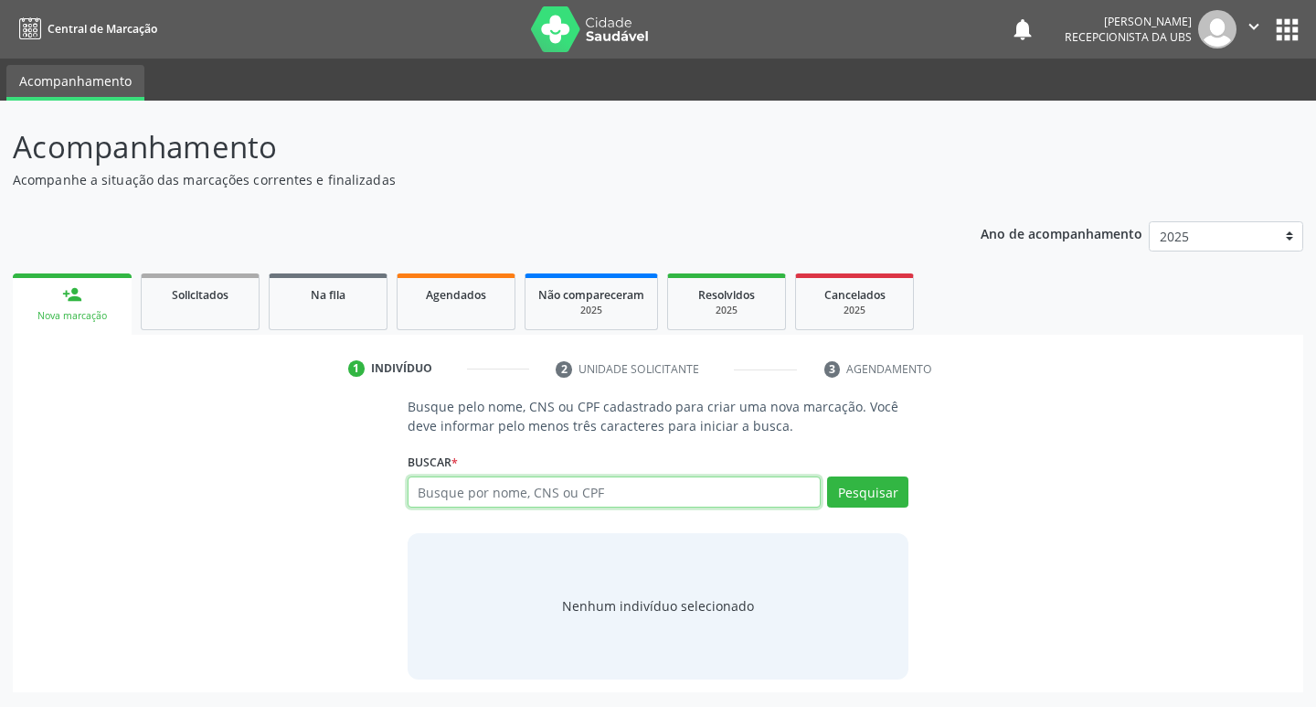
click at [430, 503] on input "text" at bounding box center [615, 491] width 414 height 31
click at [464, 487] on input "text" at bounding box center [615, 491] width 414 height 31
type input "14877530479"
click at [895, 494] on button "Pesquisar" at bounding box center [867, 491] width 81 height 31
type input "14877530479"
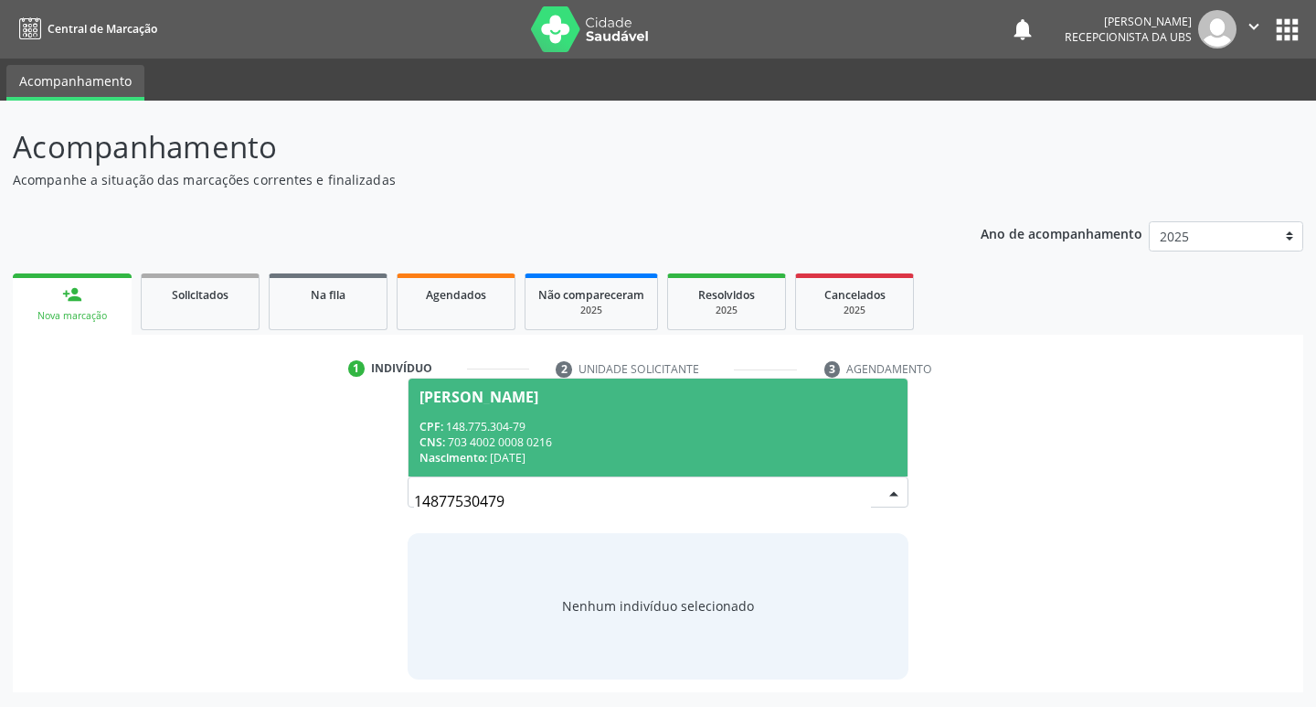
click at [616, 436] on div "CNS: 703 4002 0008 0216" at bounding box center [659, 442] width 478 height 16
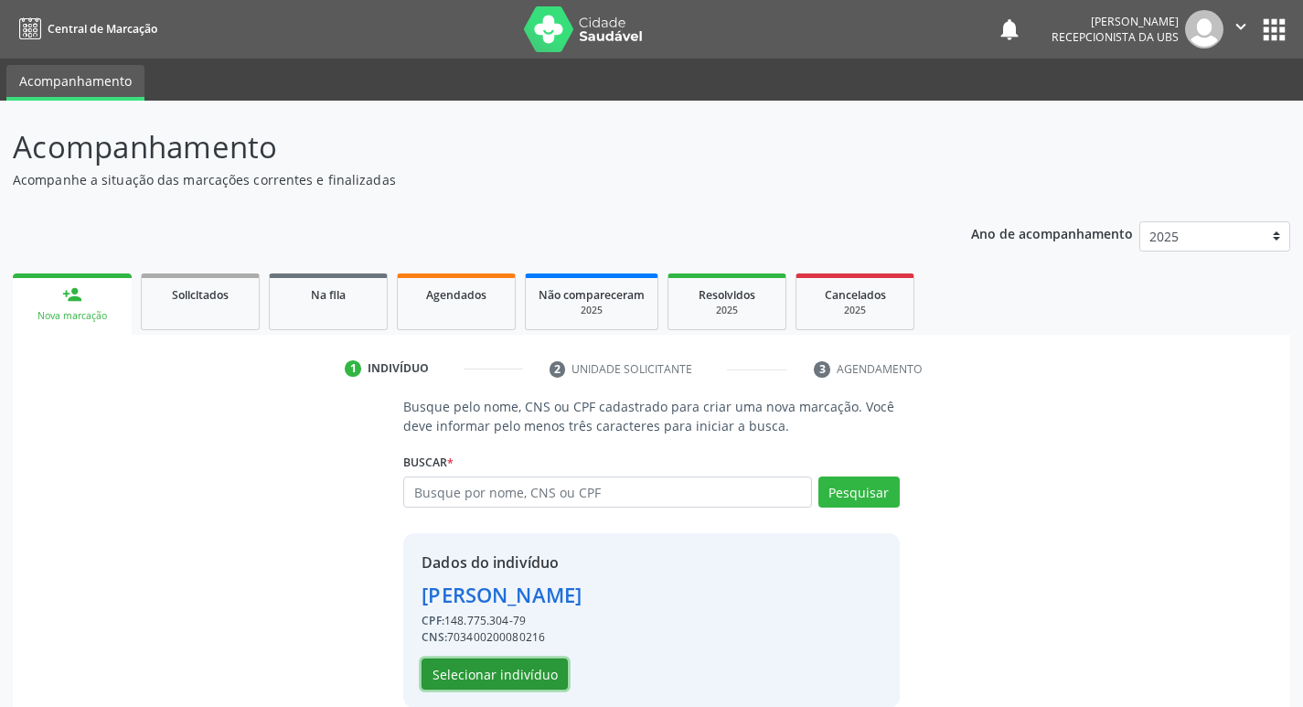
click at [491, 678] on button "Selecionar indivíduo" at bounding box center [494, 673] width 146 height 31
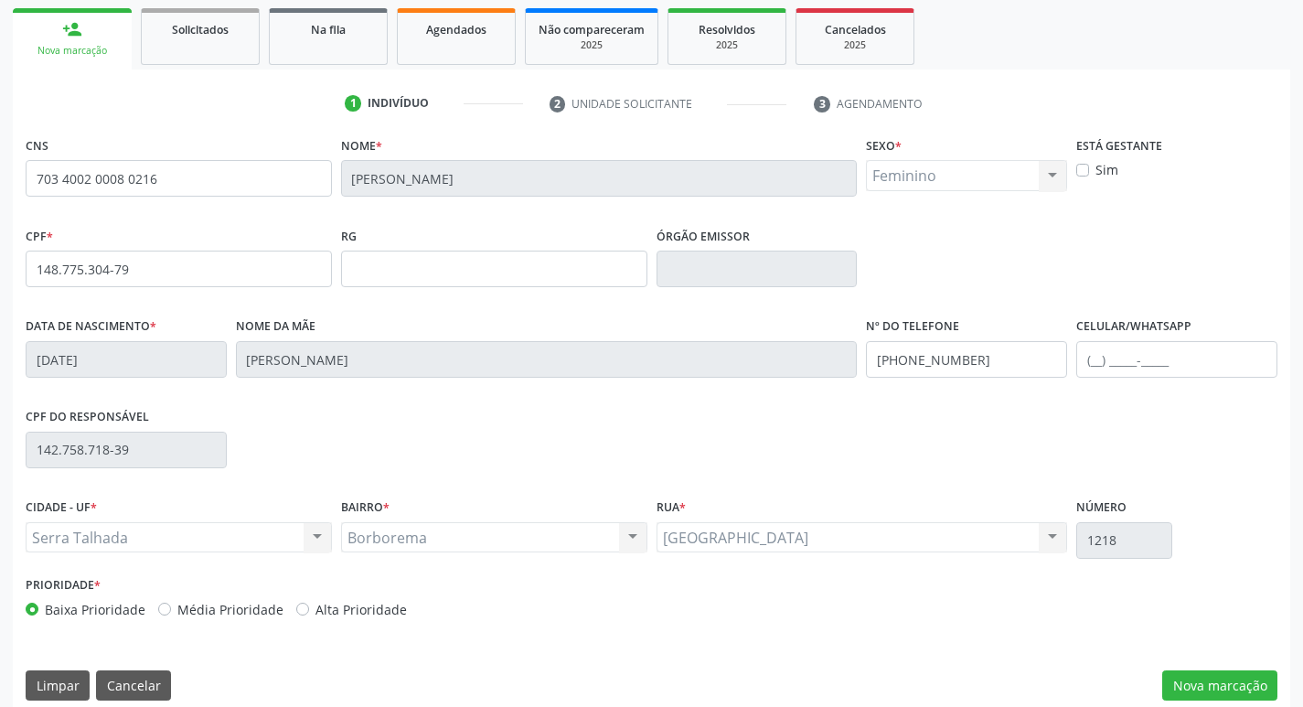
scroll to position [284, 0]
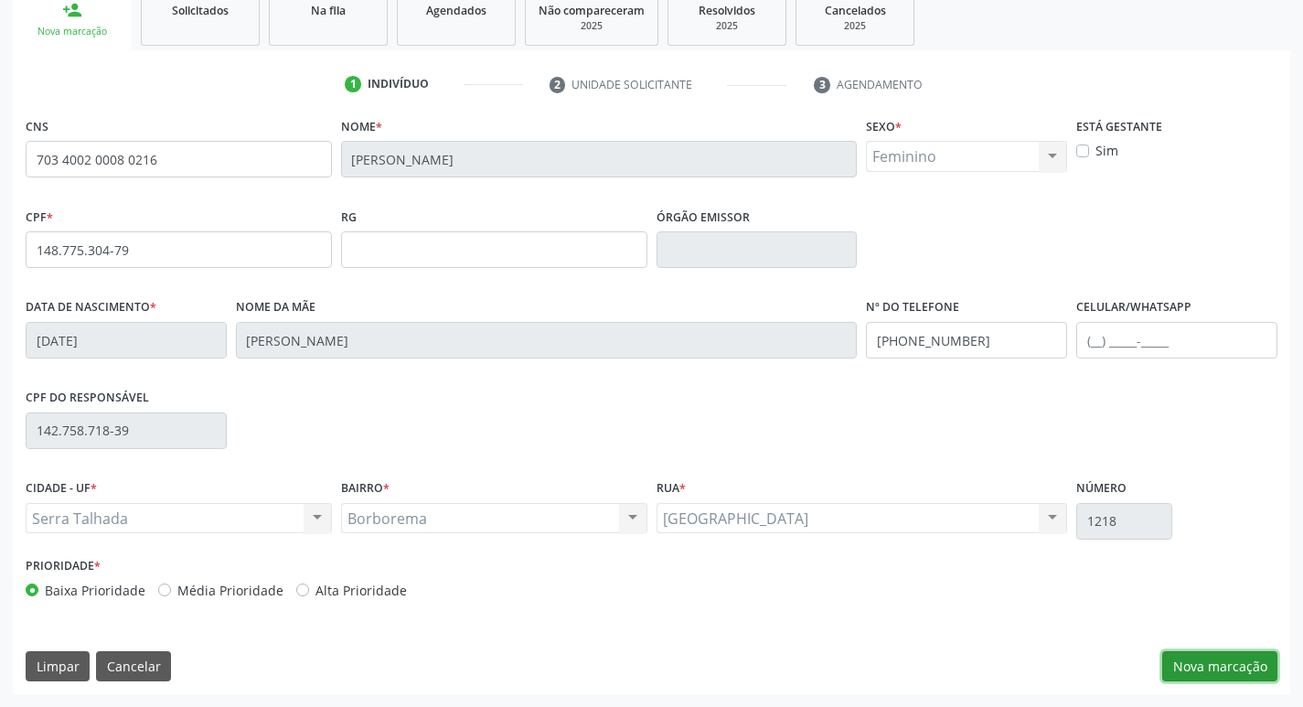
click at [1212, 660] on button "Nova marcação" at bounding box center [1219, 666] width 115 height 31
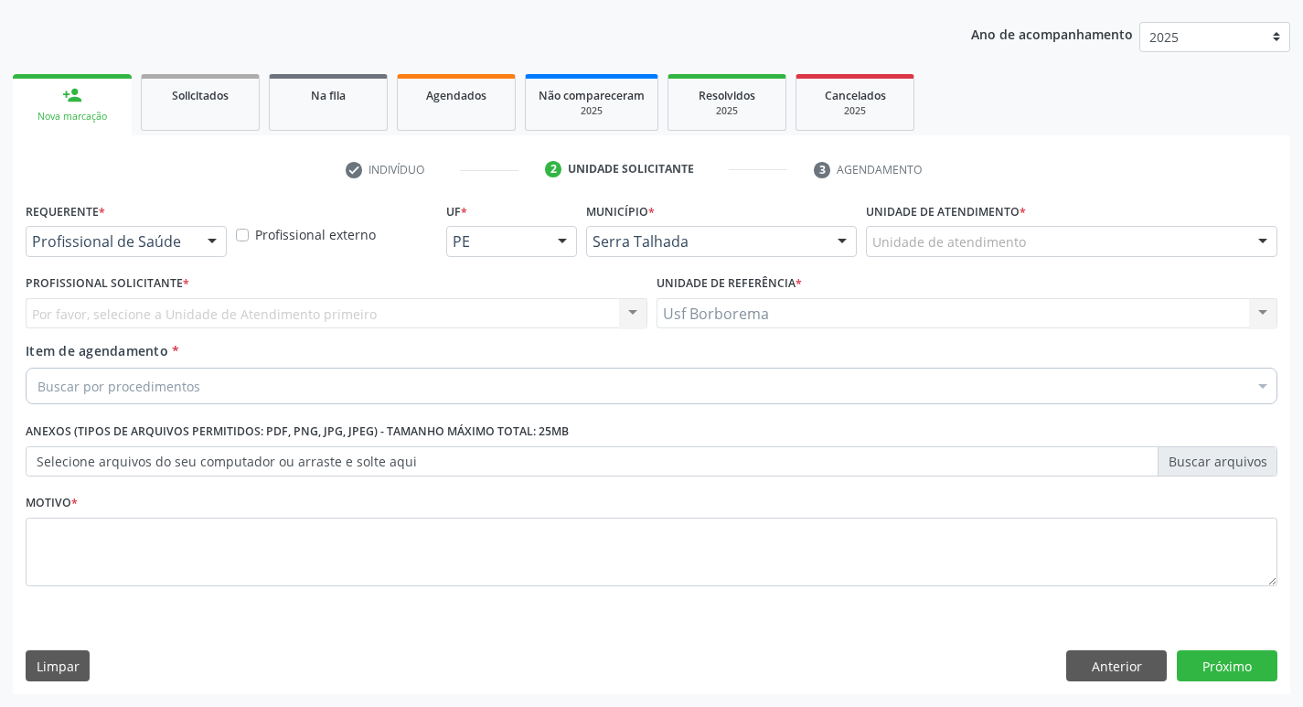
scroll to position [199, 0]
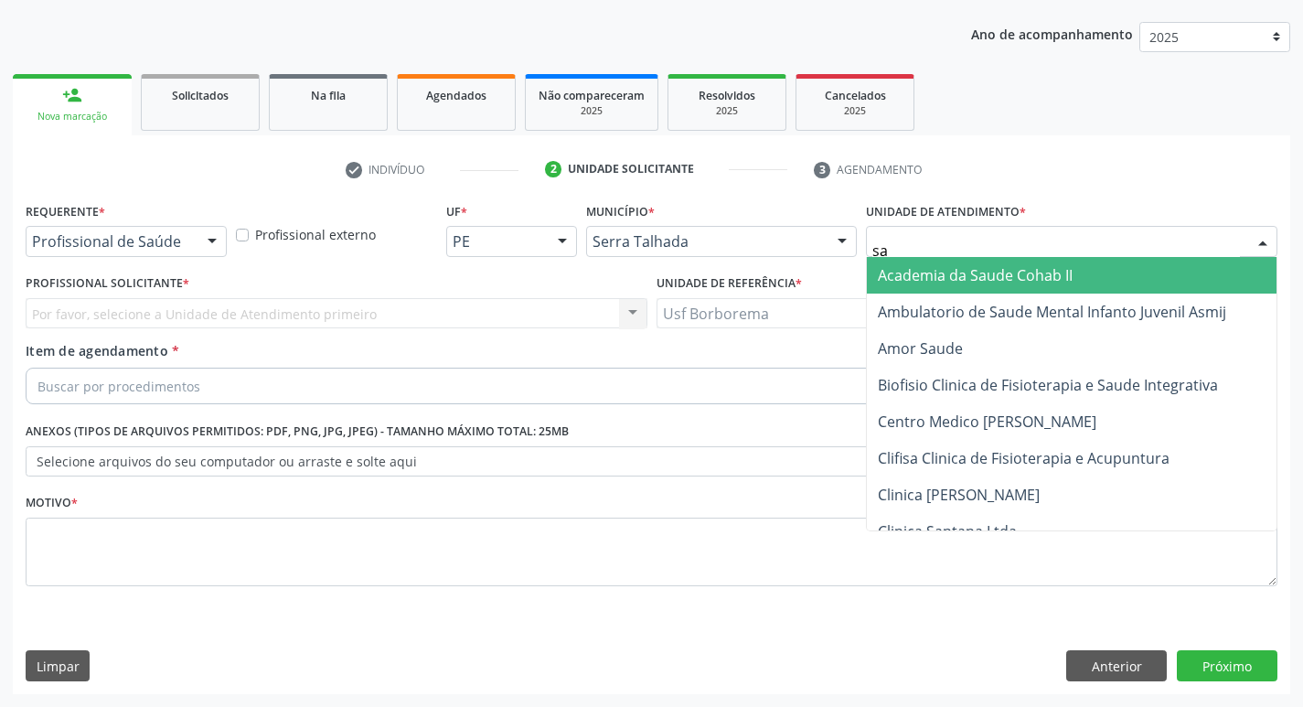
type input "sao"
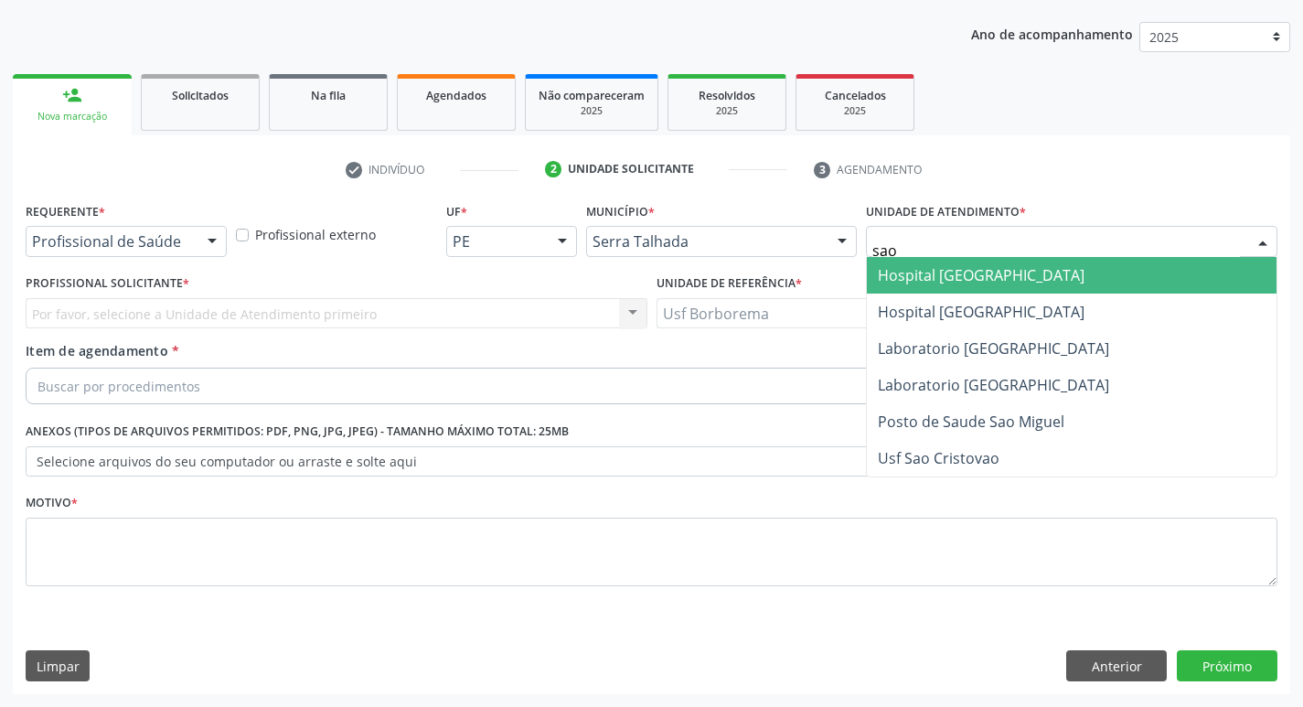
click at [1028, 275] on span "Hospital [GEOGRAPHIC_DATA]" at bounding box center [981, 275] width 207 height 20
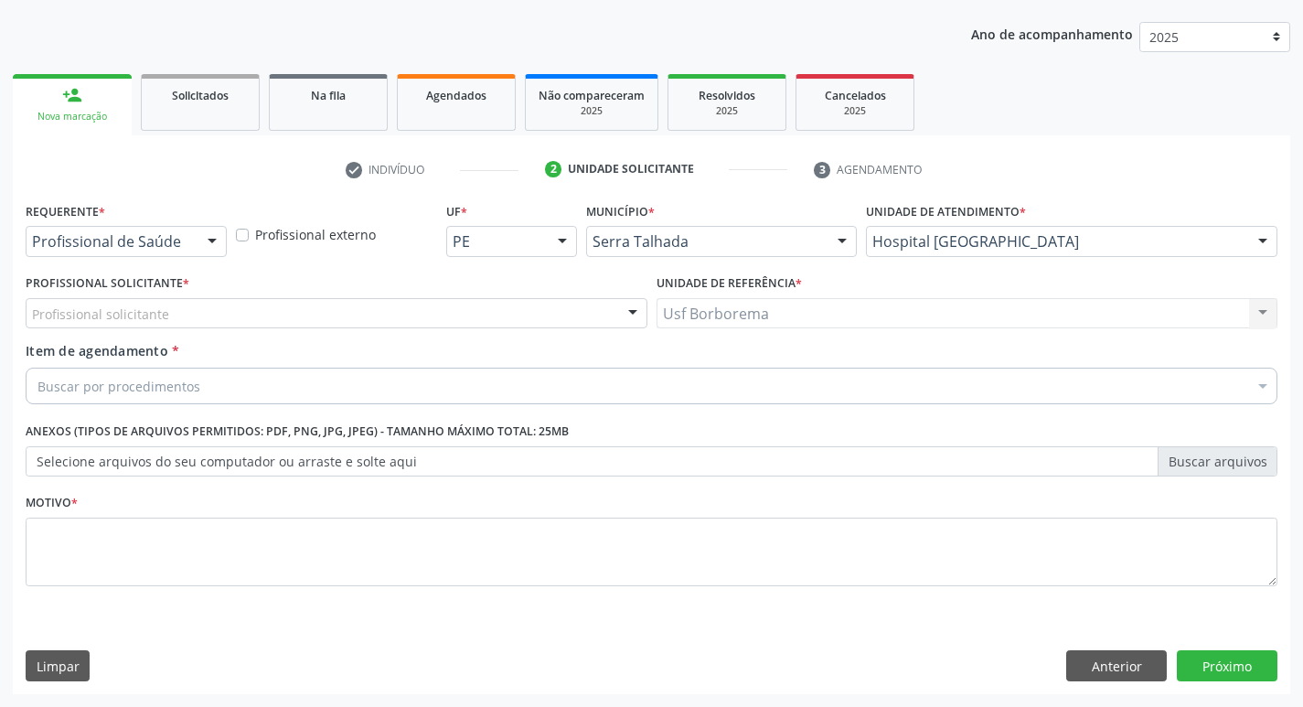
click at [240, 314] on div "Profissional solicitante" at bounding box center [337, 313] width 622 height 31
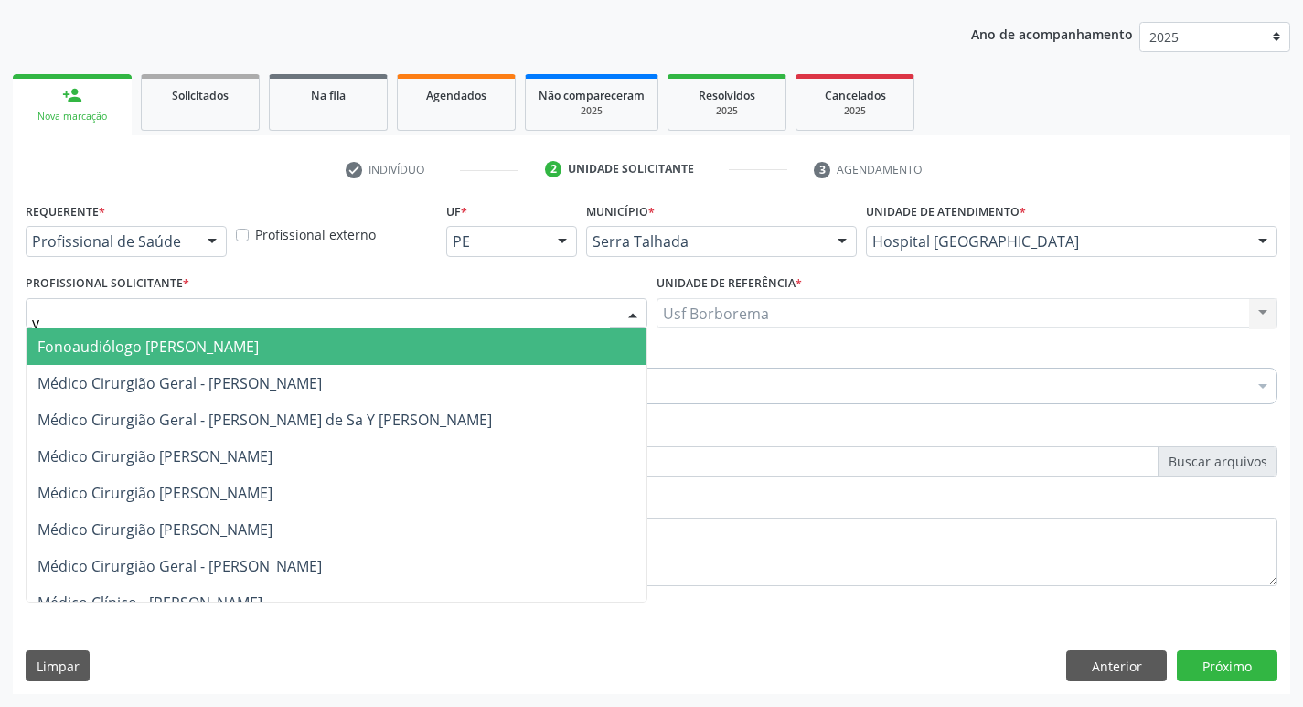
type input "yu"
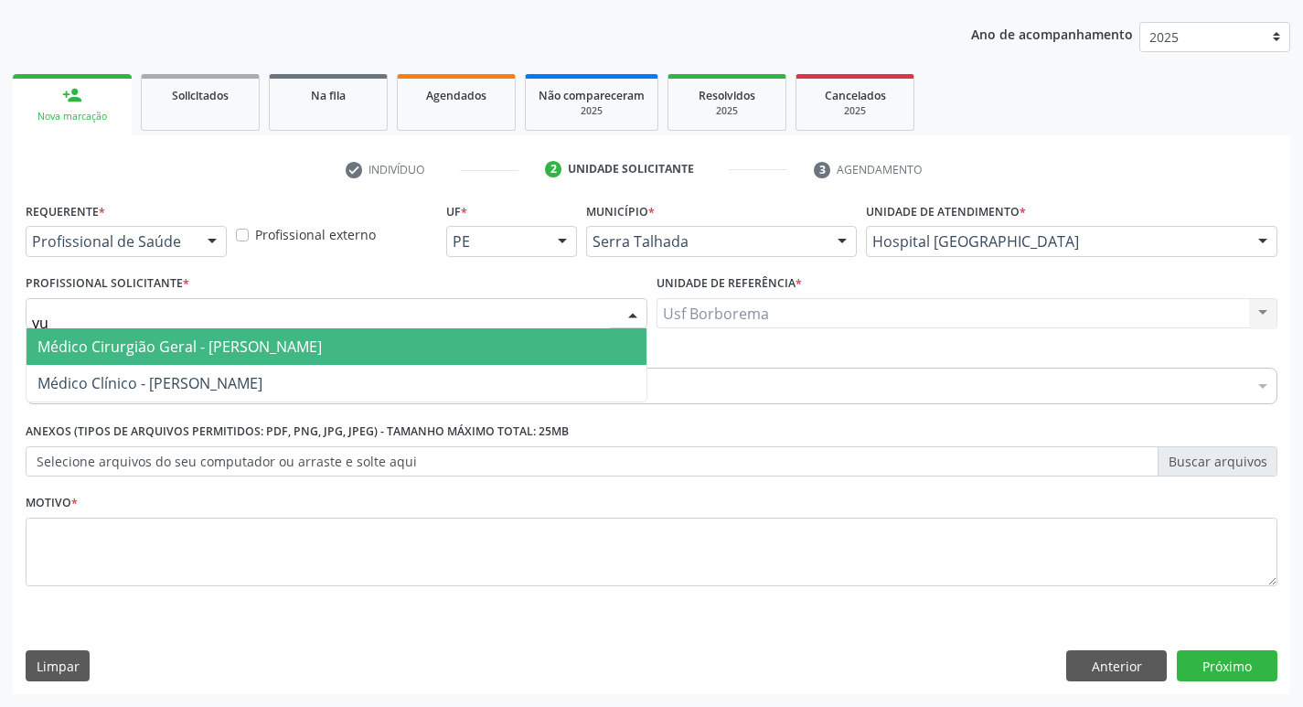
click at [284, 338] on span "Médico Cirurgião Geral - [PERSON_NAME]" at bounding box center [179, 346] width 284 height 20
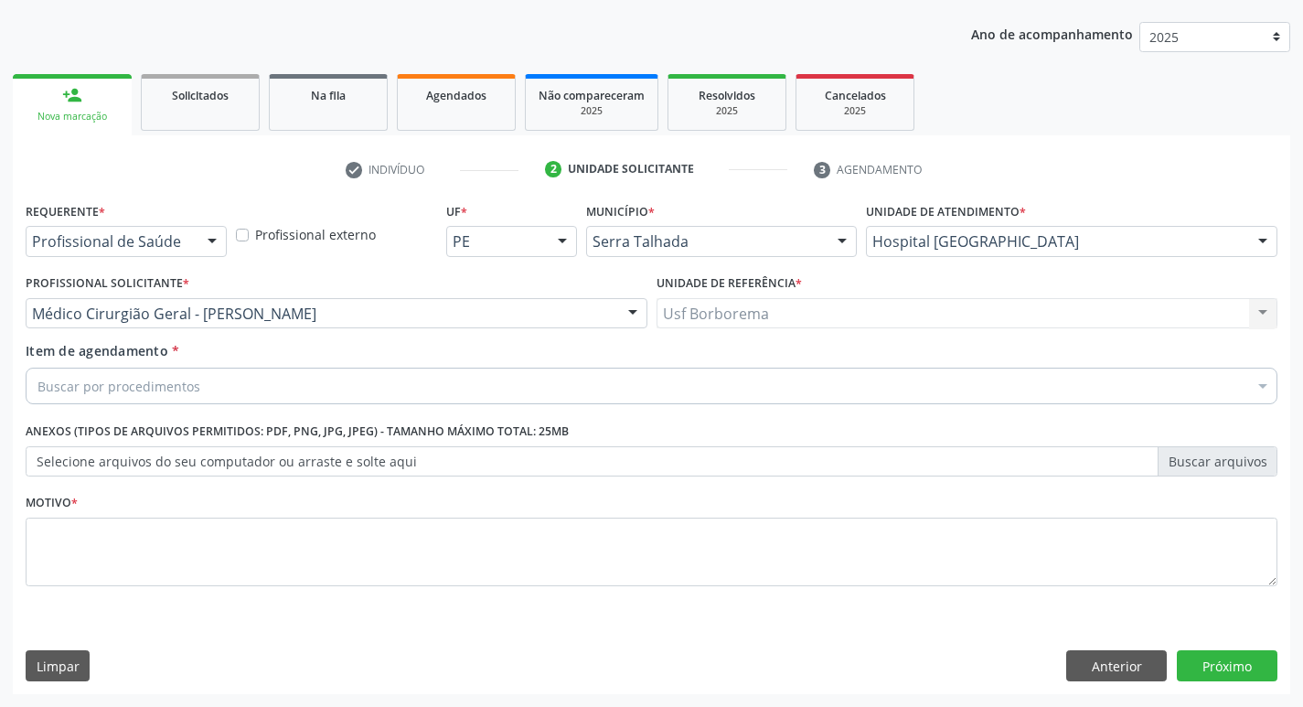
click at [263, 401] on div "Buscar por procedimentos" at bounding box center [652, 386] width 1252 height 37
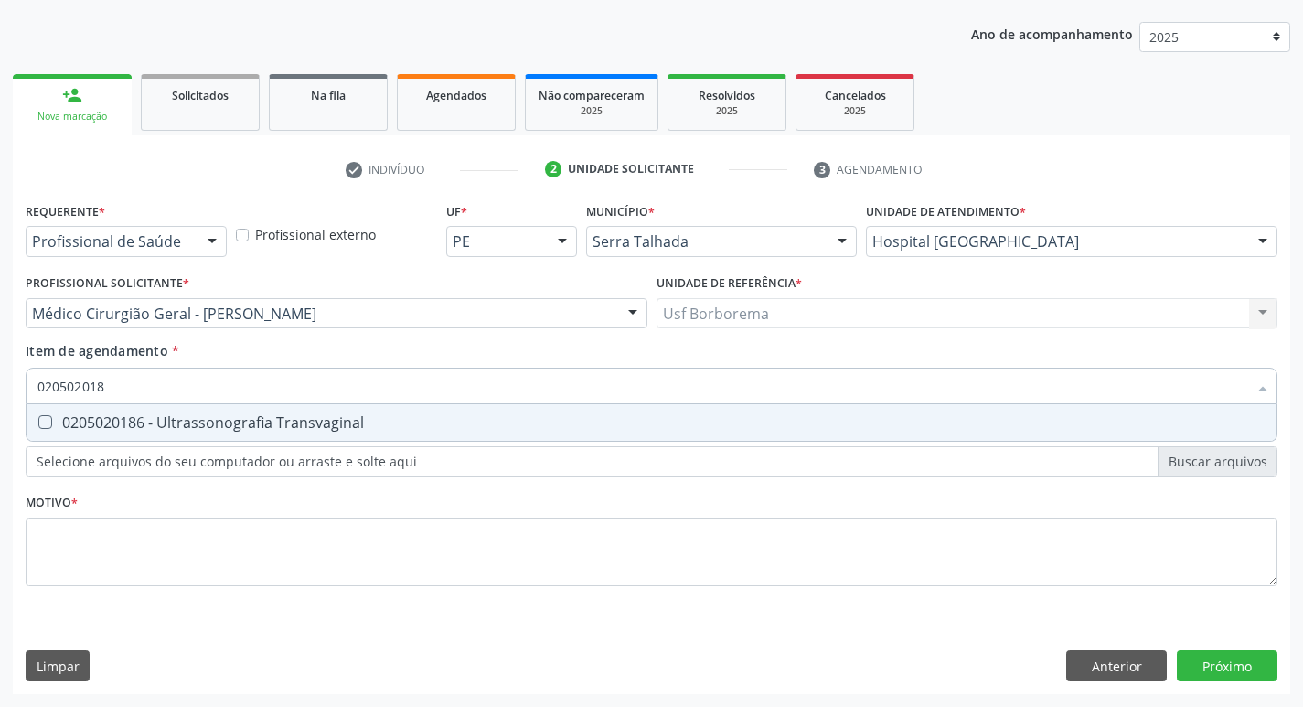
type input "0205020186"
click at [327, 420] on div "0205020186 - Ultrassonografia Transvaginal" at bounding box center [651, 422] width 1228 height 15
checkbox Transvaginal "true"
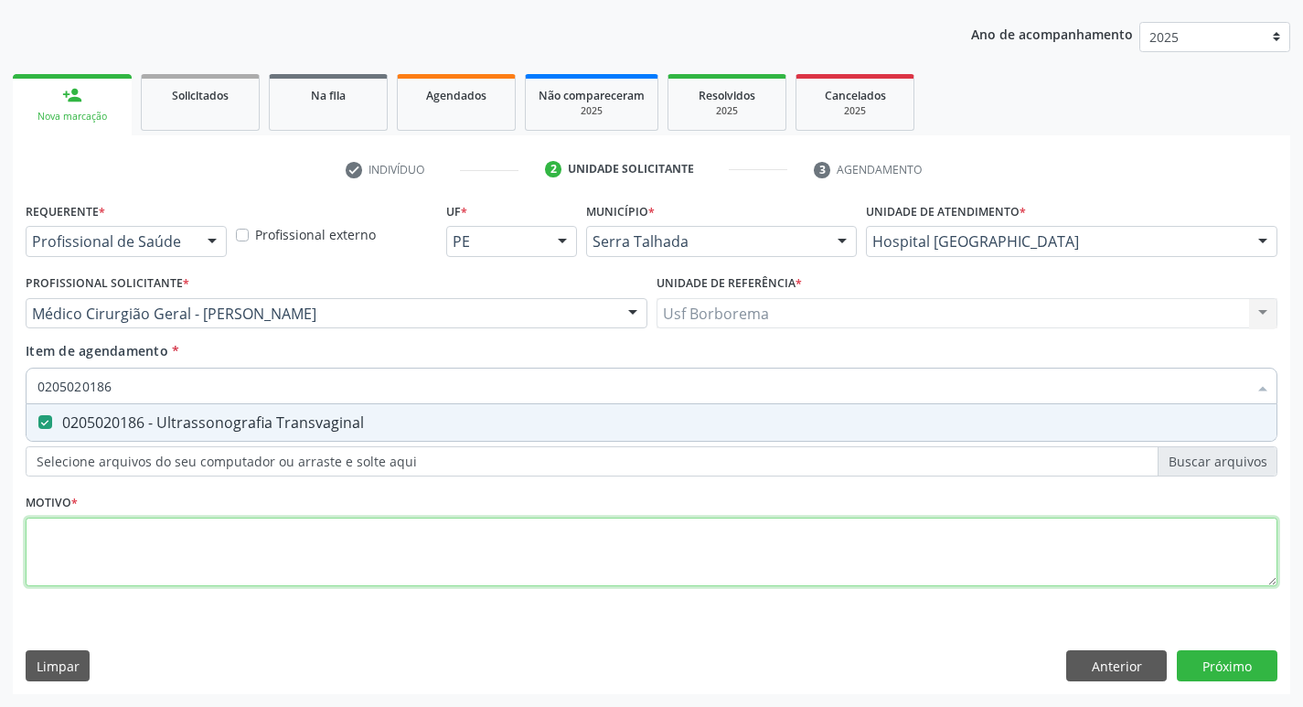
click at [268, 576] on div "Requerente * Profissional de Saúde Profissional de Saúde Paciente Nenhum result…" at bounding box center [652, 404] width 1252 height 414
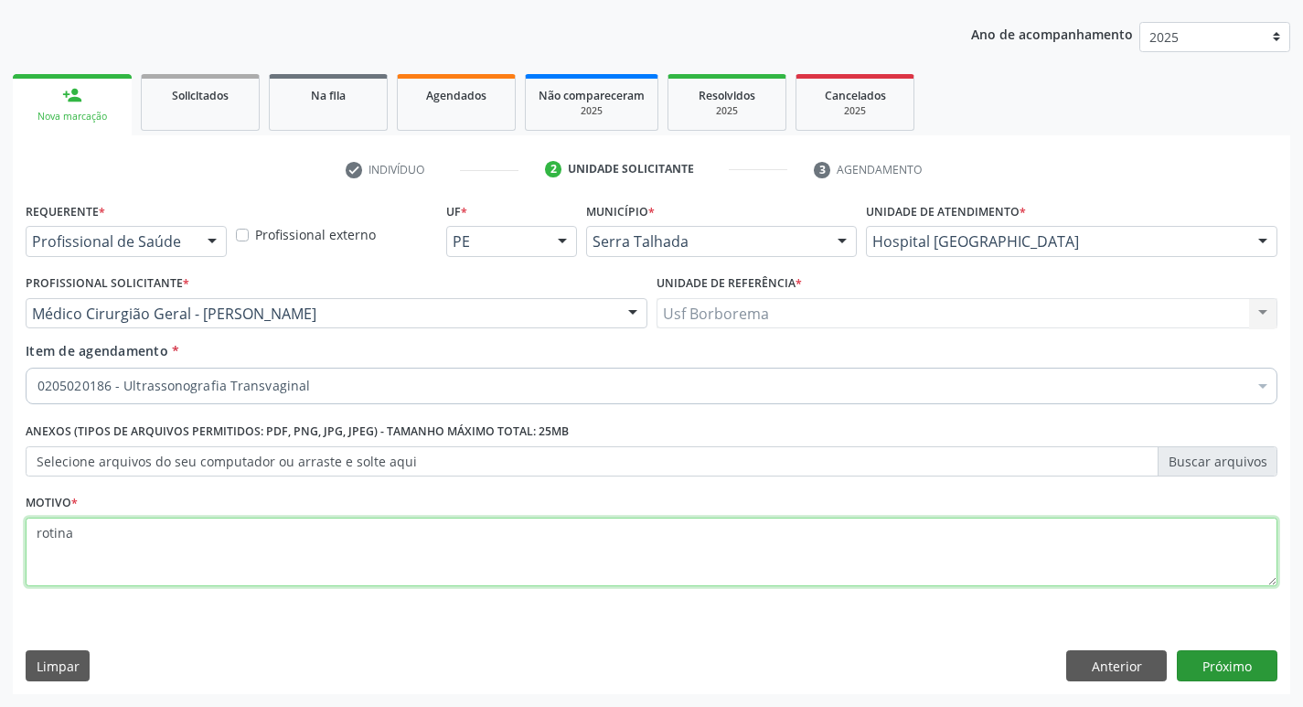
type textarea "rotina"
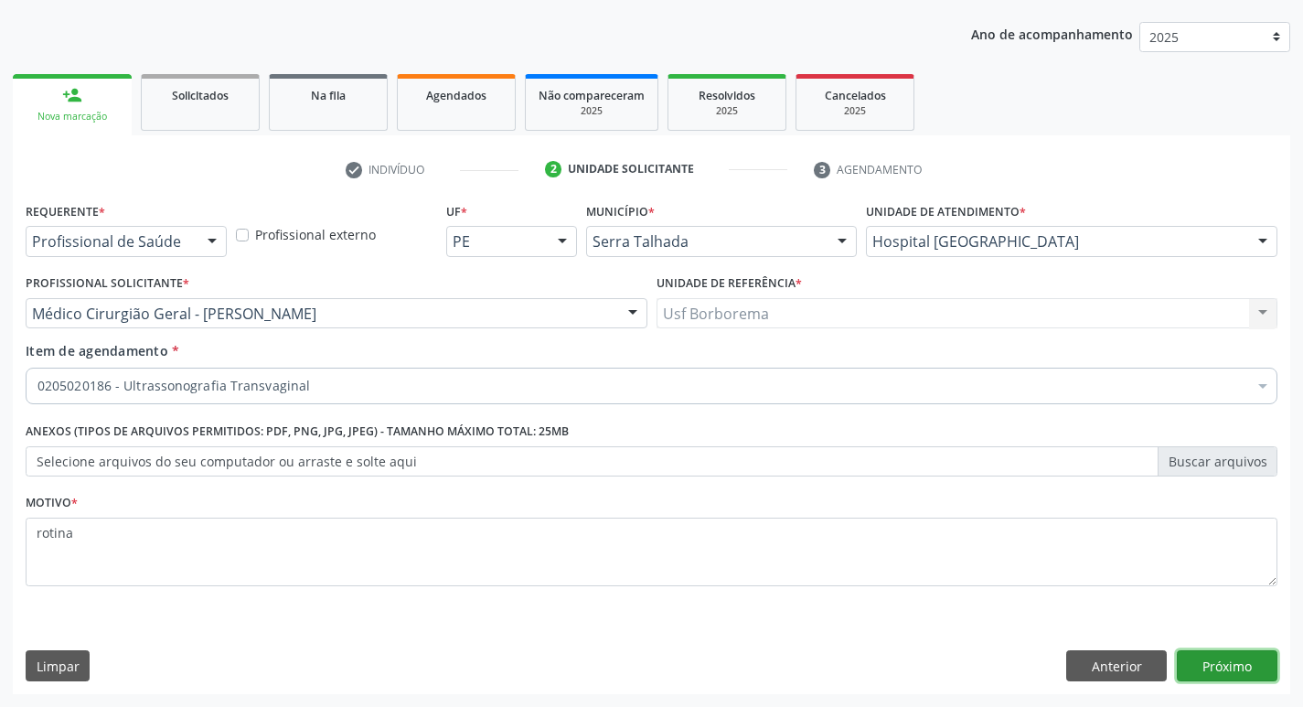
click at [1204, 665] on button "Próximo" at bounding box center [1227, 665] width 101 height 31
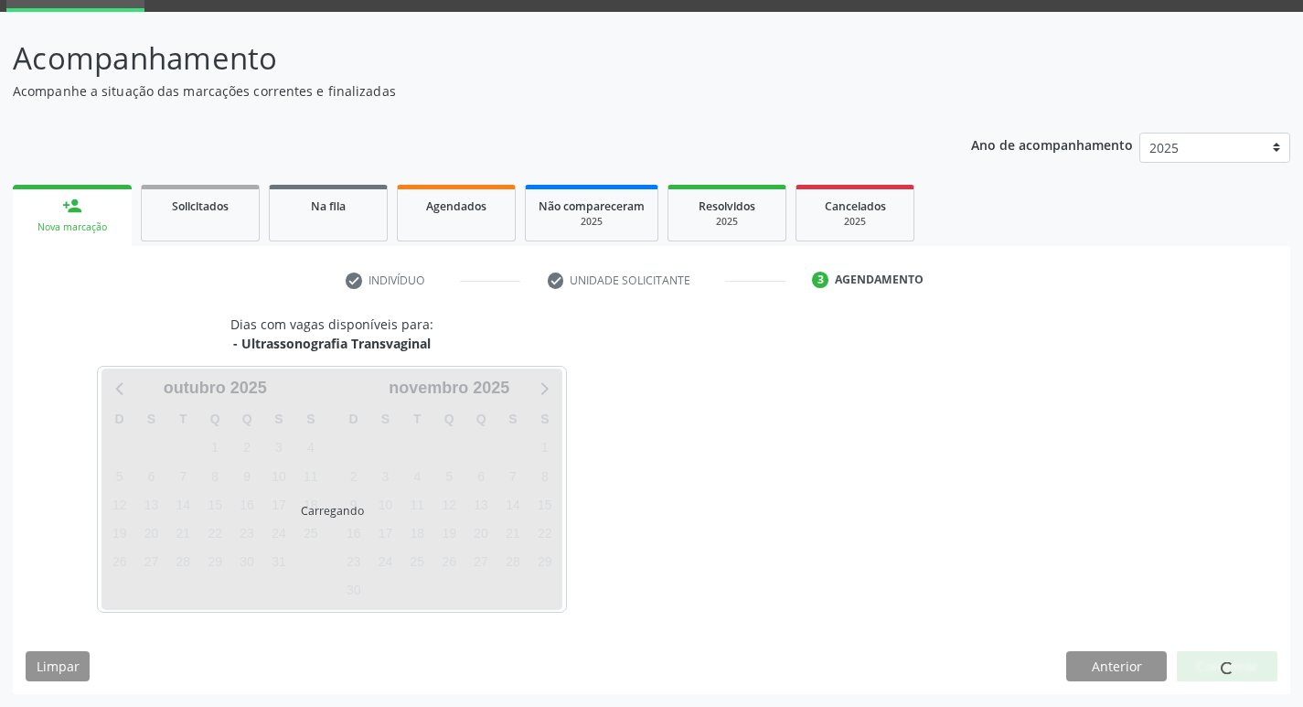
scroll to position [89, 0]
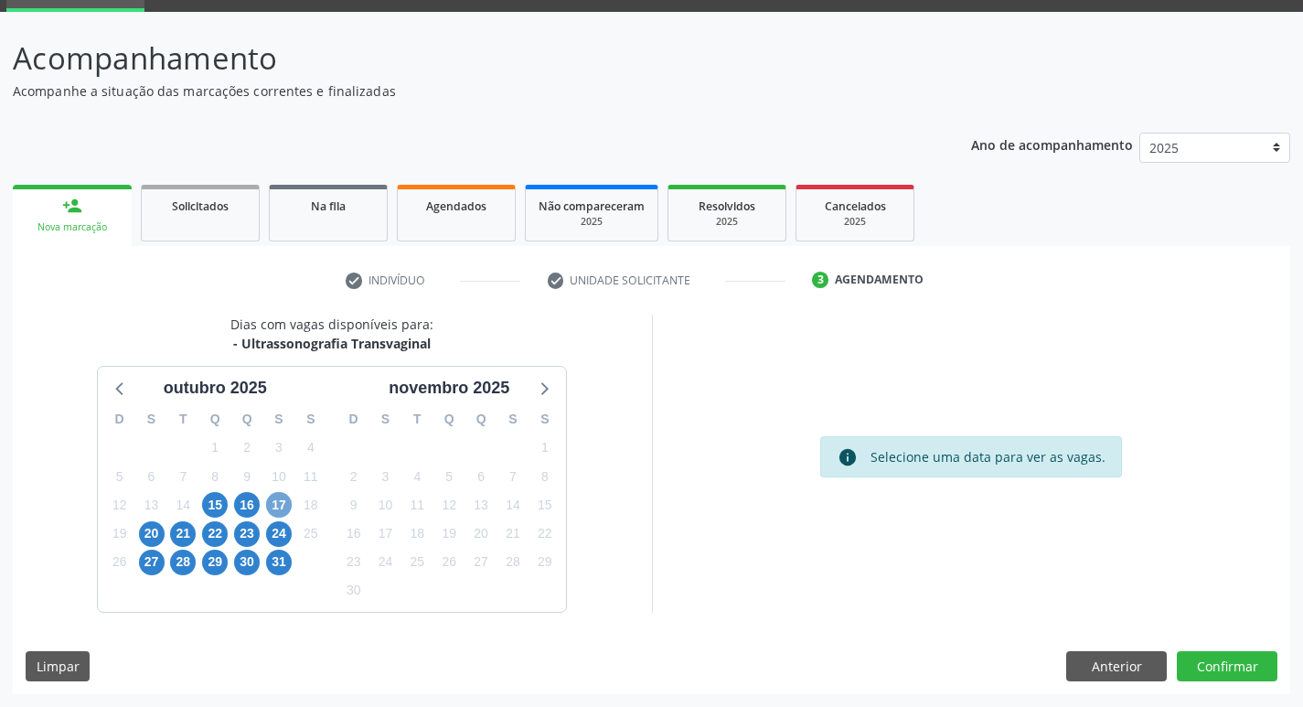
click at [279, 503] on span "17" at bounding box center [279, 505] width 26 height 26
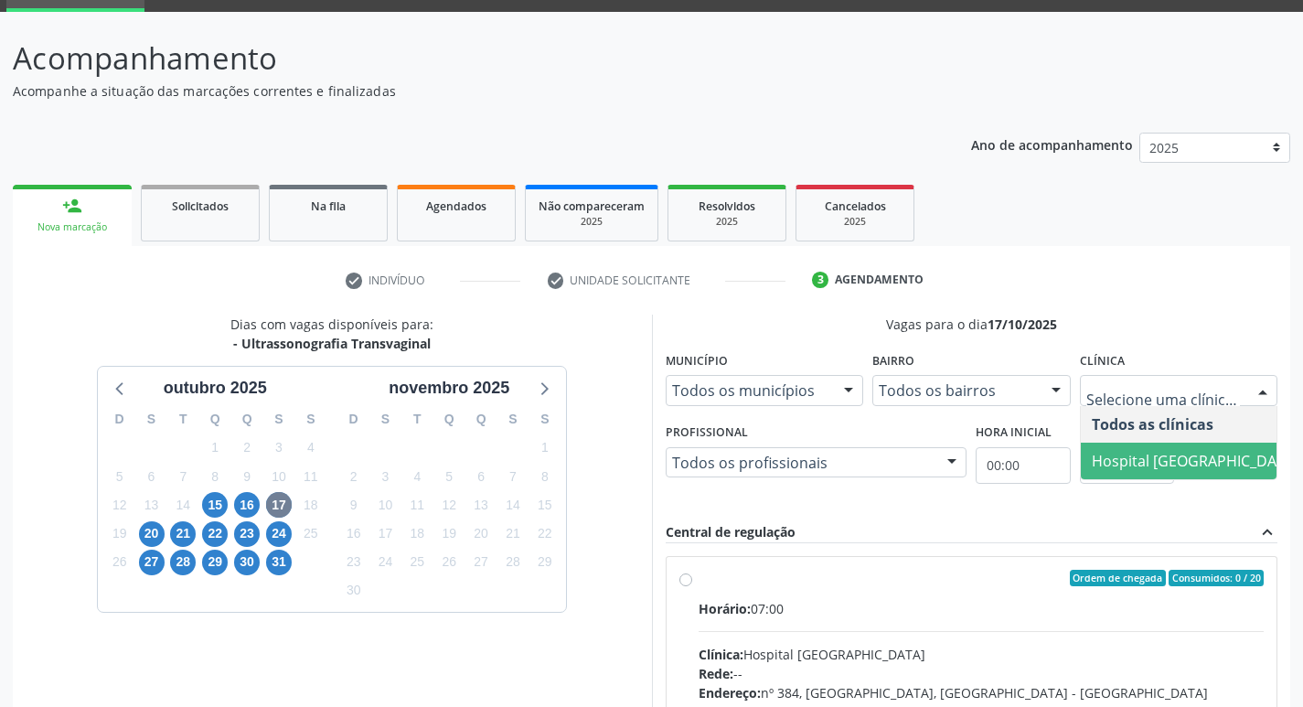
click at [1150, 455] on span "Hospital [GEOGRAPHIC_DATA]" at bounding box center [1195, 461] width 207 height 20
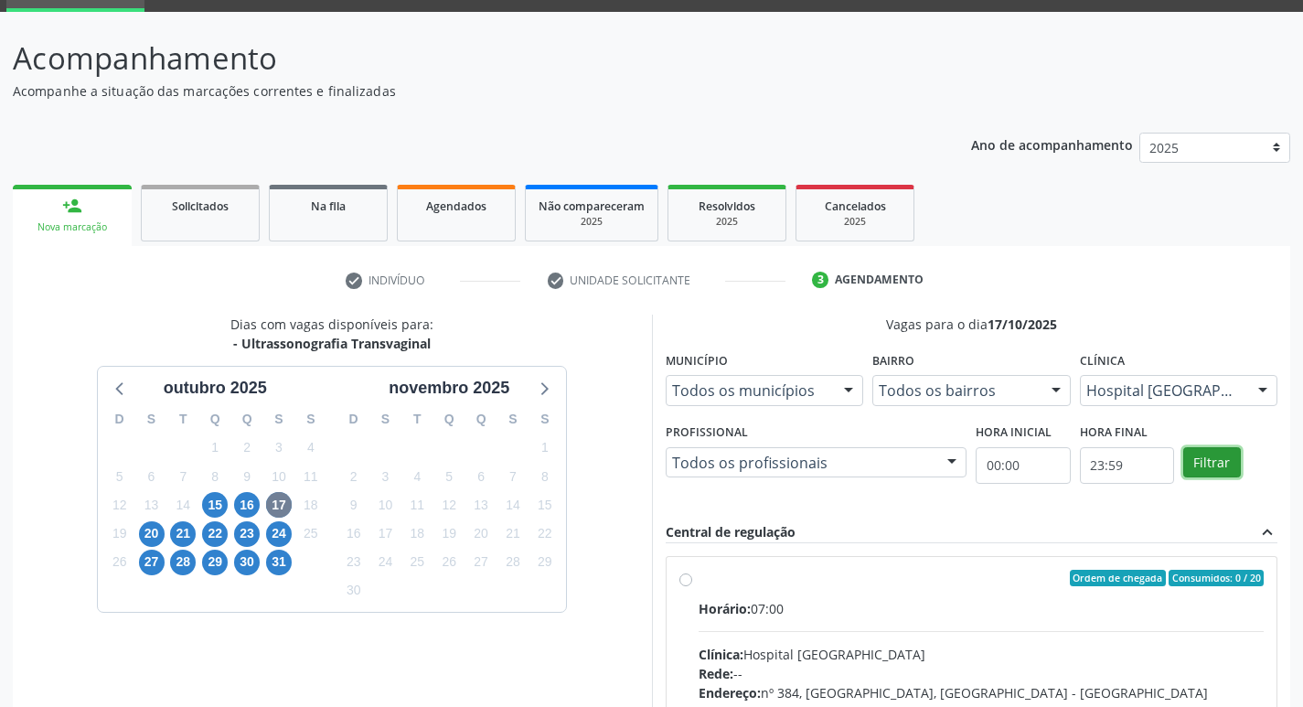
click at [1219, 471] on button "Filtrar" at bounding box center [1212, 462] width 58 height 31
drag, startPoint x: 1219, startPoint y: 471, endPoint x: 795, endPoint y: 527, distance: 426.9
click at [1216, 471] on button "Filtrar" at bounding box center [1212, 462] width 58 height 31
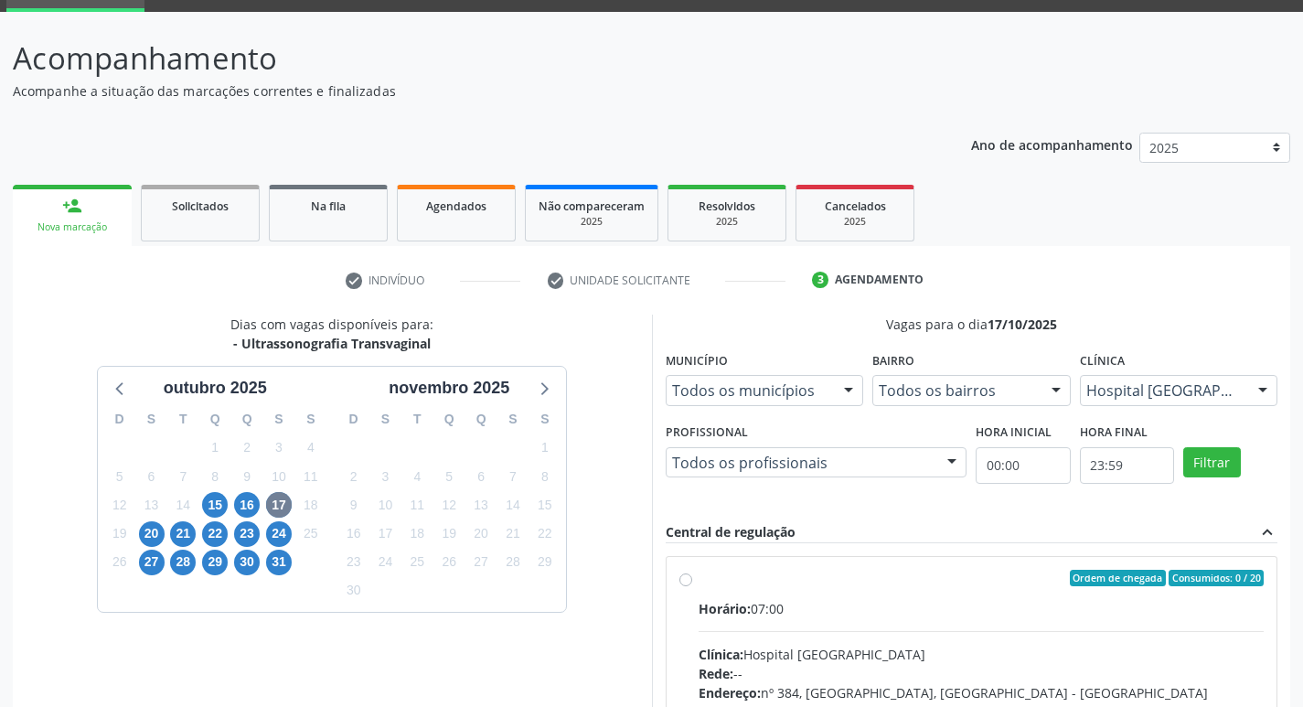
click at [698, 585] on label "Ordem de chegada Consumidos: 0 / 20 Horário: 07:00 Clínica: Hospital [GEOGRAPHI…" at bounding box center [981, 710] width 566 height 281
click at [681, 585] on input "Ordem de chegada Consumidos: 0 / 20 Horário: 07:00 Clínica: Hospital [GEOGRAPHI…" at bounding box center [685, 578] width 13 height 16
radio input "true"
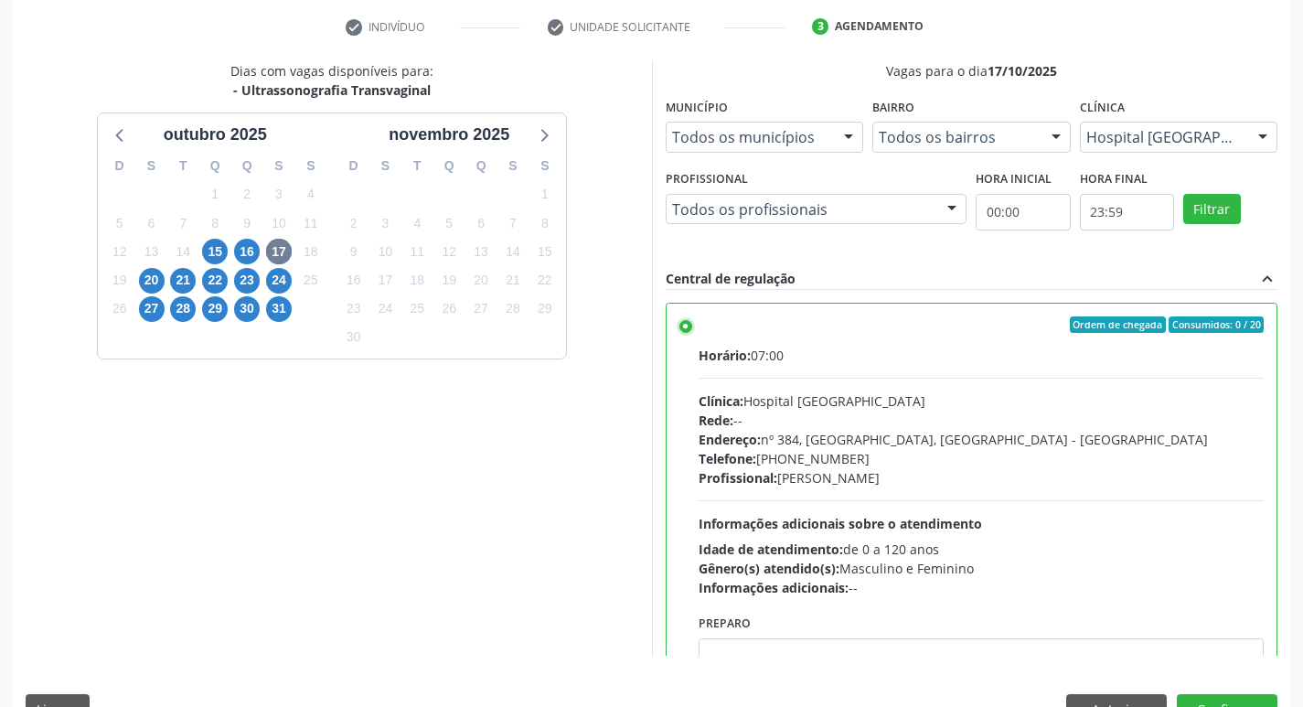
scroll to position [386, 0]
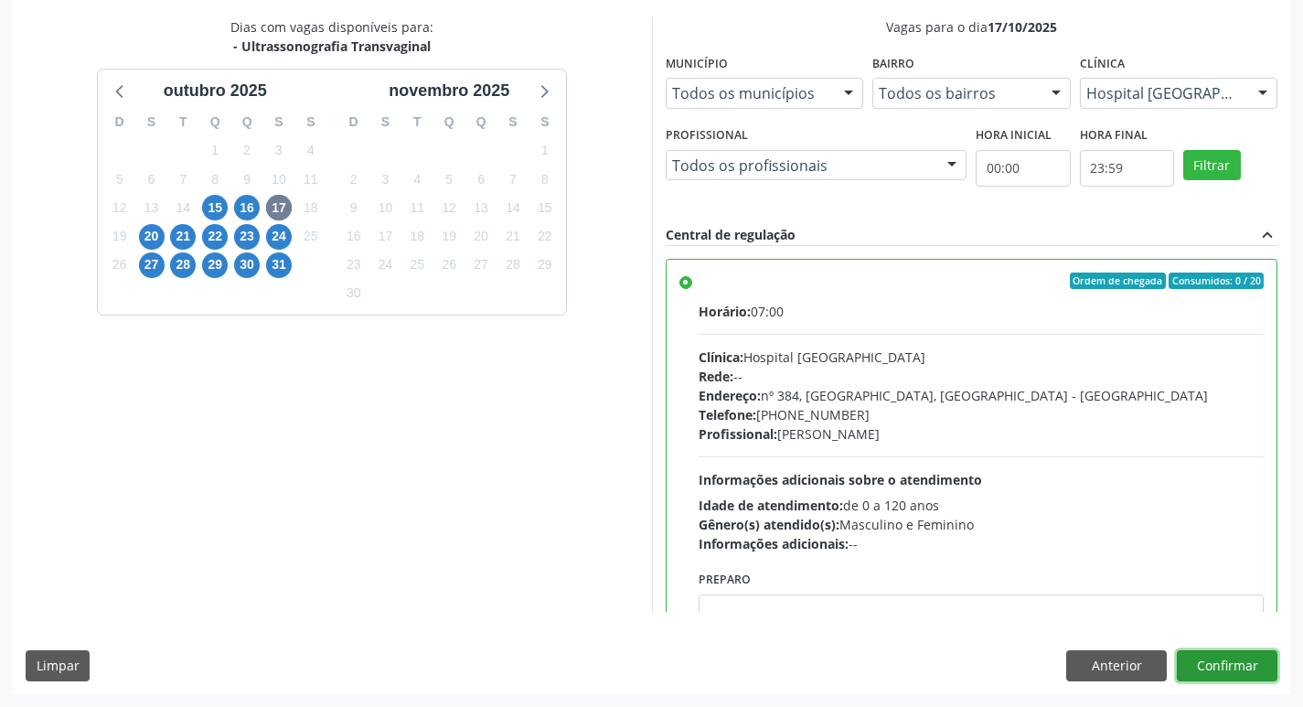
click at [1252, 664] on button "Confirmar" at bounding box center [1227, 665] width 101 height 31
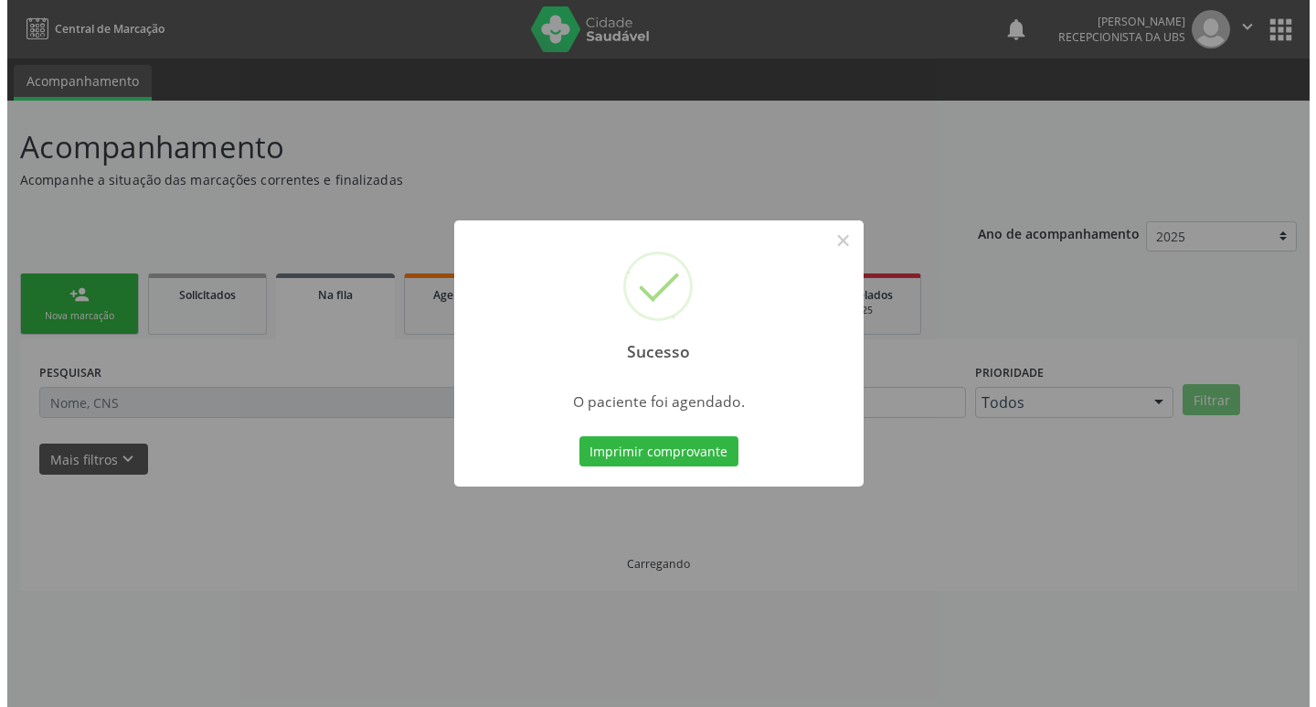
scroll to position [0, 0]
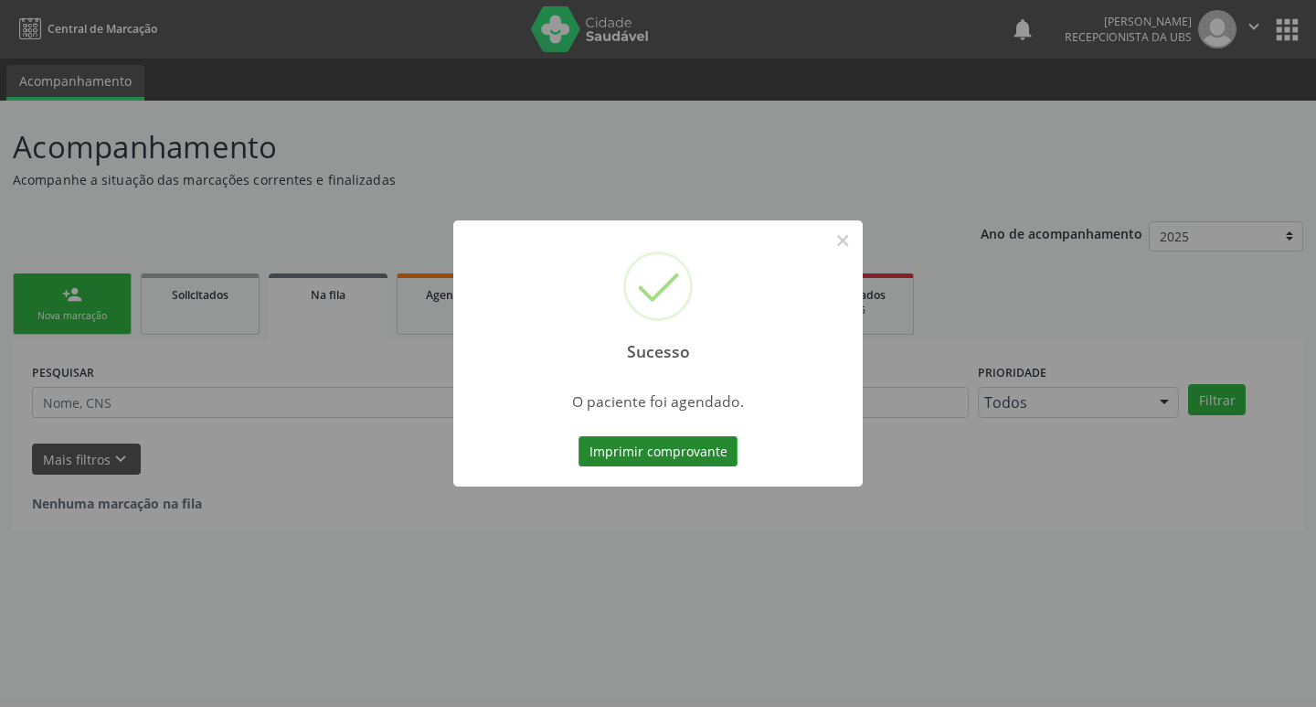
click at [640, 445] on button "Imprimir comprovante" at bounding box center [658, 451] width 159 height 31
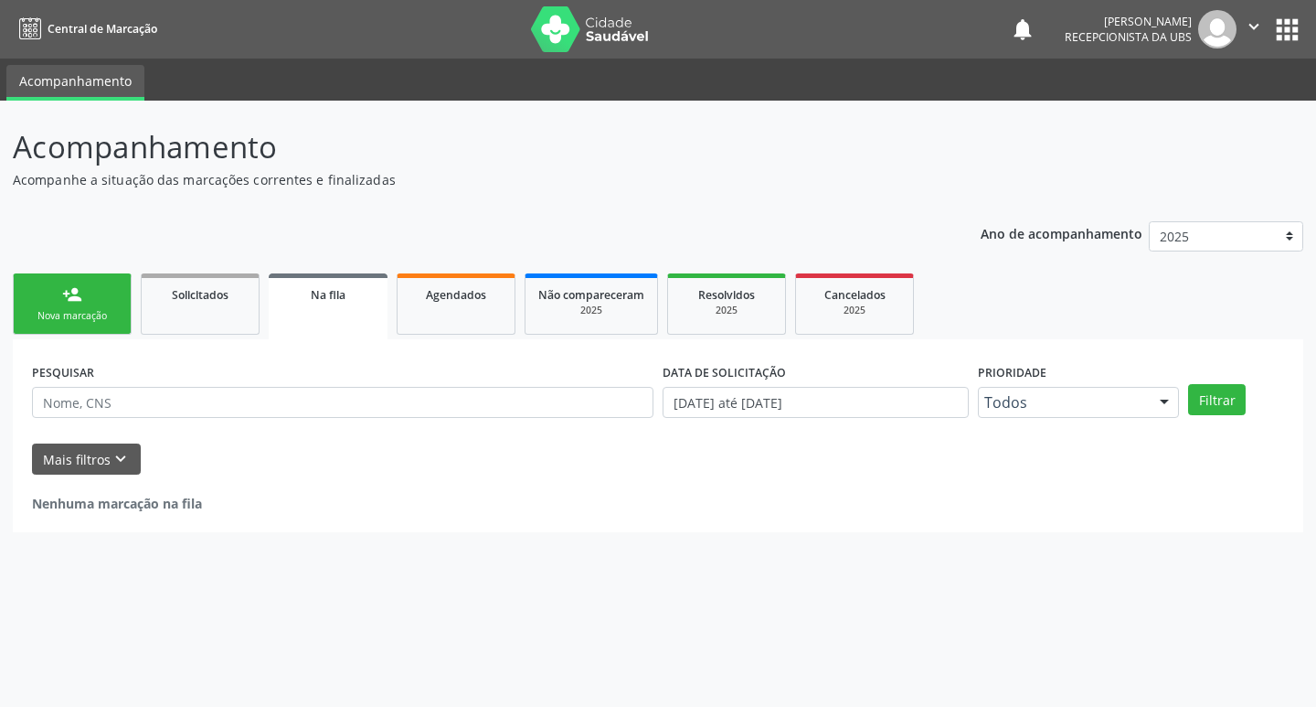
click at [55, 336] on ul "person_add Nova marcação Solicitados Na fila Agendados Não compareceram 2025 Re…" at bounding box center [658, 304] width 1291 height 70
click at [55, 334] on ul "person_add Nova marcação Solicitados Na fila Agendados Não compareceram 2025 Re…" at bounding box center [658, 304] width 1291 height 70
click at [55, 333] on link "person_add Nova marcação" at bounding box center [72, 303] width 119 height 61
drag, startPoint x: 55, startPoint y: 333, endPoint x: 90, endPoint y: 303, distance: 46.0
click at [55, 318] on link "person_add Nova marcação" at bounding box center [72, 303] width 119 height 61
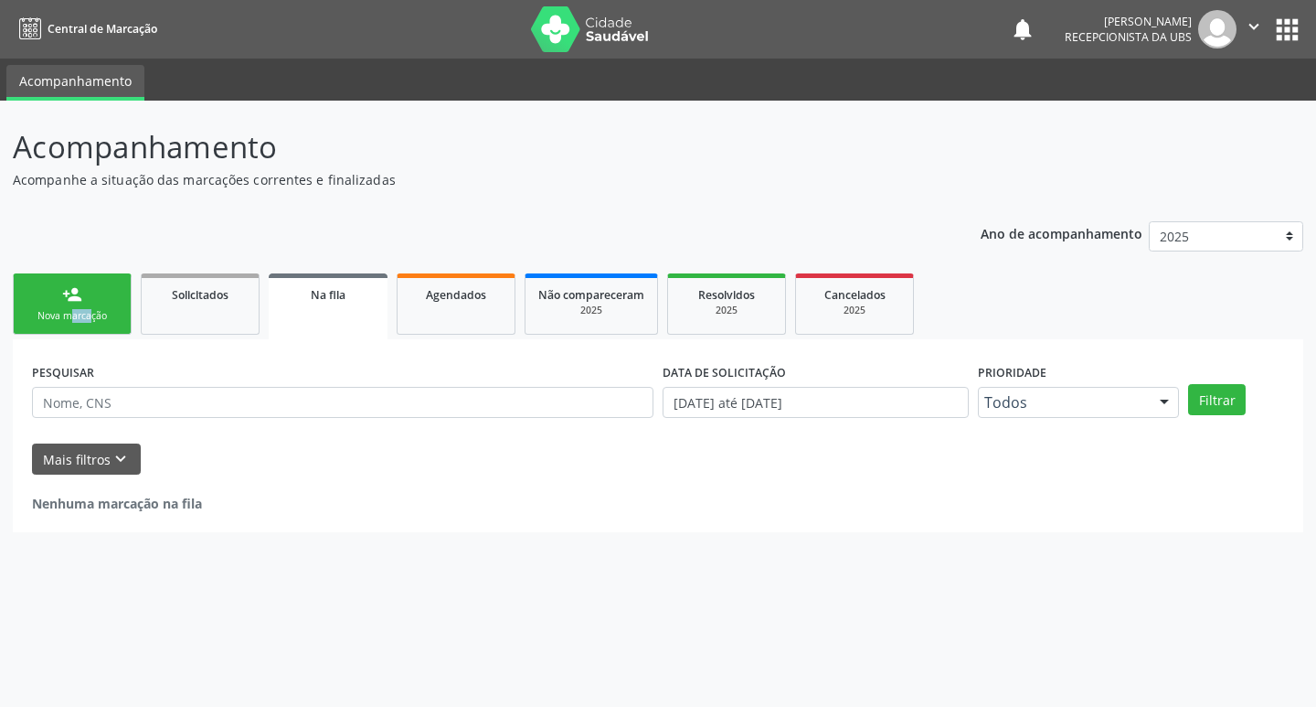
click at [89, 301] on link "person_add Nova marcação" at bounding box center [72, 303] width 119 height 61
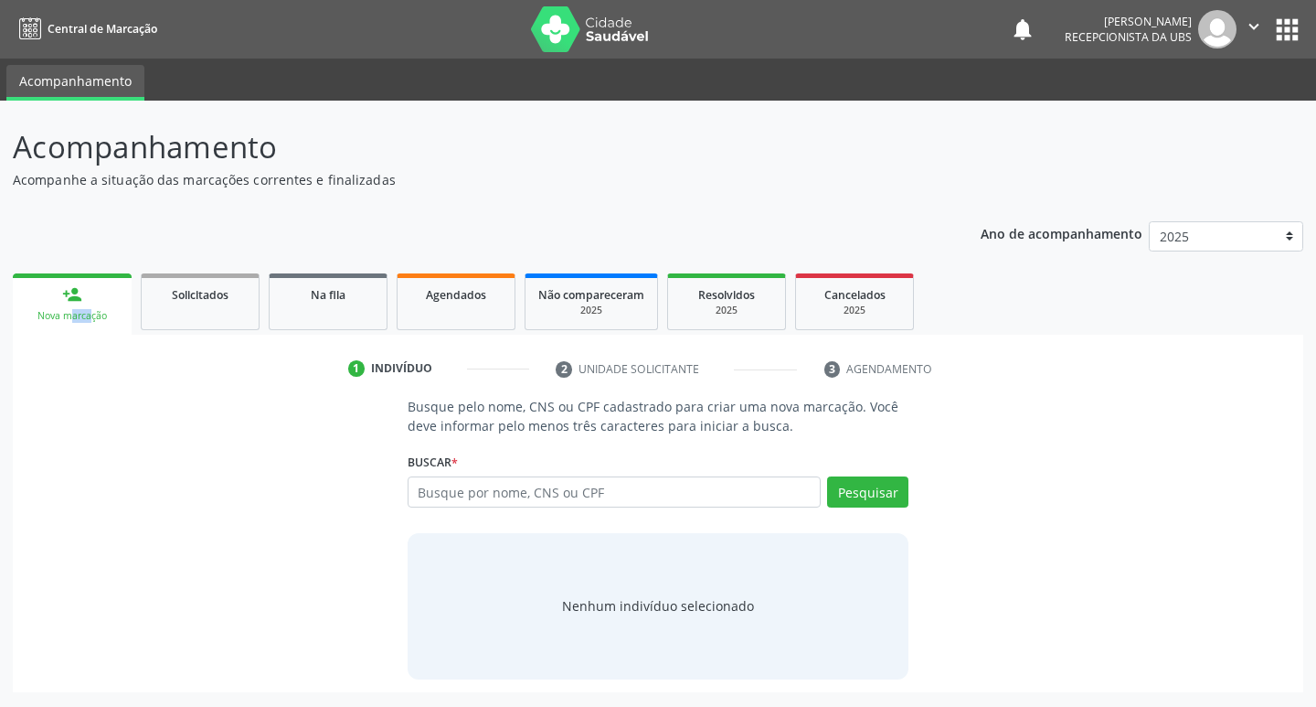
click at [90, 303] on link "person_add Nova marcação" at bounding box center [72, 303] width 119 height 61
drag, startPoint x: 90, startPoint y: 303, endPoint x: 172, endPoint y: 388, distance: 118.3
click at [91, 304] on link "person_add Nova marcação" at bounding box center [72, 303] width 119 height 61
click at [455, 500] on input "text" at bounding box center [615, 491] width 414 height 31
click at [455, 499] on input "text" at bounding box center [615, 491] width 414 height 31
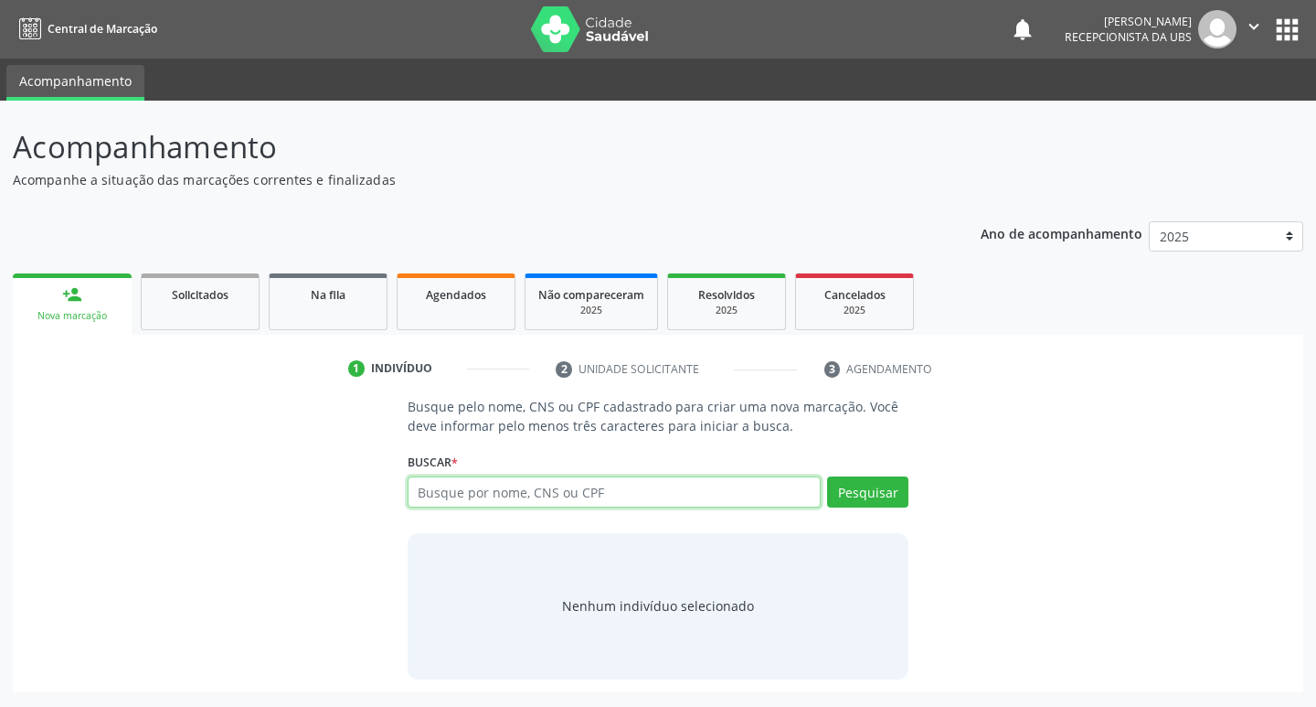
click at [455, 499] on input "text" at bounding box center [615, 491] width 414 height 31
type input "13757316411"
click at [847, 494] on button "Pesquisar" at bounding box center [867, 491] width 81 height 31
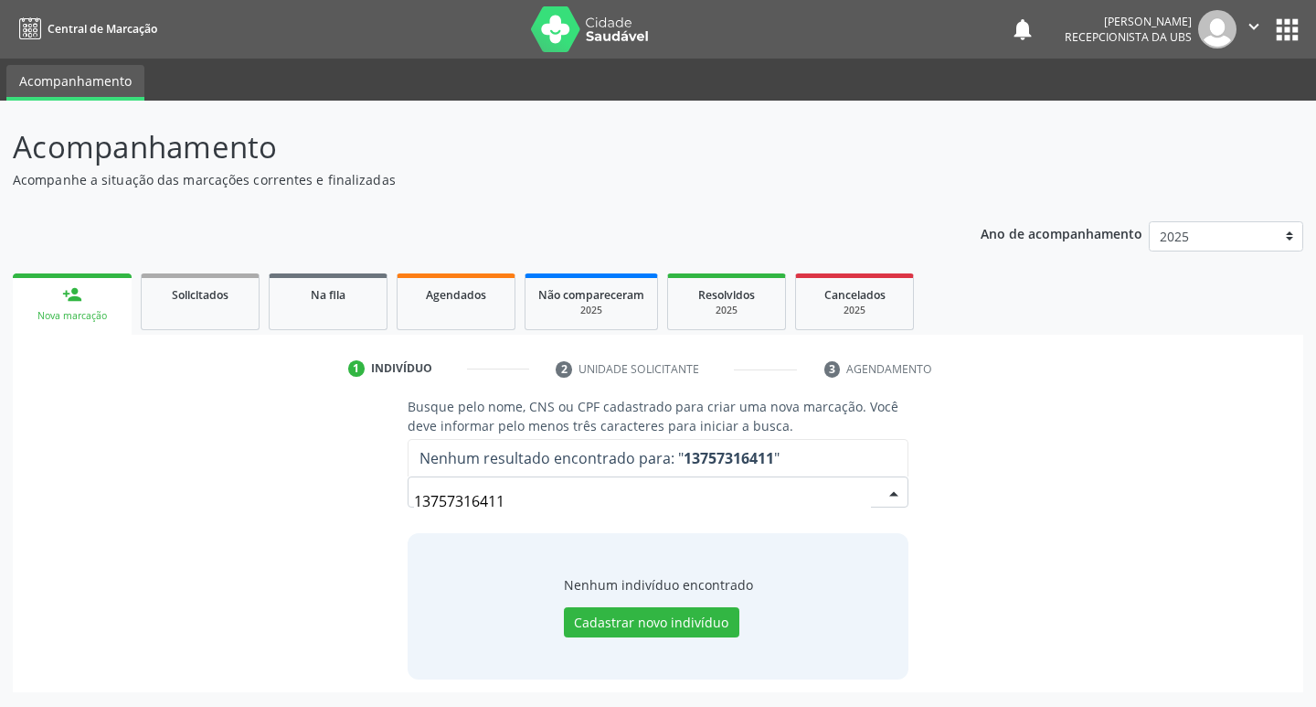
click at [575, 497] on input "13757316411" at bounding box center [643, 501] width 458 height 37
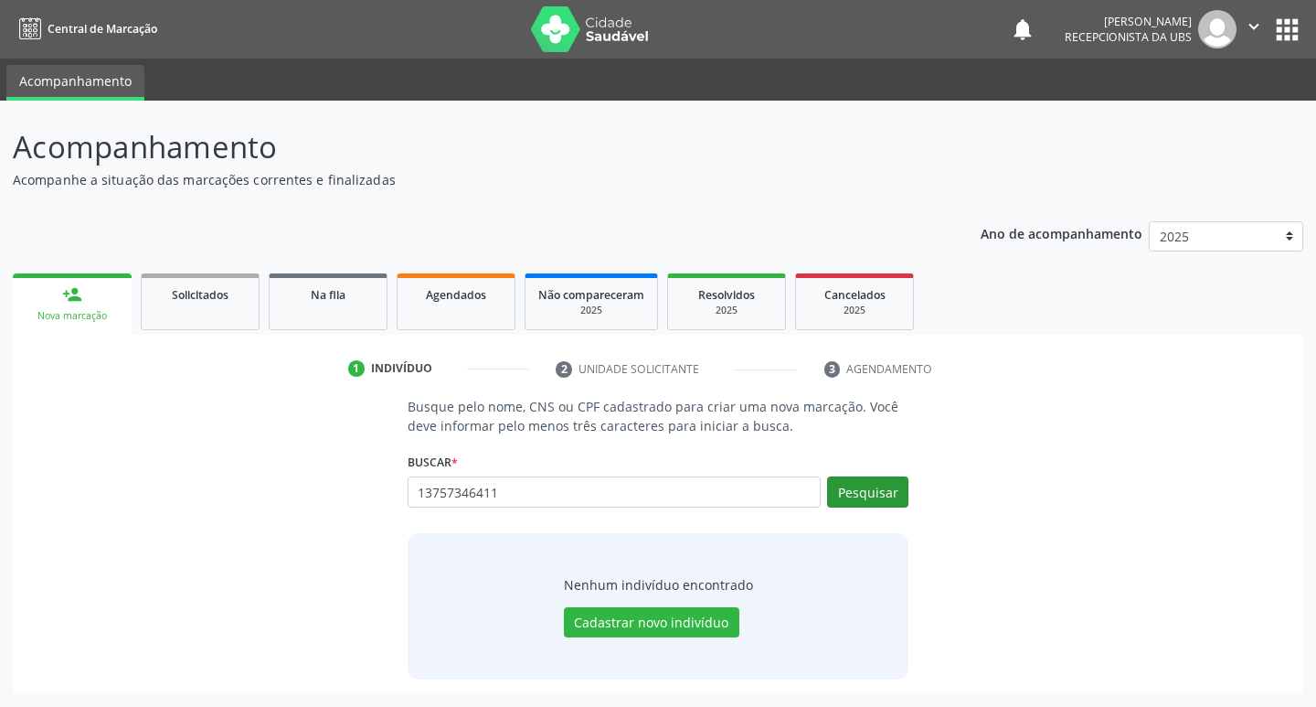
type input "13757346411"
click at [898, 490] on button "Pesquisar" at bounding box center [867, 491] width 81 height 31
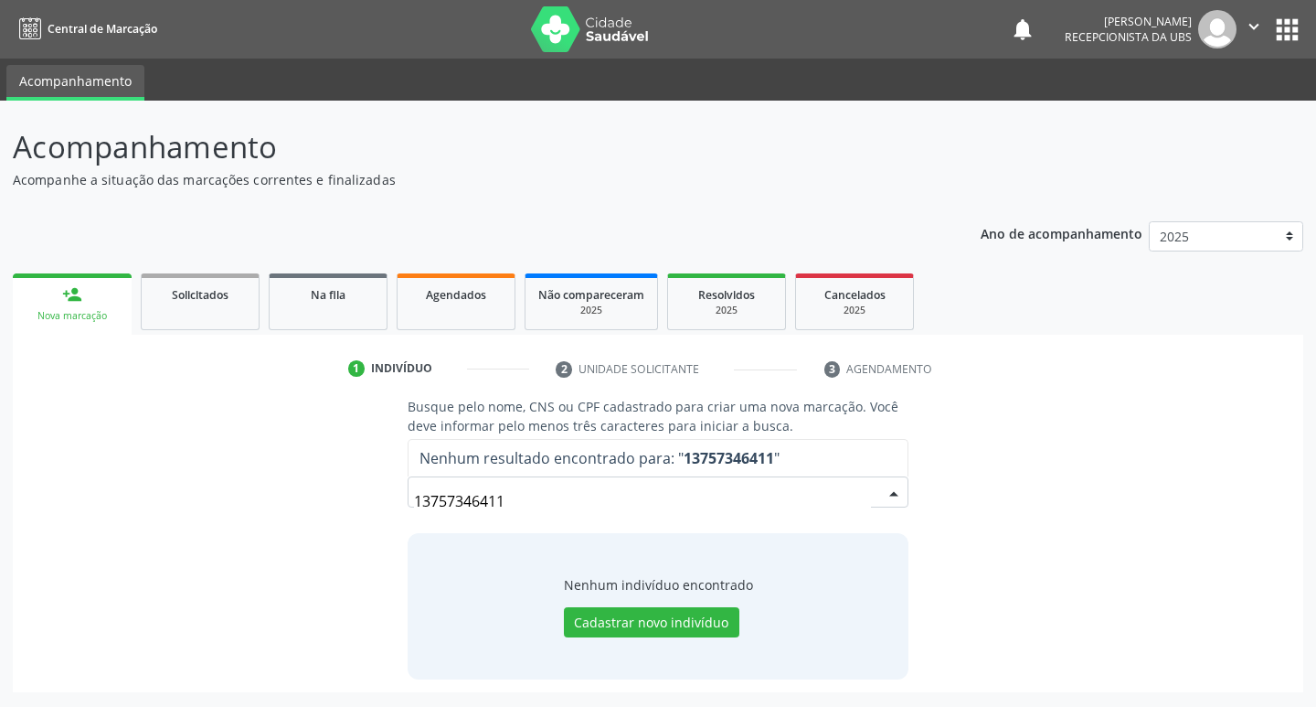
click at [549, 506] on input "13757346411" at bounding box center [643, 501] width 458 height 37
click at [546, 500] on input "13757346411" at bounding box center [643, 501] width 458 height 37
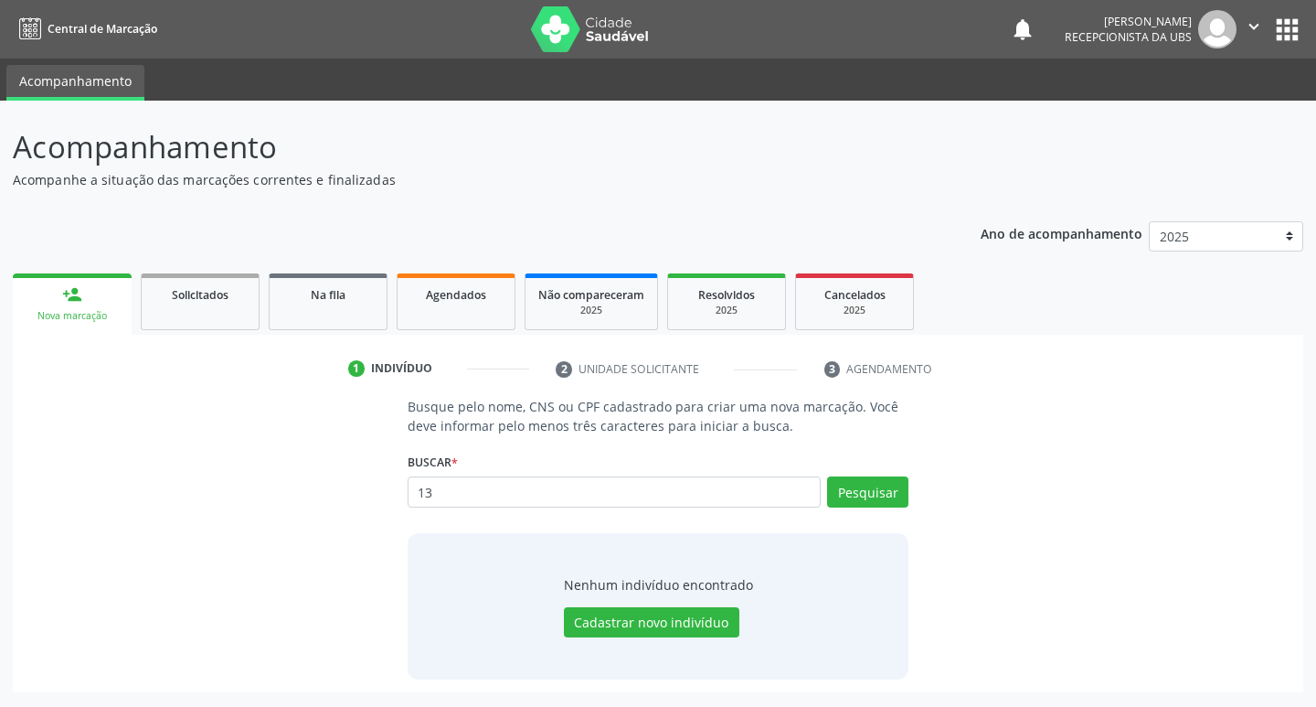
type input "1"
type input "700303932443235"
click at [865, 475] on div "Buscar * 1375734641 Busque por nome, CNS ou CPF Nenhum resultado encontrado par…" at bounding box center [659, 483] width 502 height 71
click at [867, 485] on button "Pesquisar" at bounding box center [867, 491] width 81 height 31
type input "700303932443235"
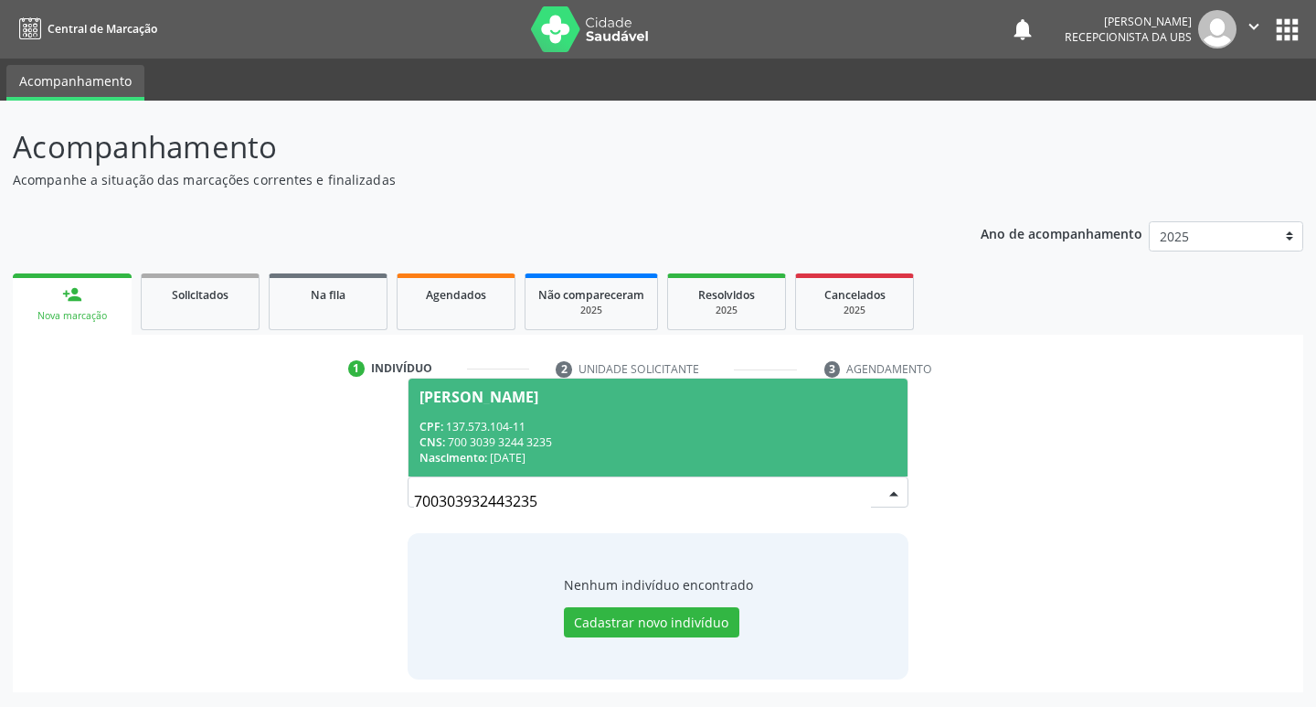
click at [574, 417] on span "Merielly Diniz dos Santos CPF: 137.573.104-11 CNS: 700 3039 3244 3235 Nasciment…" at bounding box center [659, 427] width 500 height 98
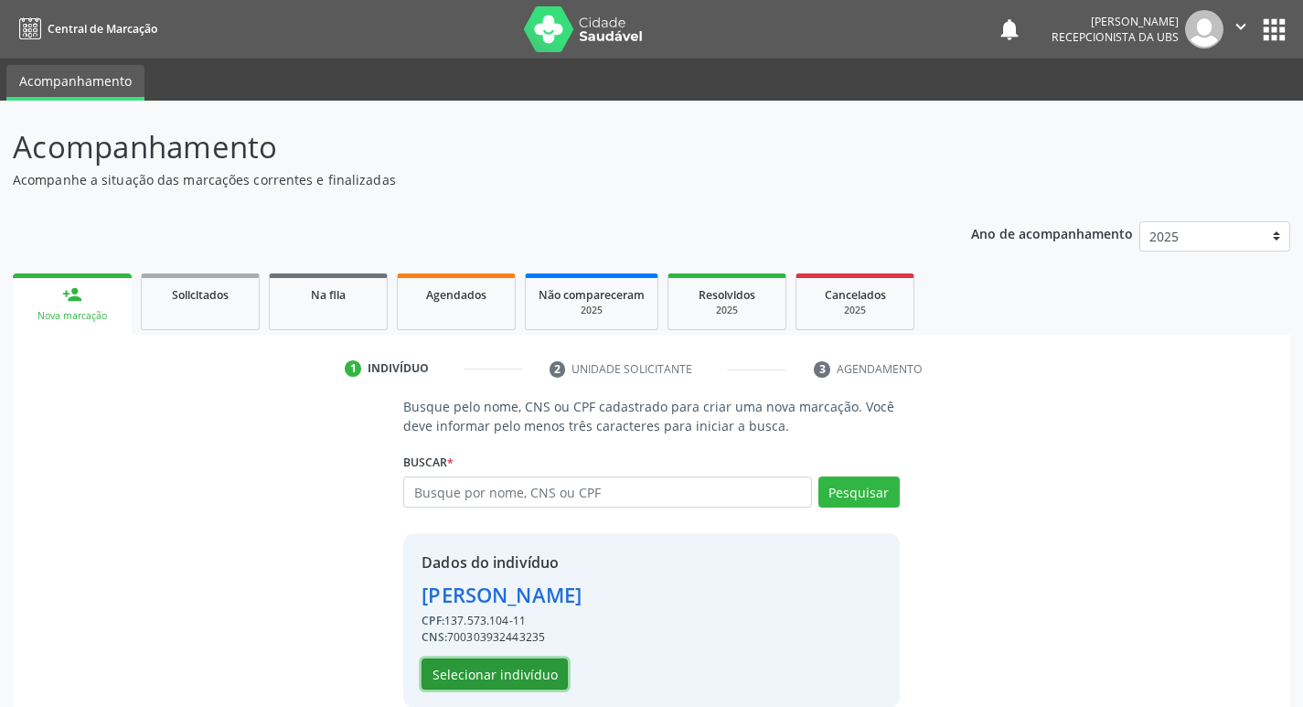
click at [506, 678] on button "Selecionar indivíduo" at bounding box center [494, 673] width 146 height 31
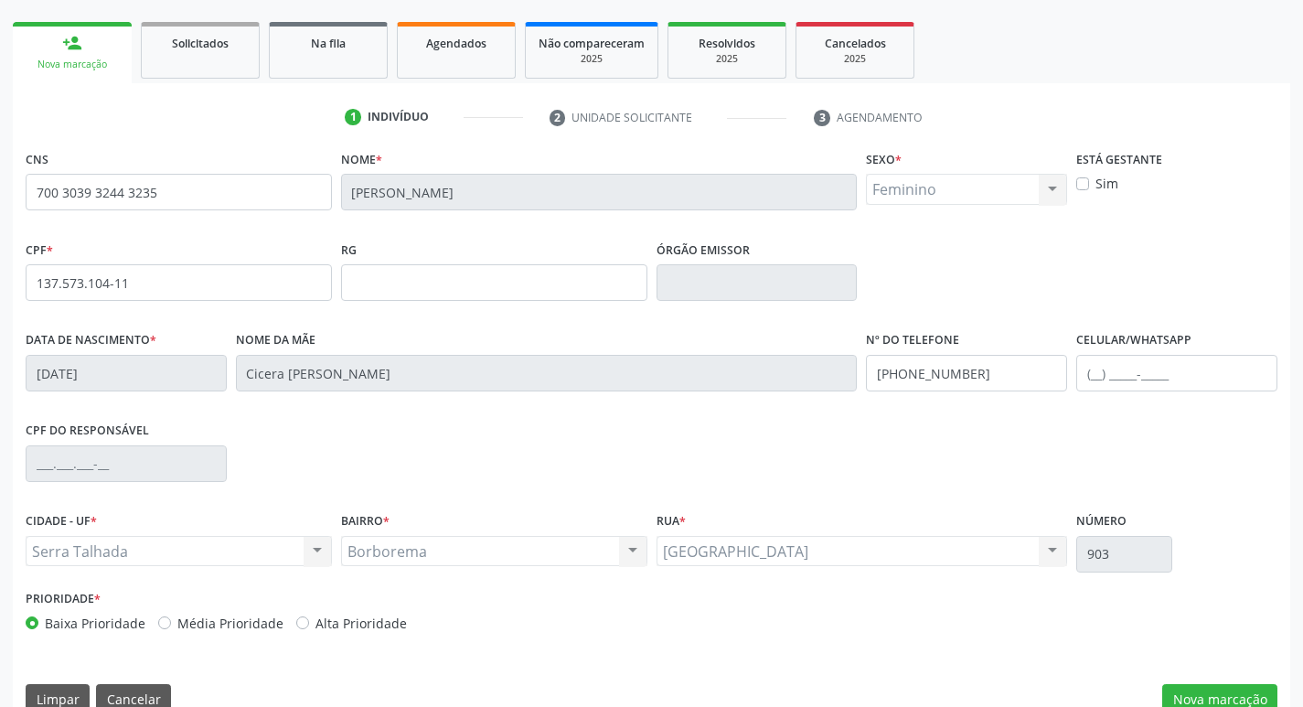
scroll to position [284, 0]
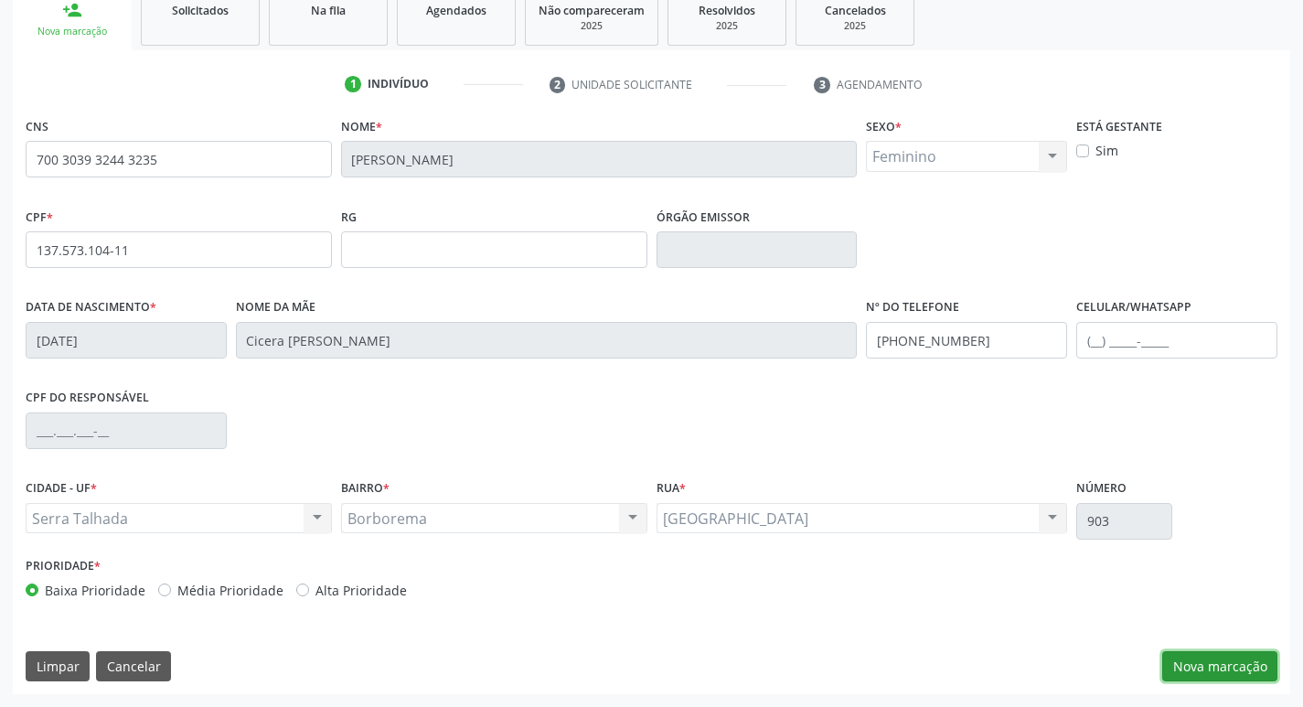
click at [1202, 669] on button "Nova marcação" at bounding box center [1219, 666] width 115 height 31
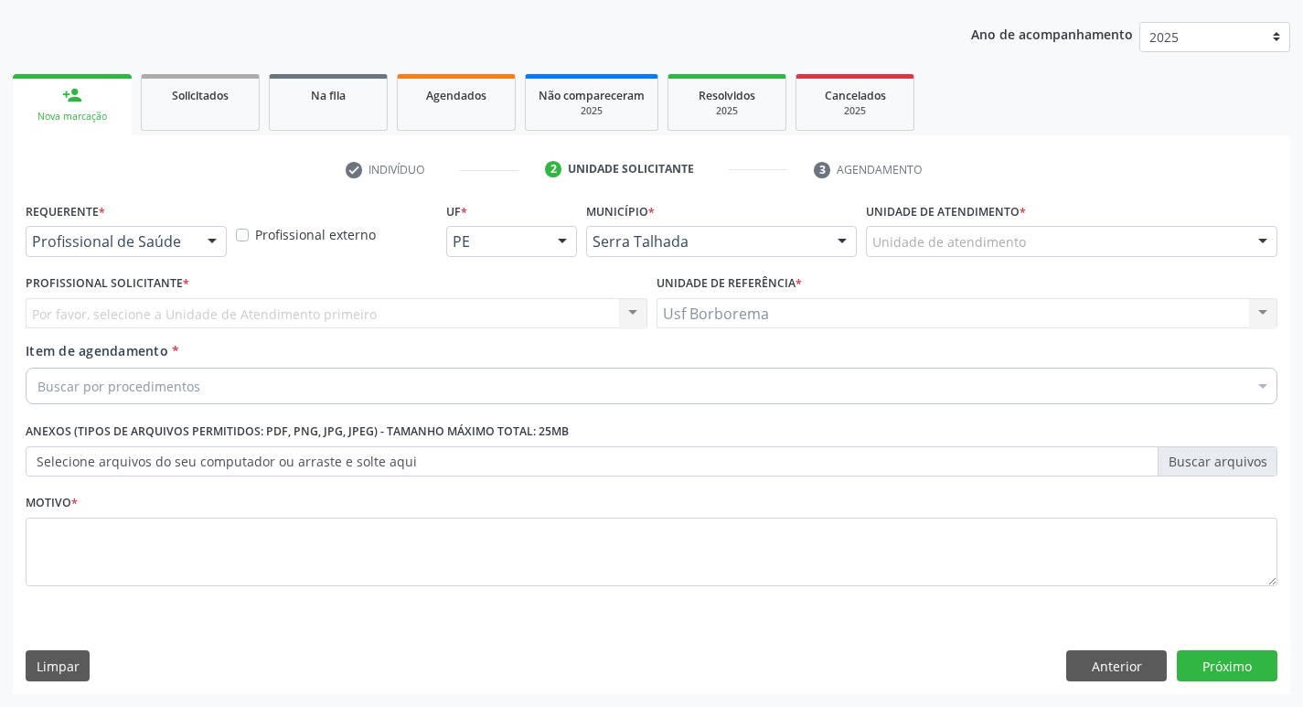
scroll to position [199, 0]
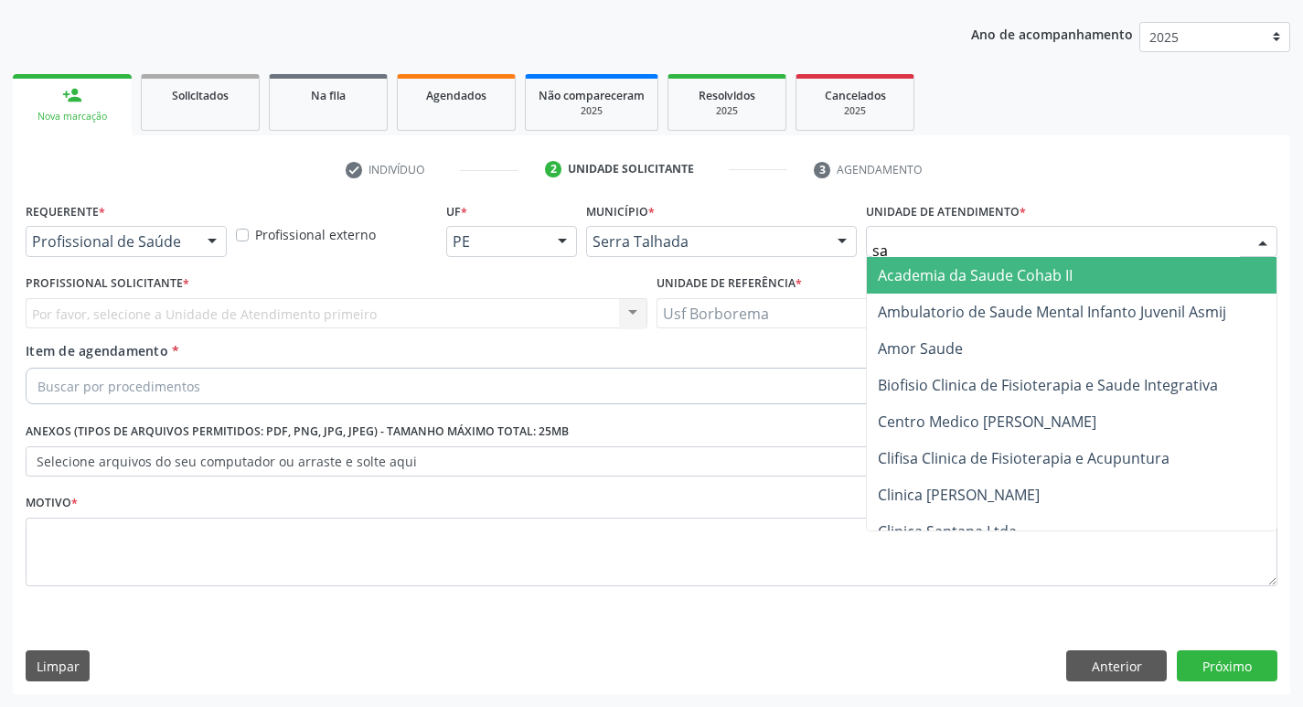
type input "sao"
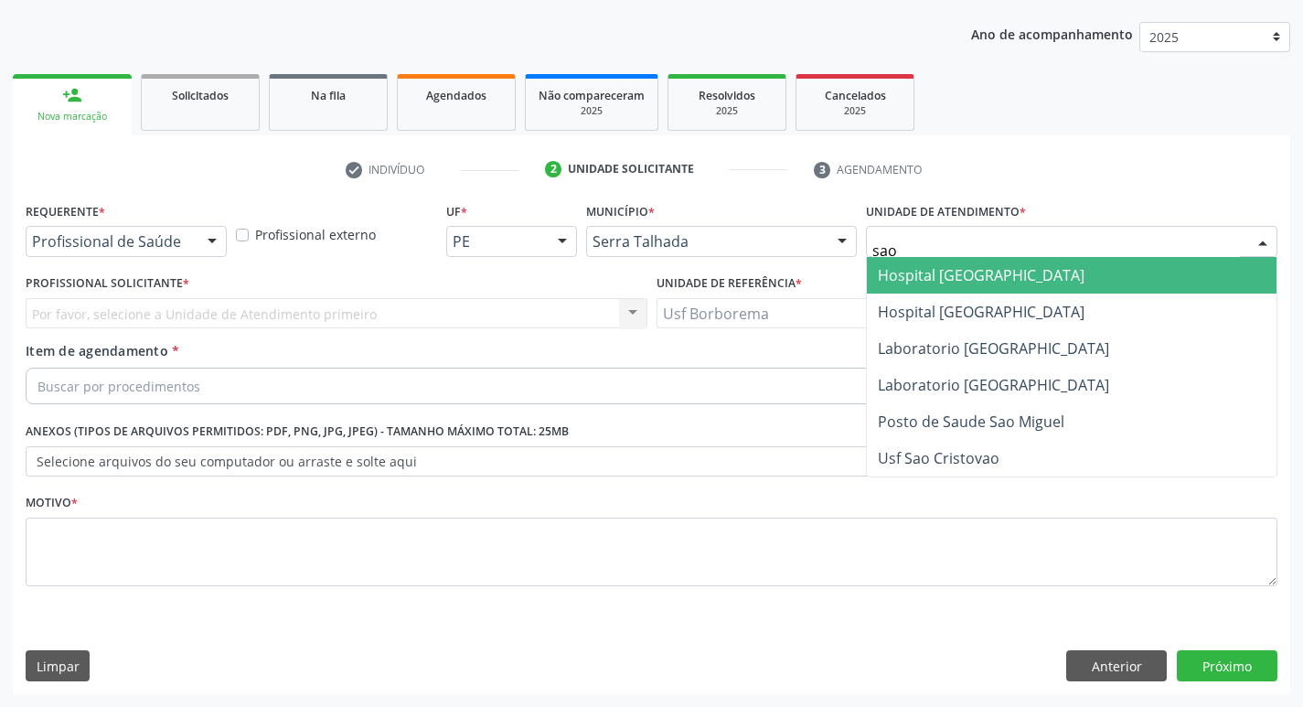
click at [946, 270] on span "Hospital [GEOGRAPHIC_DATA]" at bounding box center [981, 275] width 207 height 20
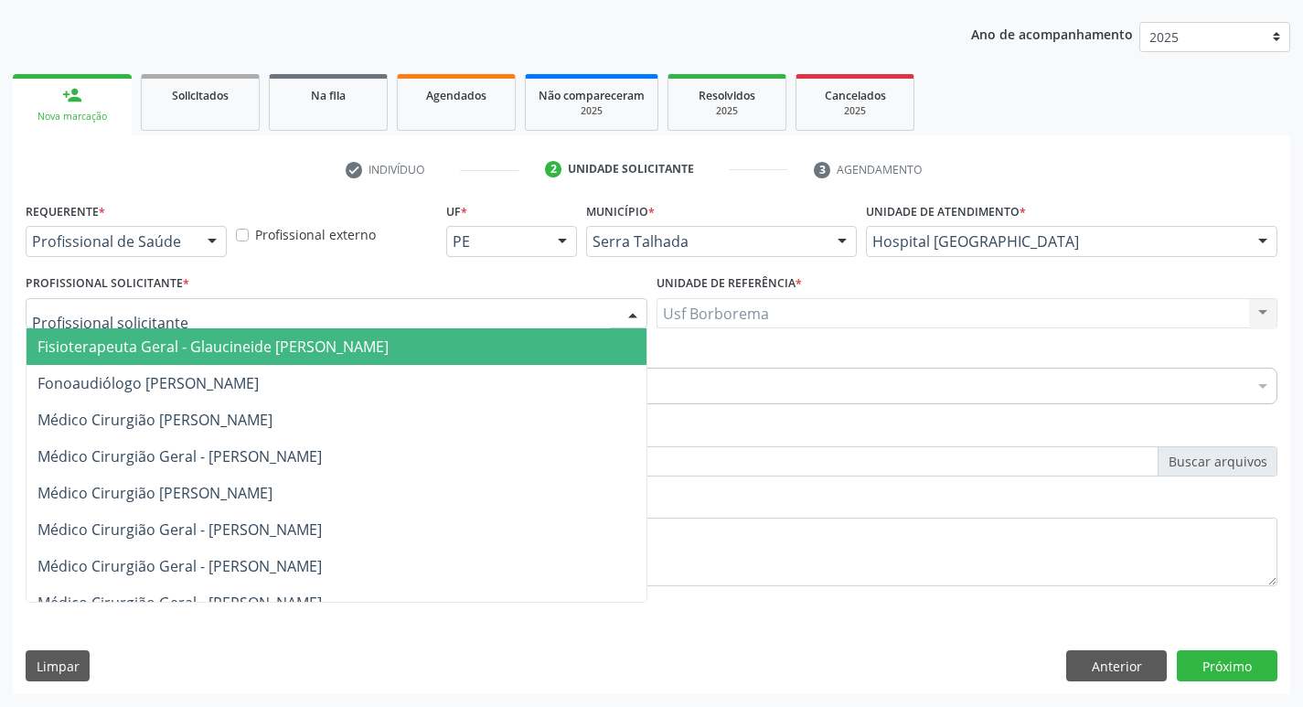
type input "u"
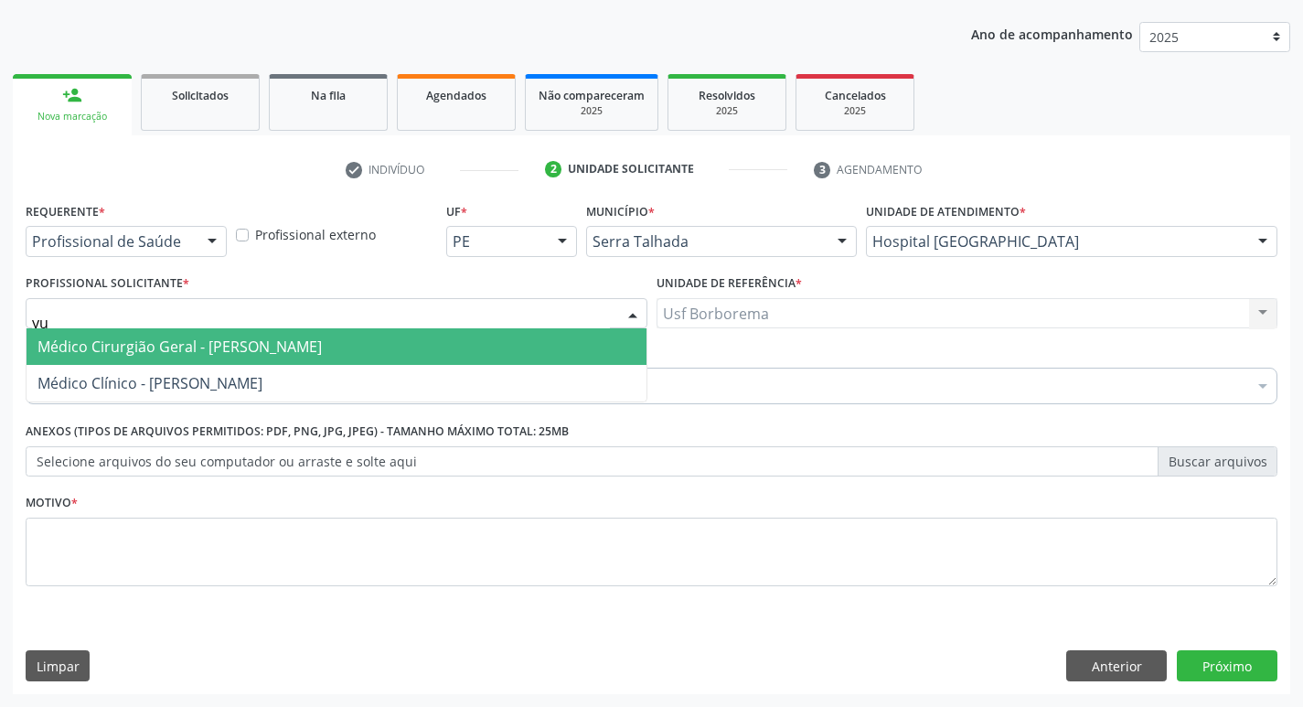
click at [287, 346] on span "Médico Cirurgião Geral - [PERSON_NAME]" at bounding box center [179, 346] width 284 height 20
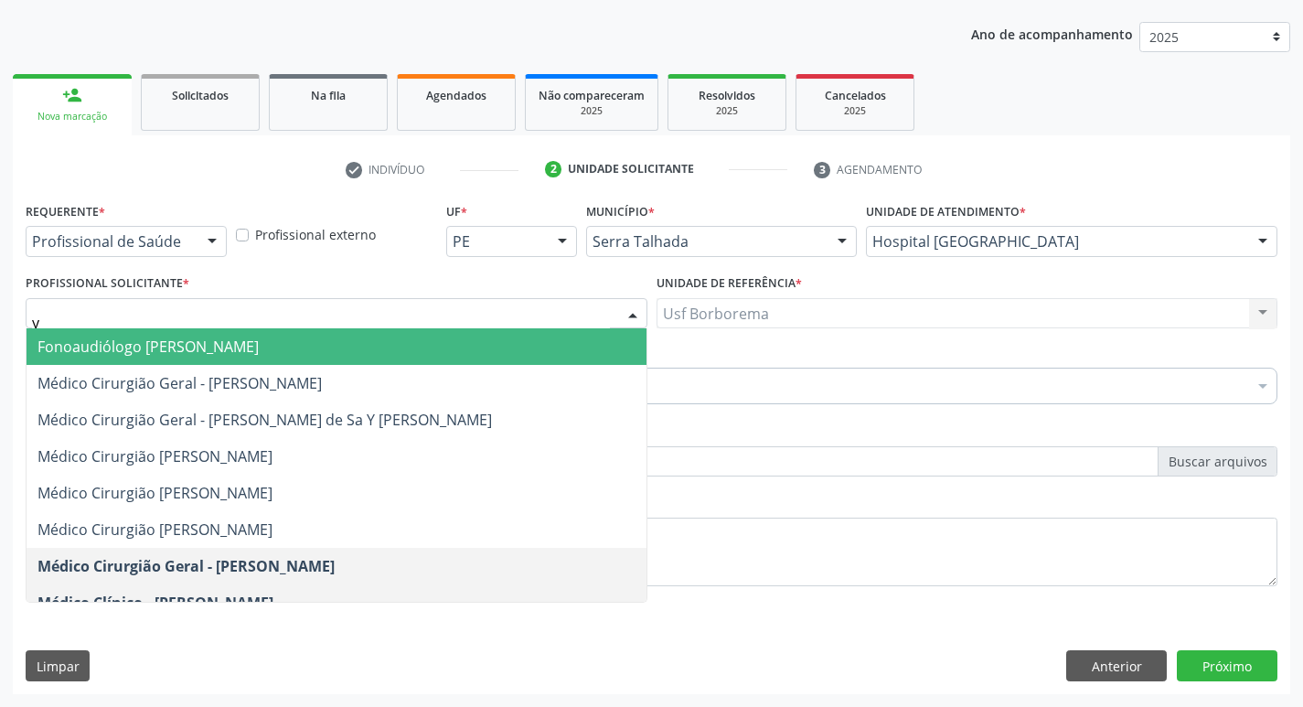
type input "yu"
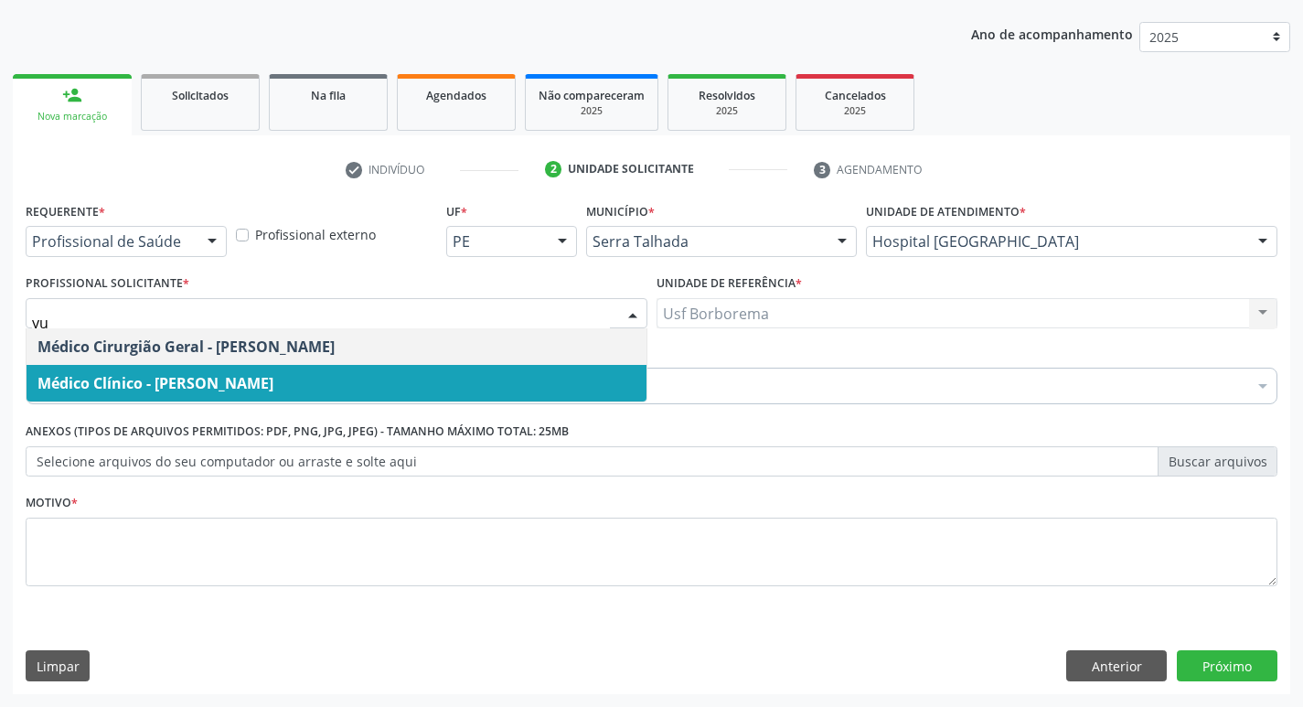
click at [354, 383] on span "Médico Clínico - [PERSON_NAME]" at bounding box center [337, 383] width 620 height 37
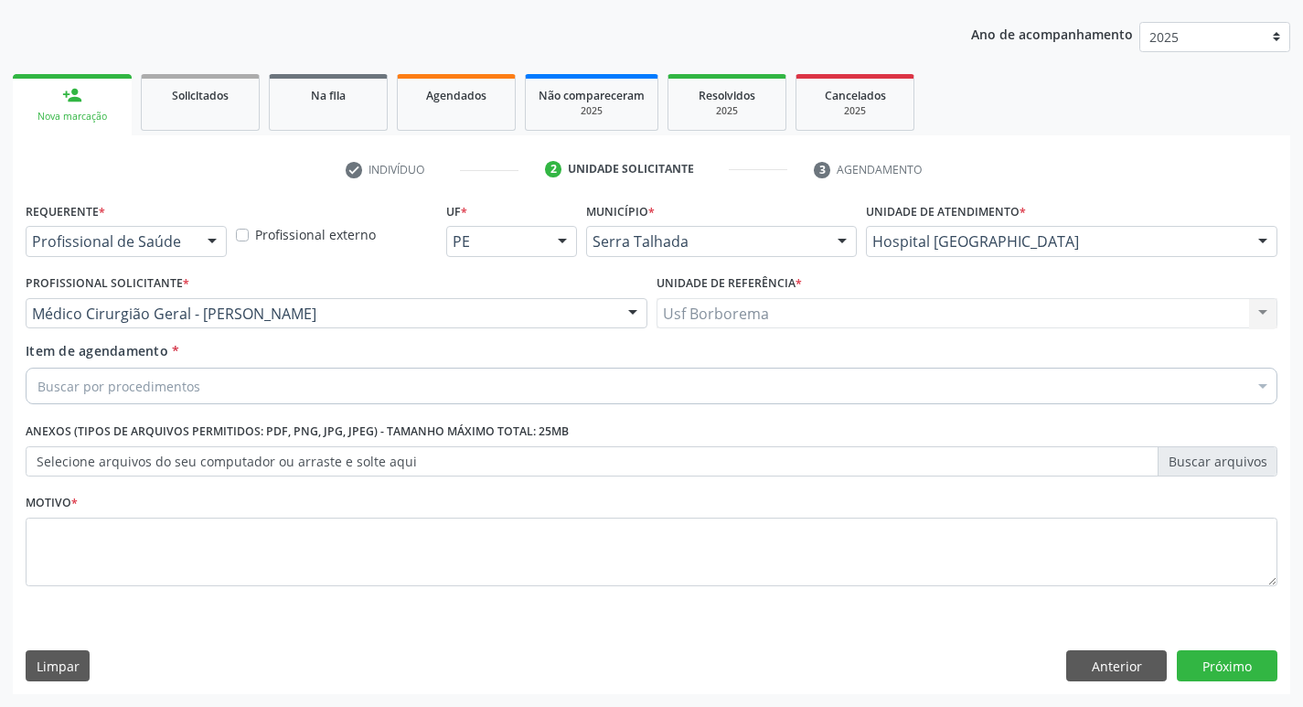
click at [285, 377] on div "Buscar por procedimentos" at bounding box center [652, 386] width 1252 height 37
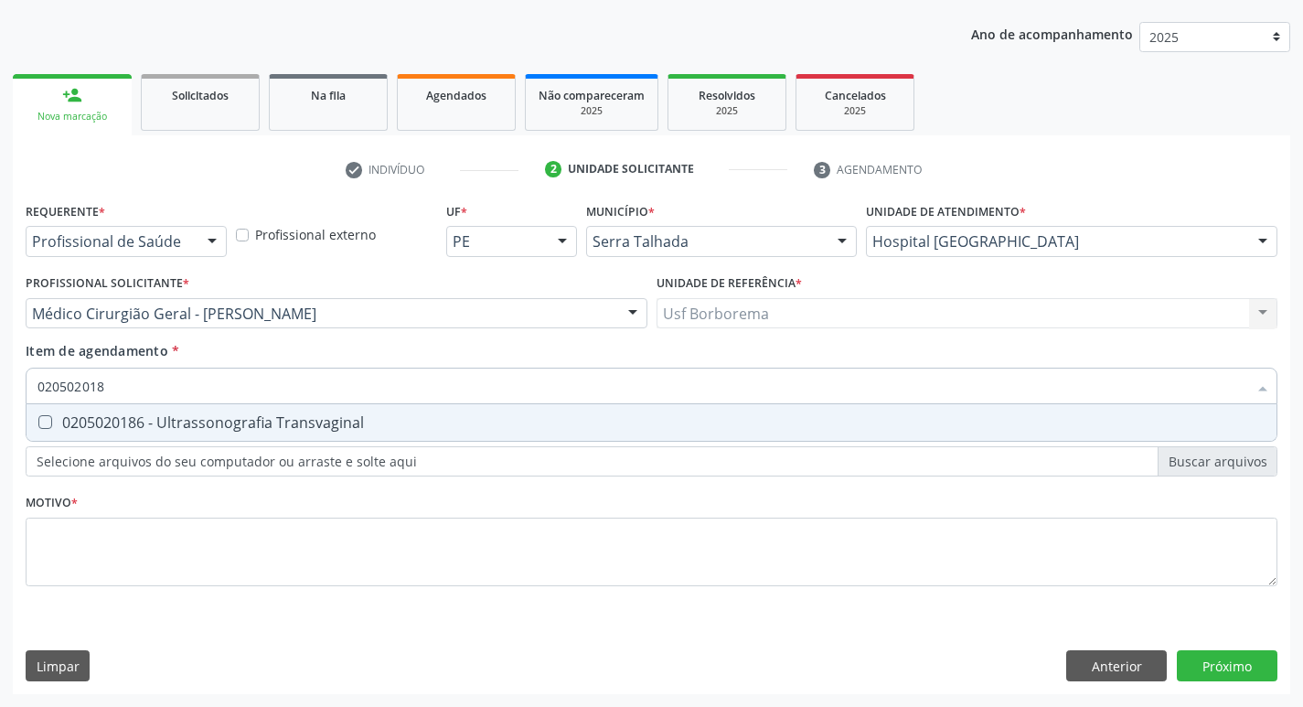
type input "0205020186"
click at [509, 417] on div "0205020186 - Ultrassonografia Transvaginal" at bounding box center [651, 422] width 1228 height 15
checkbox Transvaginal "true"
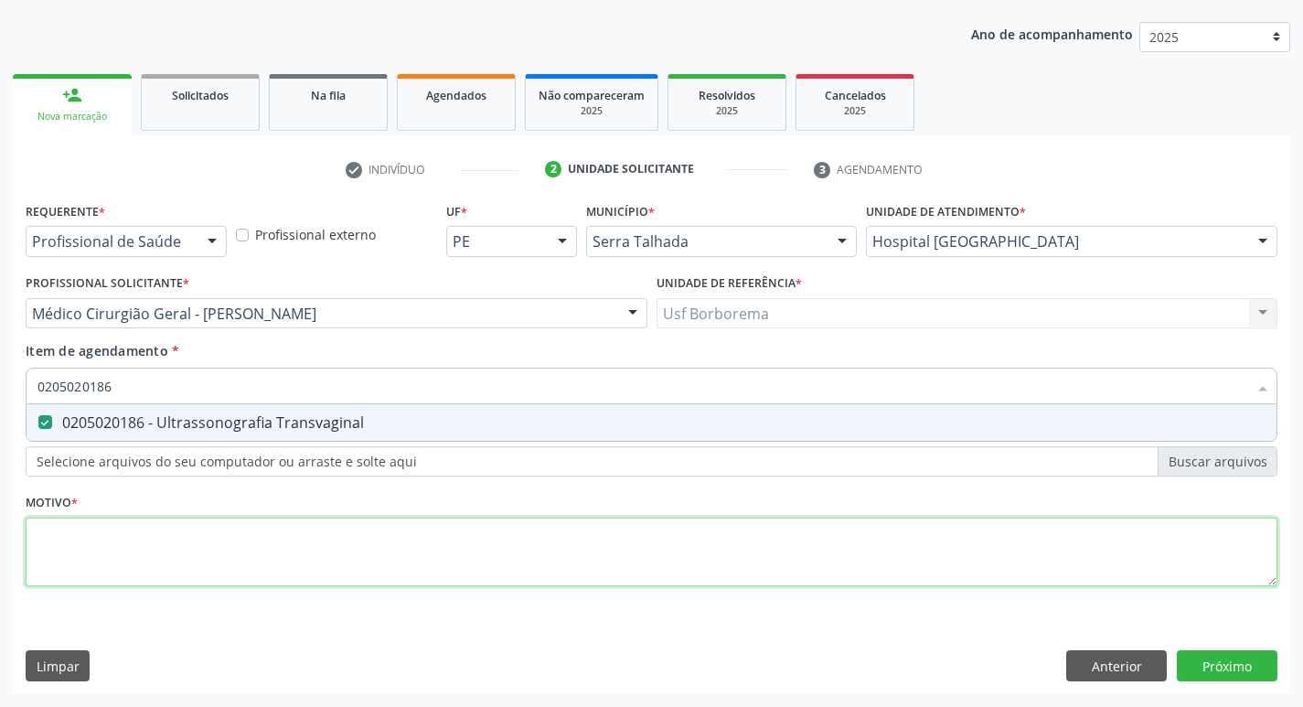
click at [244, 548] on div "Requerente * Profissional de Saúde Profissional de Saúde Paciente Nenhum result…" at bounding box center [652, 404] width 1252 height 414
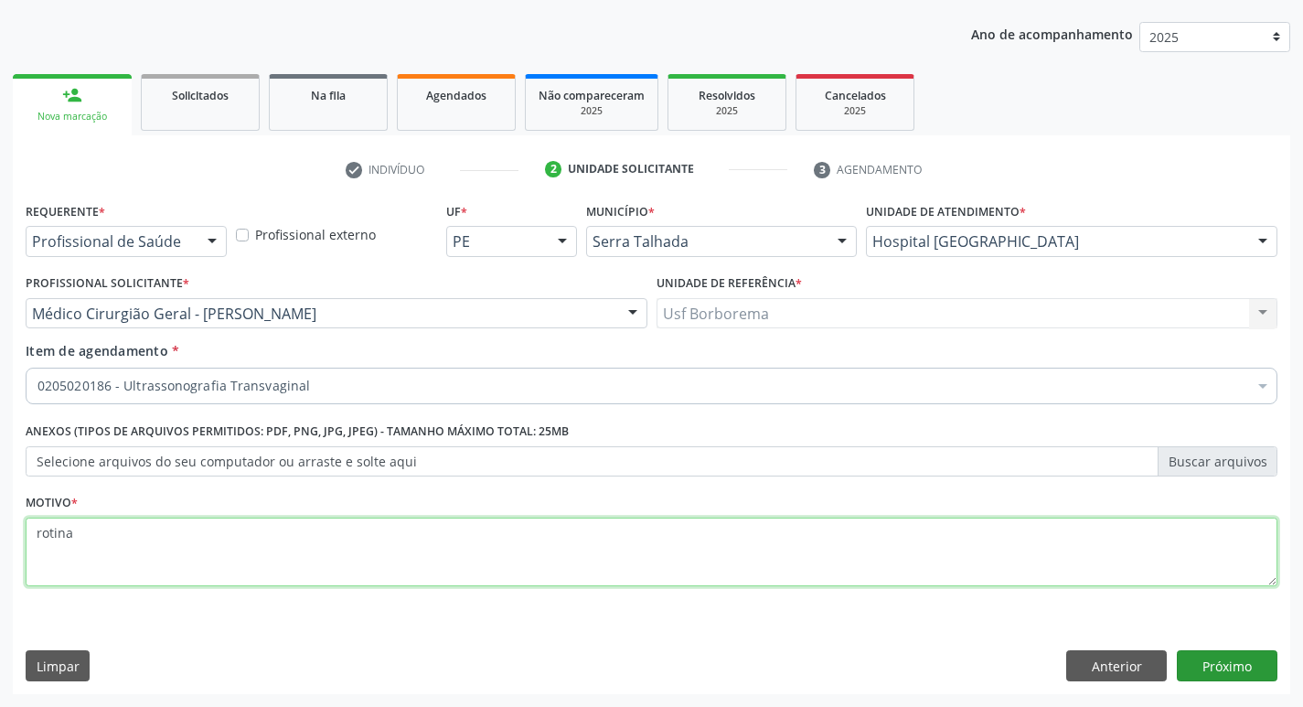
type textarea "rotina"
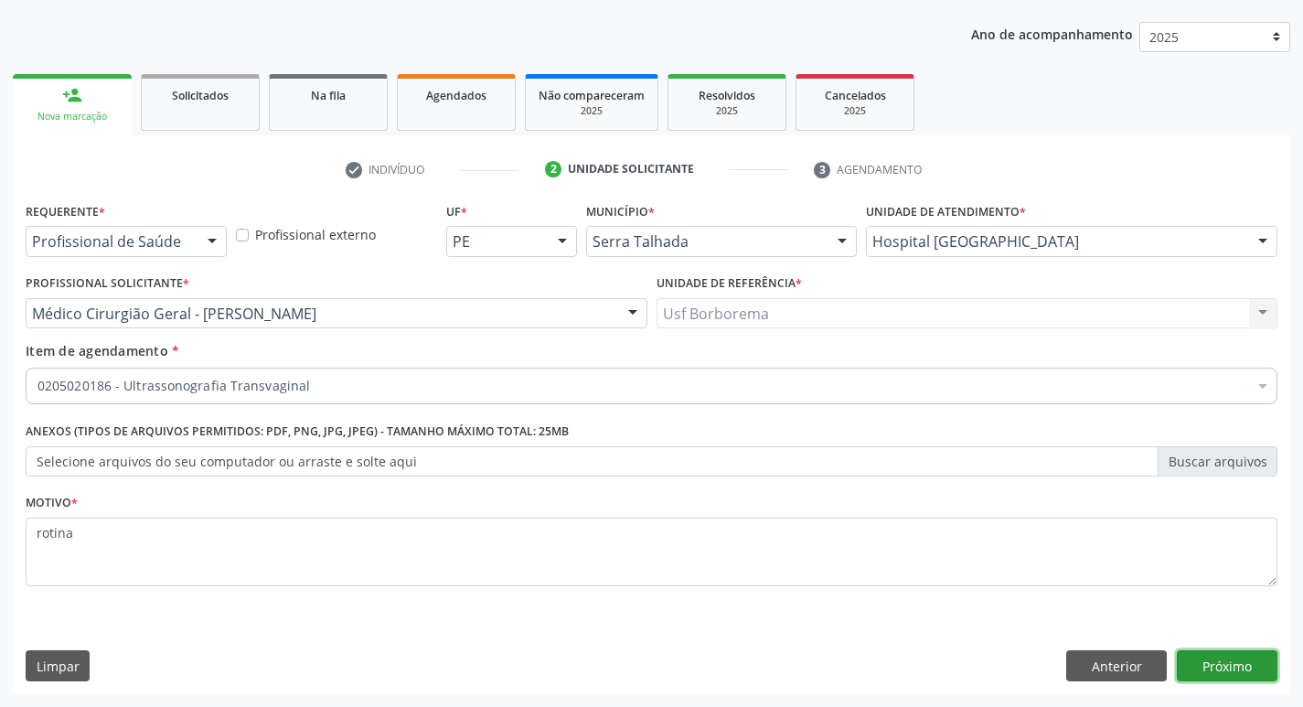
click at [1198, 674] on button "Próximo" at bounding box center [1227, 665] width 101 height 31
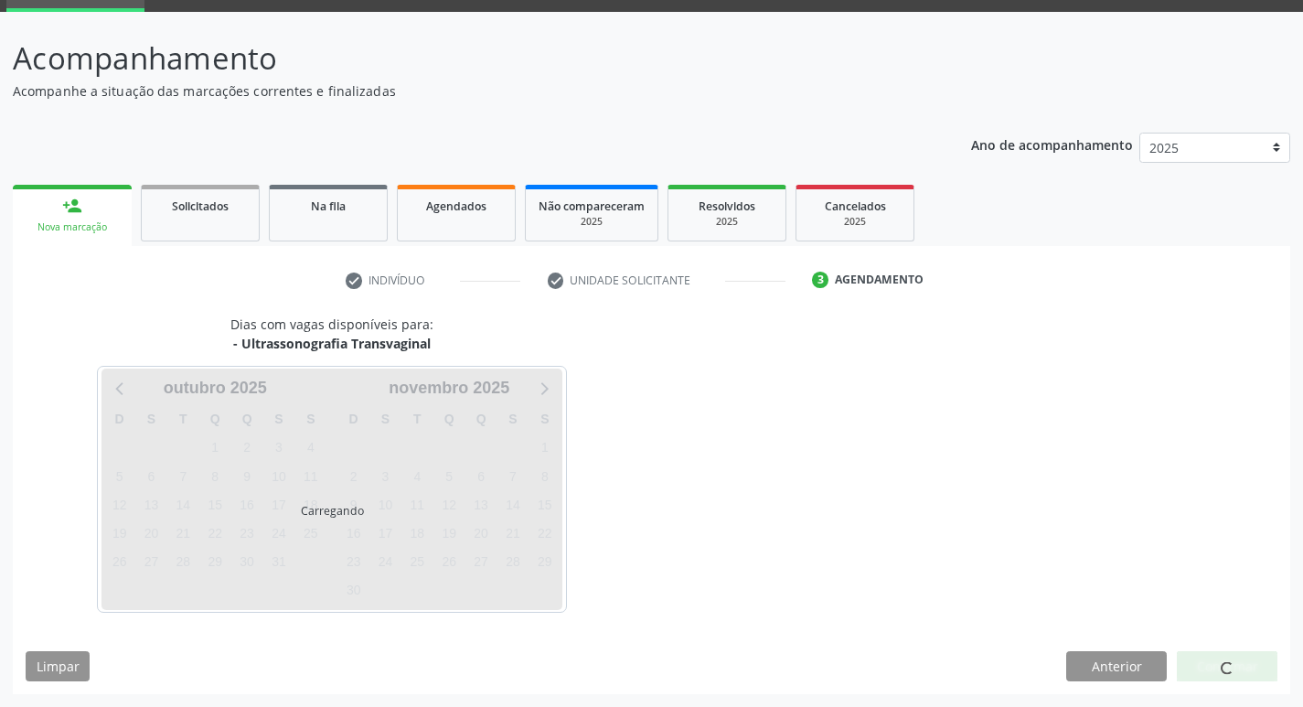
scroll to position [89, 0]
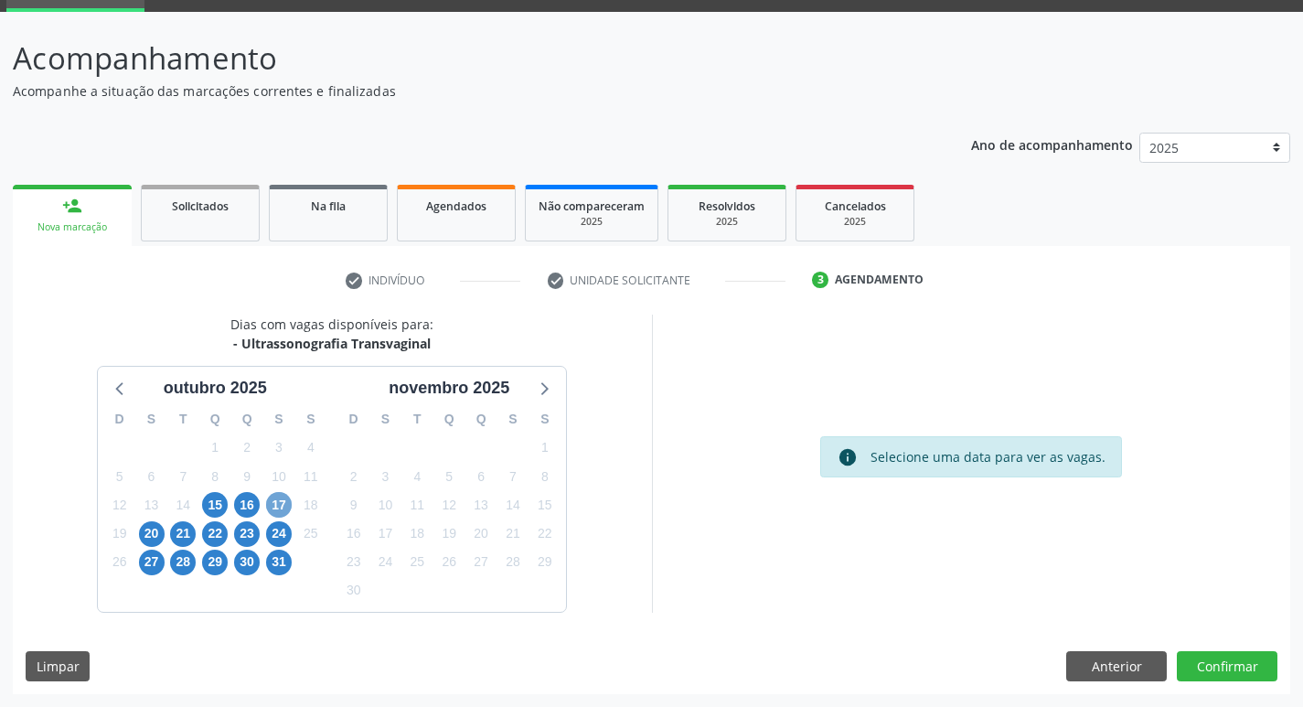
click at [279, 505] on span "17" at bounding box center [279, 505] width 26 height 26
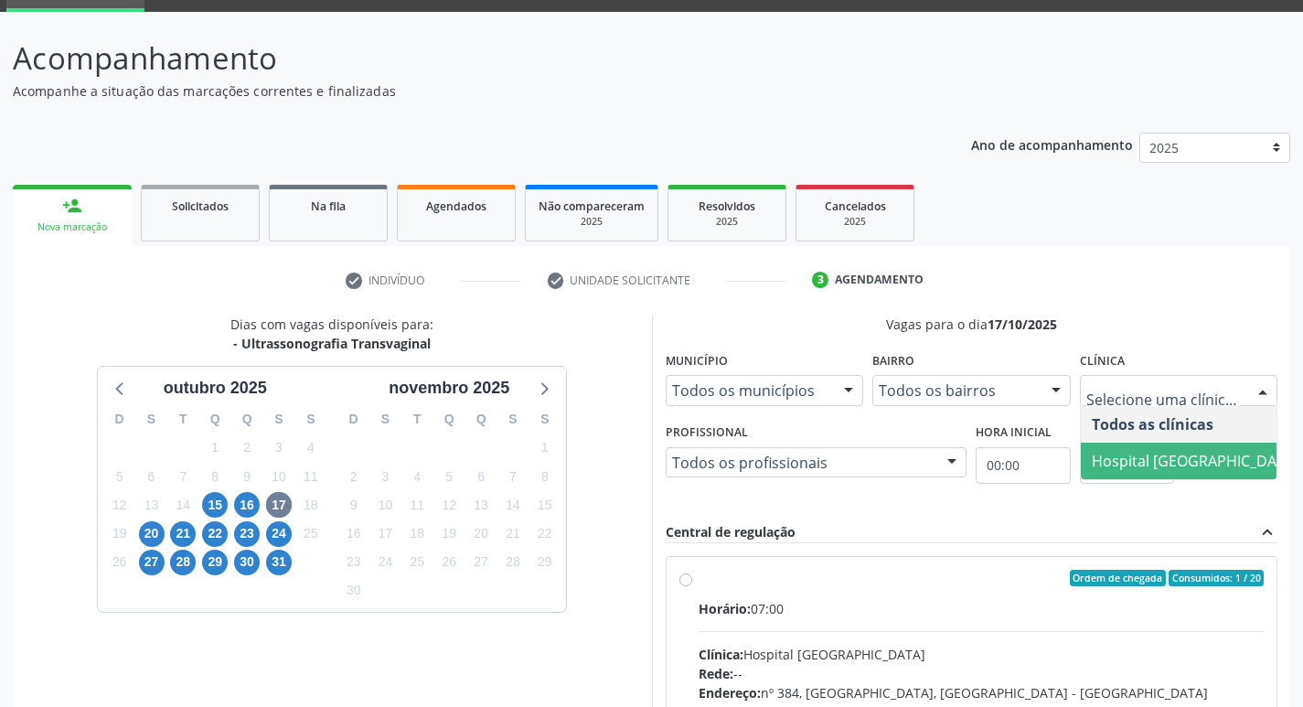
click at [1139, 471] on span "Hospital [GEOGRAPHIC_DATA]" at bounding box center [1195, 460] width 229 height 37
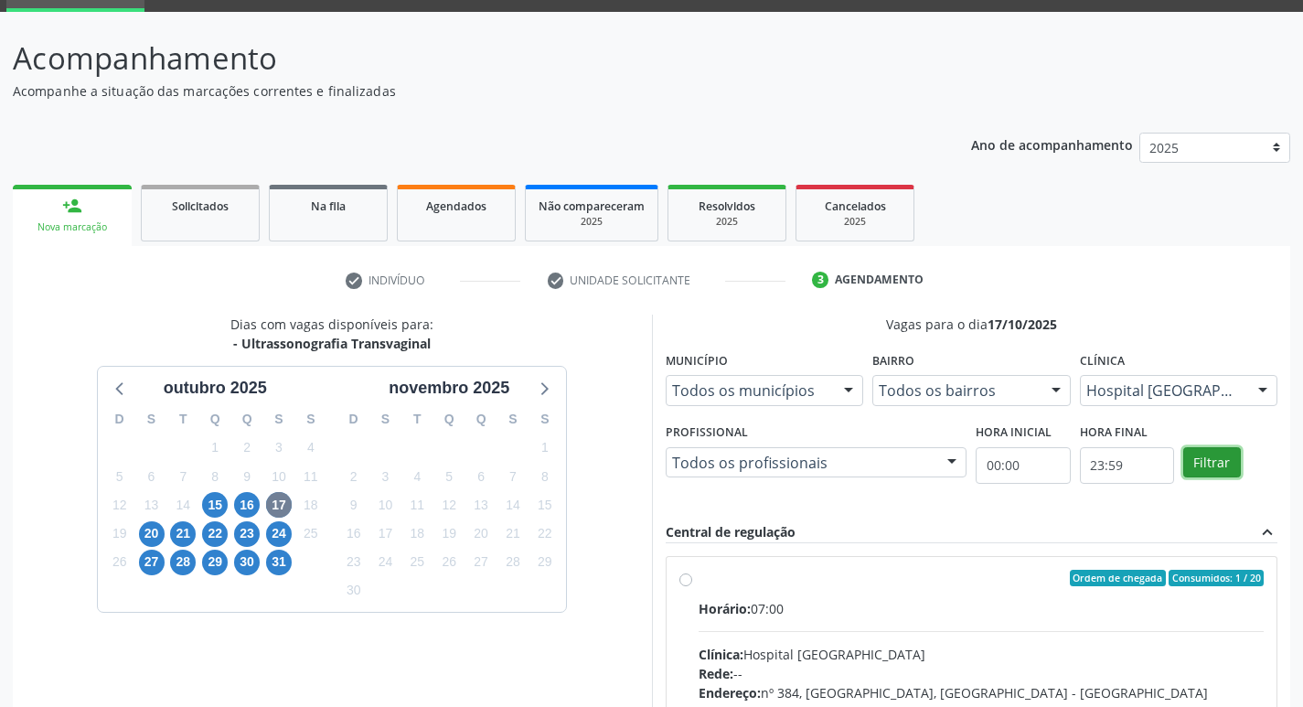
click at [1211, 458] on button "Filtrar" at bounding box center [1212, 462] width 58 height 31
drag, startPoint x: 1211, startPoint y: 458, endPoint x: 1118, endPoint y: 475, distance: 94.9
click at [1209, 458] on button "Filtrar" at bounding box center [1212, 462] width 58 height 31
click at [698, 581] on label "Ordem de chegada Consumidos: 1 / 20 Horário: 07:00 Clínica: Hospital Sao Franci…" at bounding box center [981, 710] width 566 height 281
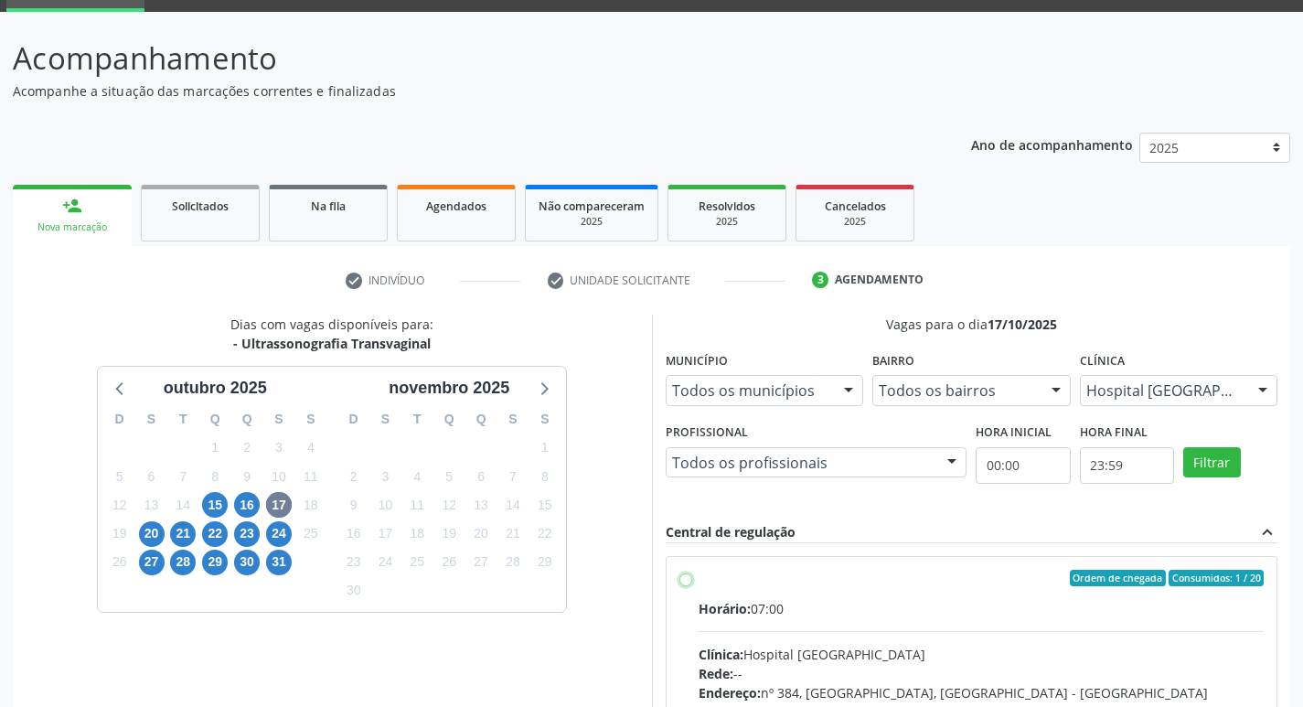
click at [686, 581] on input "Ordem de chegada Consumidos: 1 / 20 Horário: 07:00 Clínica: Hospital Sao Franci…" at bounding box center [685, 578] width 13 height 16
radio input "true"
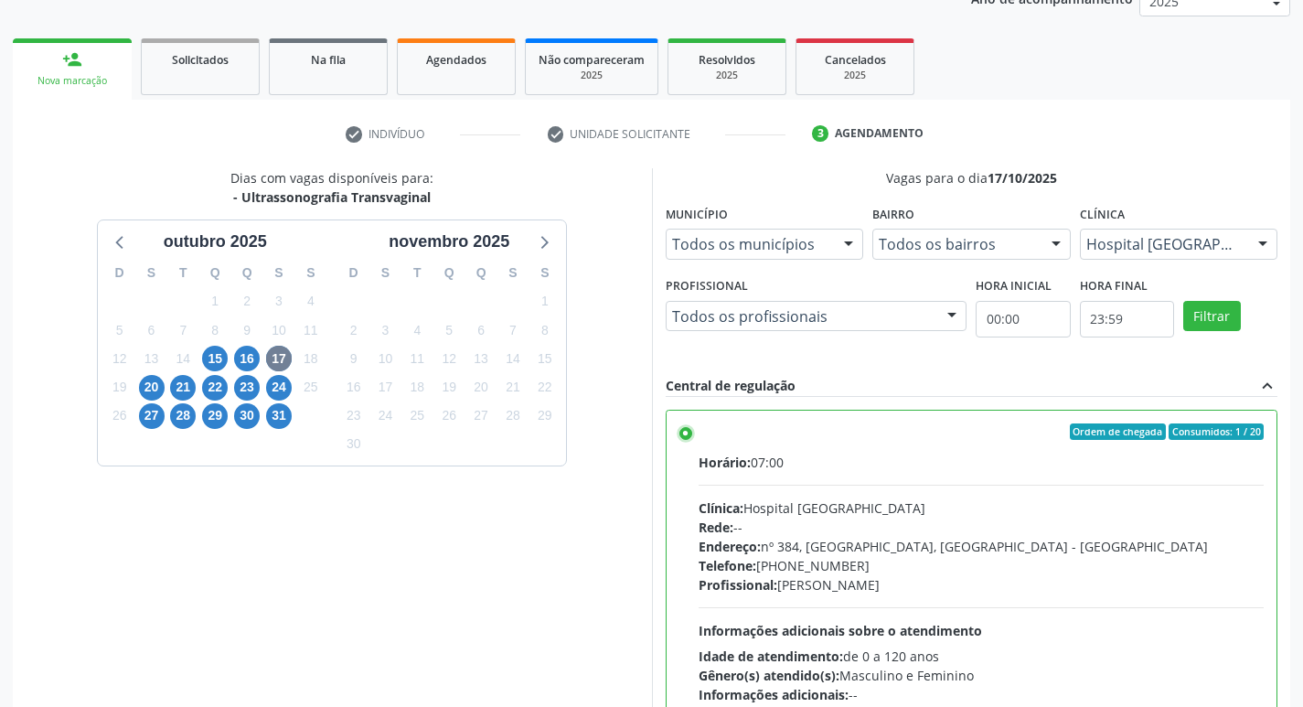
scroll to position [386, 0]
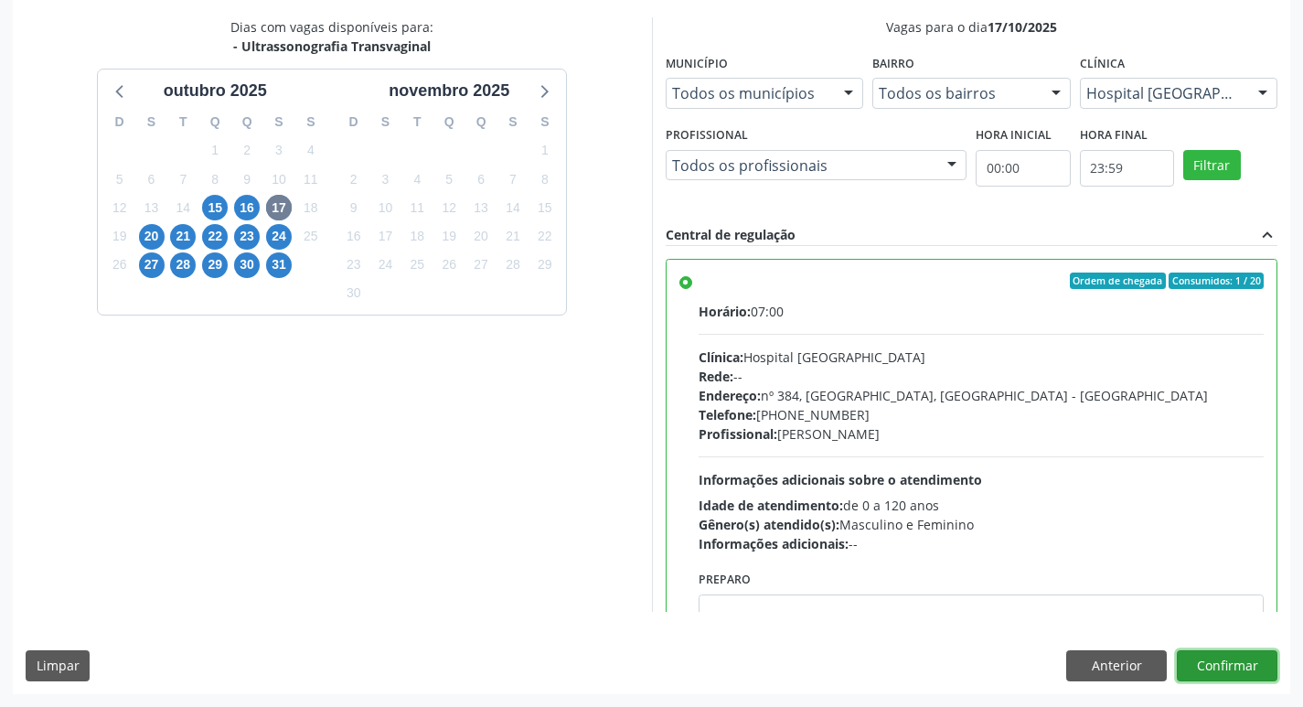
click at [1209, 662] on button "Confirmar" at bounding box center [1227, 665] width 101 height 31
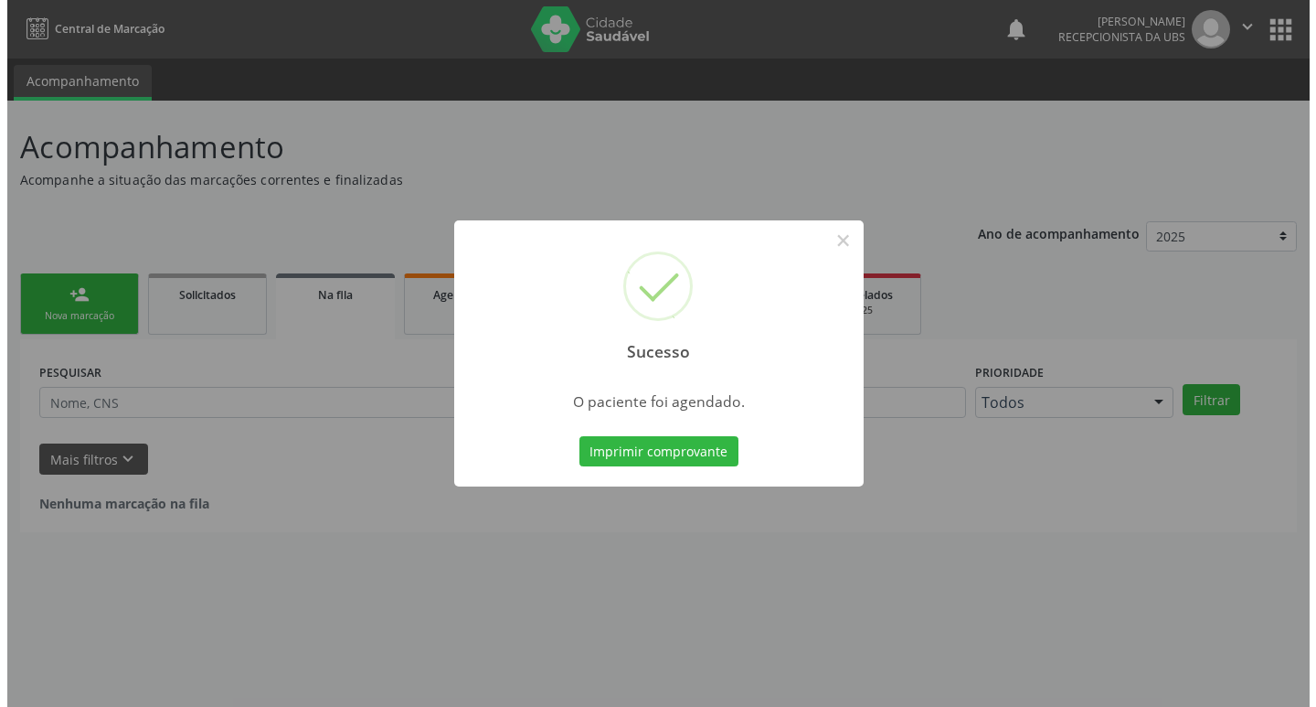
scroll to position [0, 0]
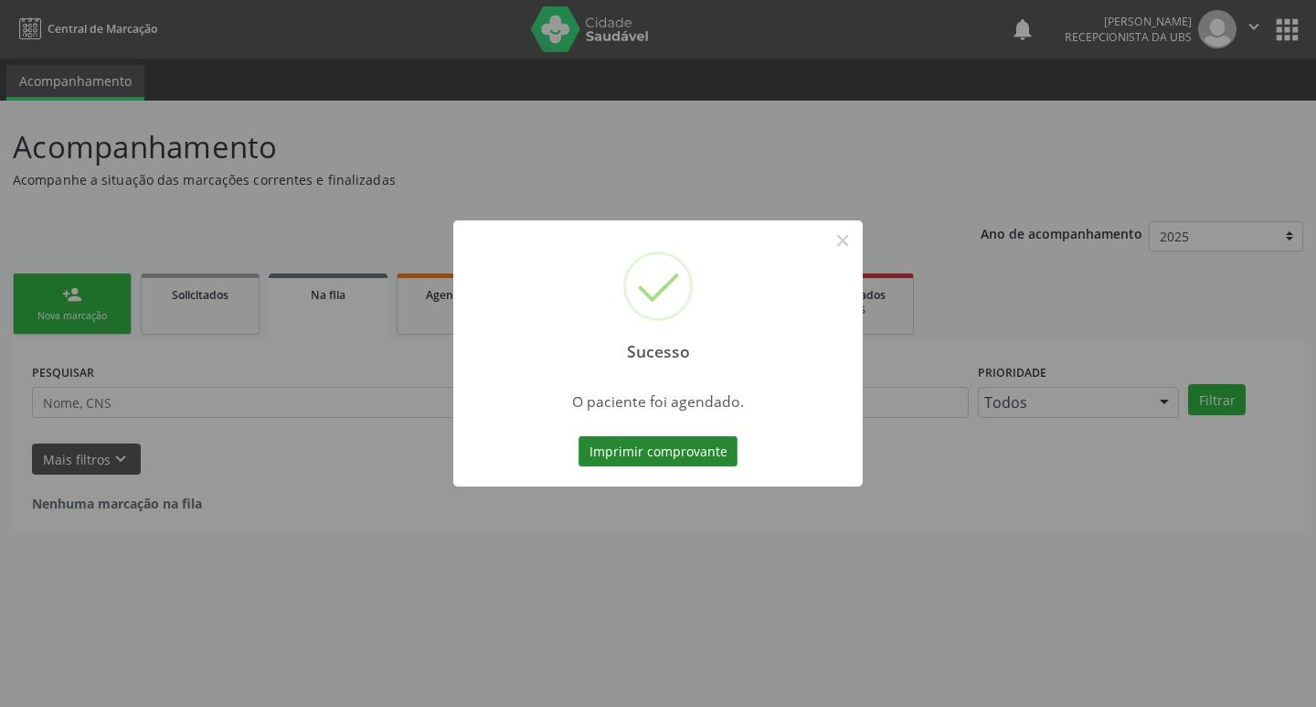
click at [679, 449] on button "Imprimir comprovante" at bounding box center [658, 451] width 159 height 31
